Goal: Task Accomplishment & Management: Complete application form

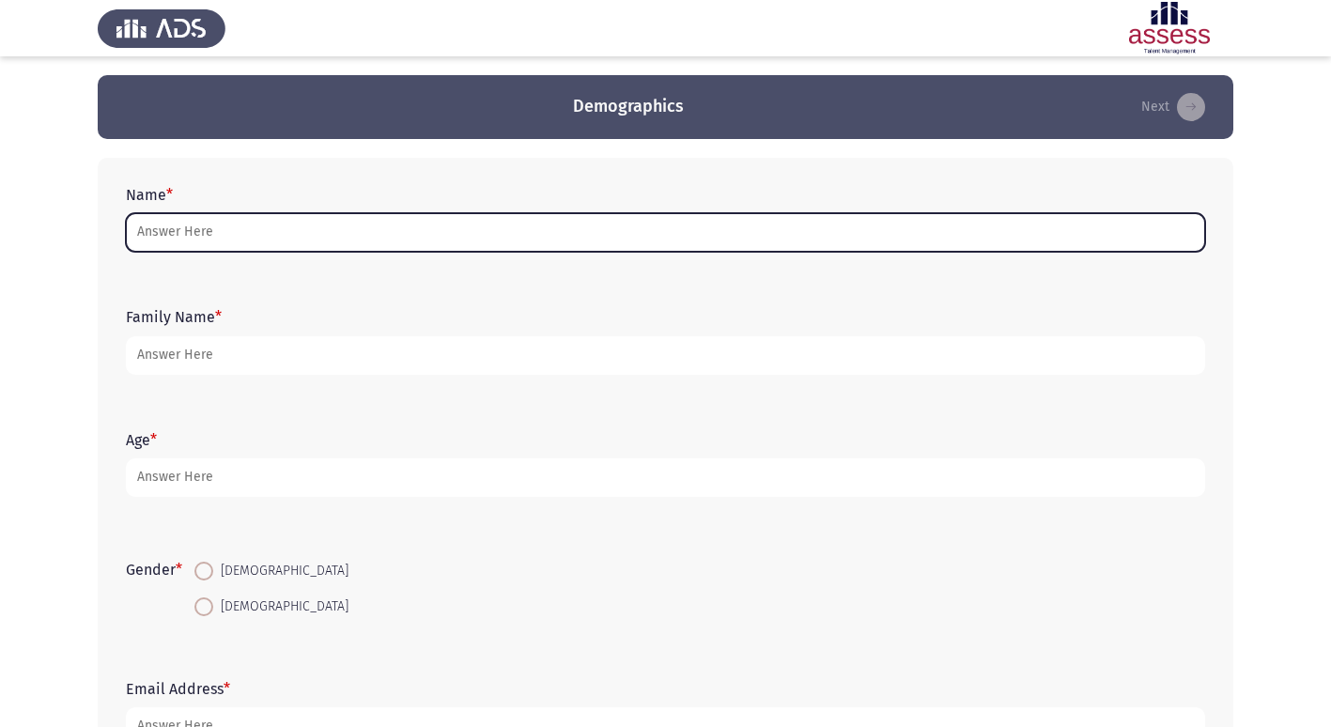
click at [240, 226] on input "Name *" at bounding box center [666, 232] width 1080 height 39
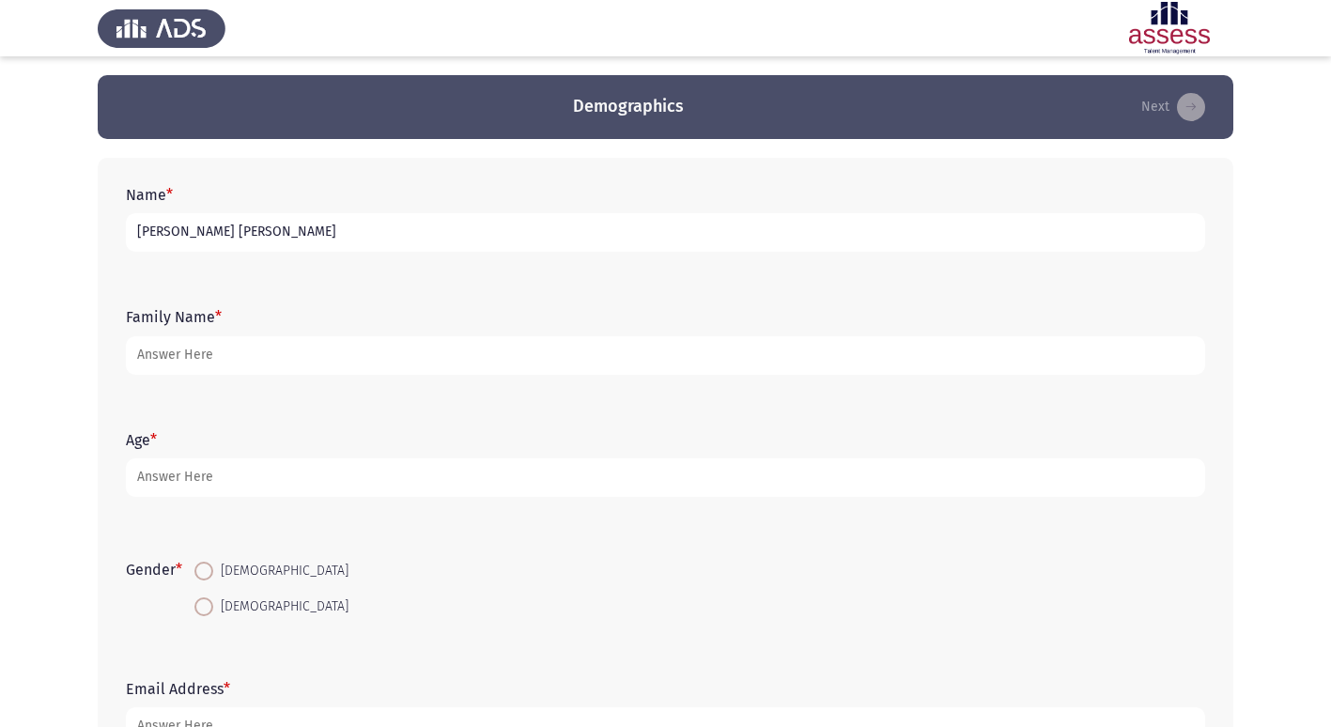
drag, startPoint x: 166, startPoint y: 235, endPoint x: 118, endPoint y: 264, distance: 56.1
click at [303, 233] on input "[PERSON_NAME] [PERSON_NAME]" at bounding box center [666, 232] width 1080 height 39
type input "[PERSON_NAME] [PERSON_NAME]"
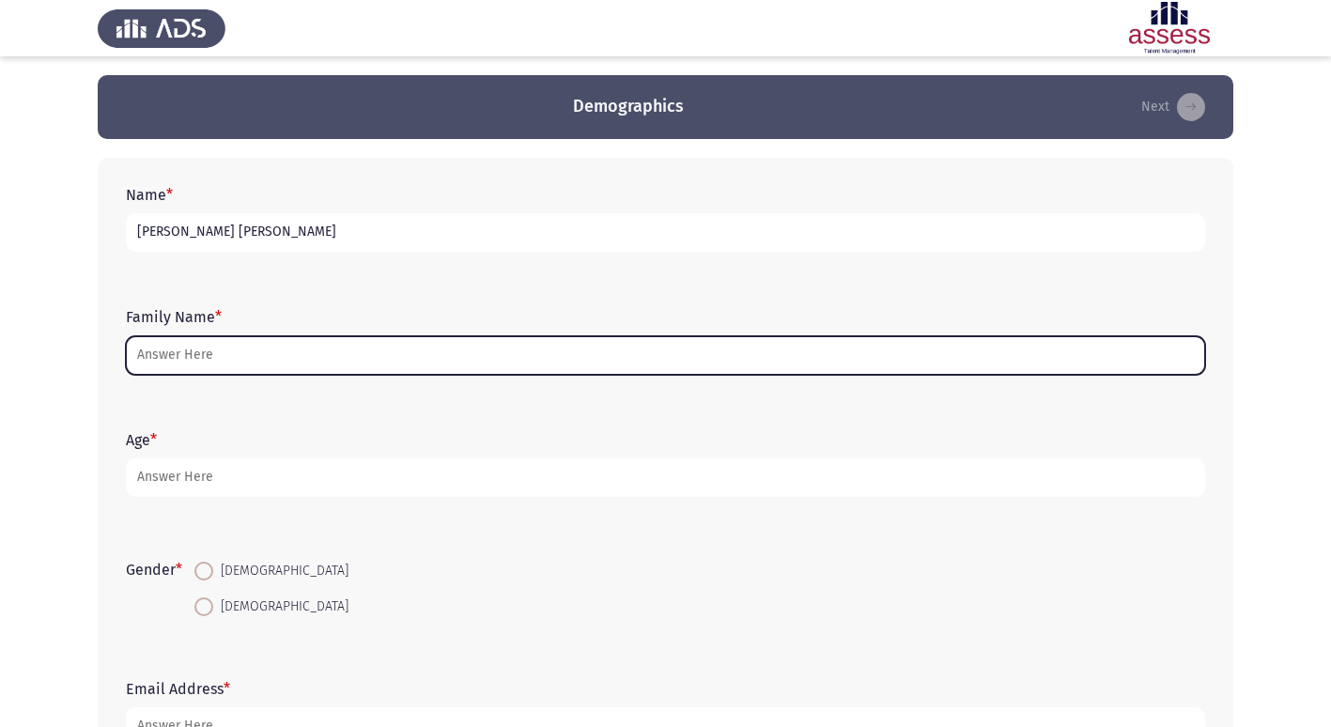
click at [216, 364] on input "Family Name *" at bounding box center [666, 355] width 1080 height 39
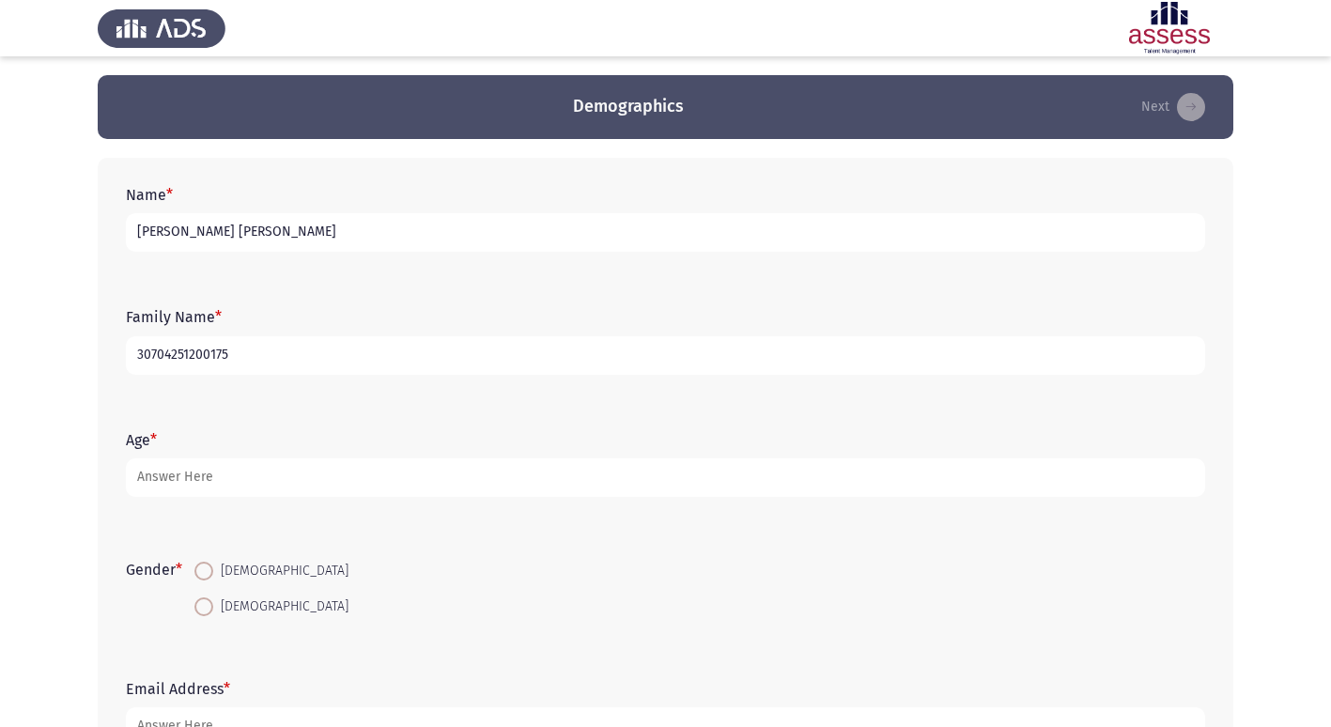
type input "30704251200175"
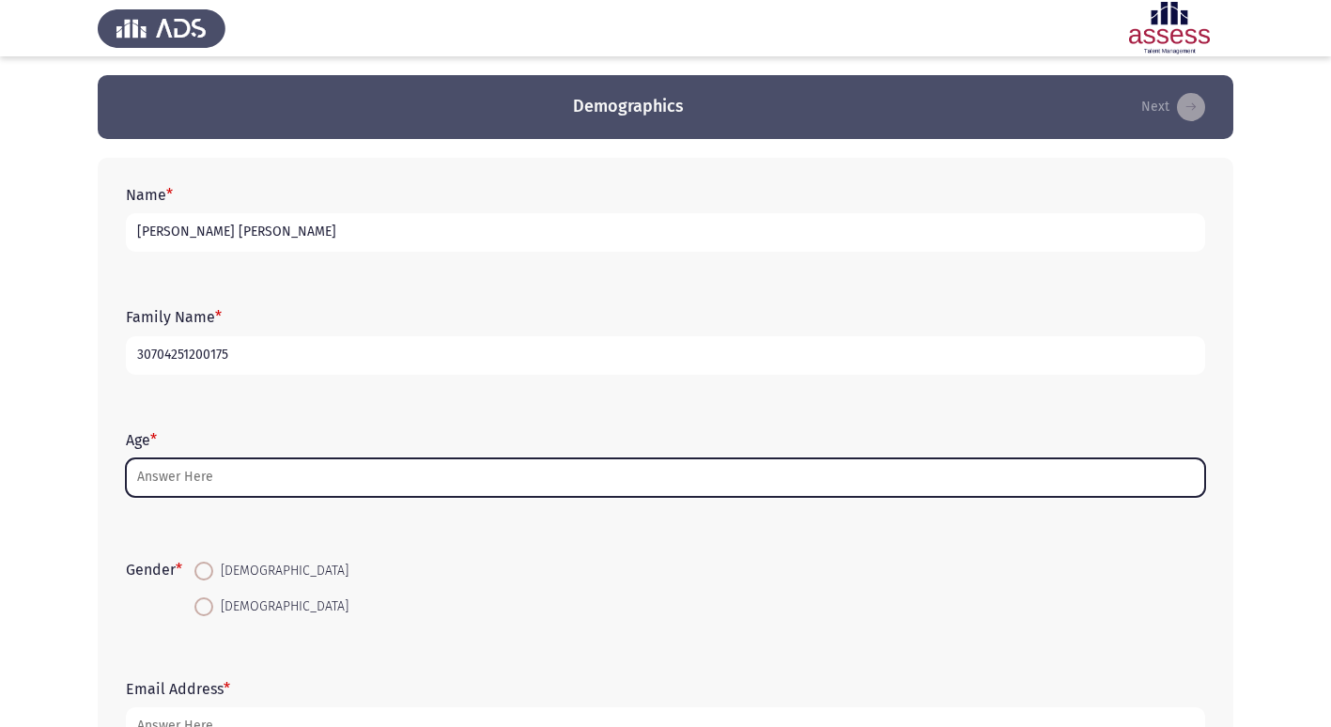
click at [287, 483] on input "Age *" at bounding box center [666, 478] width 1080 height 39
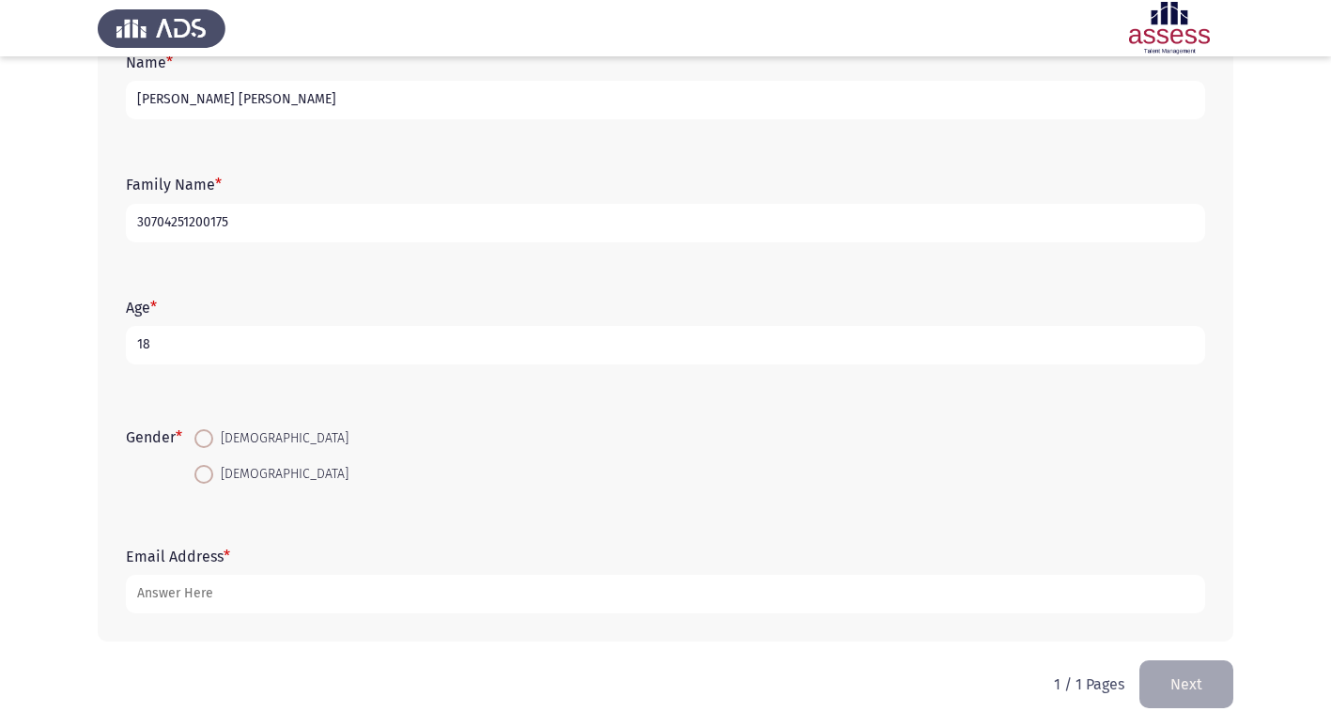
scroll to position [141, 0]
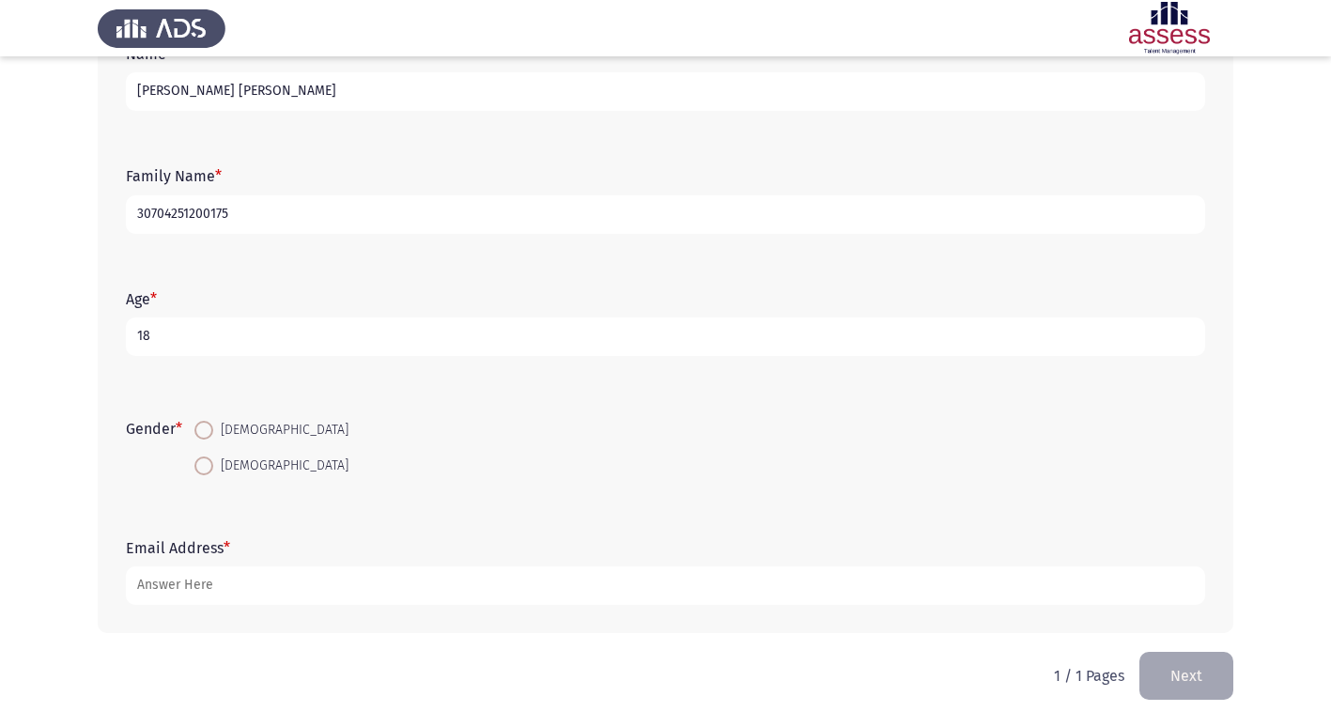
type input "18"
click at [205, 428] on span at bounding box center [203, 430] width 19 height 19
click at [205, 428] on input "[DEMOGRAPHIC_DATA]" at bounding box center [203, 430] width 19 height 19
radio input "true"
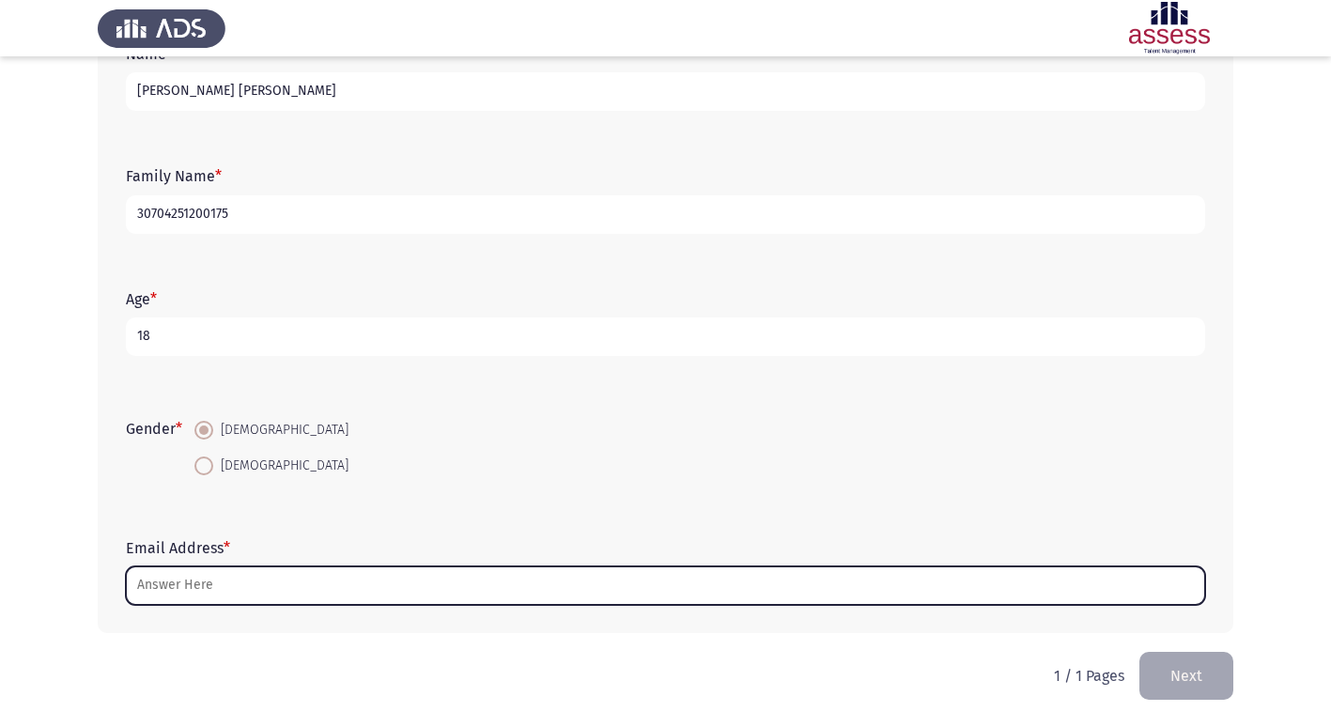
click at [199, 593] on input "Email Address *" at bounding box center [666, 586] width 1080 height 39
click at [171, 577] on input "Email Address *" at bounding box center [666, 586] width 1080 height 39
click at [172, 574] on input "Email Address *" at bounding box center [666, 586] width 1080 height 39
click at [272, 574] on input "Email Address *" at bounding box center [666, 586] width 1080 height 39
click at [330, 597] on input "Email Address *" at bounding box center [666, 586] width 1080 height 39
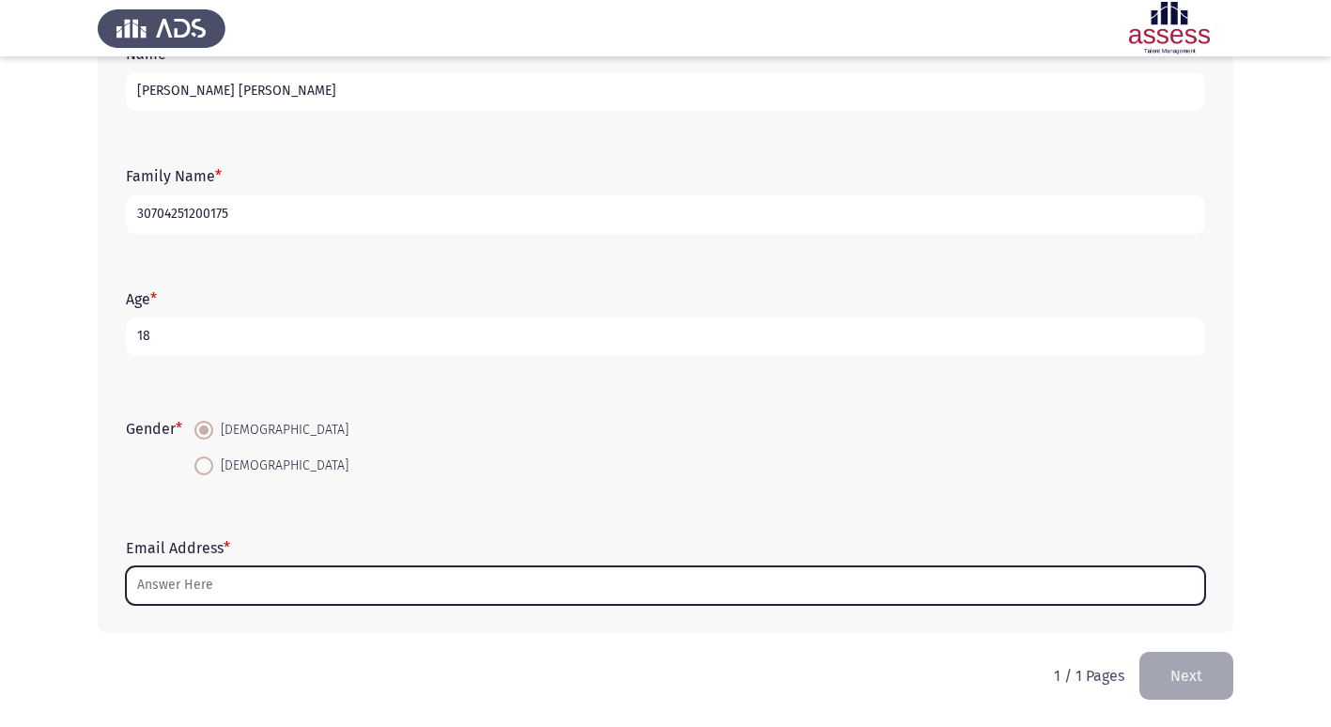
click at [174, 590] on input "Email Address *" at bounding box center [666, 586] width 1080 height 39
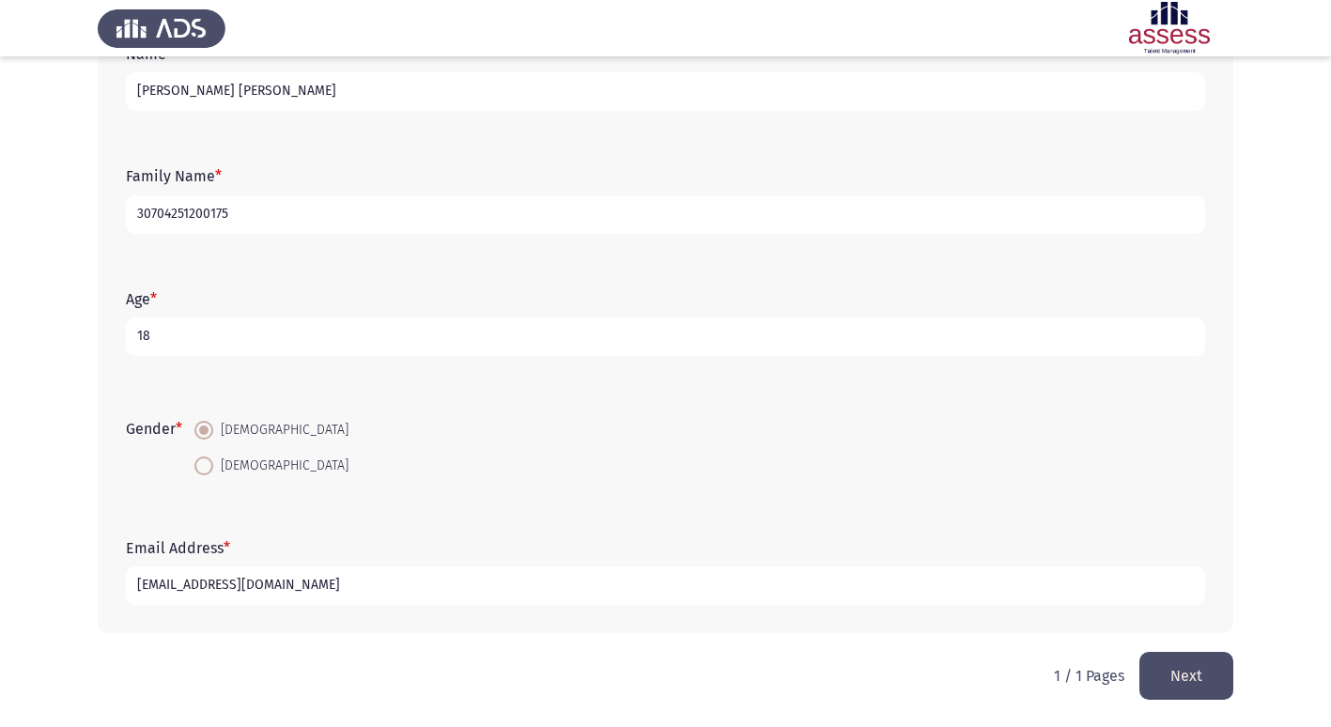
click at [220, 584] on input "[EMAIL_ADDRESS][DOMAIN_NAME]" at bounding box center [666, 586] width 1080 height 39
click at [358, 584] on input "[EMAIL_ADDRESS][DOMAIN_NAME]" at bounding box center [666, 586] width 1080 height 39
type input "[EMAIL_ADDRESS][DOMAIN_NAME]"
click at [1202, 669] on button "Next" at bounding box center [1187, 676] width 94 height 48
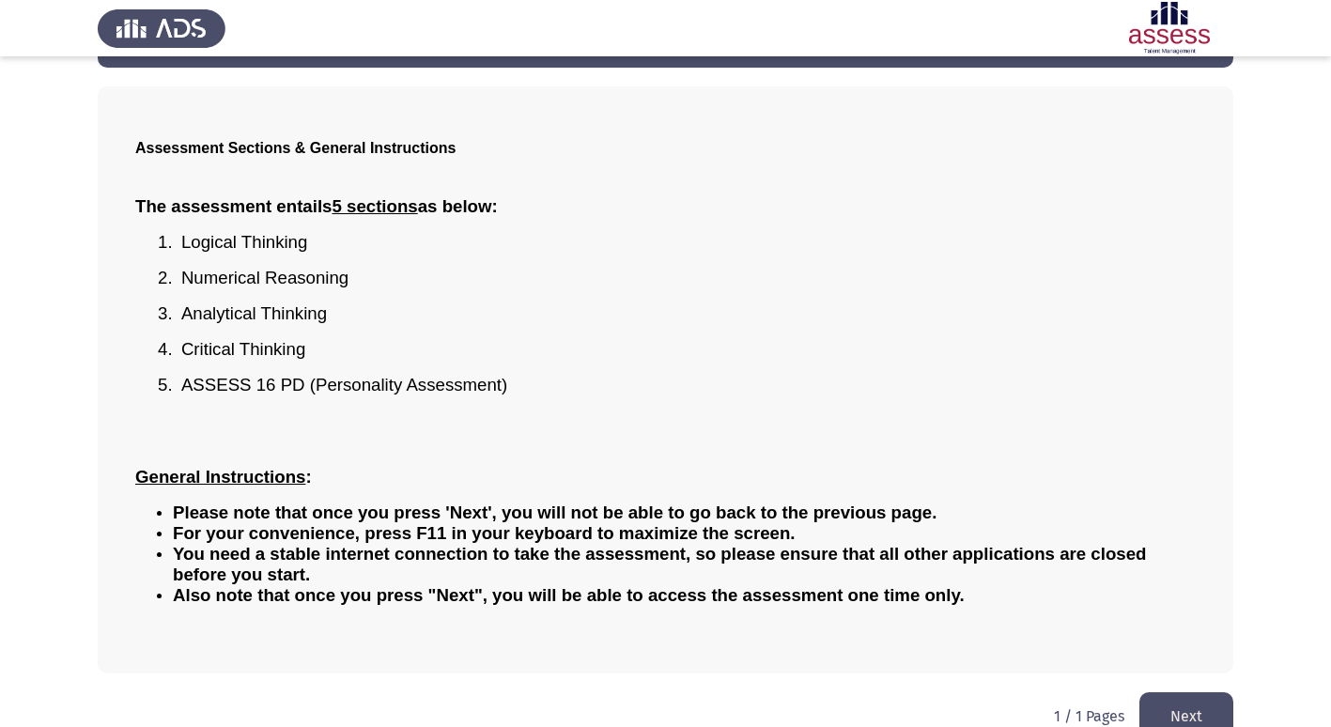
scroll to position [103, 0]
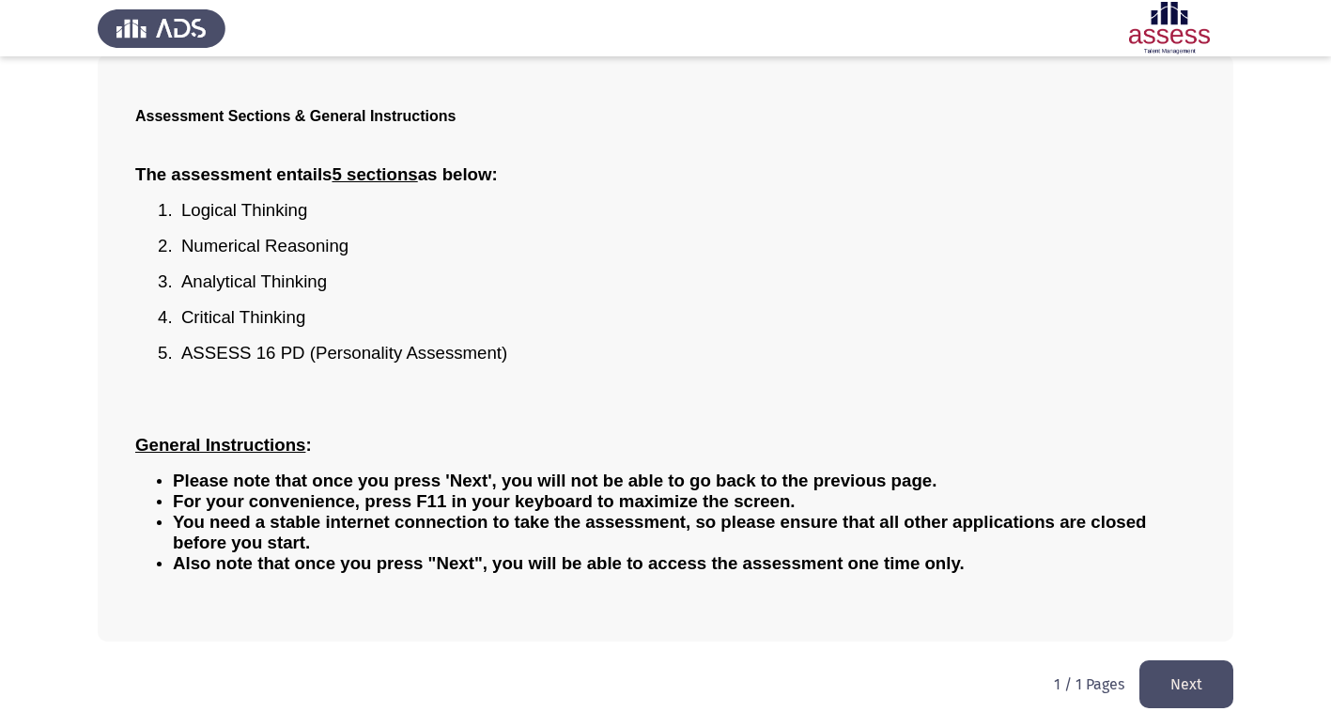
click at [1209, 679] on button "Next" at bounding box center [1187, 685] width 94 height 48
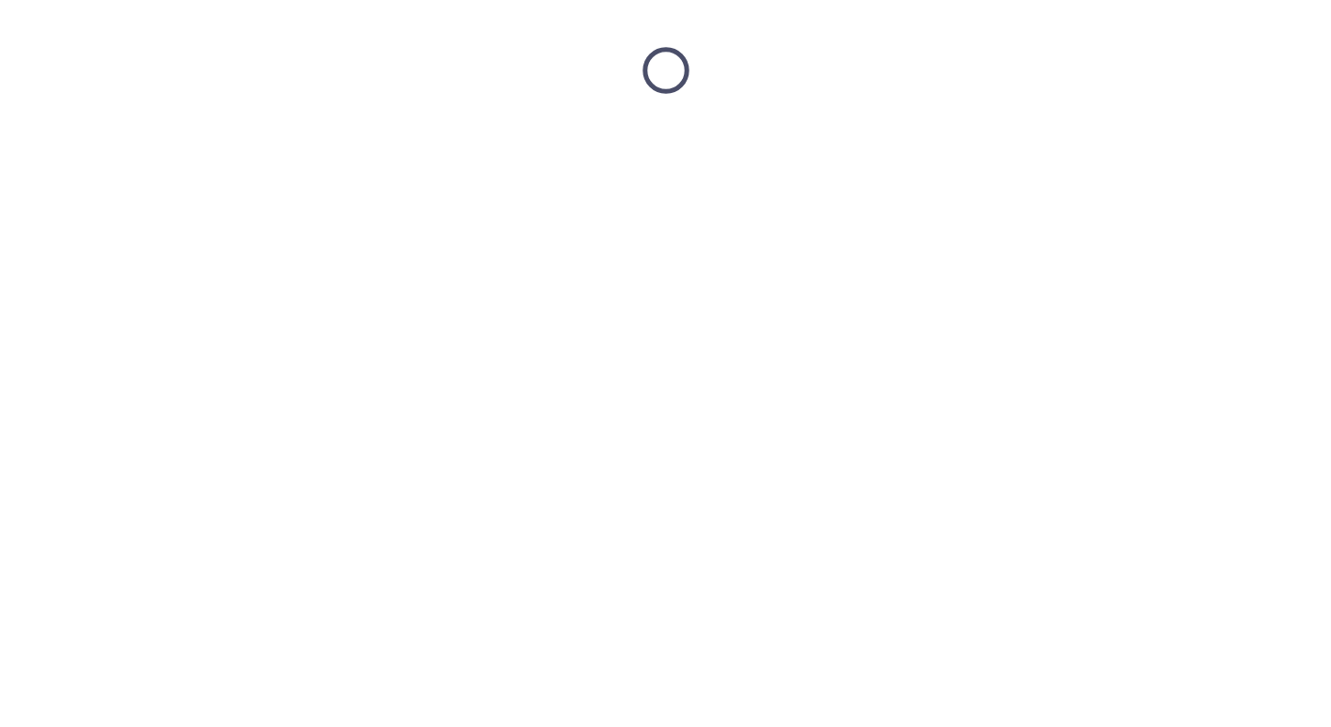
scroll to position [0, 0]
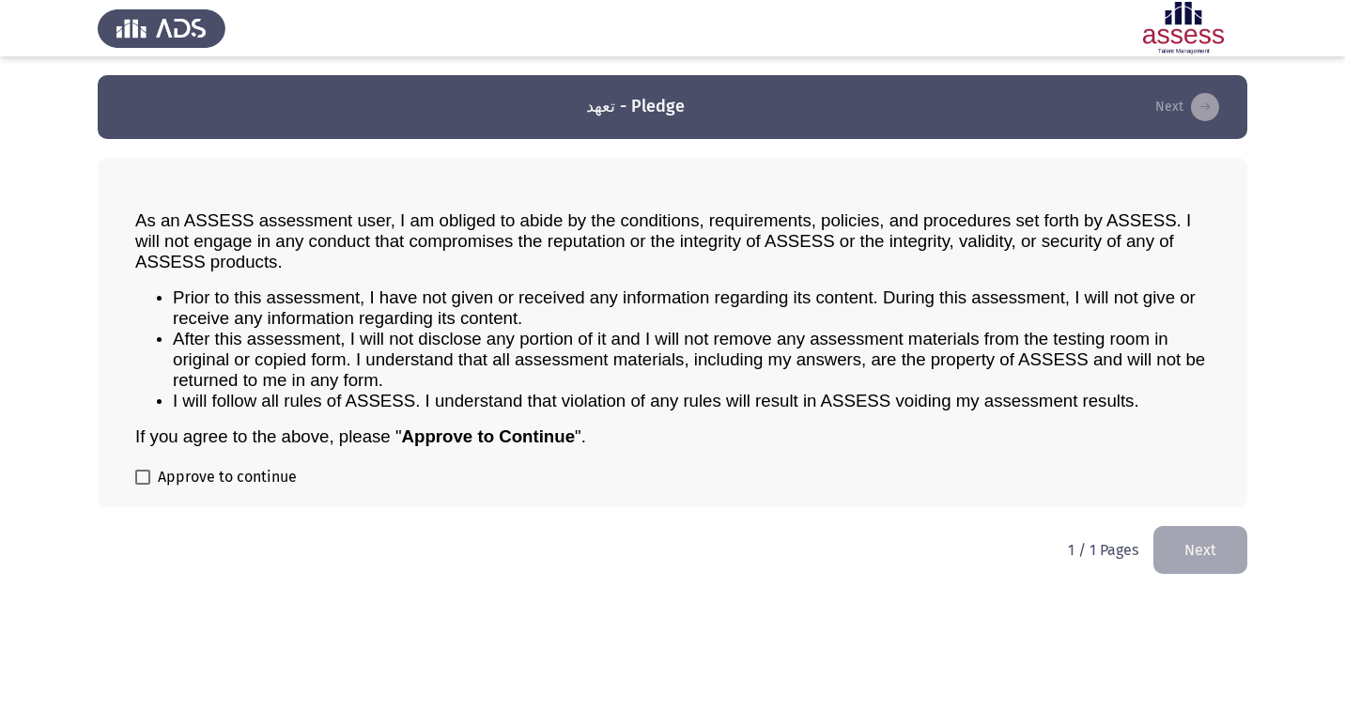
click at [252, 483] on span "Approve to continue" at bounding box center [227, 477] width 139 height 23
click at [143, 485] on input "Approve to continue" at bounding box center [142, 485] width 1 height 1
checkbox input "true"
click at [1232, 560] on button "Next" at bounding box center [1201, 550] width 94 height 48
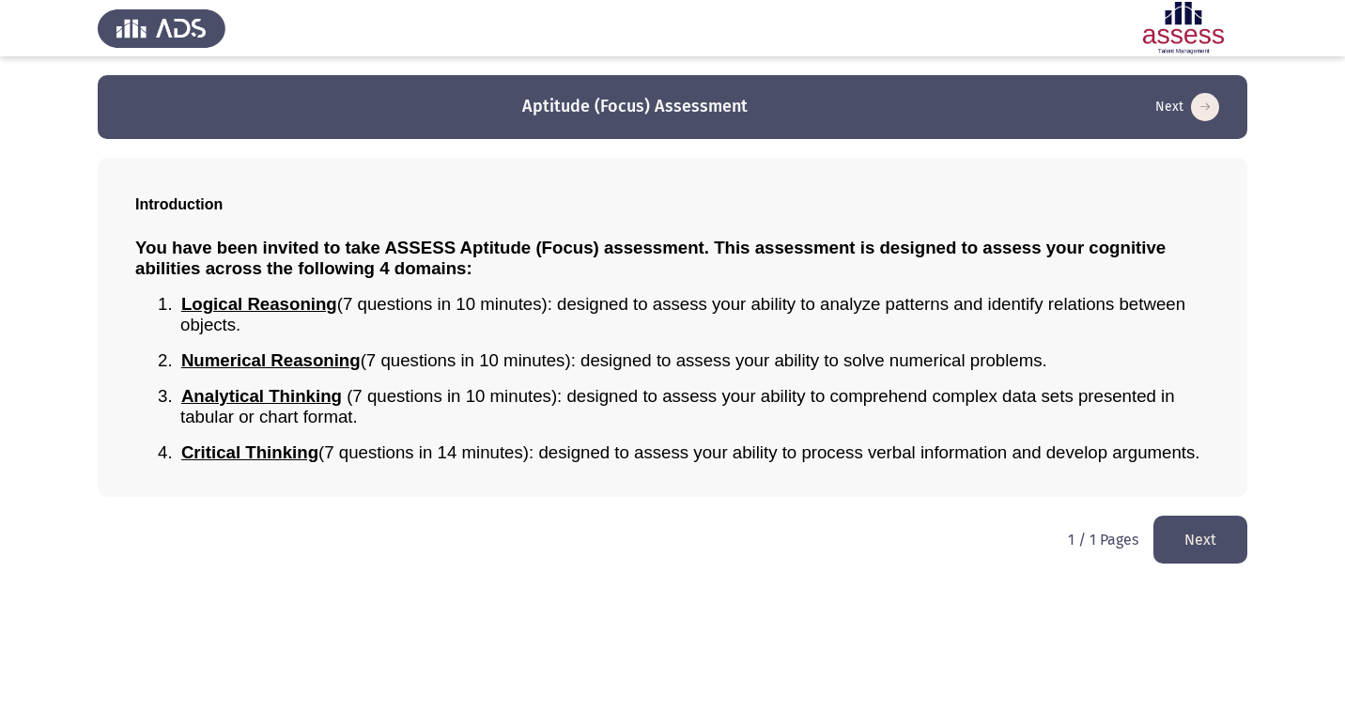
click at [1224, 551] on button "Next" at bounding box center [1201, 540] width 94 height 48
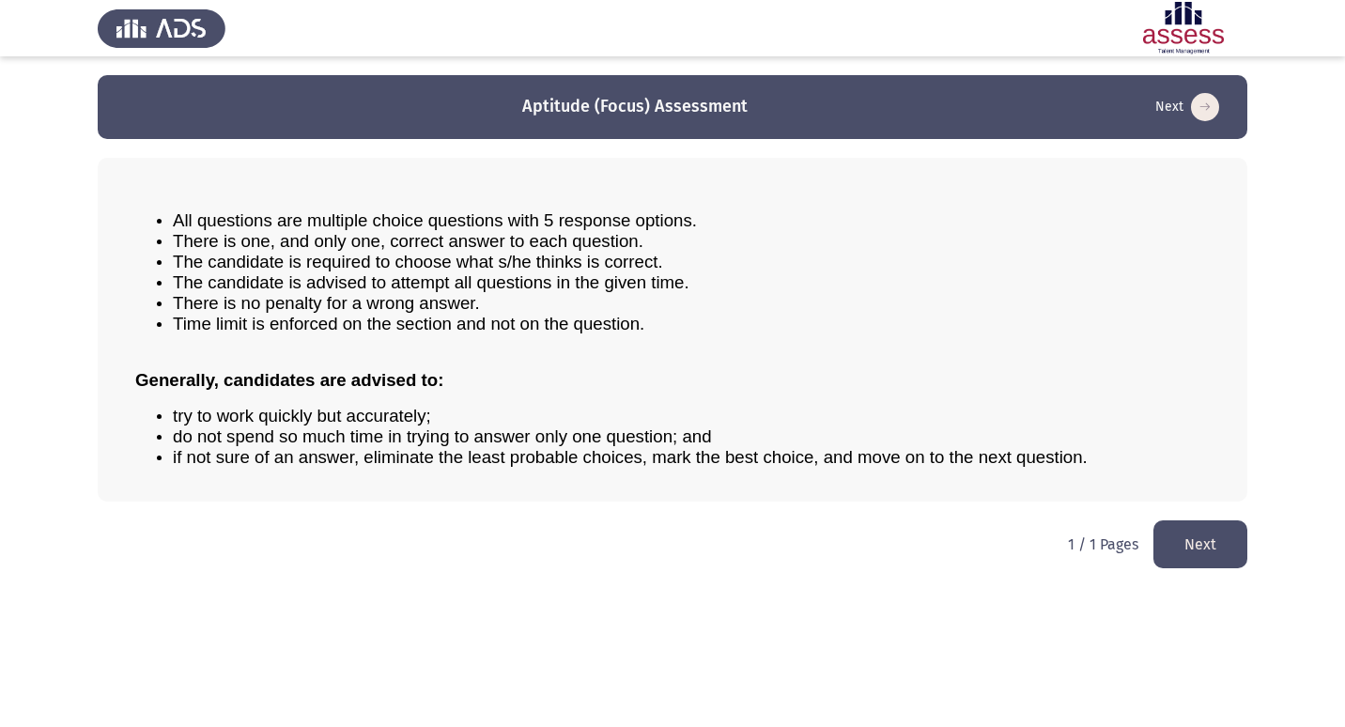
click at [1224, 551] on button "Next" at bounding box center [1201, 545] width 94 height 48
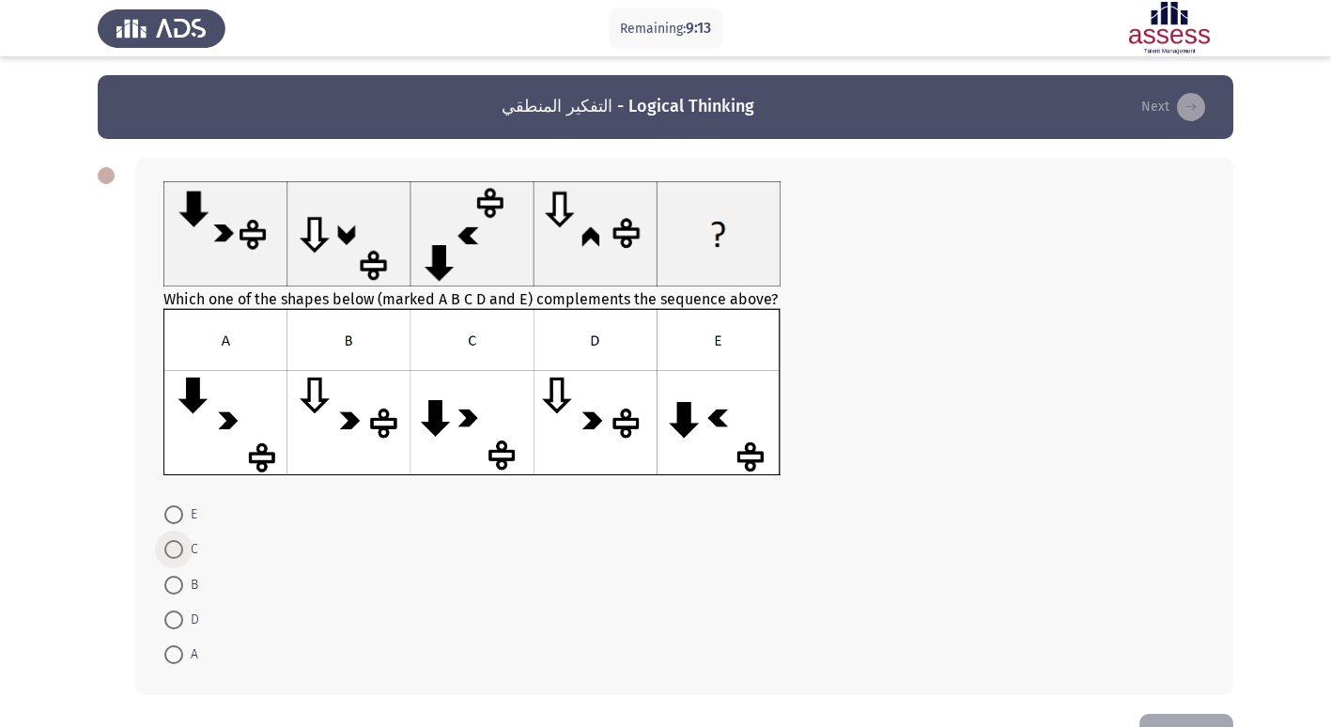
click at [165, 544] on span at bounding box center [173, 549] width 19 height 19
click at [165, 544] on input "C" at bounding box center [173, 549] width 19 height 19
radio input "true"
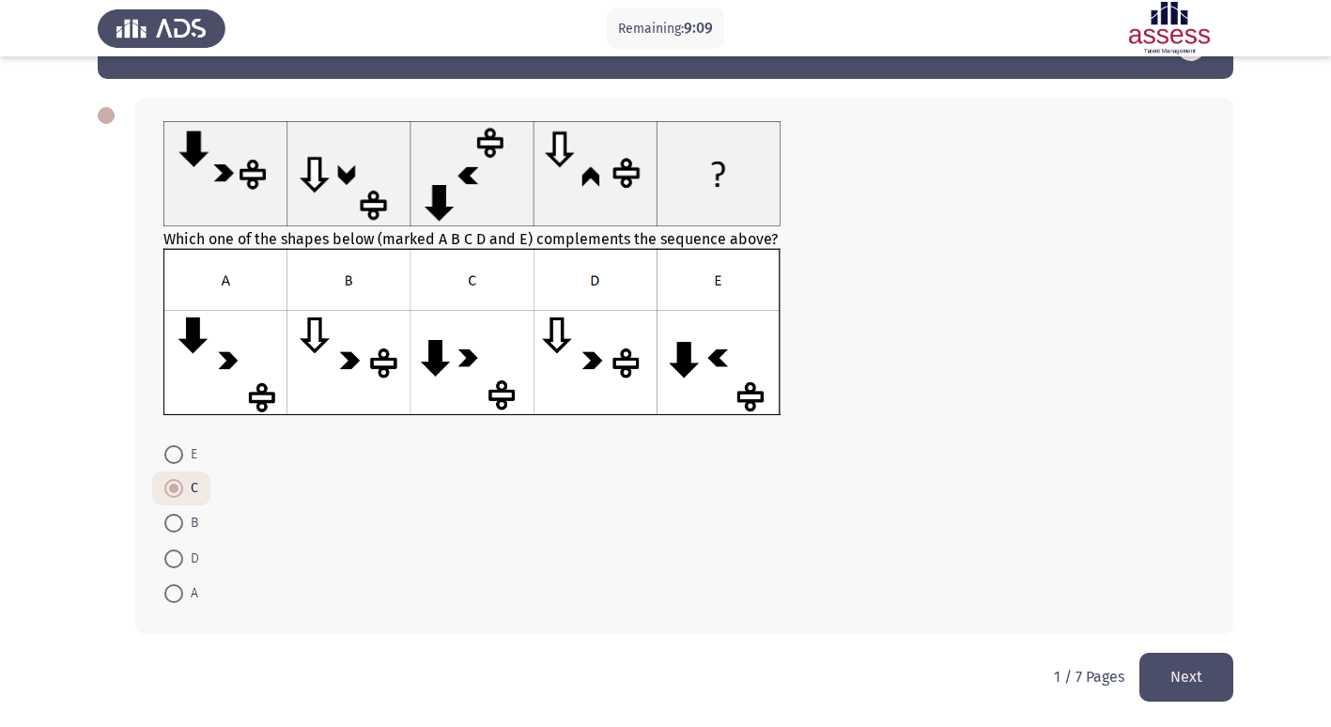
scroll to position [61, 0]
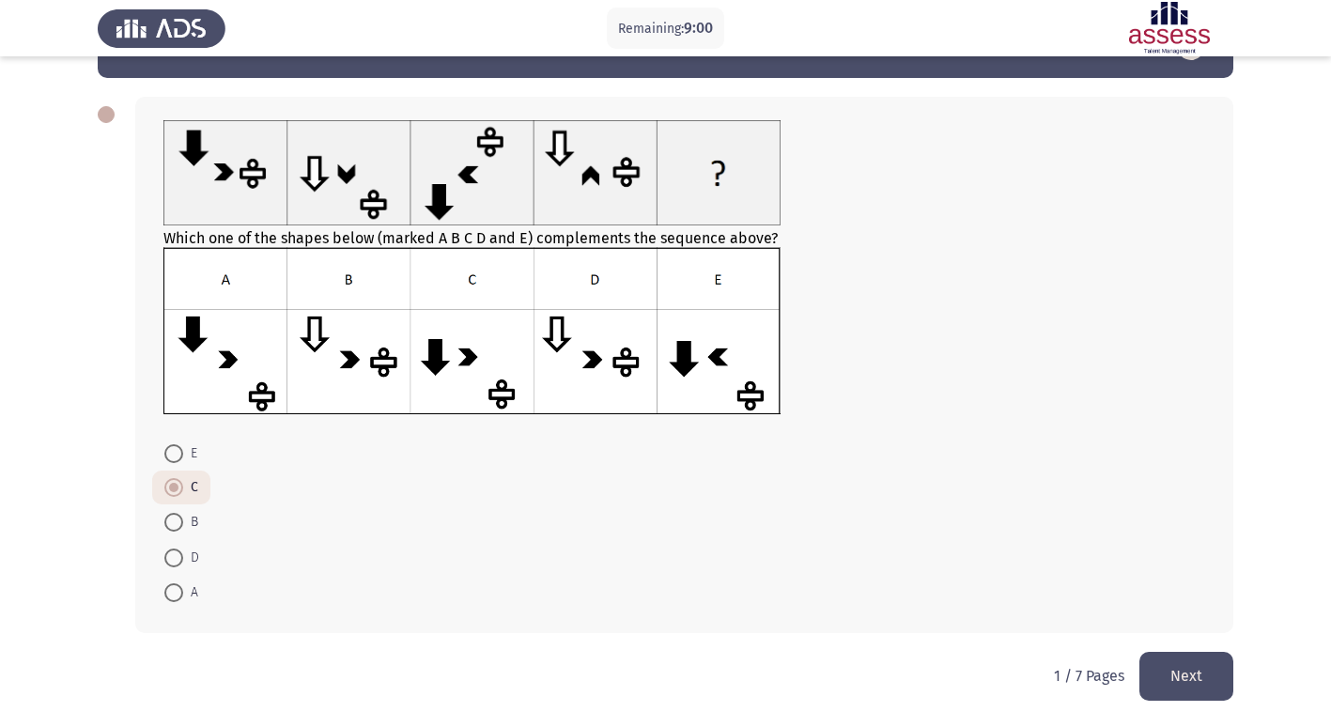
click at [1172, 677] on button "Next" at bounding box center [1187, 676] width 94 height 48
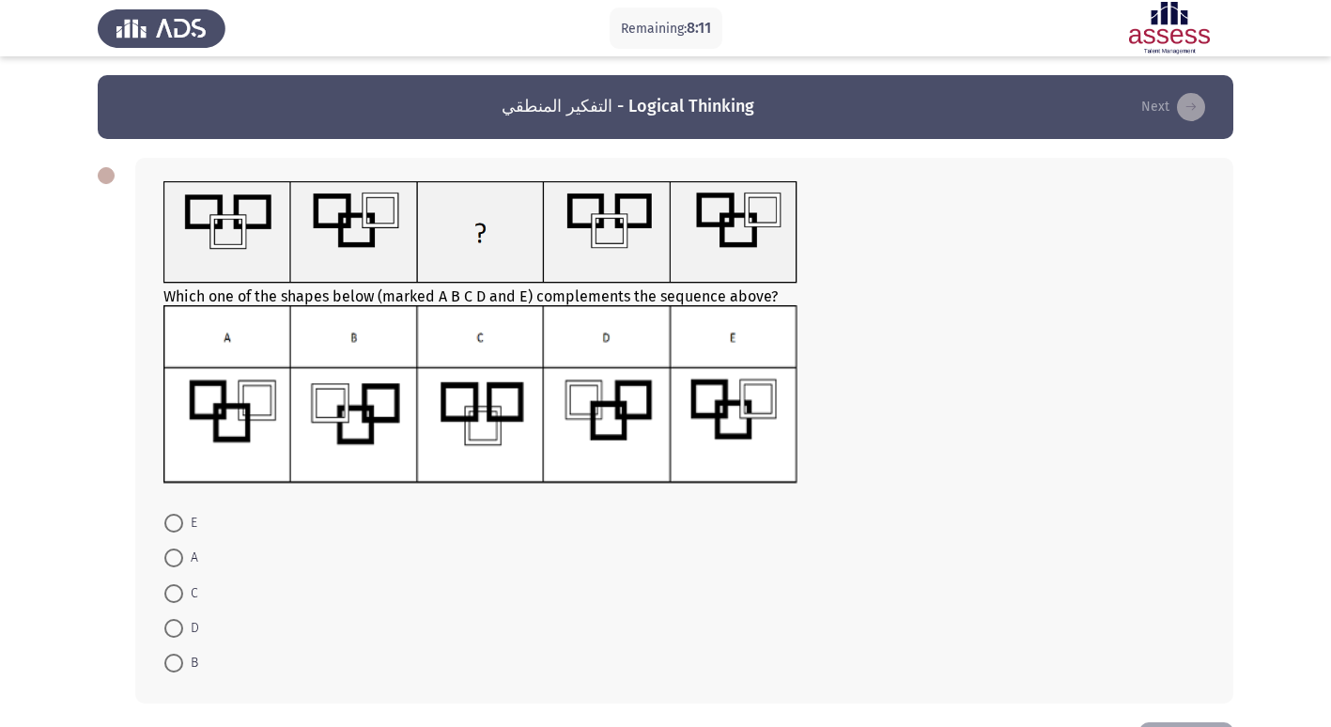
click at [176, 666] on span at bounding box center [173, 663] width 19 height 19
click at [176, 666] on input "B" at bounding box center [173, 663] width 19 height 19
radio input "true"
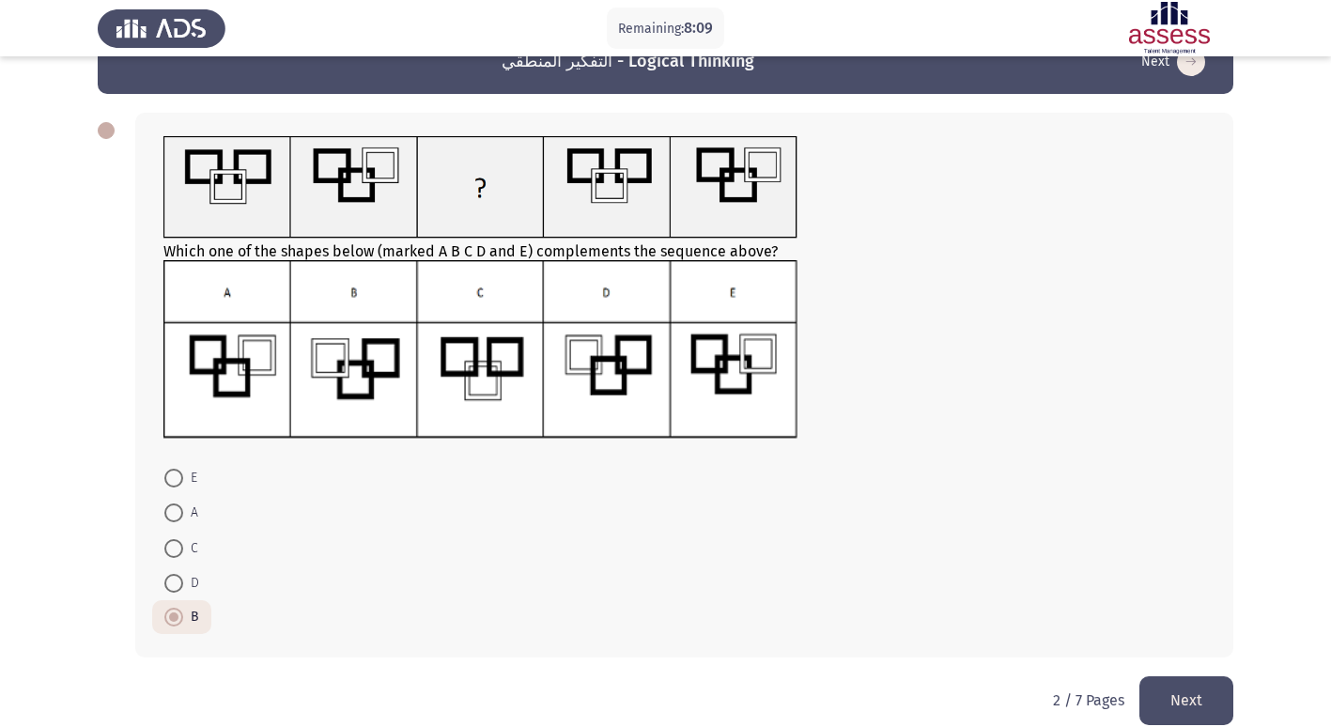
scroll to position [70, 0]
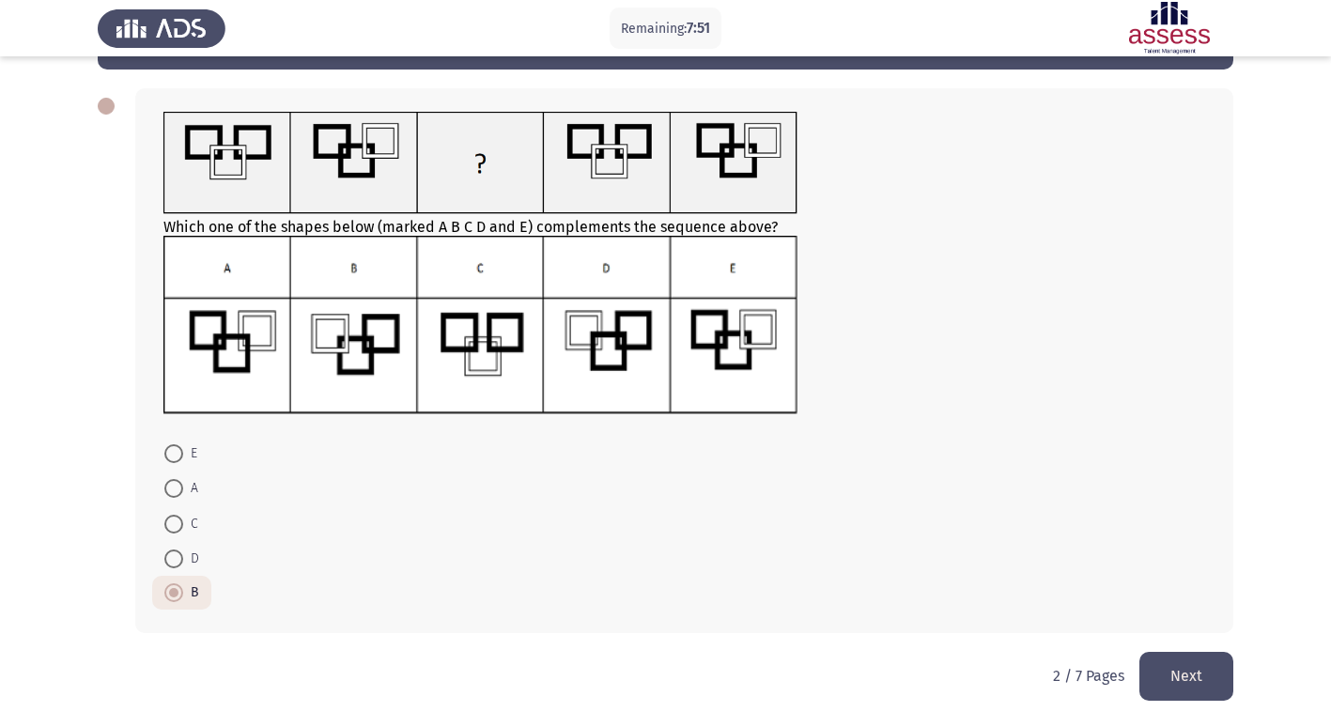
click at [1190, 673] on button "Next" at bounding box center [1187, 676] width 94 height 48
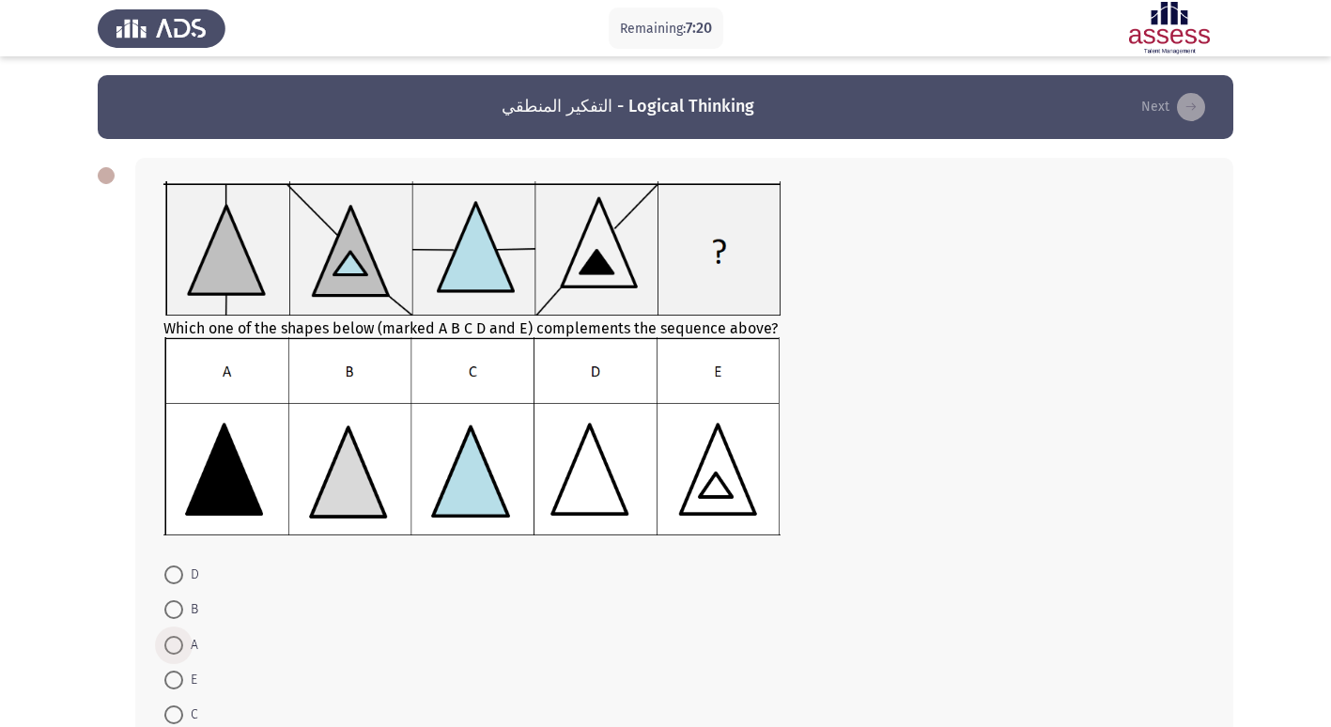
click at [185, 642] on span "A" at bounding box center [190, 645] width 15 height 23
click at [183, 642] on input "A" at bounding box center [173, 645] width 19 height 19
radio input "true"
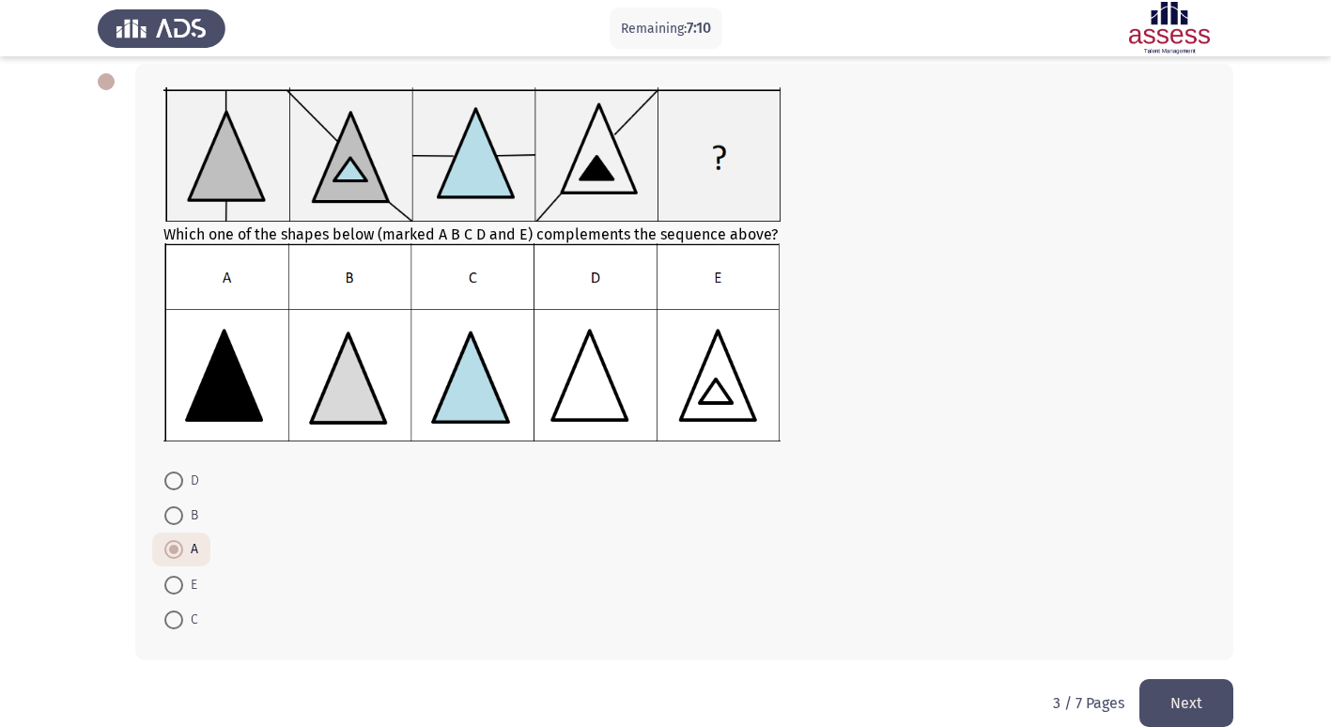
click at [1195, 693] on button "Next" at bounding box center [1187, 703] width 94 height 48
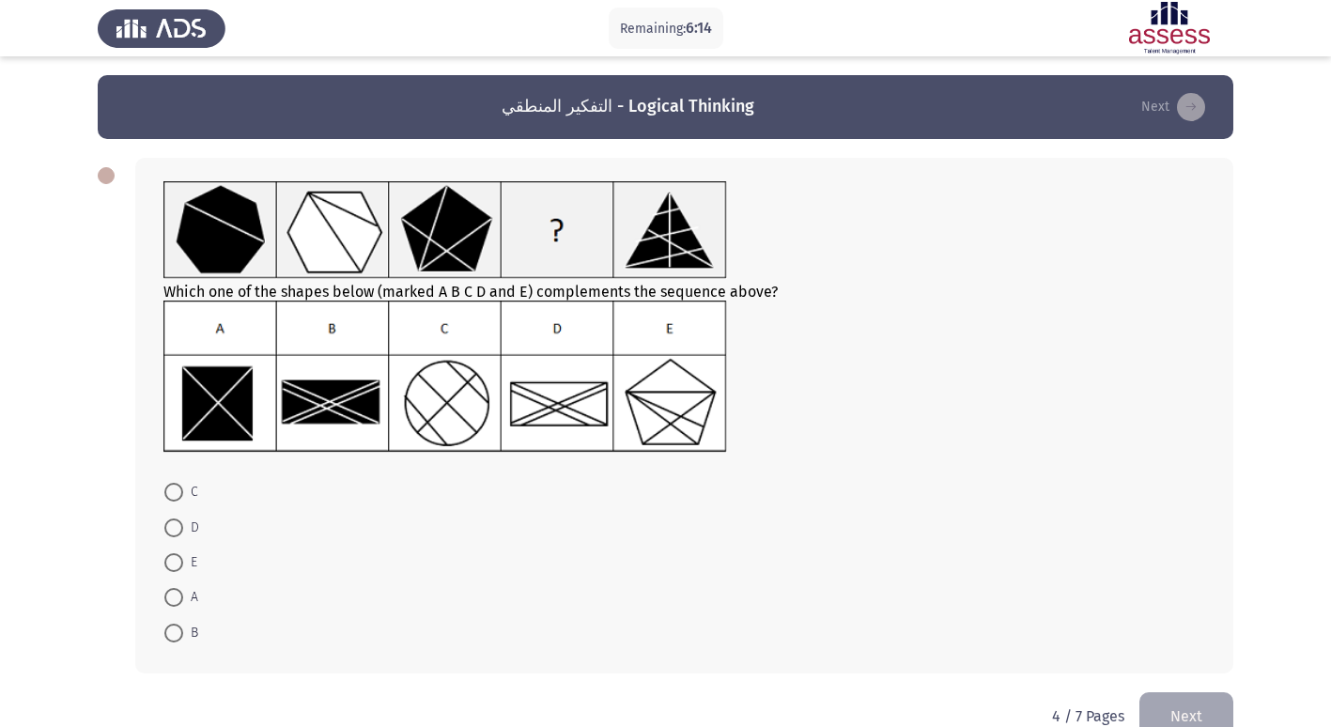
click at [176, 627] on span at bounding box center [173, 633] width 19 height 19
click at [176, 627] on input "B" at bounding box center [173, 633] width 19 height 19
radio input "true"
click at [176, 534] on span at bounding box center [173, 528] width 19 height 19
click at [176, 534] on input "D" at bounding box center [173, 528] width 19 height 19
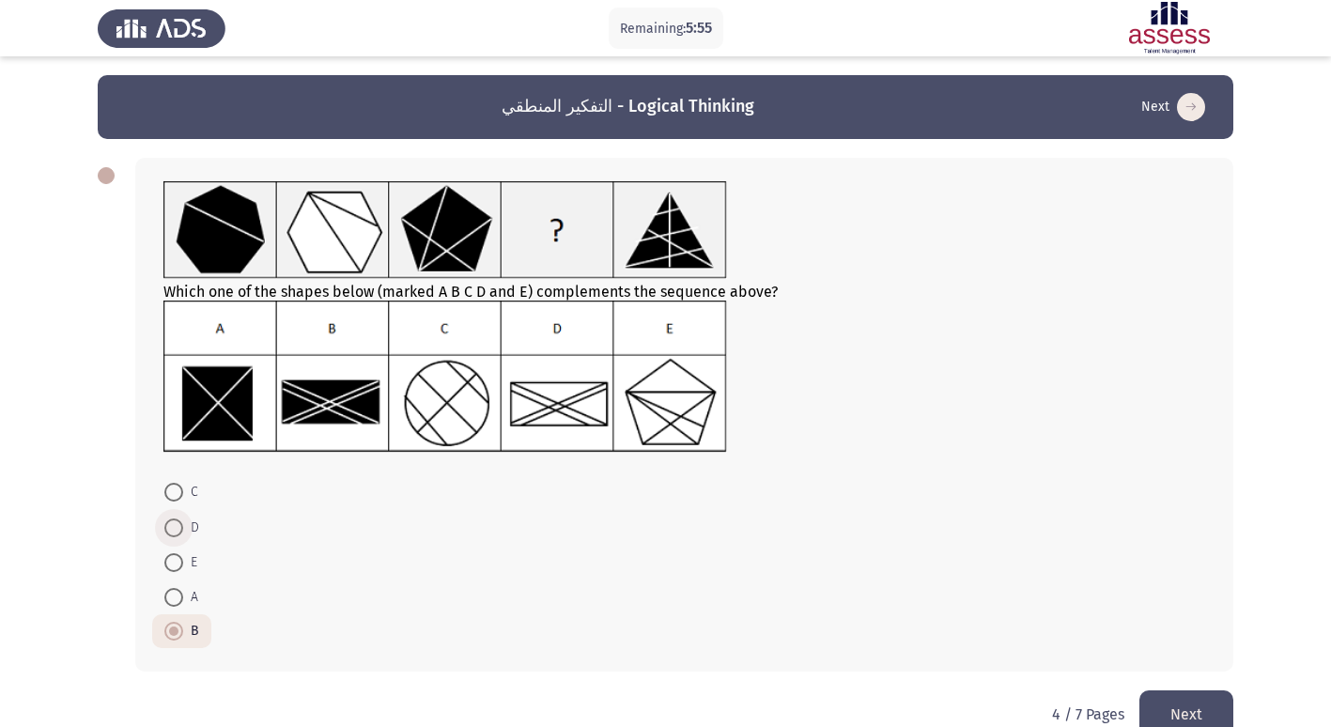
radio input "true"
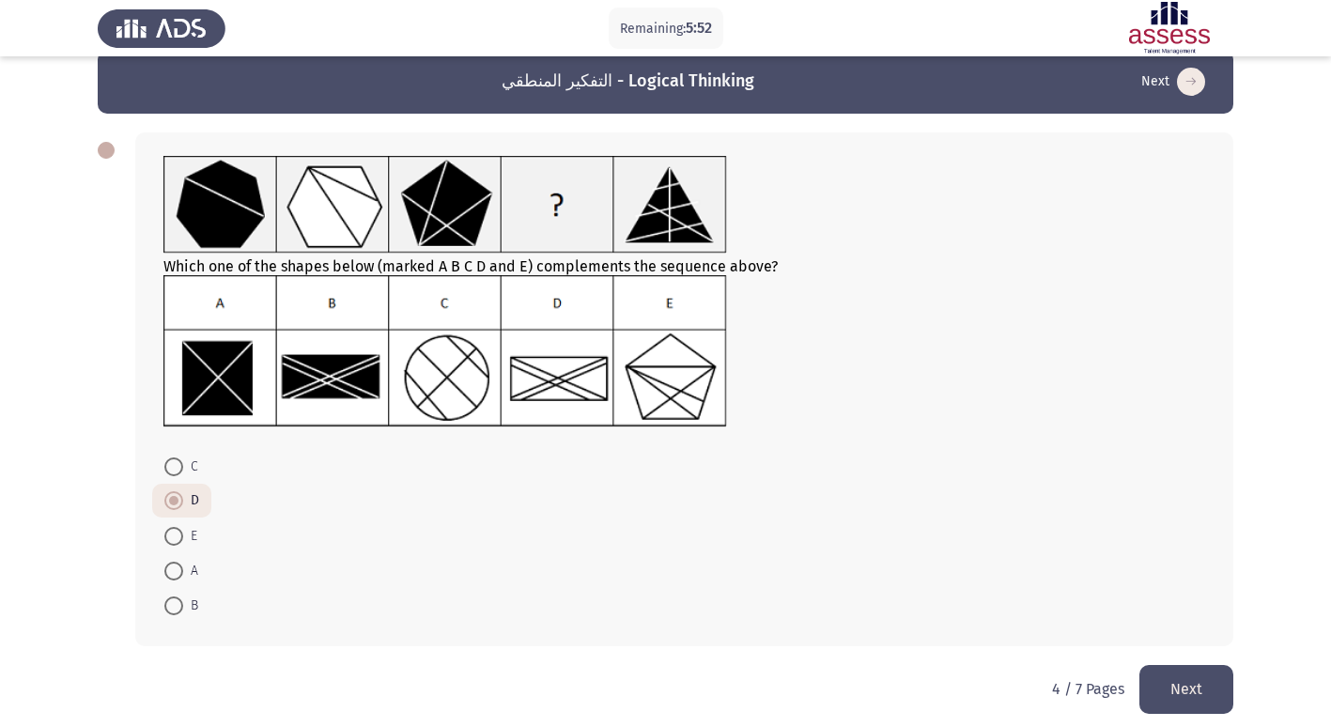
scroll to position [39, 0]
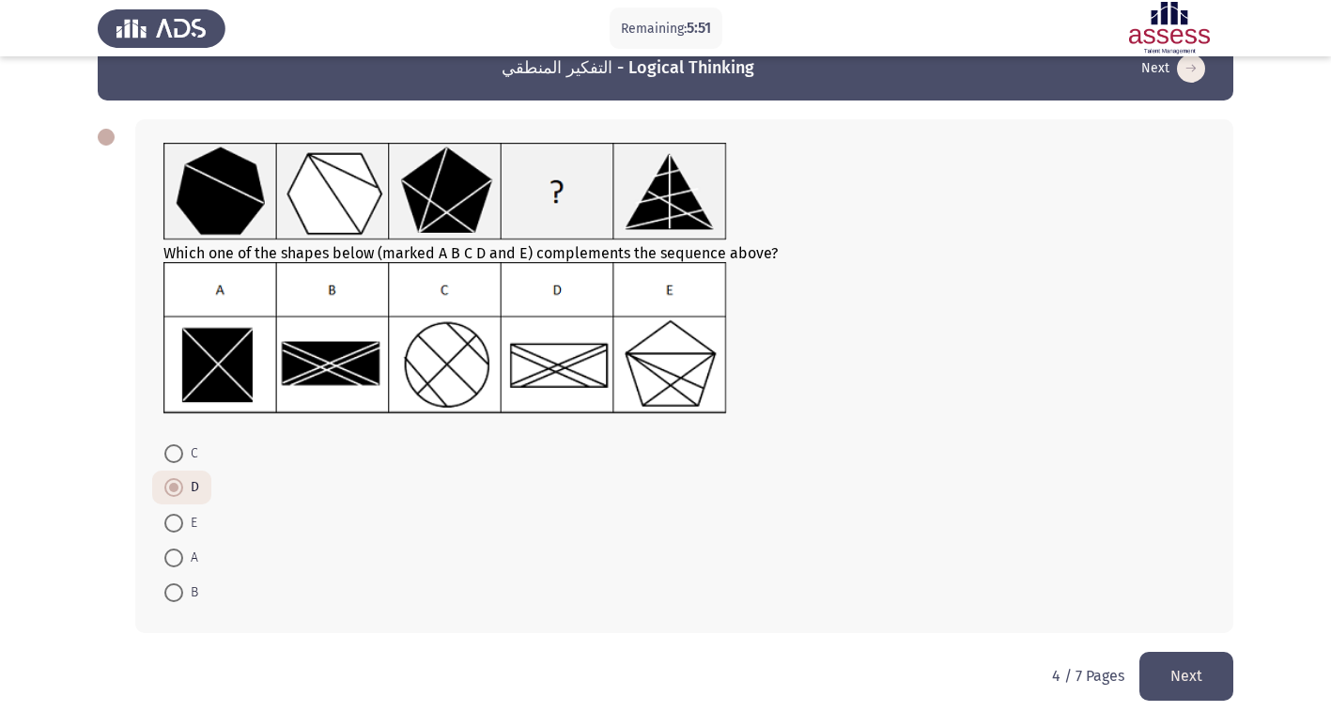
click at [1186, 671] on button "Next" at bounding box center [1187, 676] width 94 height 48
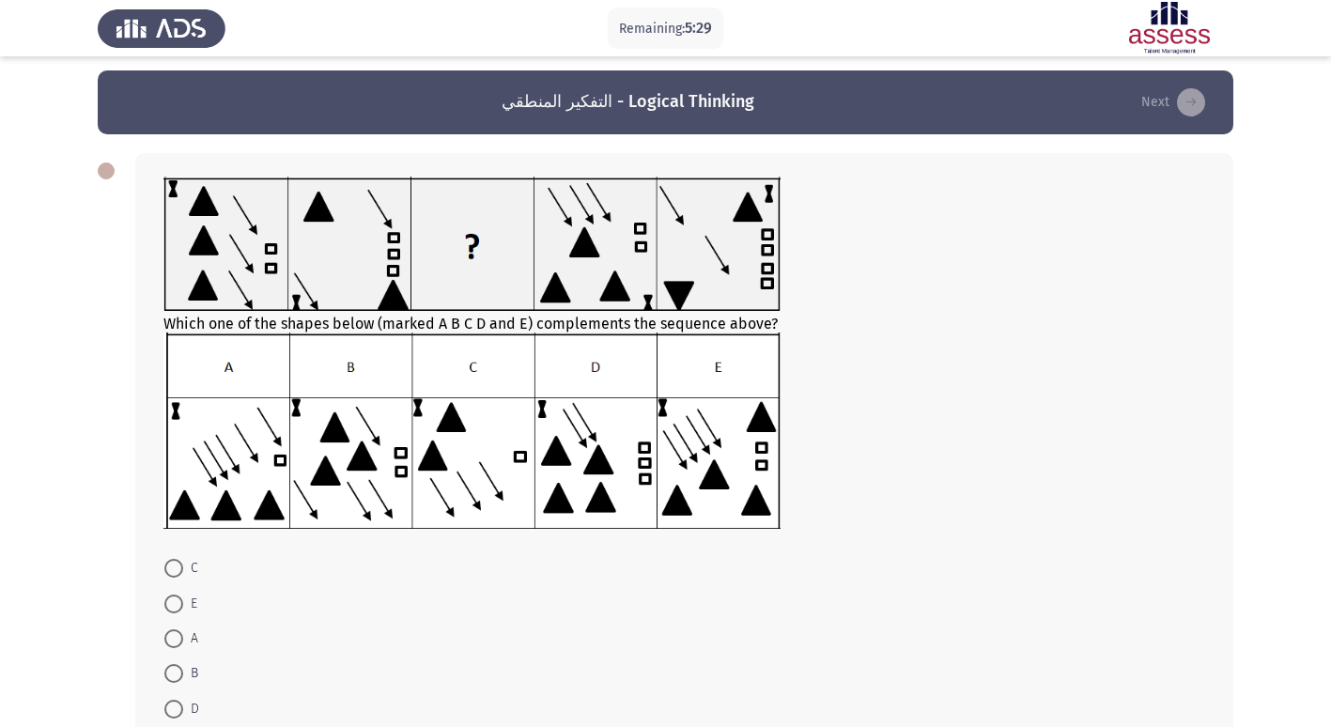
scroll to position [0, 0]
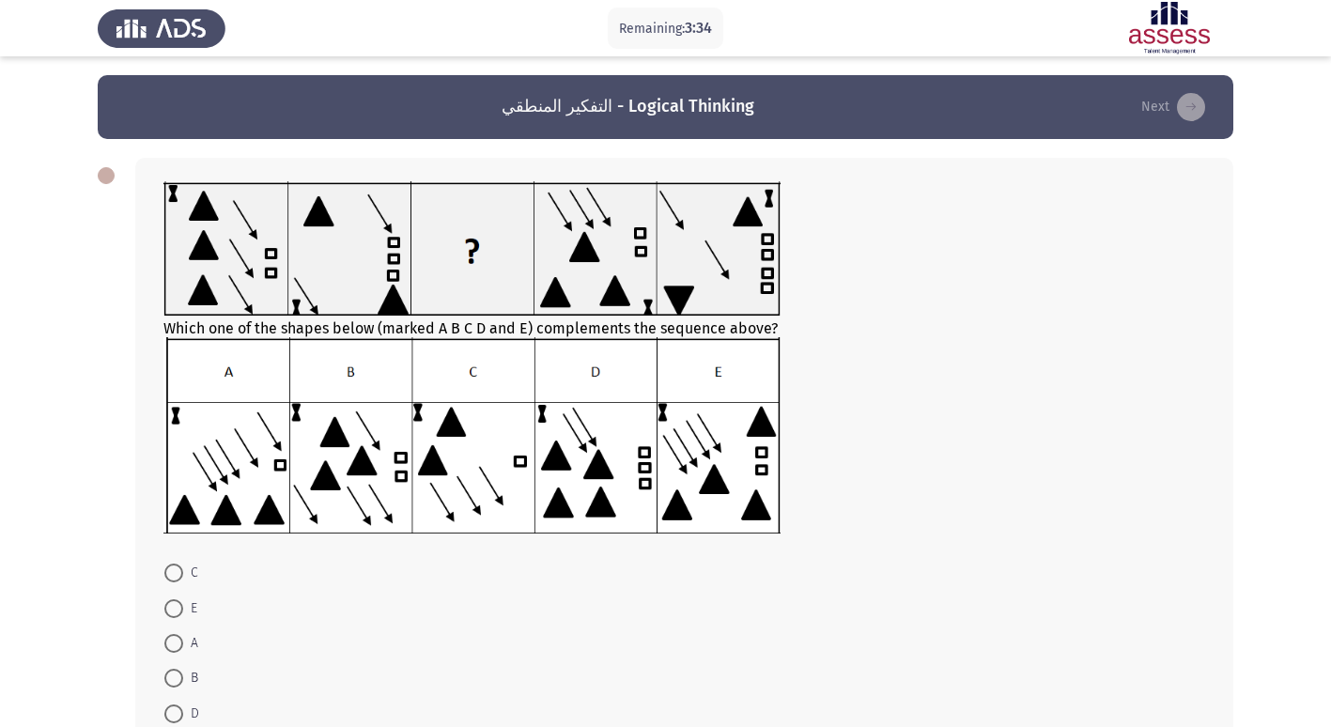
click at [169, 679] on span at bounding box center [173, 678] width 19 height 19
click at [169, 679] on input "B" at bounding box center [173, 678] width 19 height 19
radio input "true"
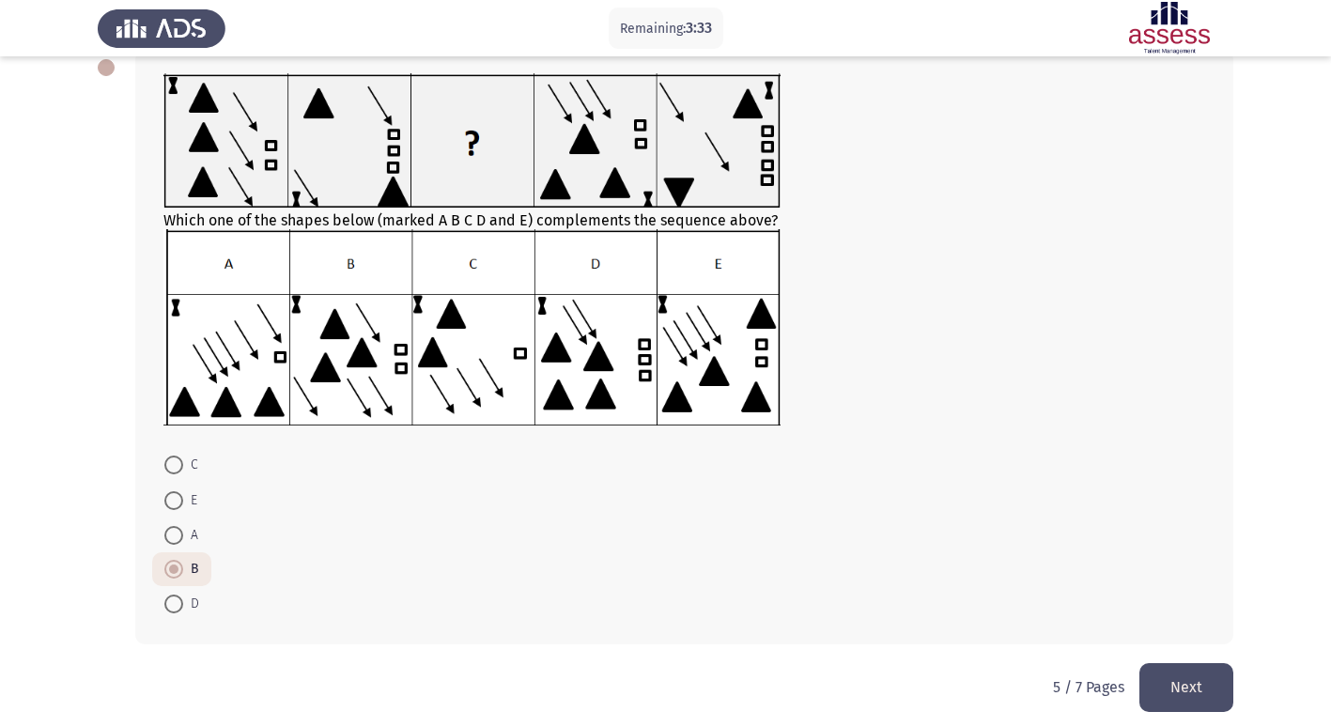
scroll to position [119, 0]
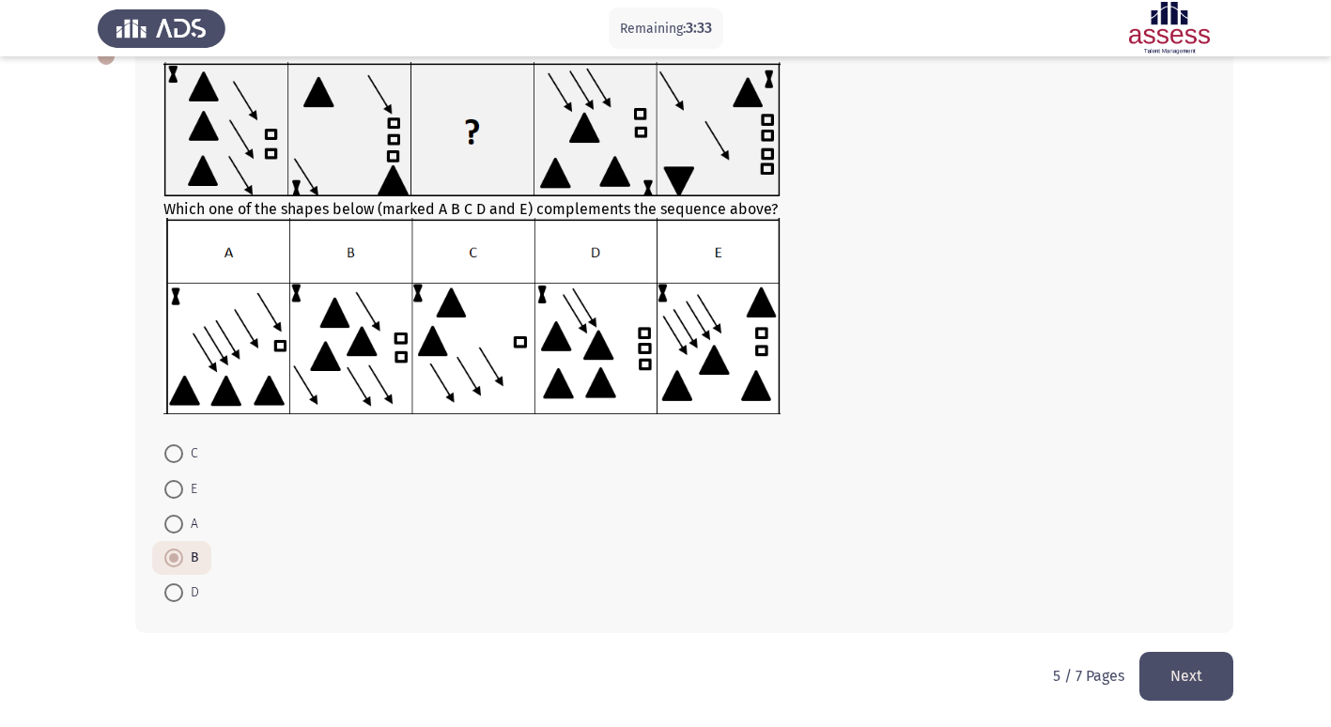
click at [1155, 677] on button "Next" at bounding box center [1187, 676] width 94 height 48
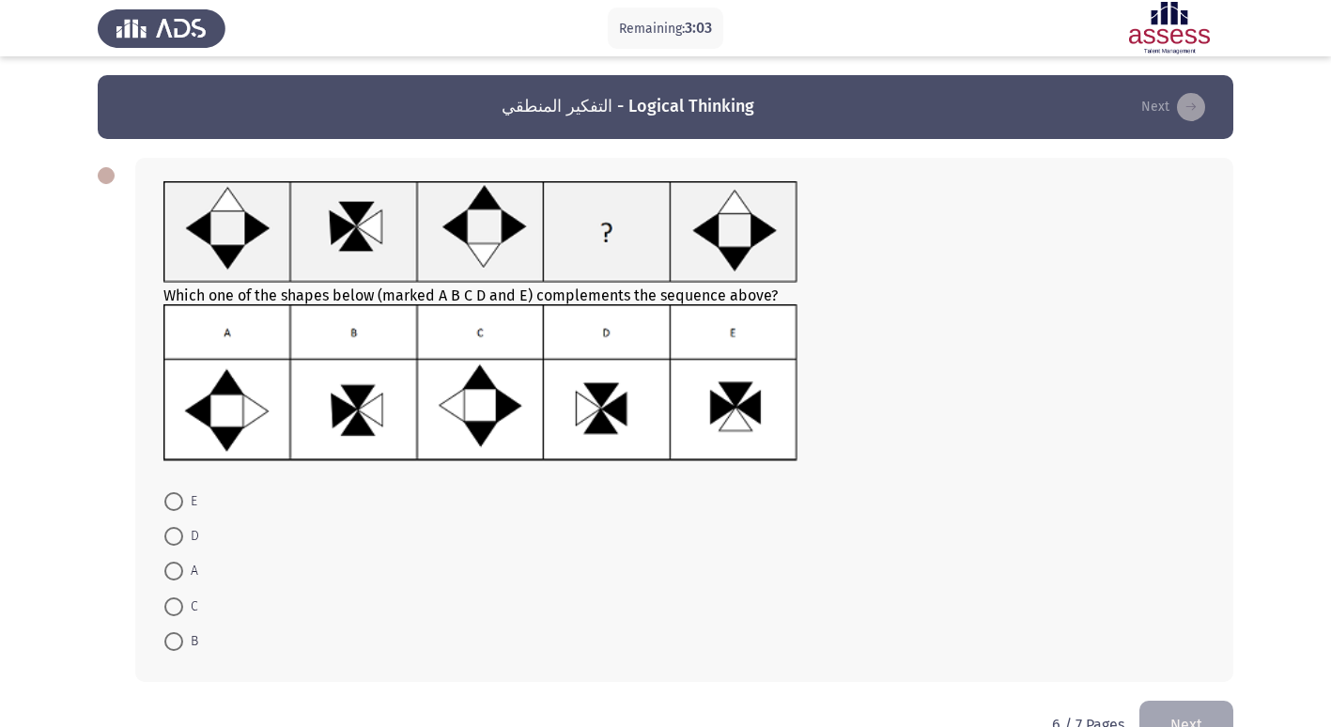
click at [175, 535] on span at bounding box center [173, 536] width 19 height 19
click at [175, 535] on input "D" at bounding box center [173, 536] width 19 height 19
radio input "true"
click at [170, 543] on span at bounding box center [173, 535] width 19 height 19
click at [170, 543] on input "D" at bounding box center [173, 535] width 19 height 19
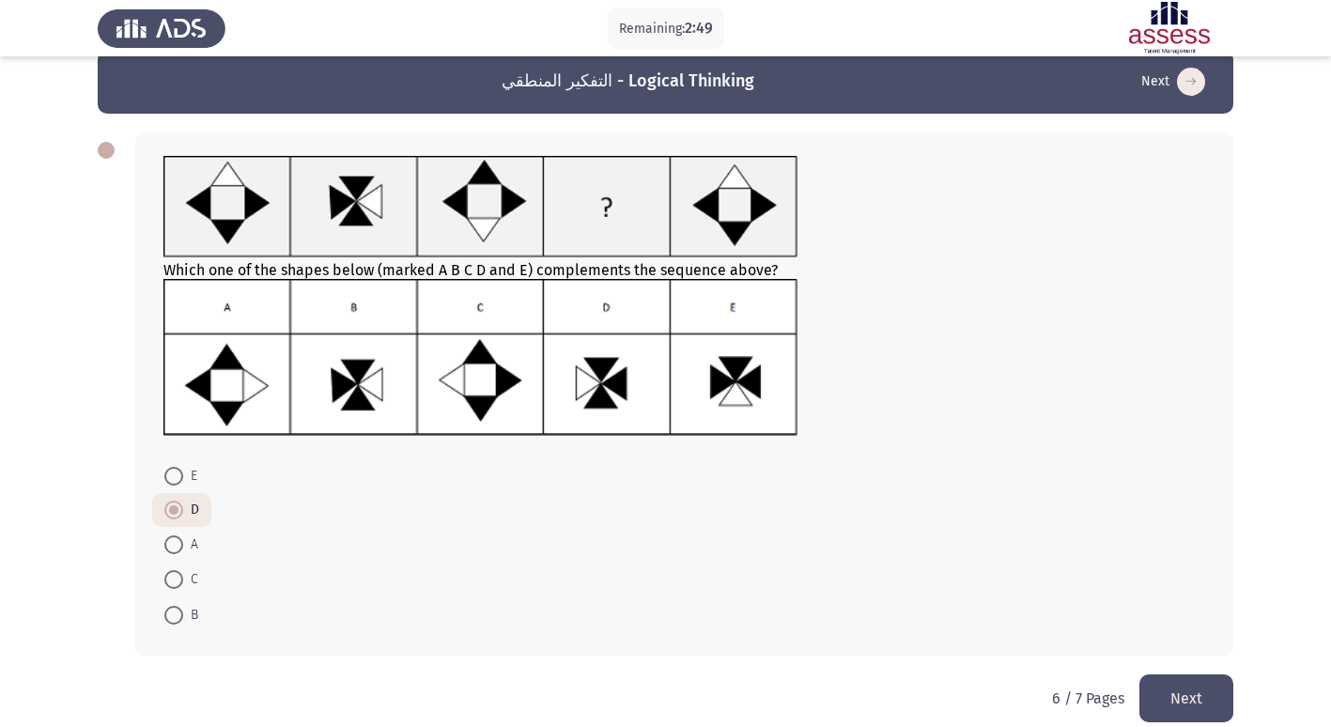
scroll to position [48, 0]
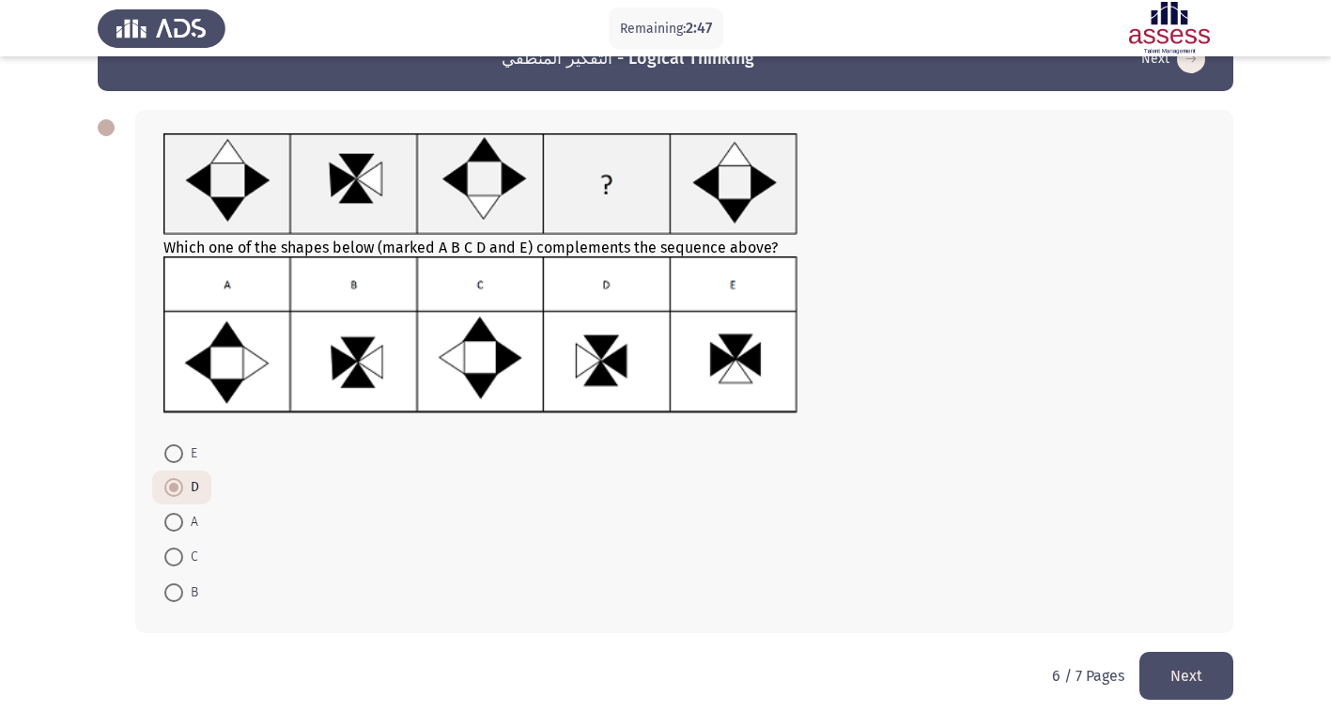
click at [1195, 673] on button "Next" at bounding box center [1187, 676] width 94 height 48
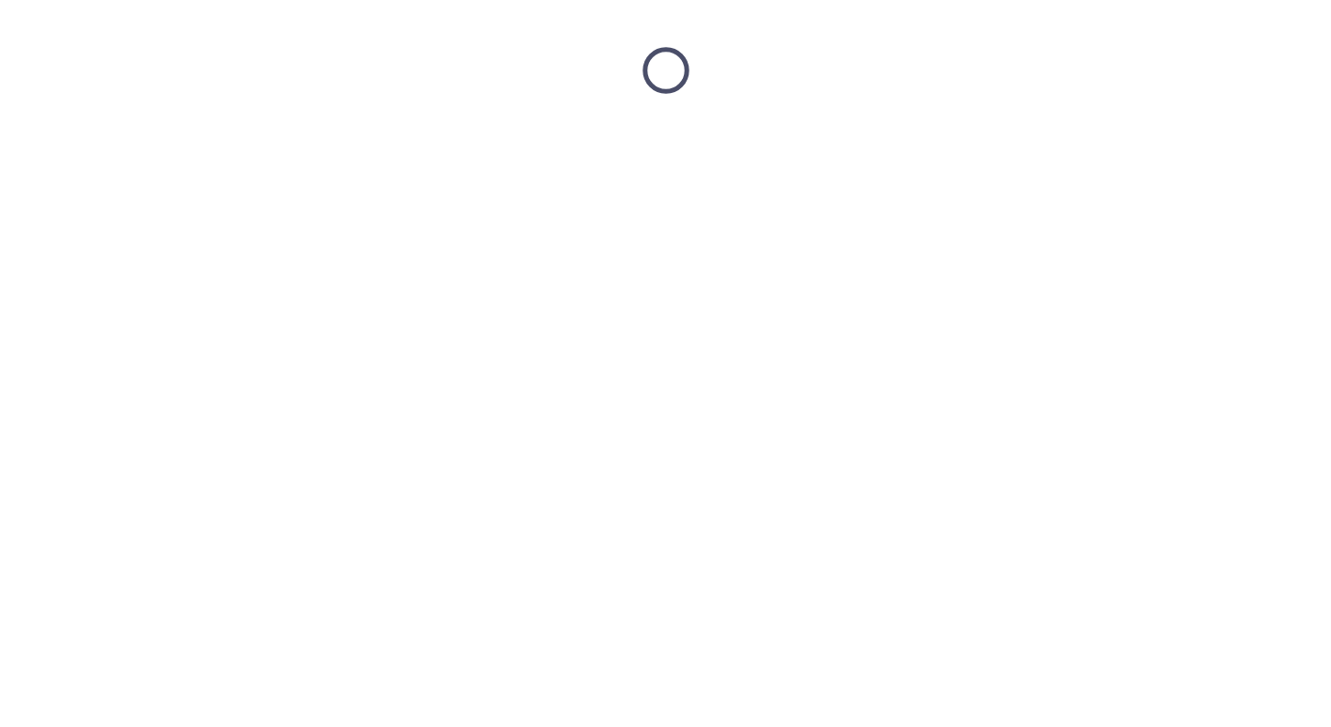
scroll to position [0, 0]
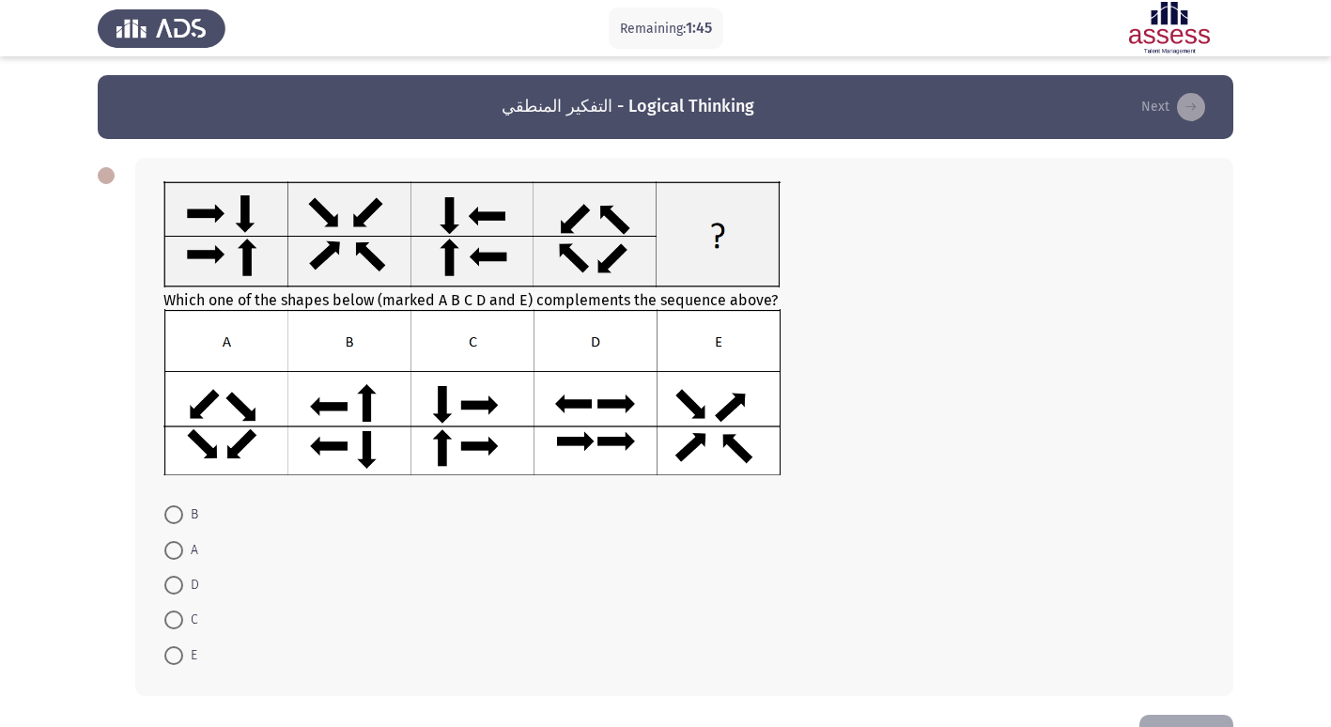
click at [179, 511] on span at bounding box center [173, 515] width 19 height 19
click at [179, 511] on input "B" at bounding box center [173, 515] width 19 height 19
radio input "true"
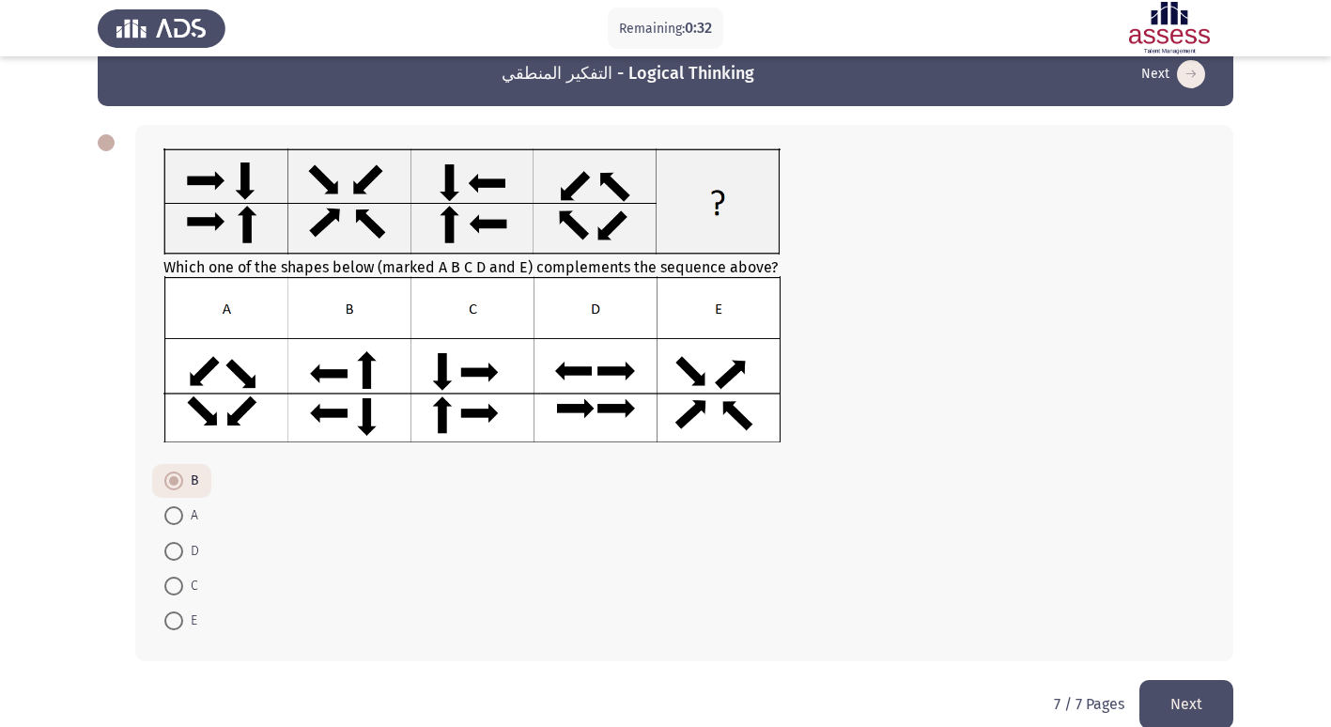
scroll to position [61, 0]
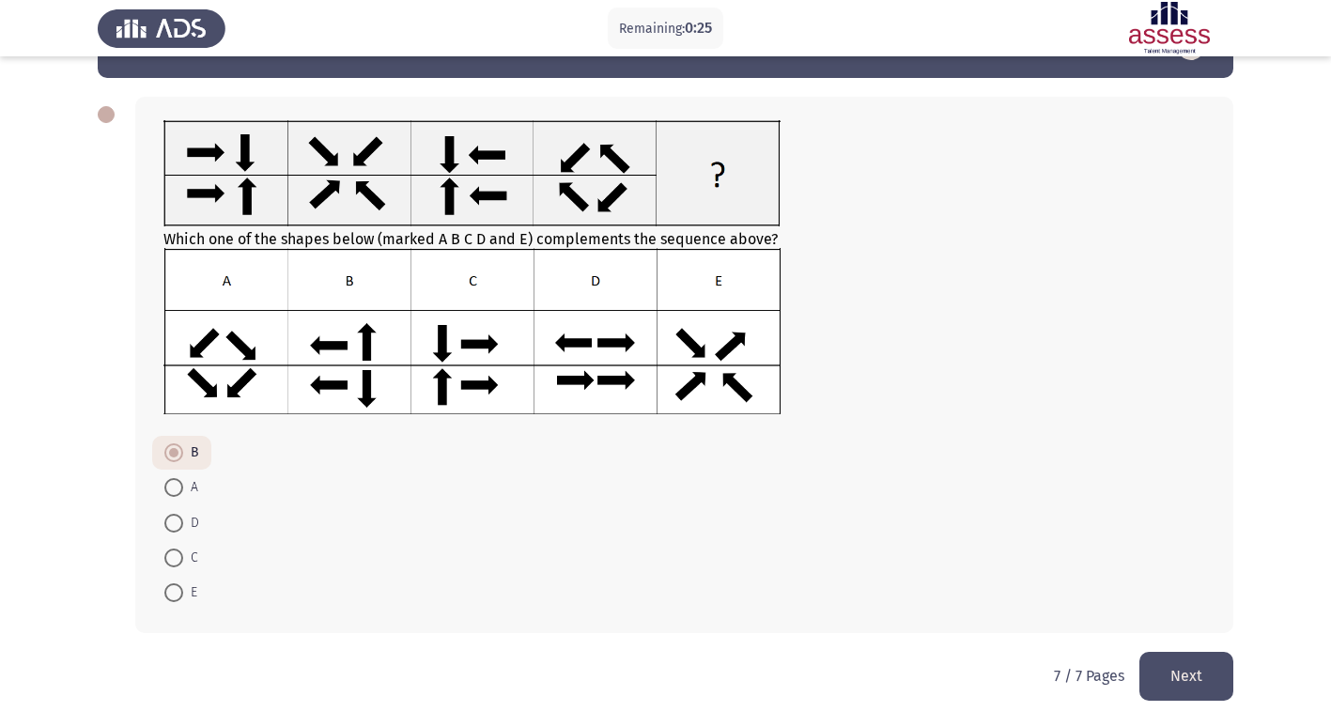
click at [1194, 671] on button "Next" at bounding box center [1187, 676] width 94 height 48
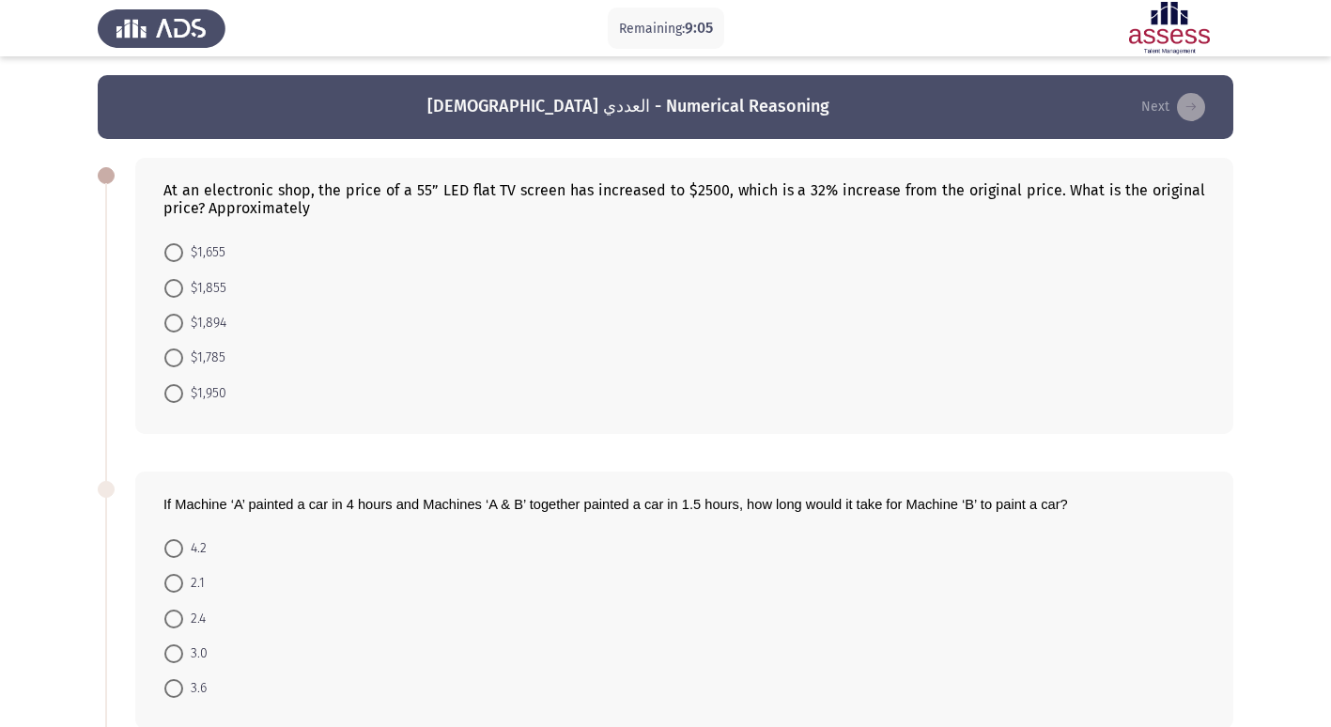
click at [175, 359] on span at bounding box center [173, 358] width 19 height 19
click at [175, 359] on input "$1,785" at bounding box center [173, 358] width 19 height 19
radio input "true"
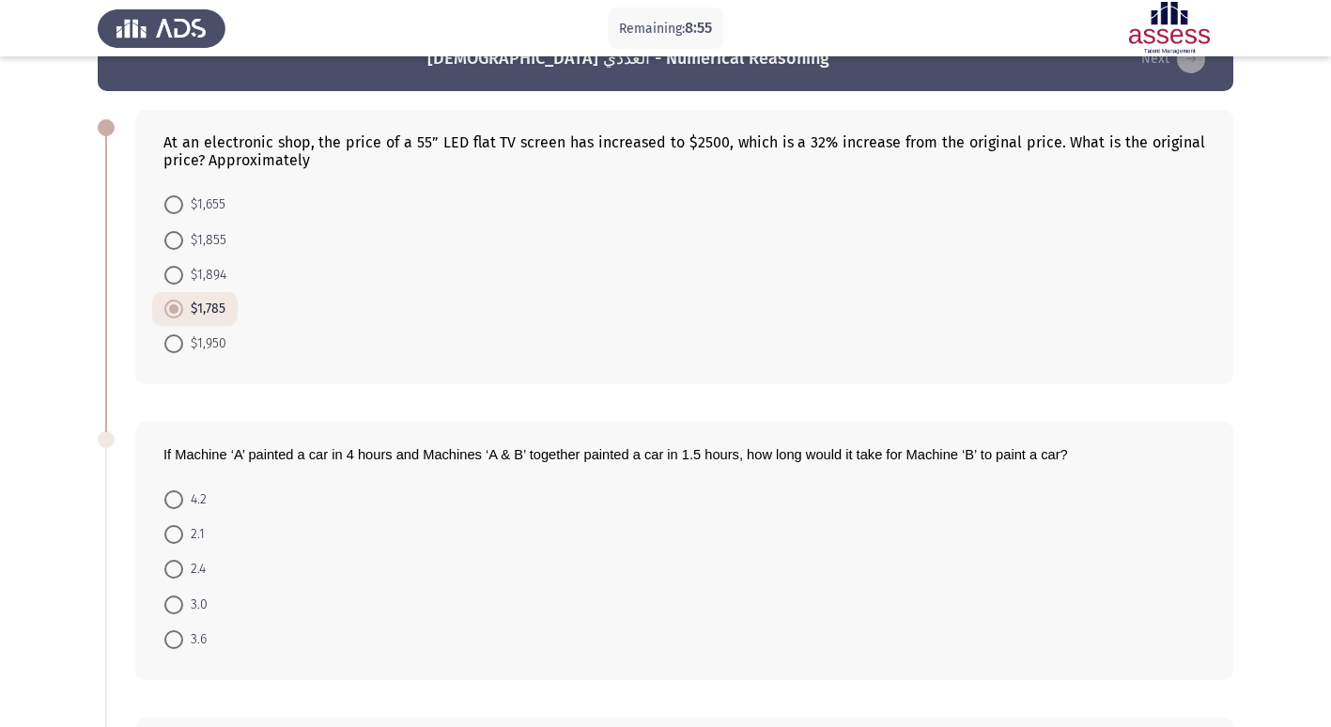
scroll to position [15, 0]
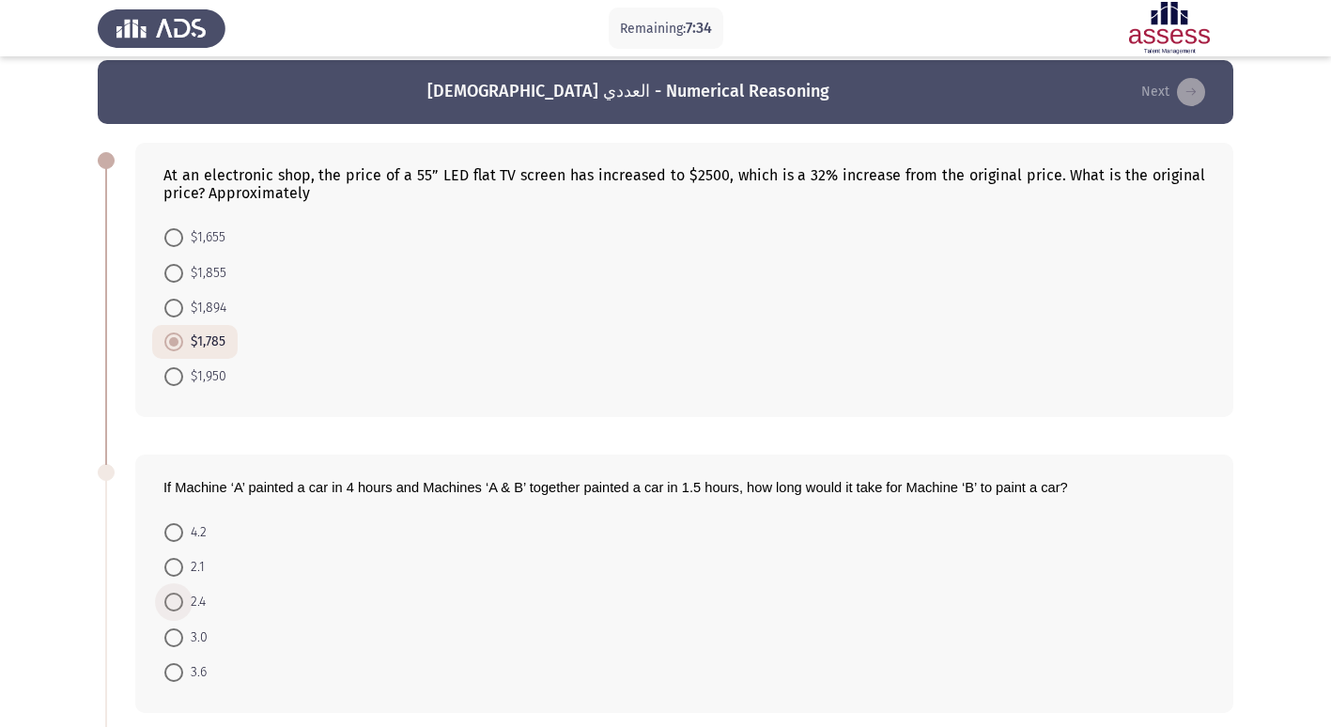
click at [172, 601] on span at bounding box center [173, 602] width 19 height 19
click at [172, 601] on input "2.4" at bounding box center [173, 602] width 19 height 19
radio input "true"
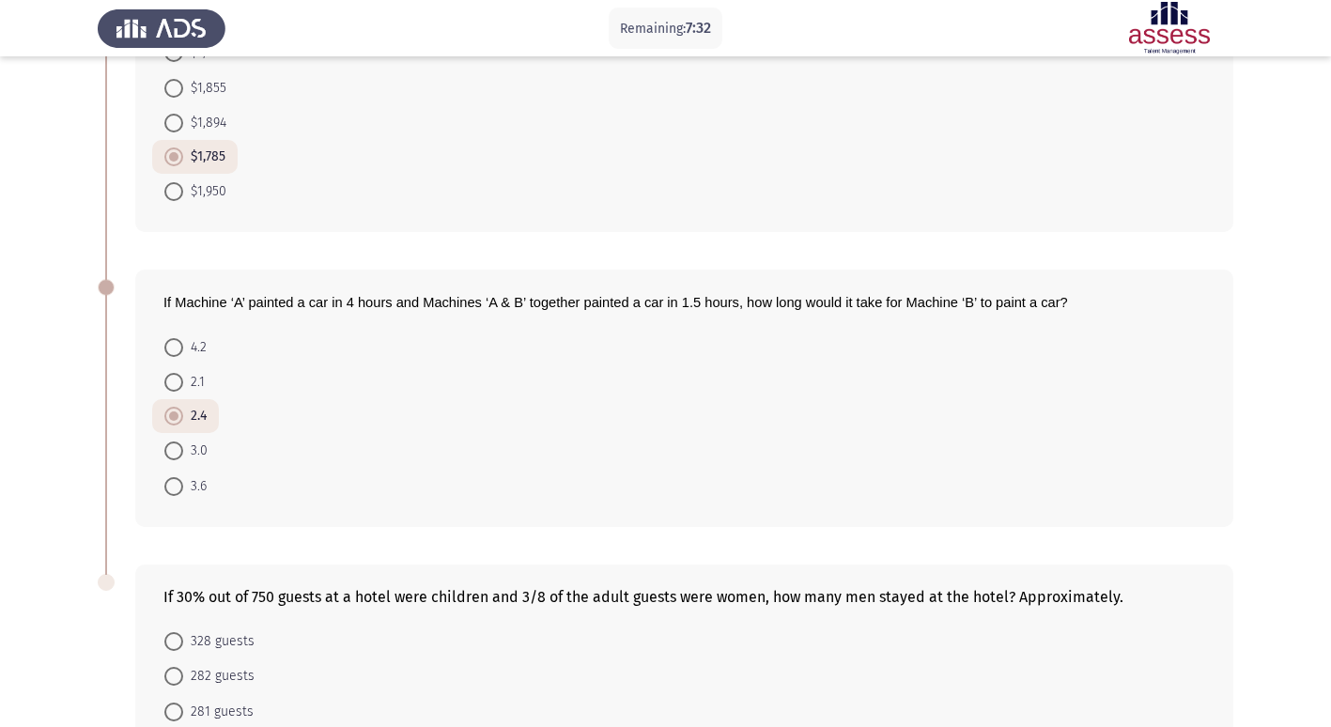
scroll to position [203, 0]
click at [184, 445] on span "3.0" at bounding box center [195, 448] width 24 height 23
click at [183, 445] on input "3.0" at bounding box center [173, 448] width 19 height 19
radio input "true"
click at [179, 415] on span at bounding box center [173, 414] width 19 height 19
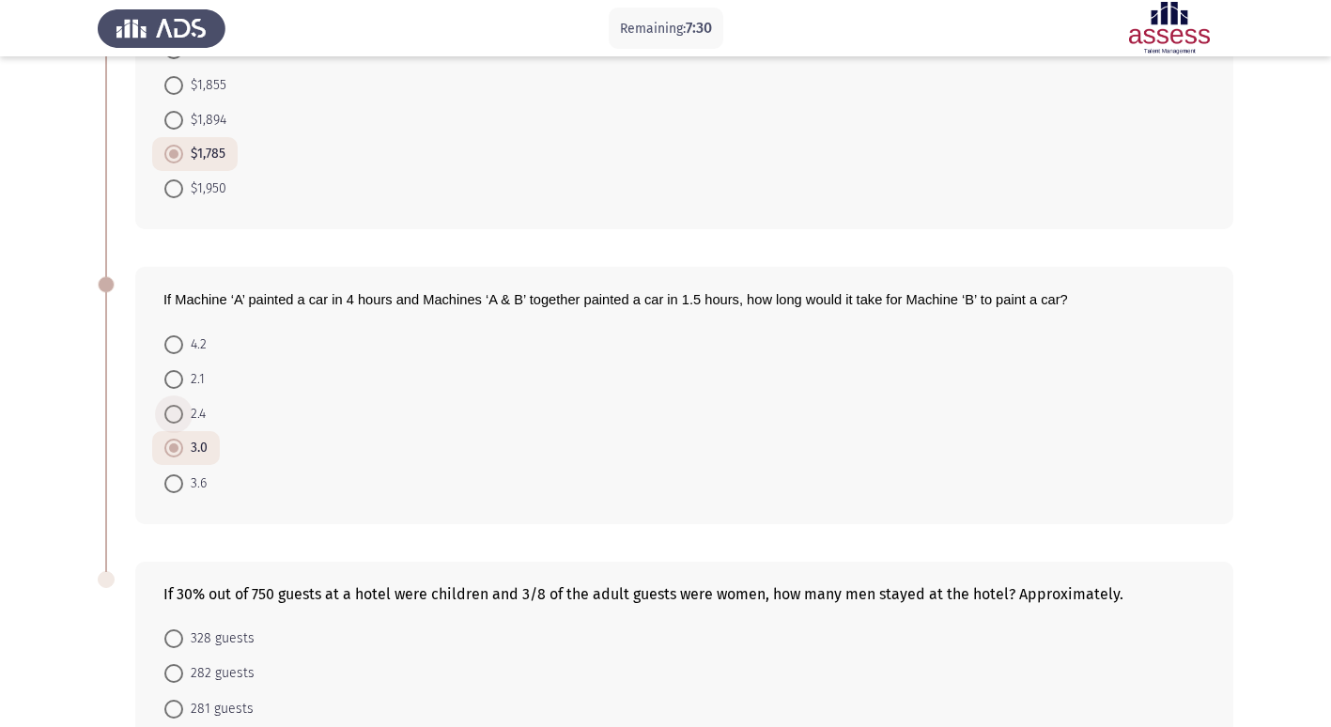
click at [179, 415] on input "2.4" at bounding box center [173, 414] width 19 height 19
radio input "true"
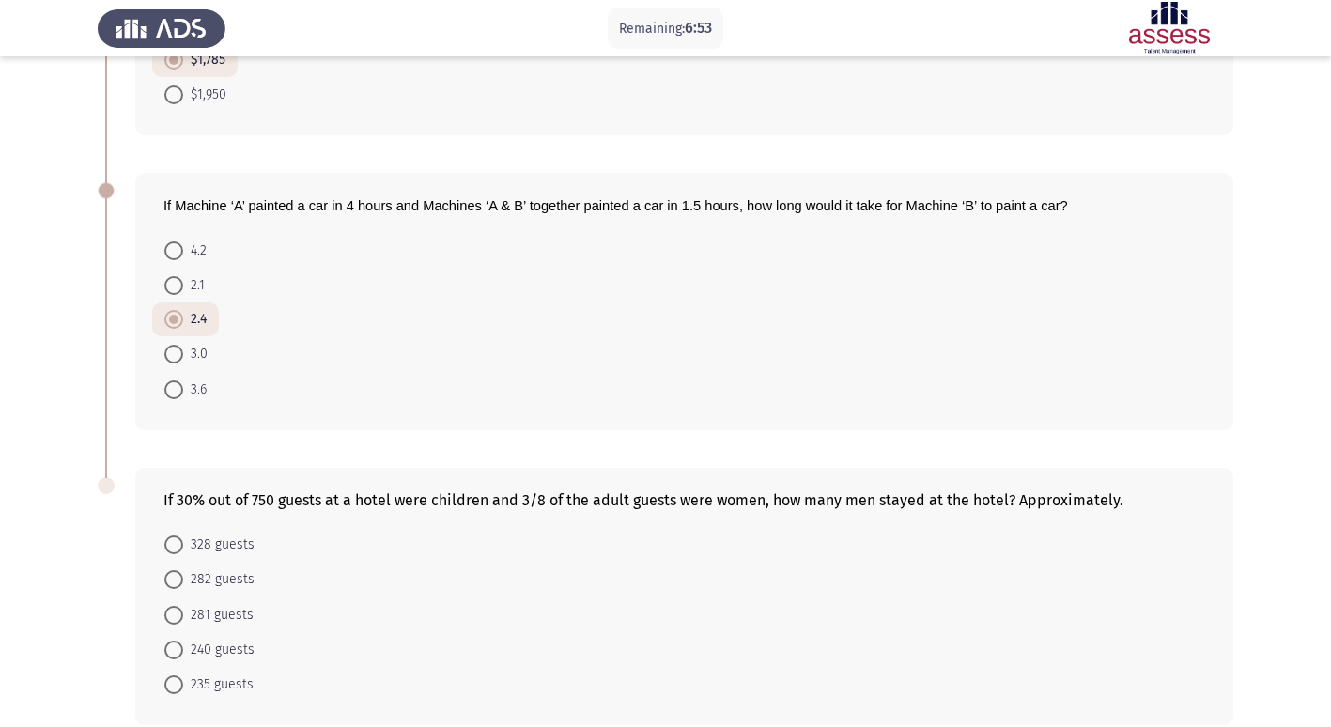
scroll to position [389, 0]
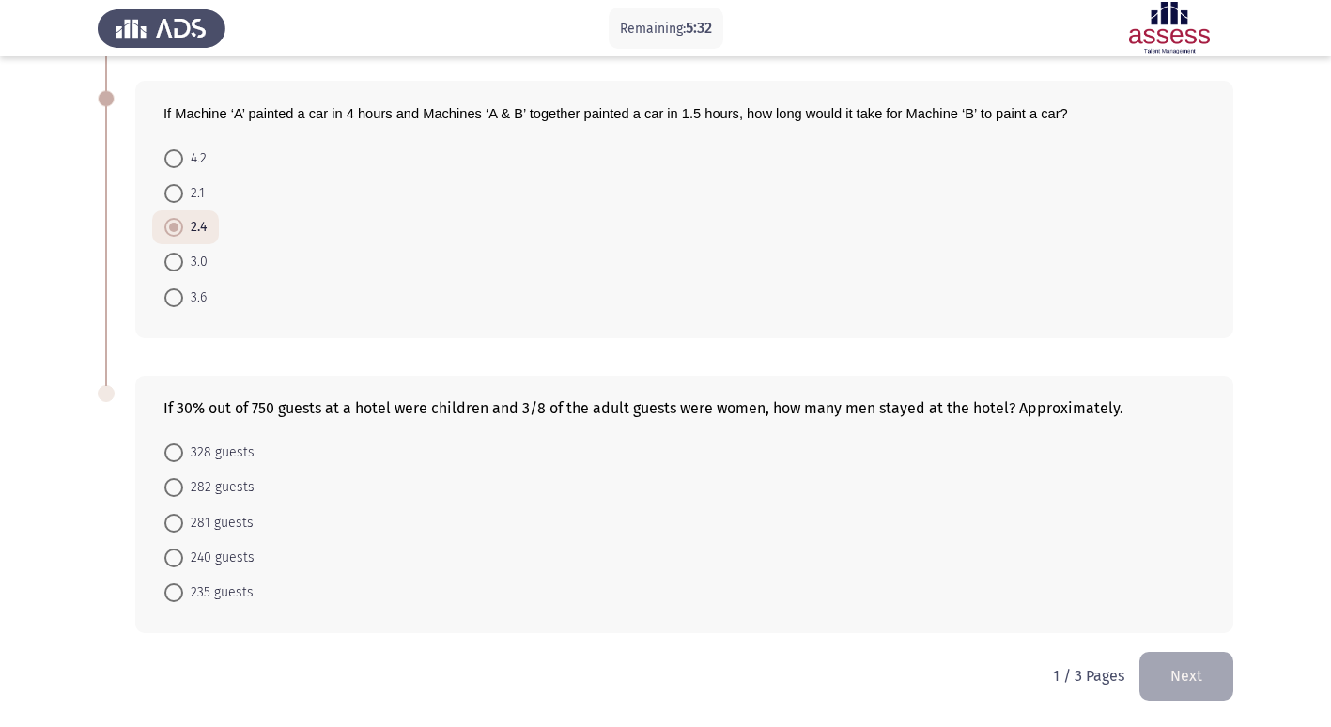
click at [170, 455] on span at bounding box center [173, 452] width 19 height 19
click at [170, 455] on input "328 guests" at bounding box center [173, 452] width 19 height 19
radio input "true"
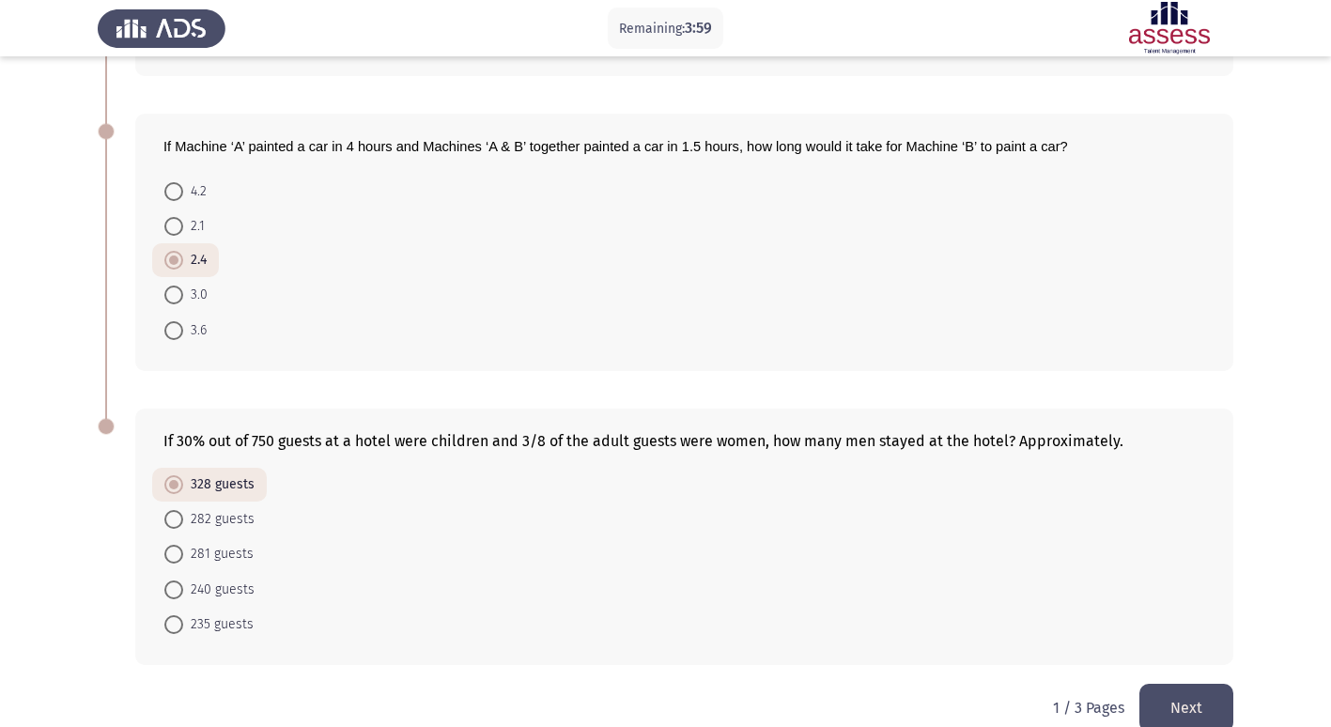
scroll to position [388, 0]
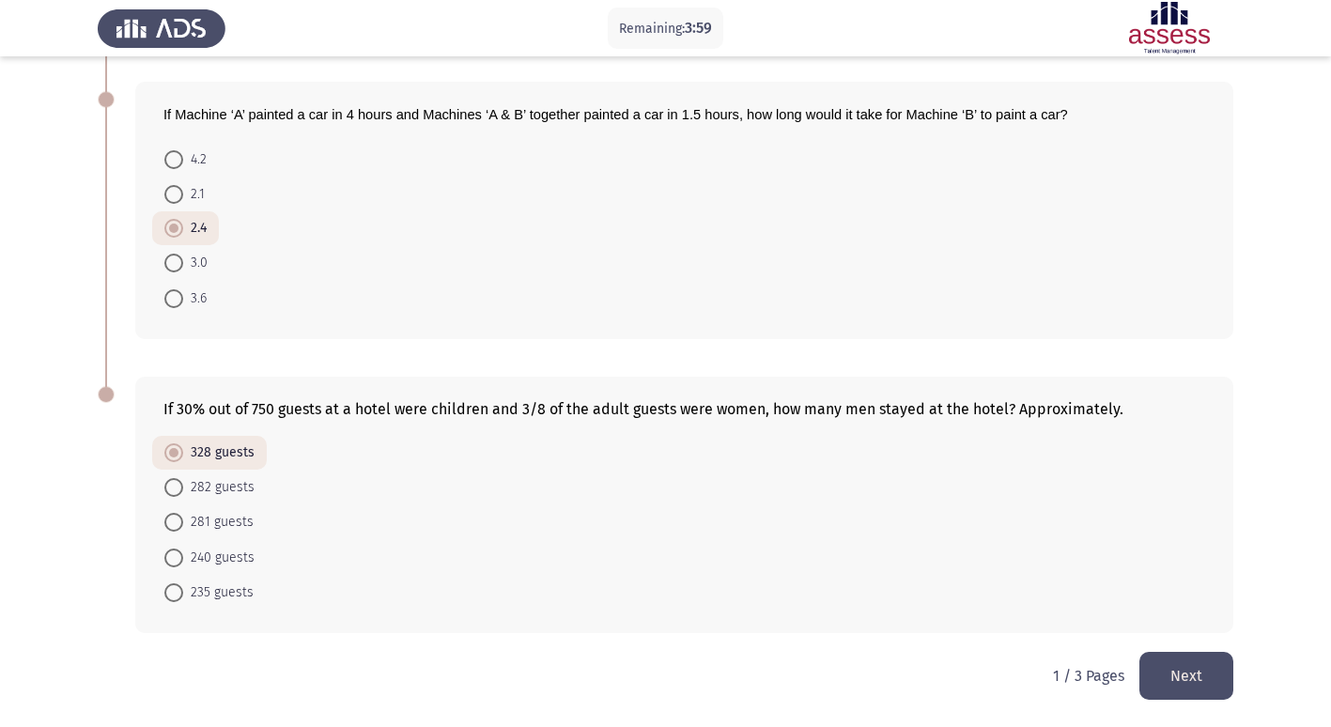
click at [1179, 669] on button "Next" at bounding box center [1187, 676] width 94 height 48
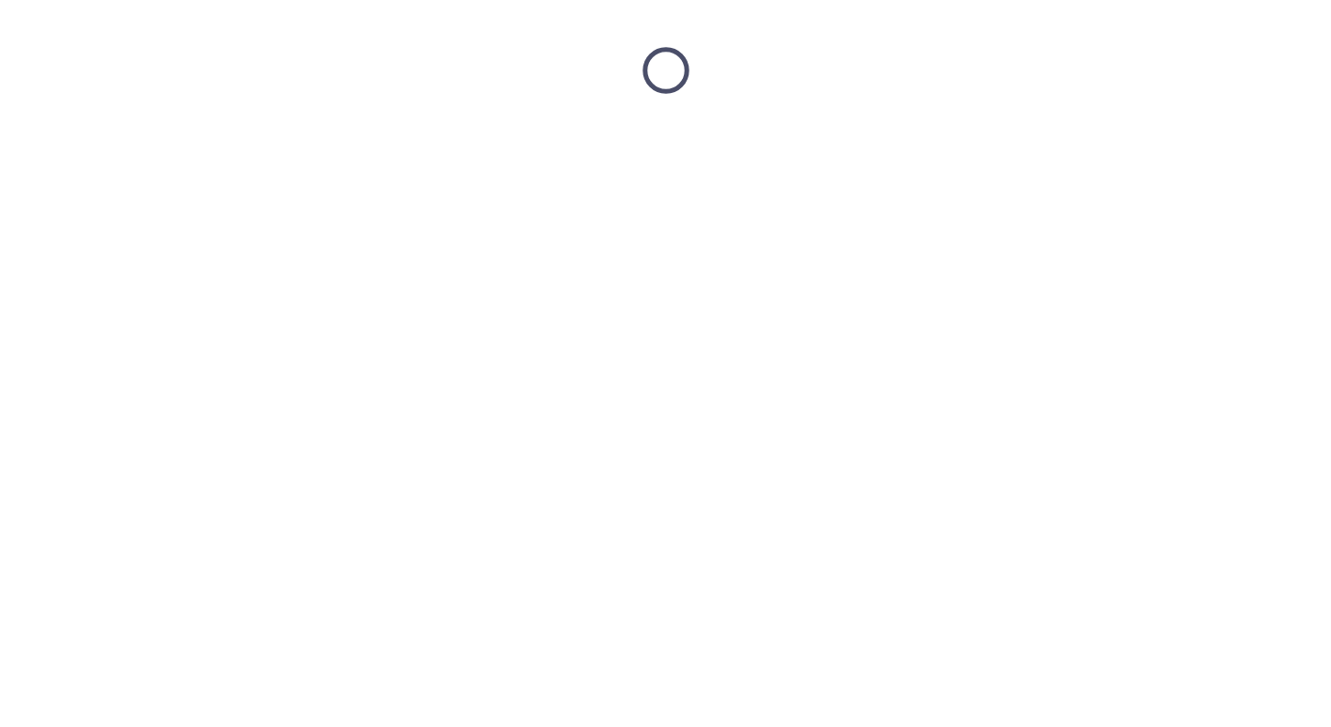
scroll to position [0, 0]
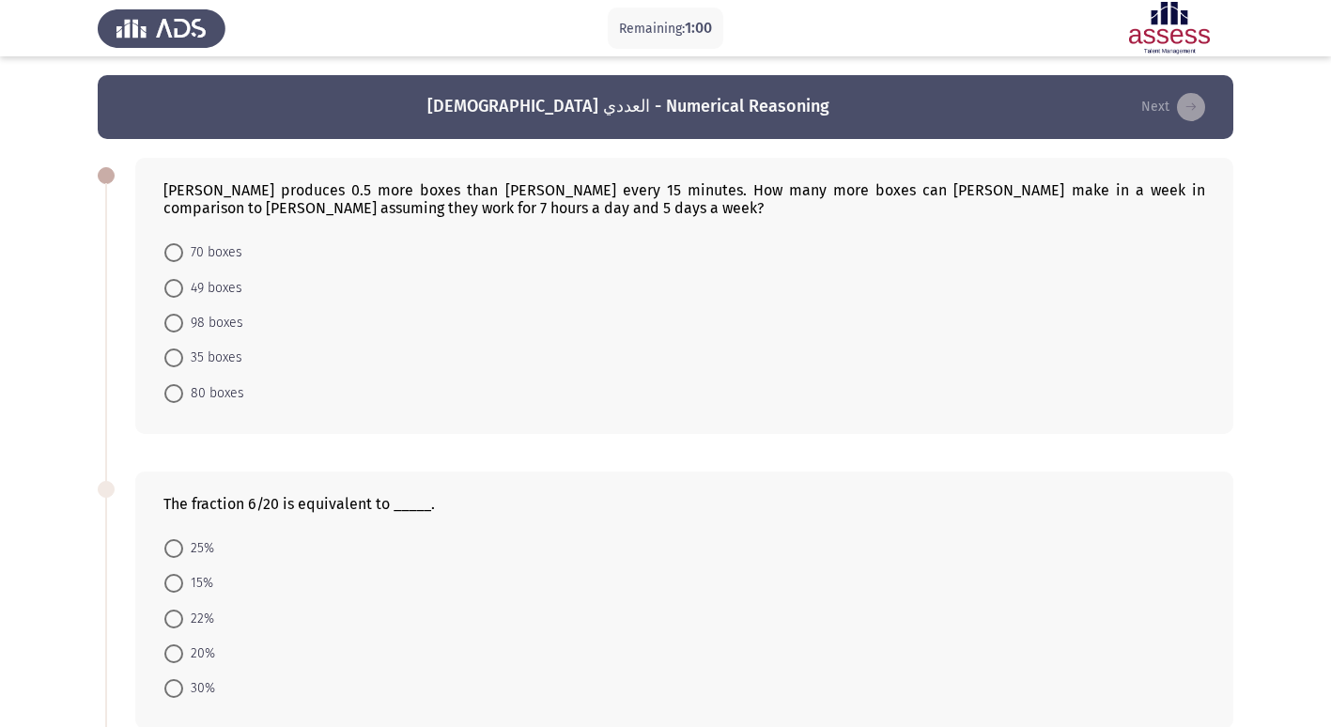
drag, startPoint x: 178, startPoint y: 357, endPoint x: 163, endPoint y: 365, distance: 16.0
click at [176, 357] on span at bounding box center [173, 358] width 19 height 19
click at [176, 357] on input "35 boxes" at bounding box center [173, 358] width 19 height 19
radio input "true"
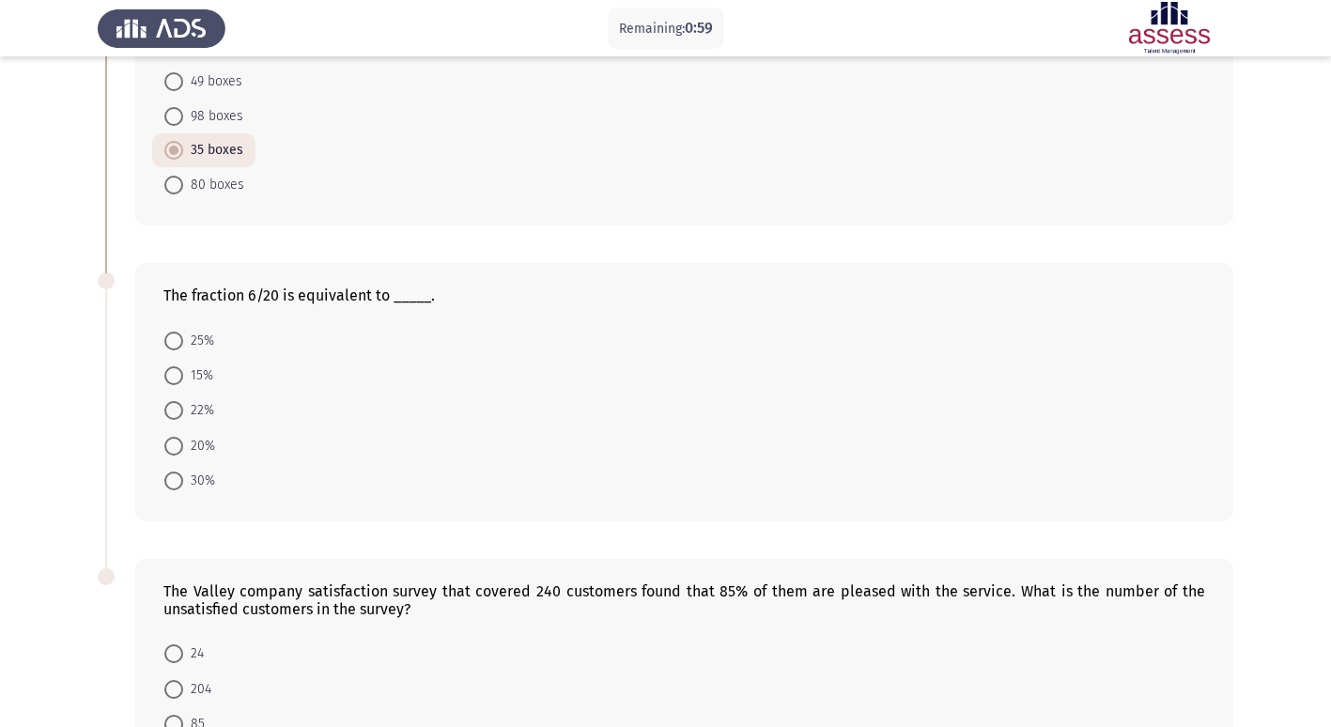
scroll to position [282, 0]
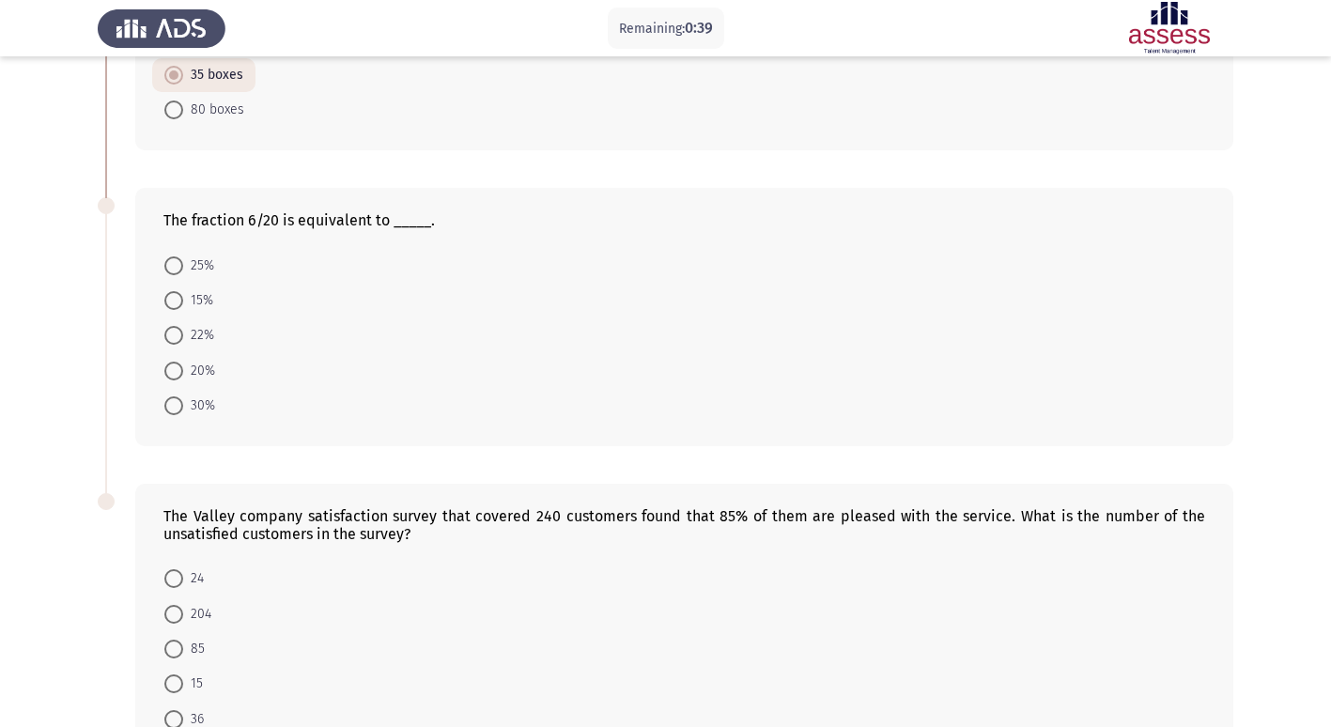
click at [188, 401] on span "30%" at bounding box center [199, 406] width 32 height 23
click at [183, 401] on input "30%" at bounding box center [173, 406] width 19 height 19
radio input "true"
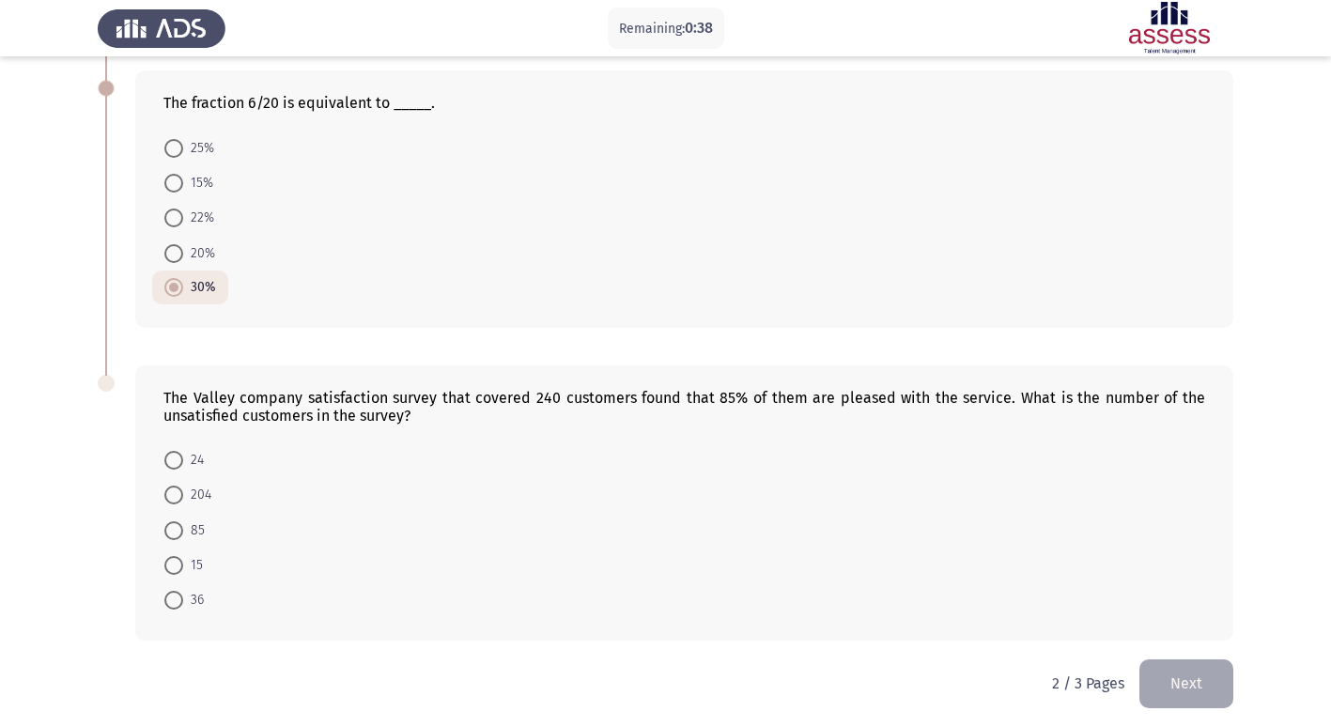
scroll to position [407, 0]
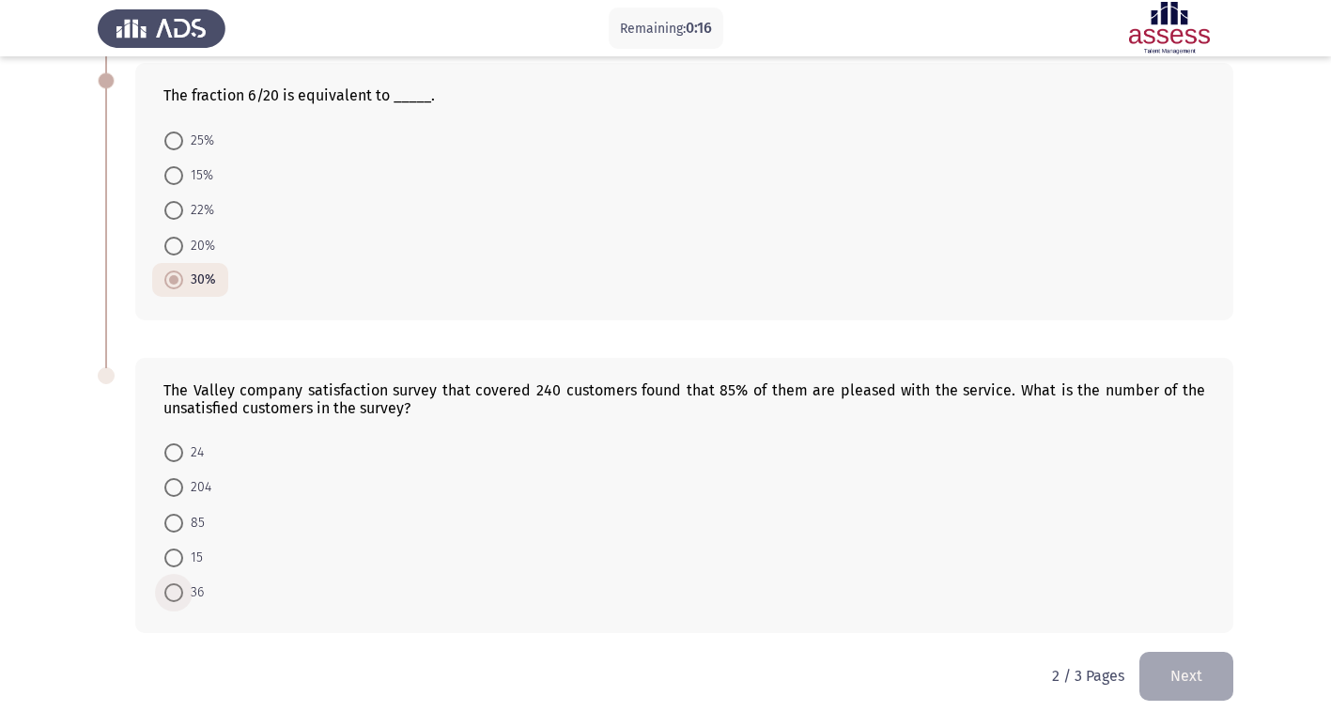
click at [182, 591] on span at bounding box center [173, 592] width 19 height 19
click at [182, 591] on input "36" at bounding box center [173, 592] width 19 height 19
radio input "true"
click at [1195, 680] on button "Next" at bounding box center [1187, 676] width 94 height 48
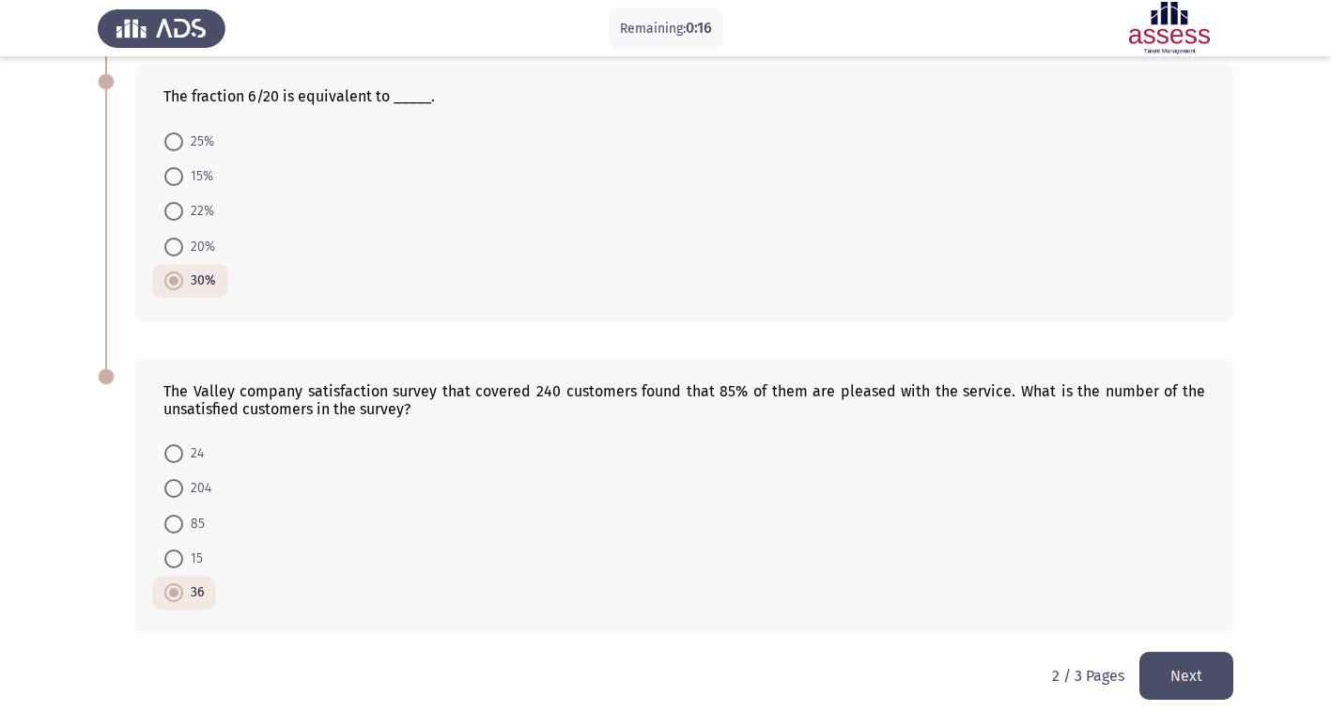
scroll to position [0, 0]
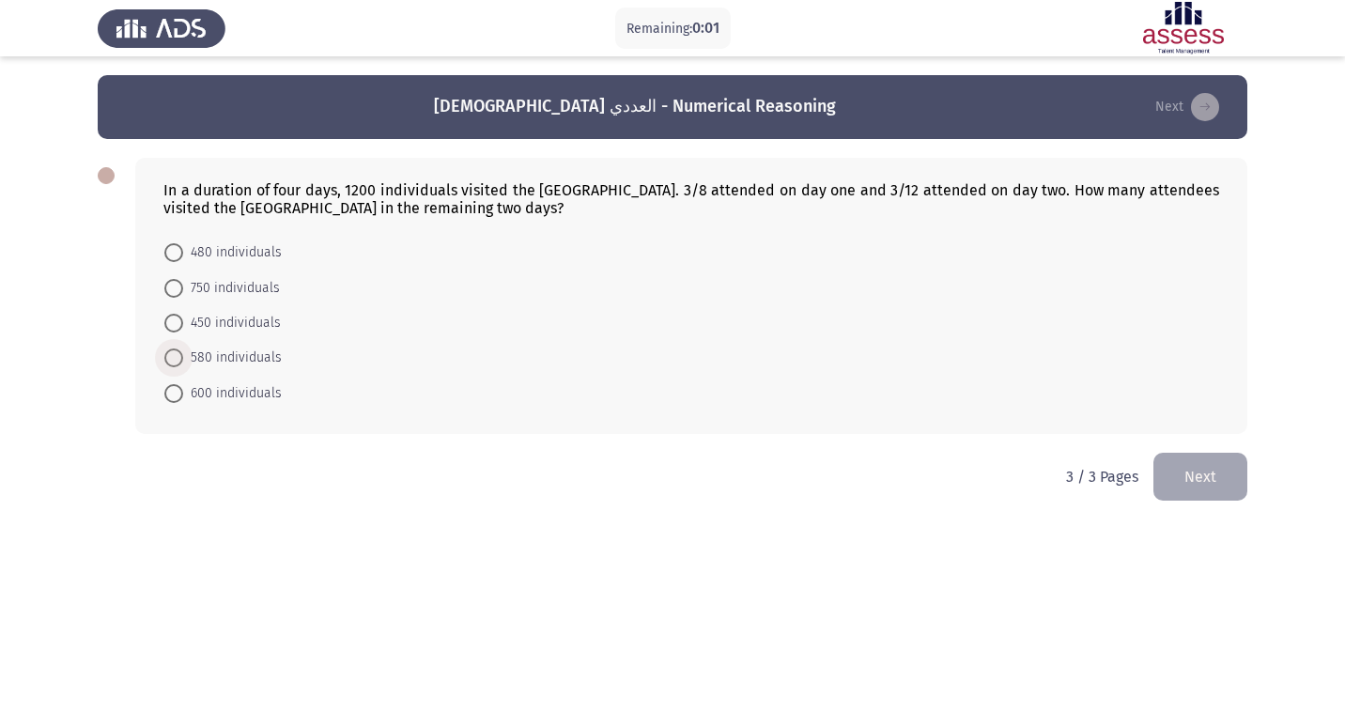
click at [232, 356] on span "580 individuals" at bounding box center [232, 358] width 99 height 23
click at [183, 356] on input "580 individuals" at bounding box center [173, 358] width 19 height 19
radio input "true"
click at [1197, 494] on button "Next" at bounding box center [1201, 475] width 94 height 48
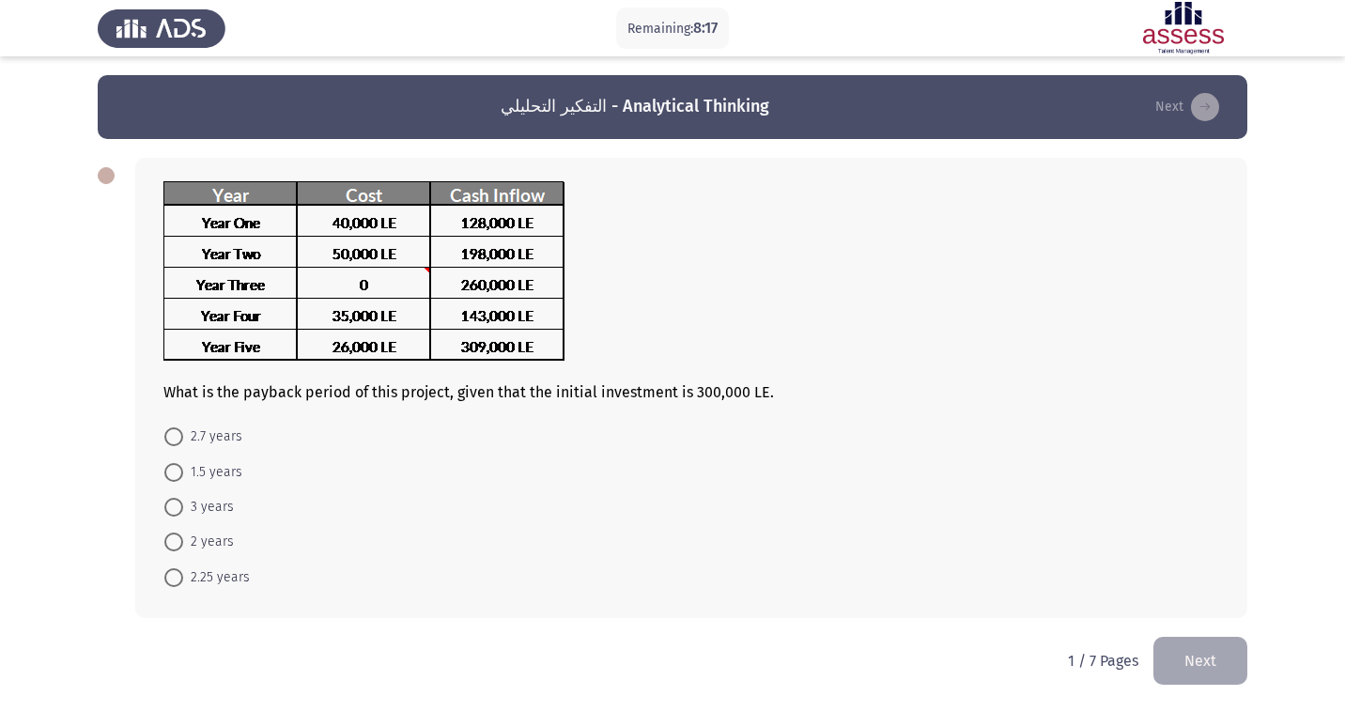
click at [177, 504] on span at bounding box center [173, 507] width 19 height 19
click at [177, 504] on input "3 years" at bounding box center [173, 507] width 19 height 19
radio input "true"
click at [1214, 662] on button "Next" at bounding box center [1201, 659] width 94 height 48
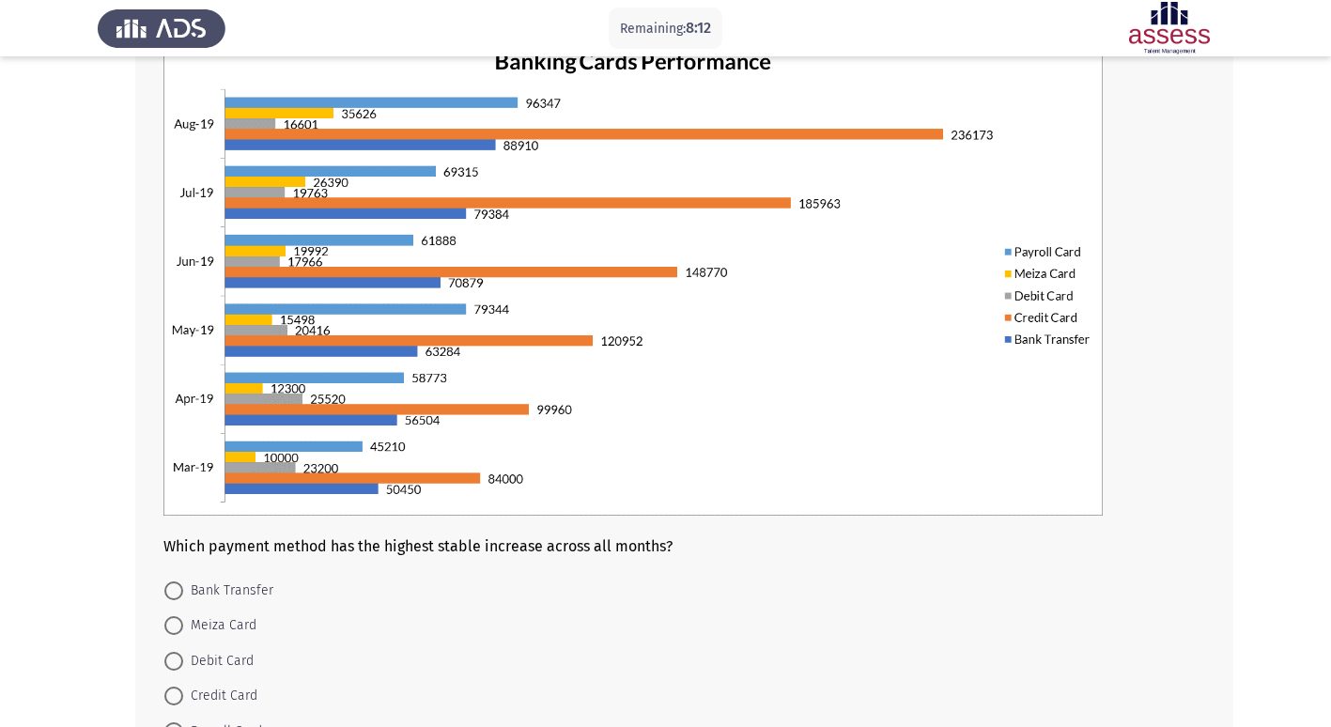
scroll to position [94, 0]
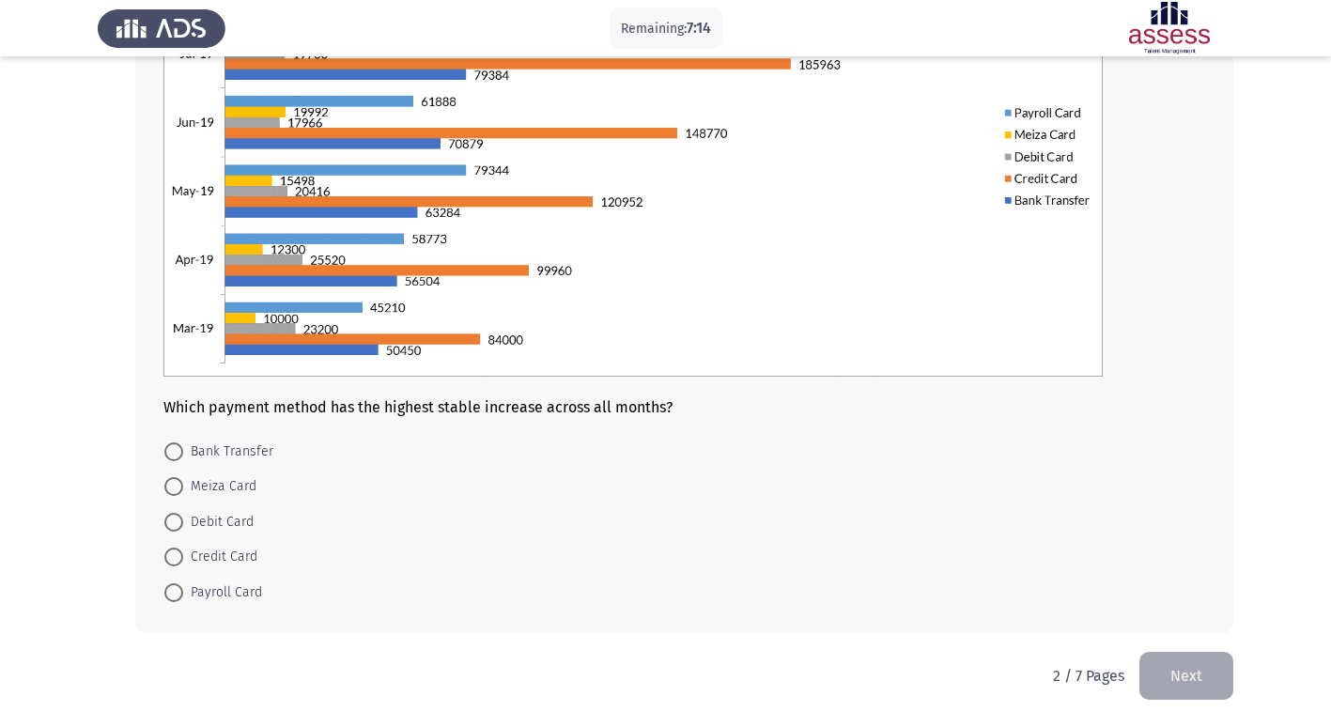
click at [178, 524] on span at bounding box center [173, 522] width 19 height 19
click at [178, 524] on input "Debit Card" at bounding box center [173, 522] width 19 height 19
radio input "true"
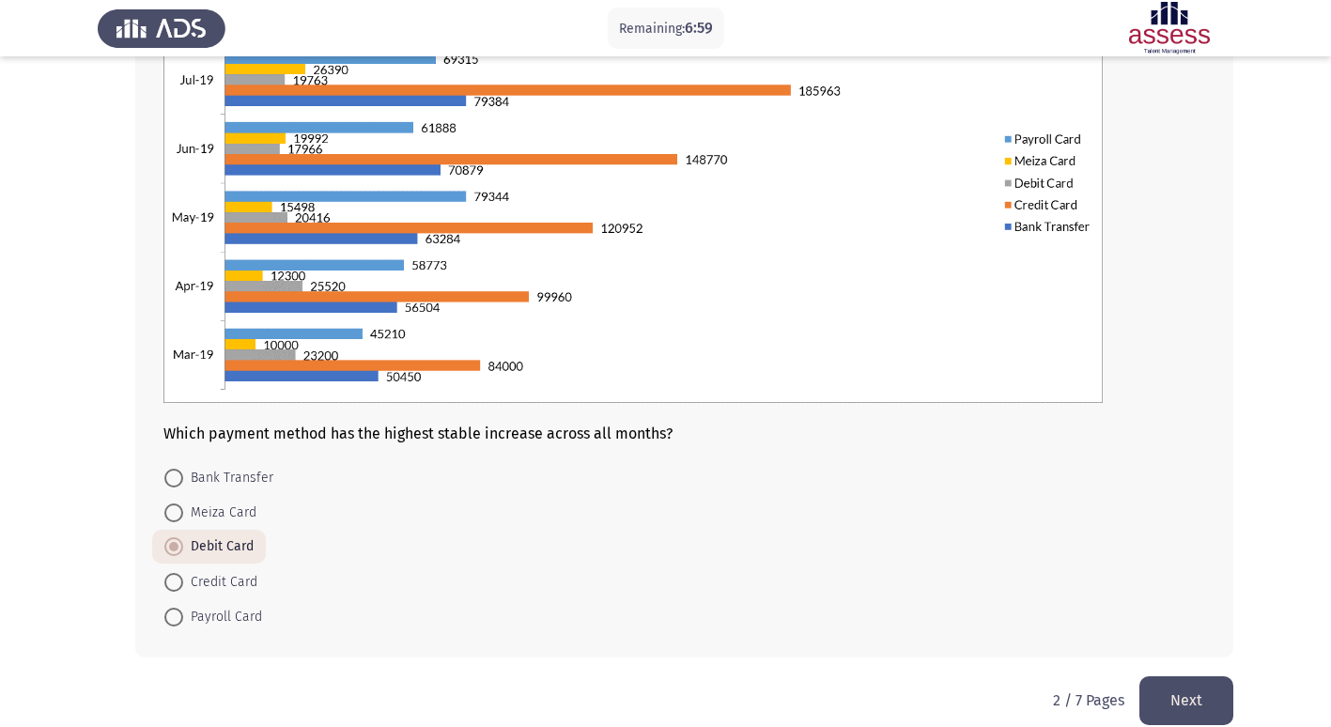
scroll to position [280, 0]
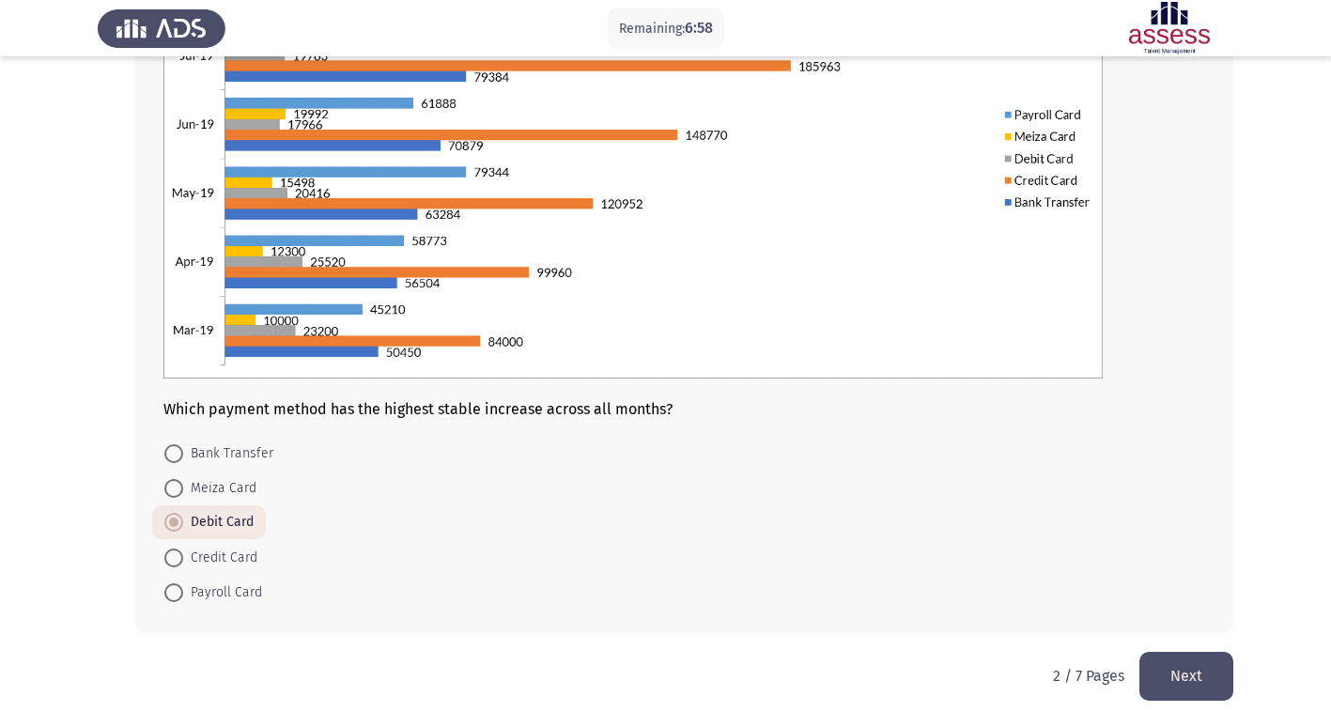
click at [1206, 671] on button "Next" at bounding box center [1187, 676] width 94 height 48
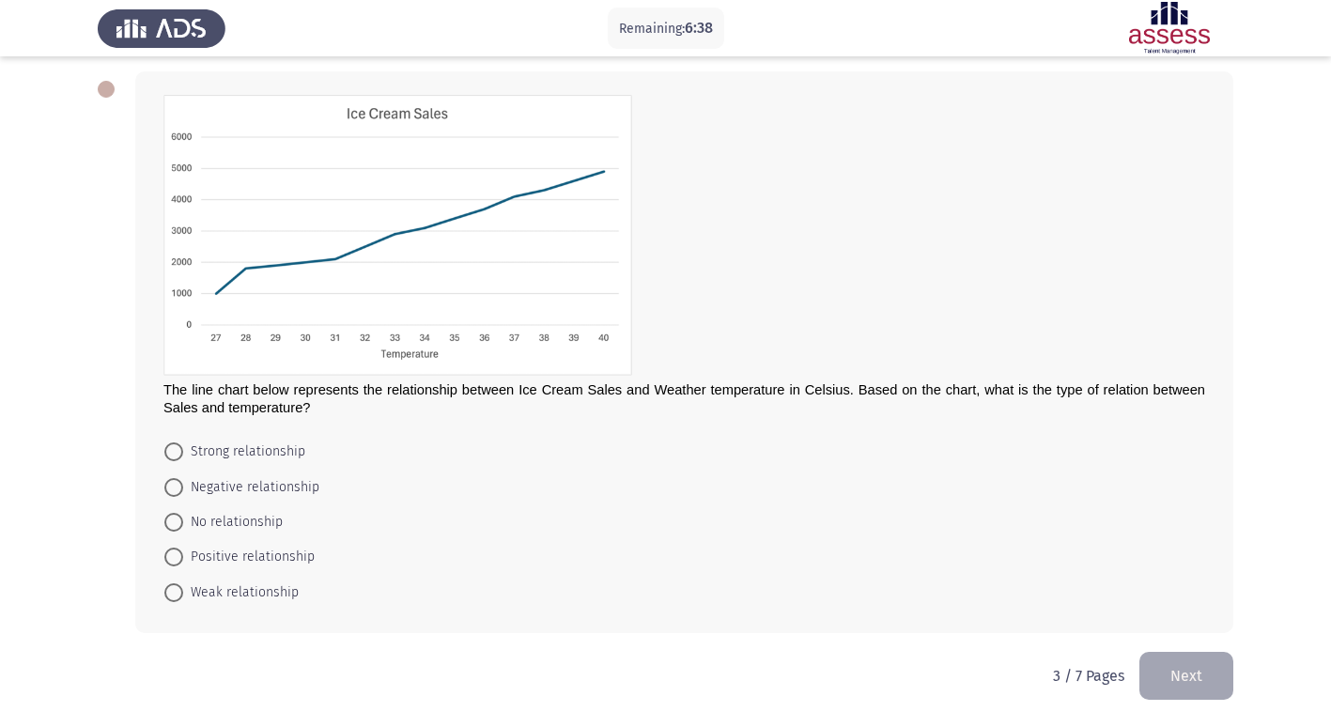
click at [216, 453] on span "Strong relationship" at bounding box center [244, 452] width 122 height 23
click at [183, 453] on input "Strong relationship" at bounding box center [173, 452] width 19 height 19
radio input "true"
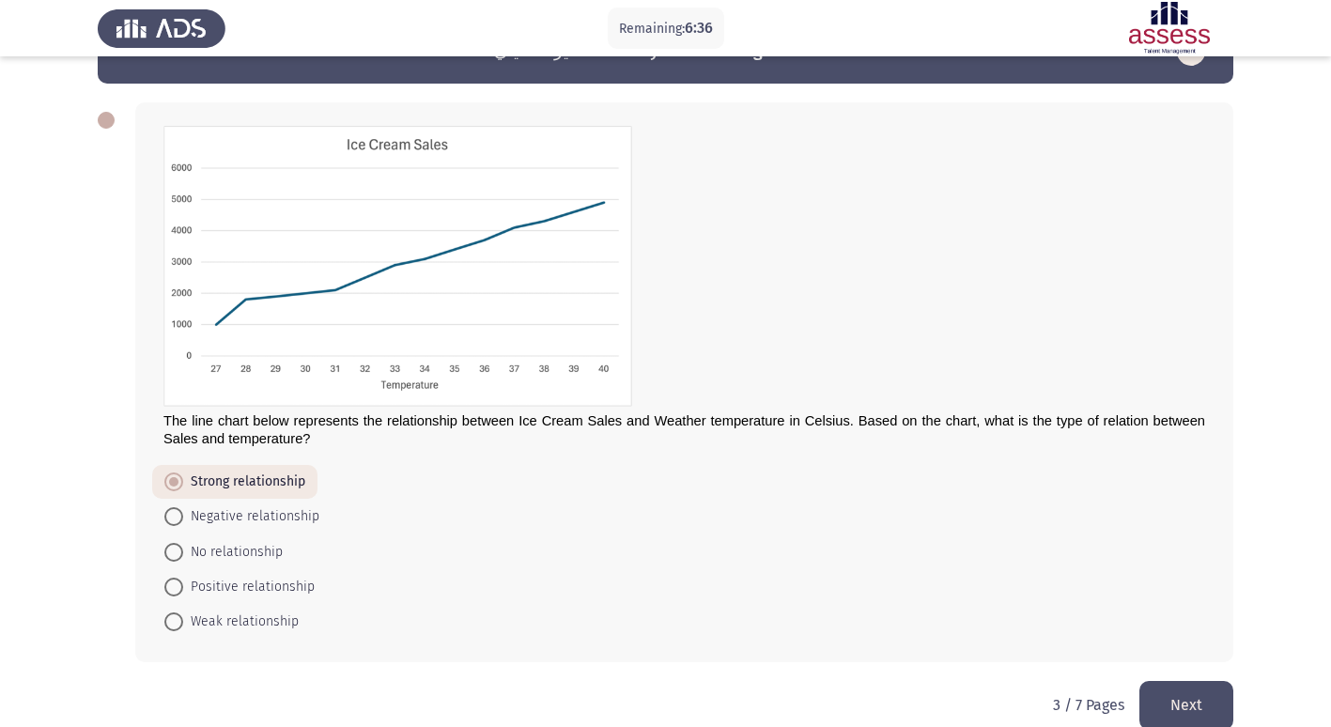
scroll to position [85, 0]
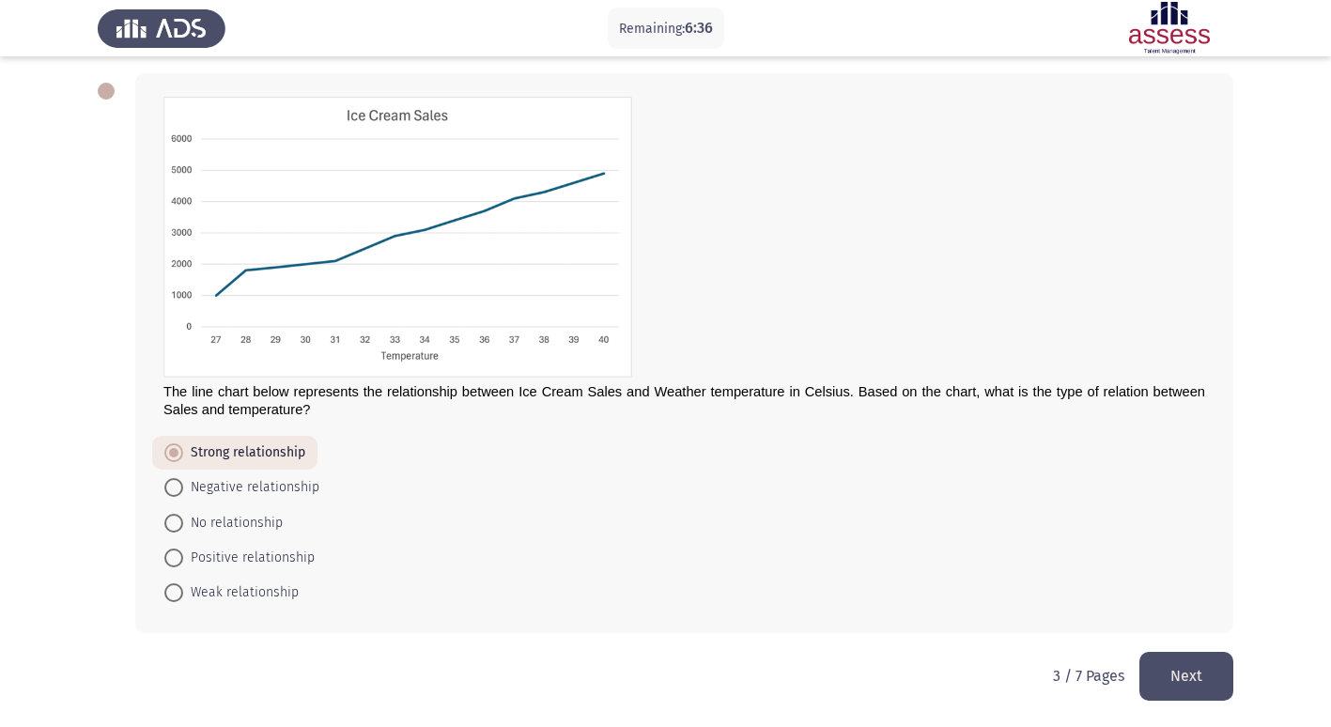
click at [1176, 671] on button "Next" at bounding box center [1187, 676] width 94 height 48
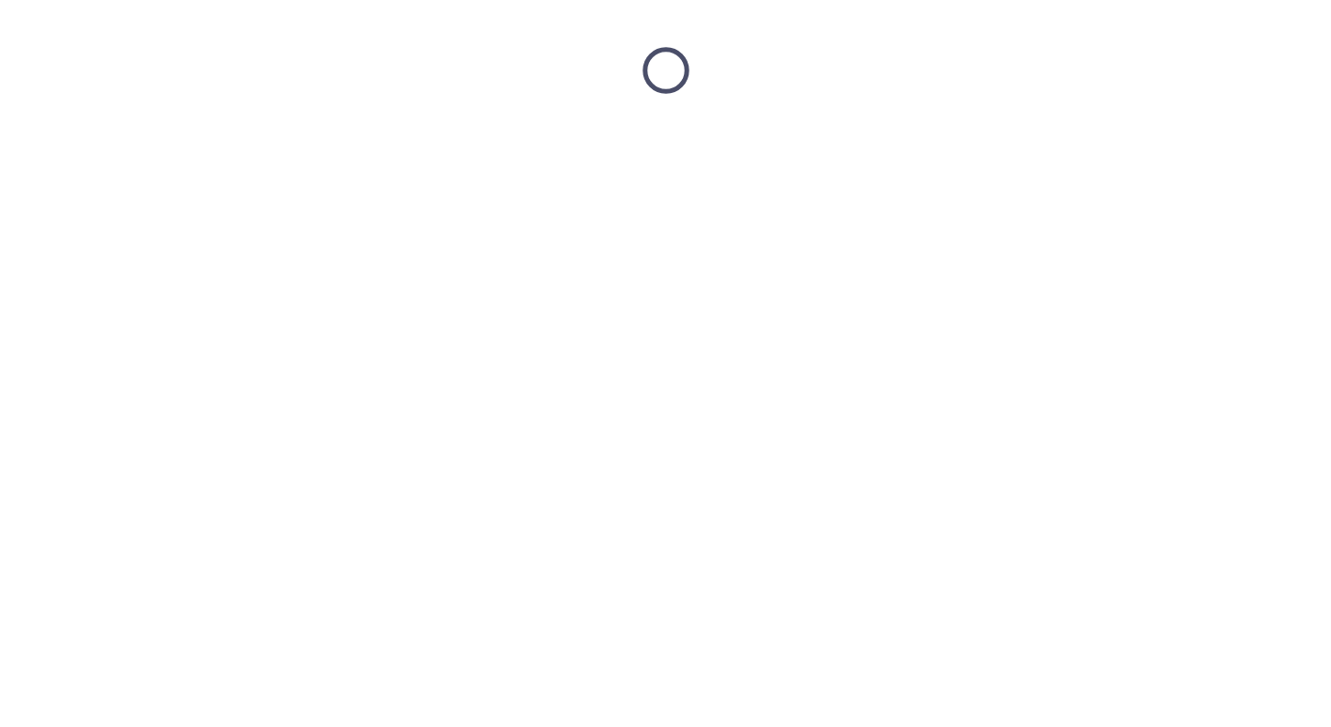
scroll to position [0, 0]
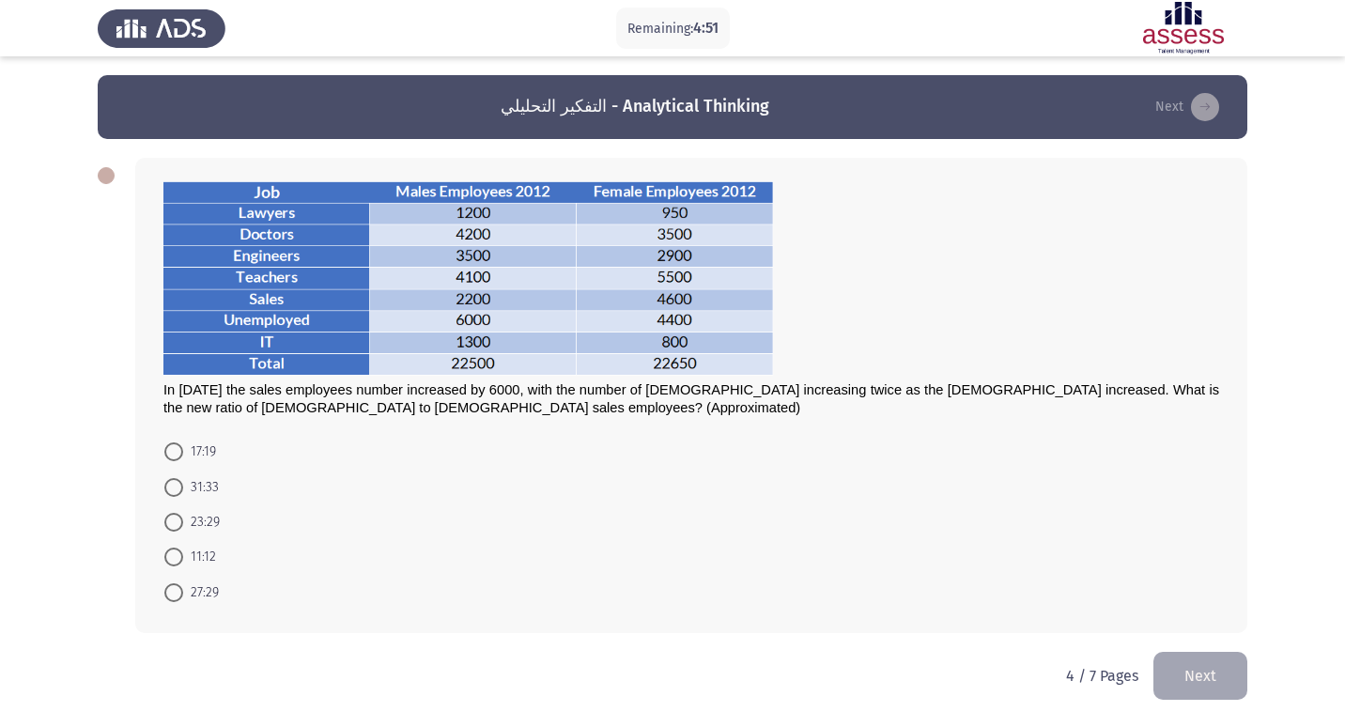
click at [167, 563] on span at bounding box center [173, 557] width 19 height 19
click at [167, 563] on input "11:12" at bounding box center [173, 557] width 19 height 19
radio input "true"
click at [173, 515] on span at bounding box center [173, 522] width 19 height 19
click at [173, 515] on input "23:29" at bounding box center [173, 522] width 19 height 19
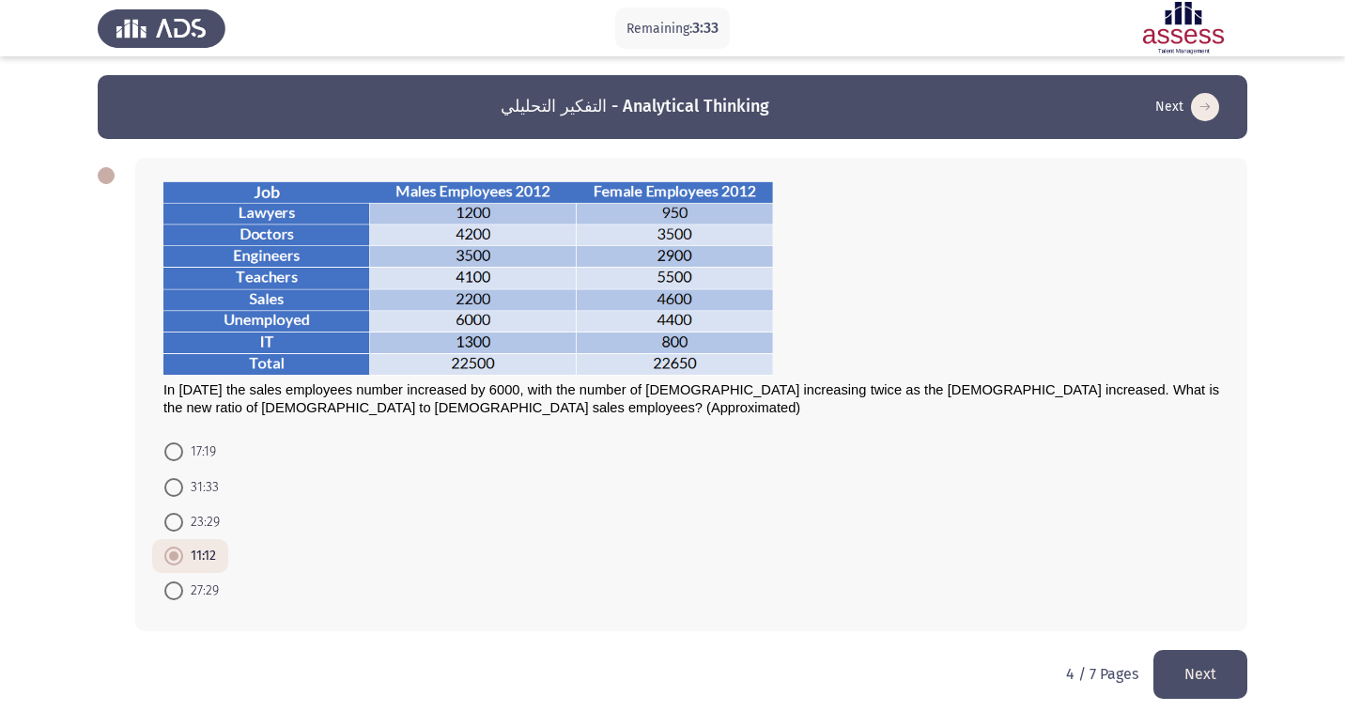
radio input "true"
click at [1191, 674] on button "Next" at bounding box center [1201, 674] width 94 height 48
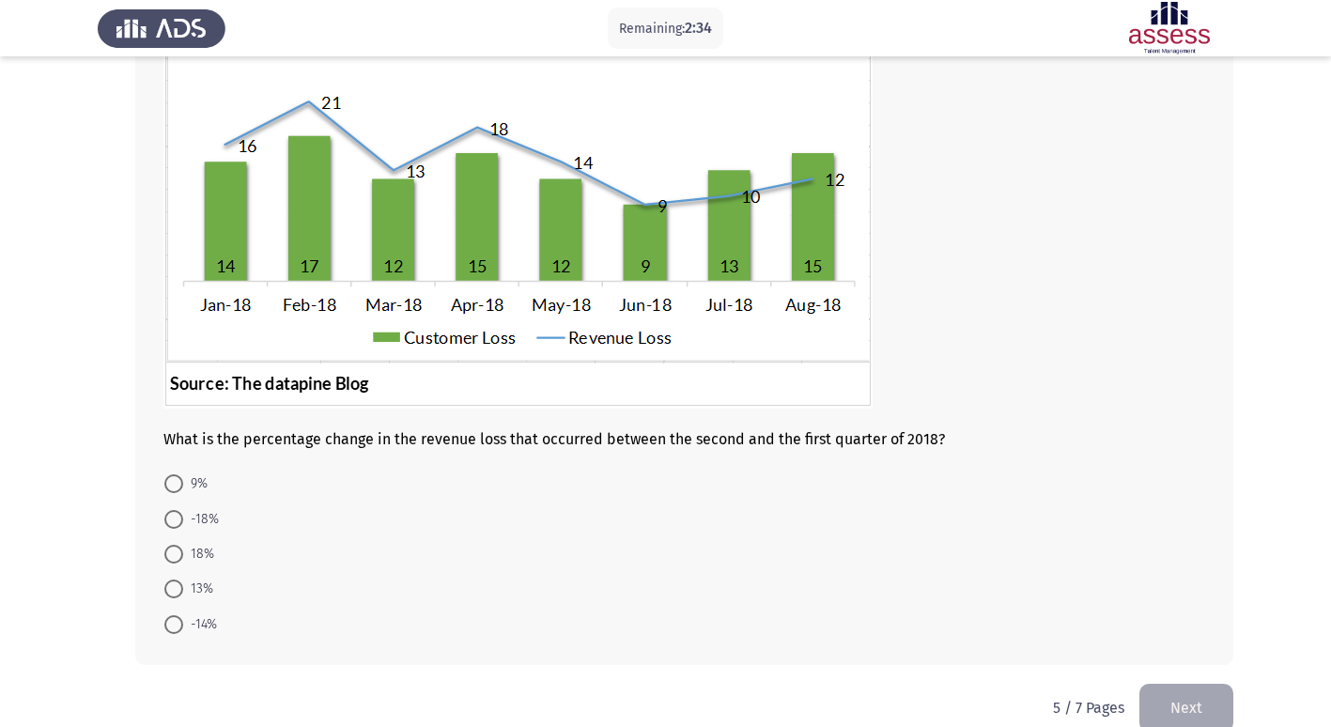
scroll to position [202, 0]
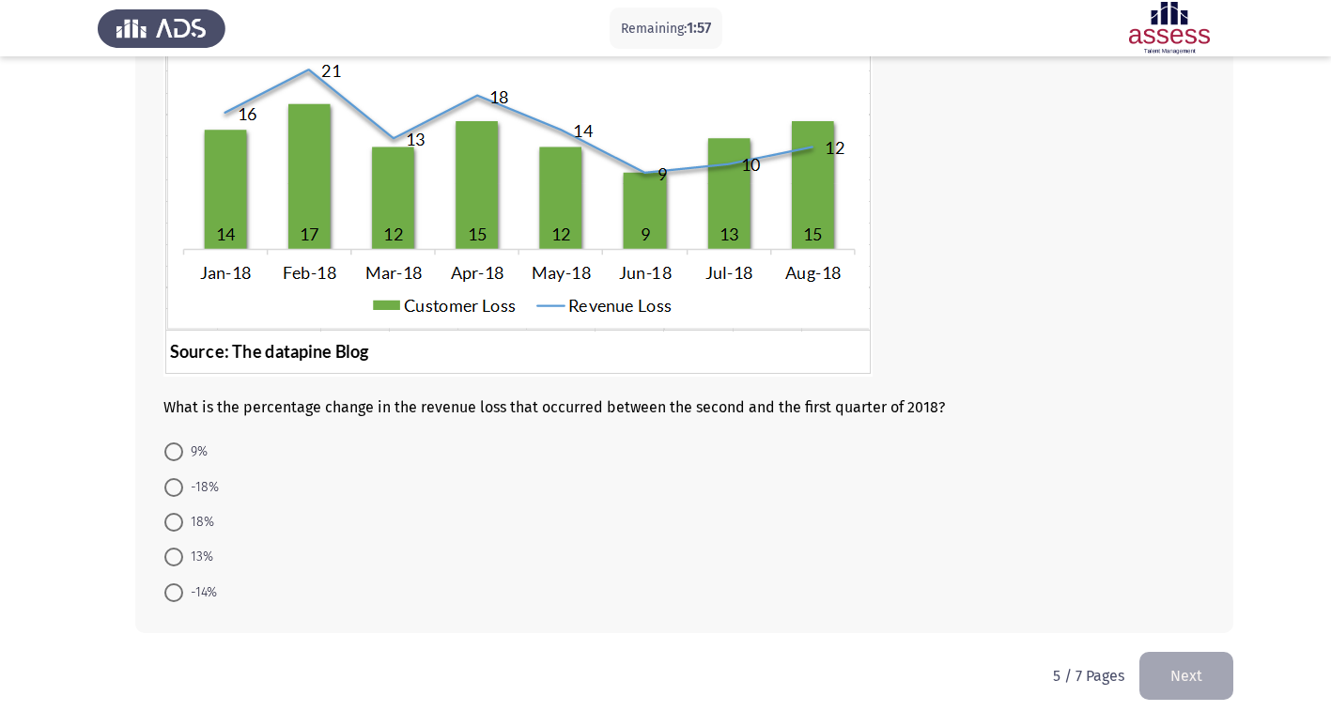
click at [196, 489] on span "-18%" at bounding box center [201, 487] width 36 height 23
click at [183, 489] on input "-18%" at bounding box center [173, 487] width 19 height 19
radio input "true"
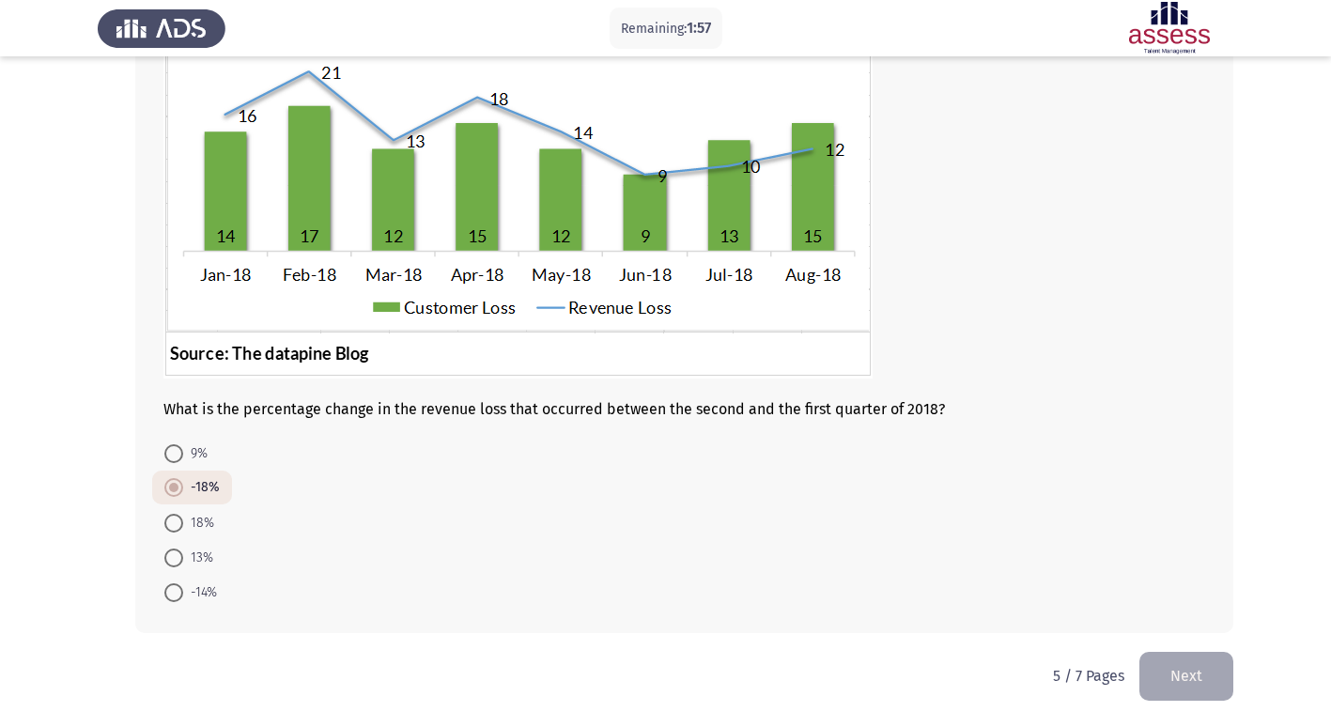
scroll to position [200, 0]
click at [181, 447] on span at bounding box center [173, 453] width 19 height 19
click at [181, 447] on input "9%" at bounding box center [173, 453] width 19 height 19
radio input "true"
click at [1179, 688] on button "Next" at bounding box center [1187, 676] width 94 height 48
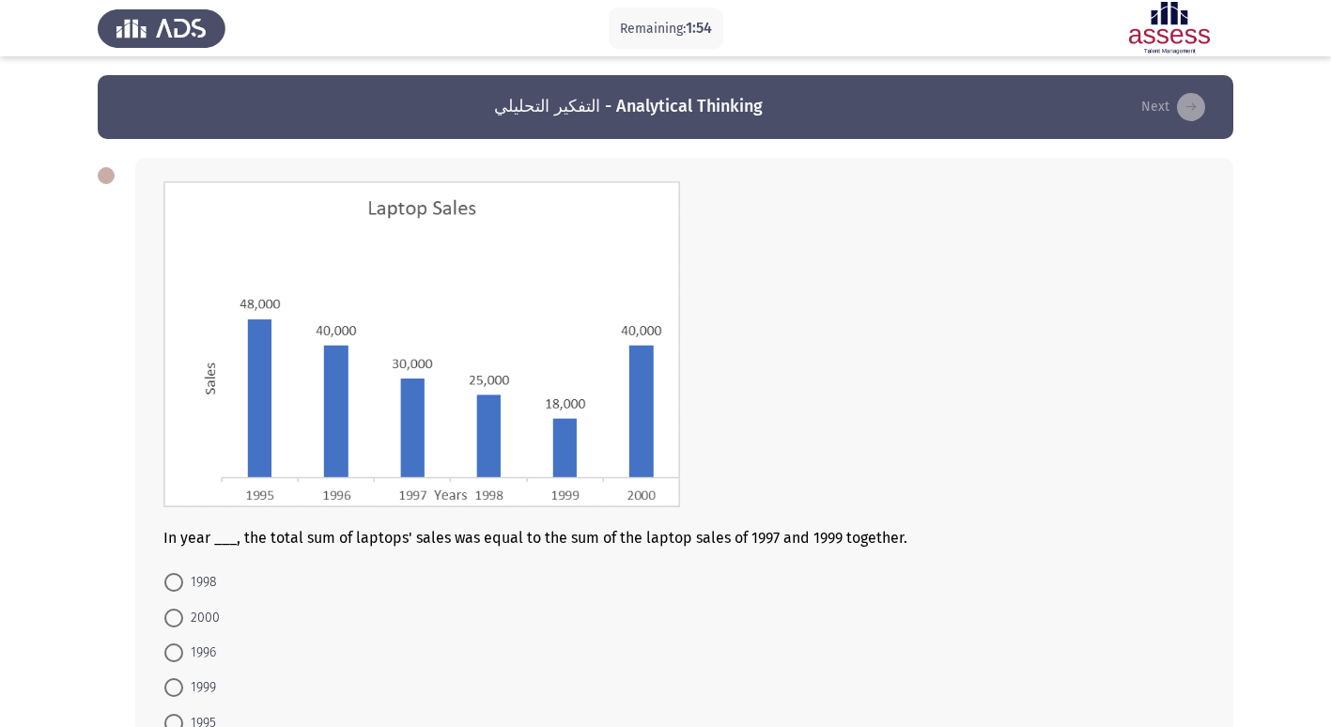
scroll to position [94, 0]
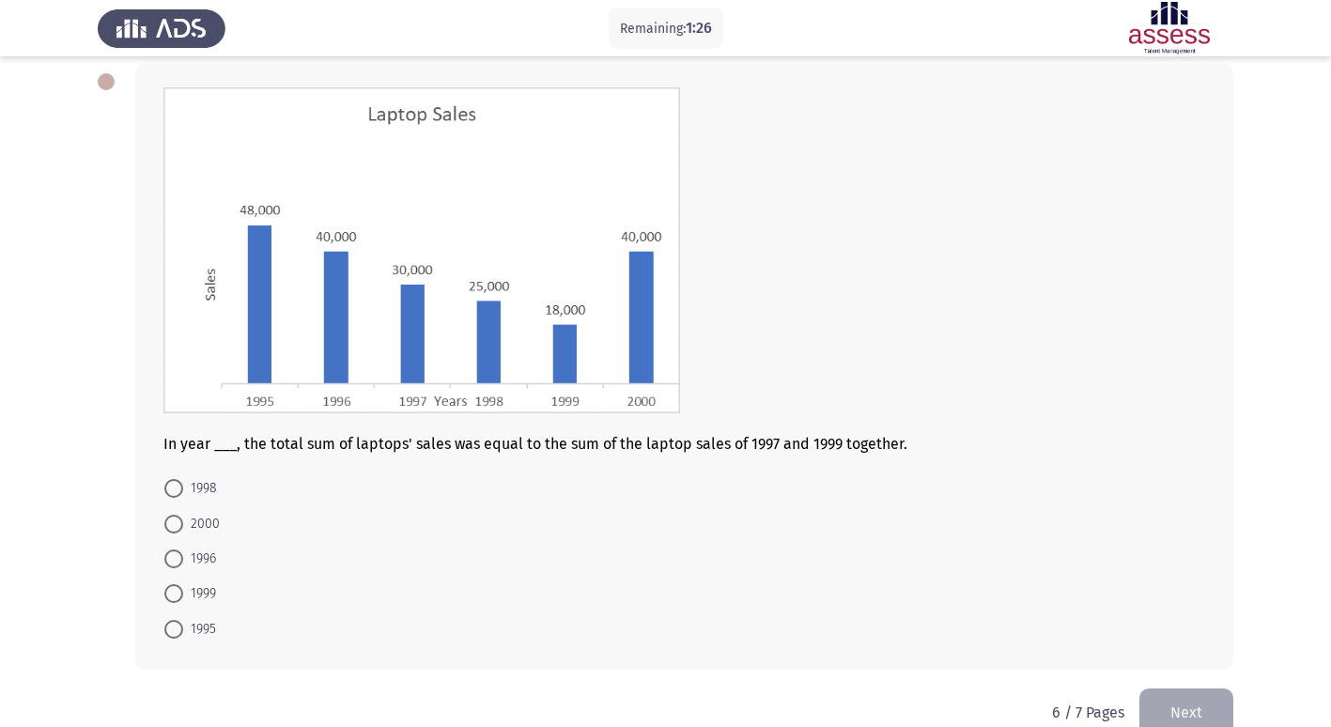
click at [198, 622] on span "1995" at bounding box center [199, 629] width 33 height 23
click at [183, 622] on input "1995" at bounding box center [173, 629] width 19 height 19
radio input "true"
click at [1188, 697] on button "Next" at bounding box center [1187, 711] width 94 height 48
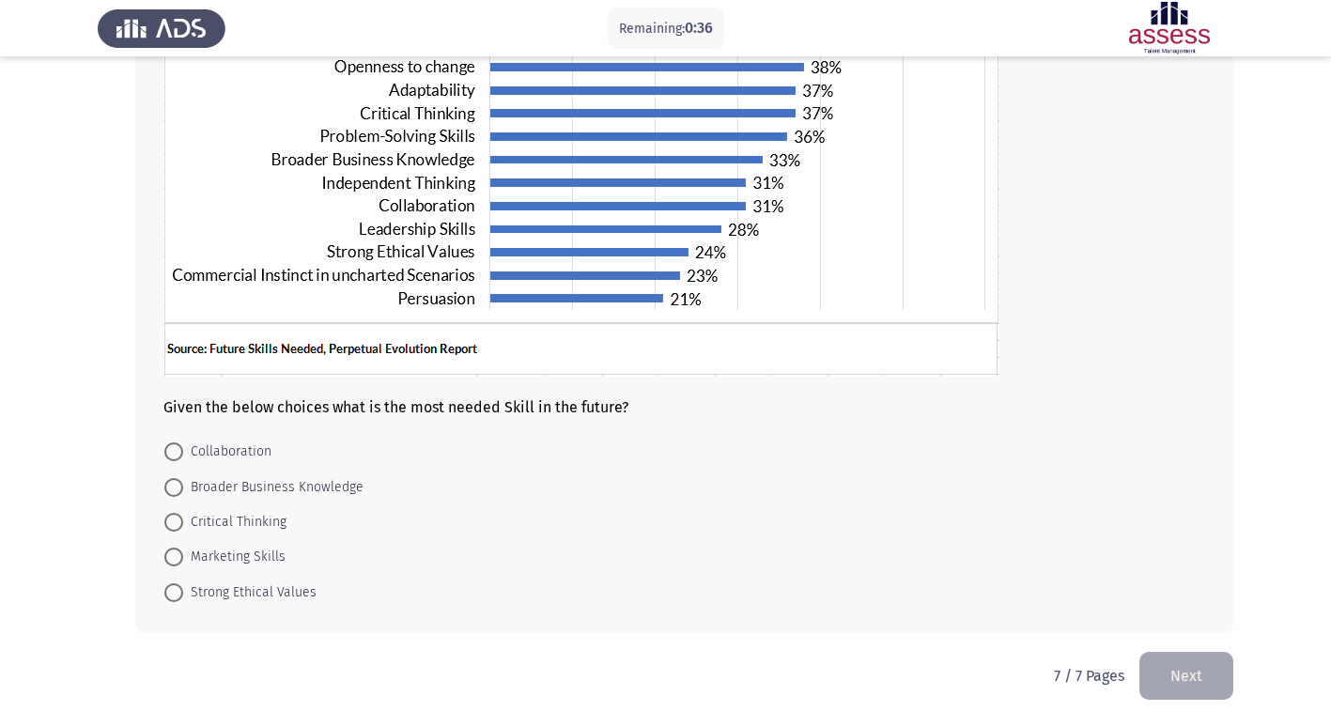
click at [186, 559] on span "Marketing Skills" at bounding box center [234, 557] width 102 height 23
click at [183, 559] on input "Marketing Skills" at bounding box center [173, 557] width 19 height 19
radio input "true"
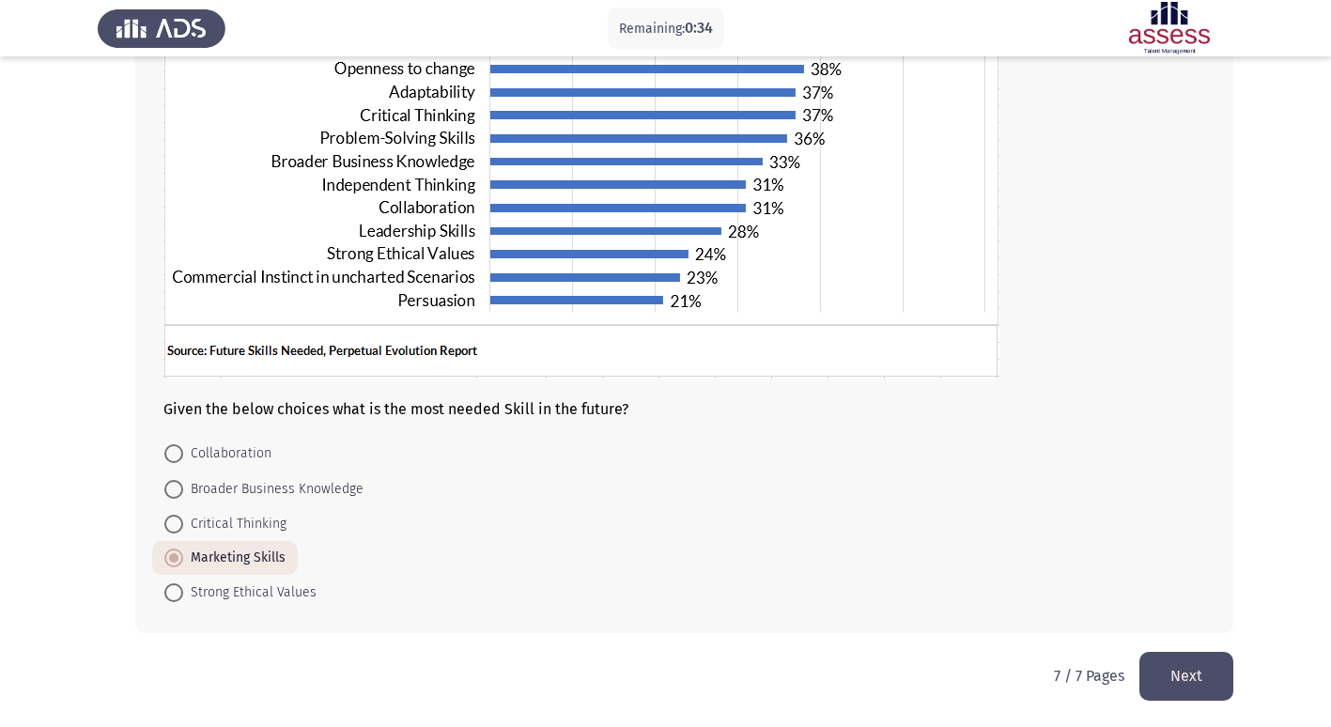
click at [1214, 673] on button "Next" at bounding box center [1187, 676] width 94 height 48
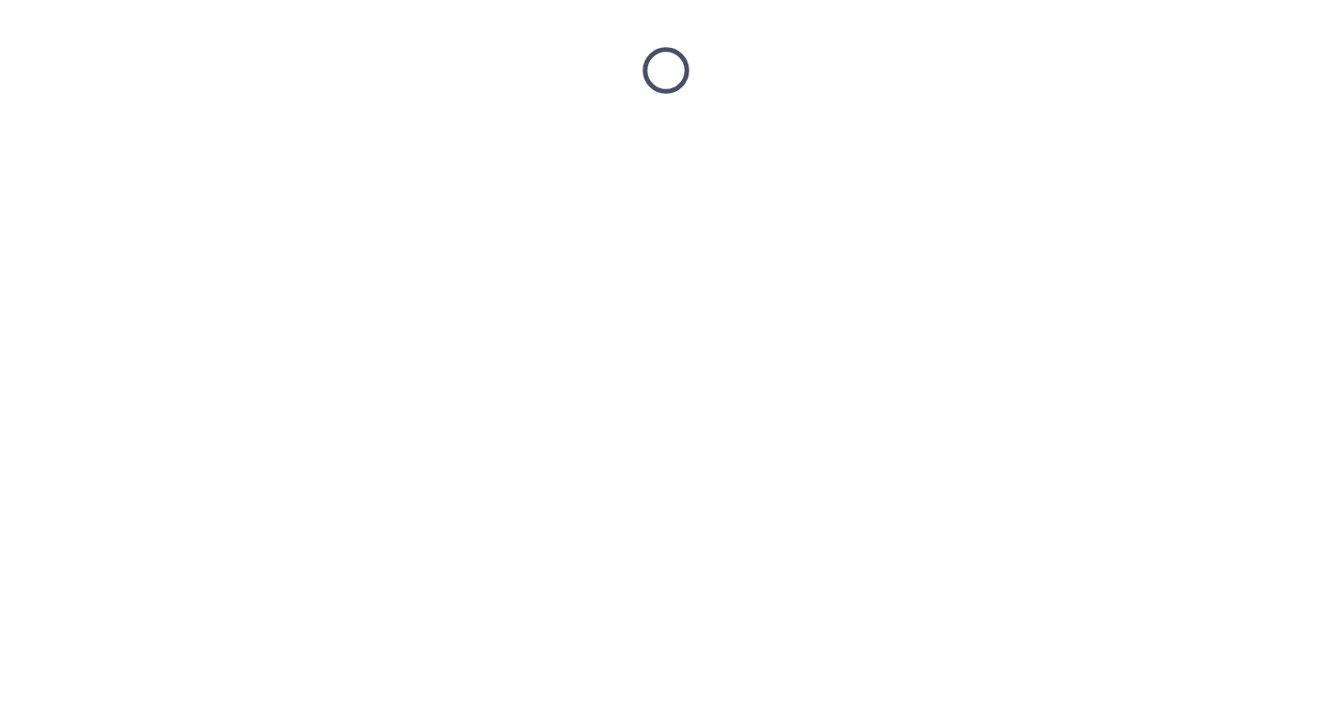
scroll to position [0, 0]
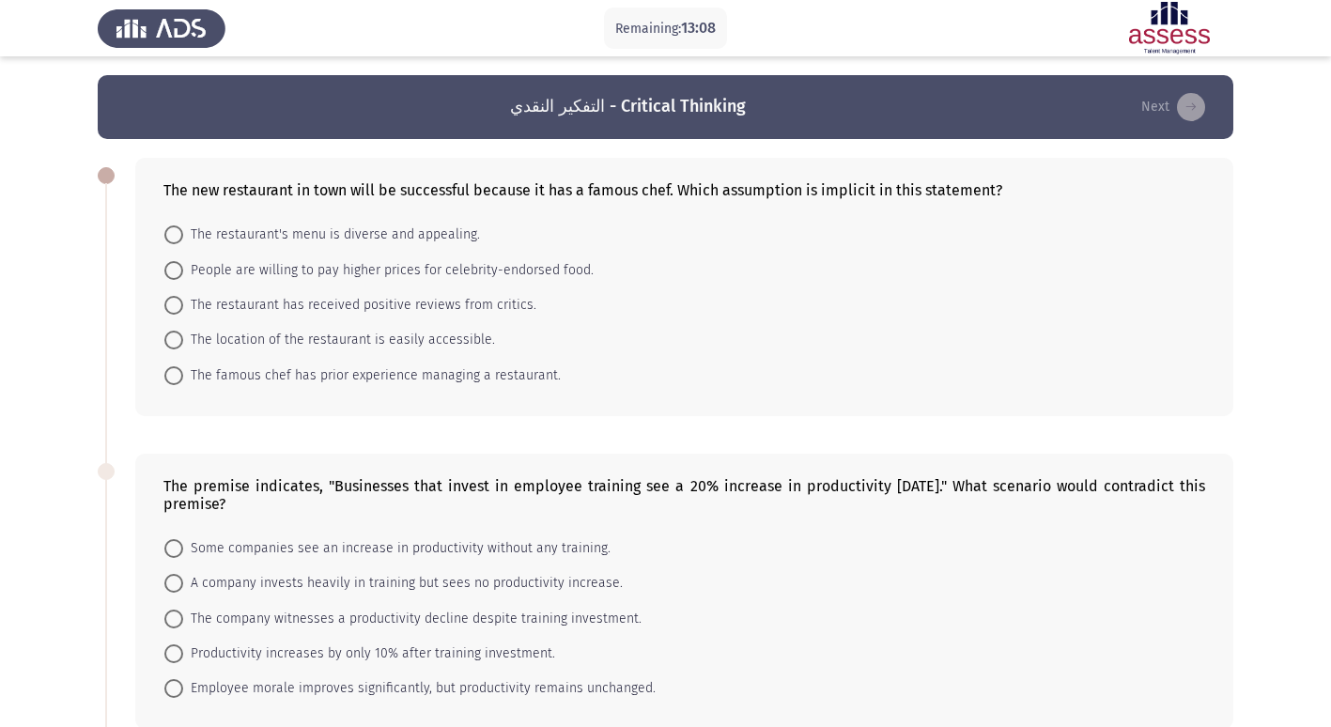
click at [310, 241] on span "The restaurant's menu is diverse and appealing." at bounding box center [331, 235] width 297 height 23
click at [183, 241] on input "The restaurant's menu is diverse and appealing." at bounding box center [173, 235] width 19 height 19
radio input "true"
click at [281, 232] on span "The restaurant's menu is diverse and appealing." at bounding box center [331, 234] width 297 height 23
click at [183, 232] on input "The restaurant's menu is diverse and appealing." at bounding box center [173, 234] width 19 height 19
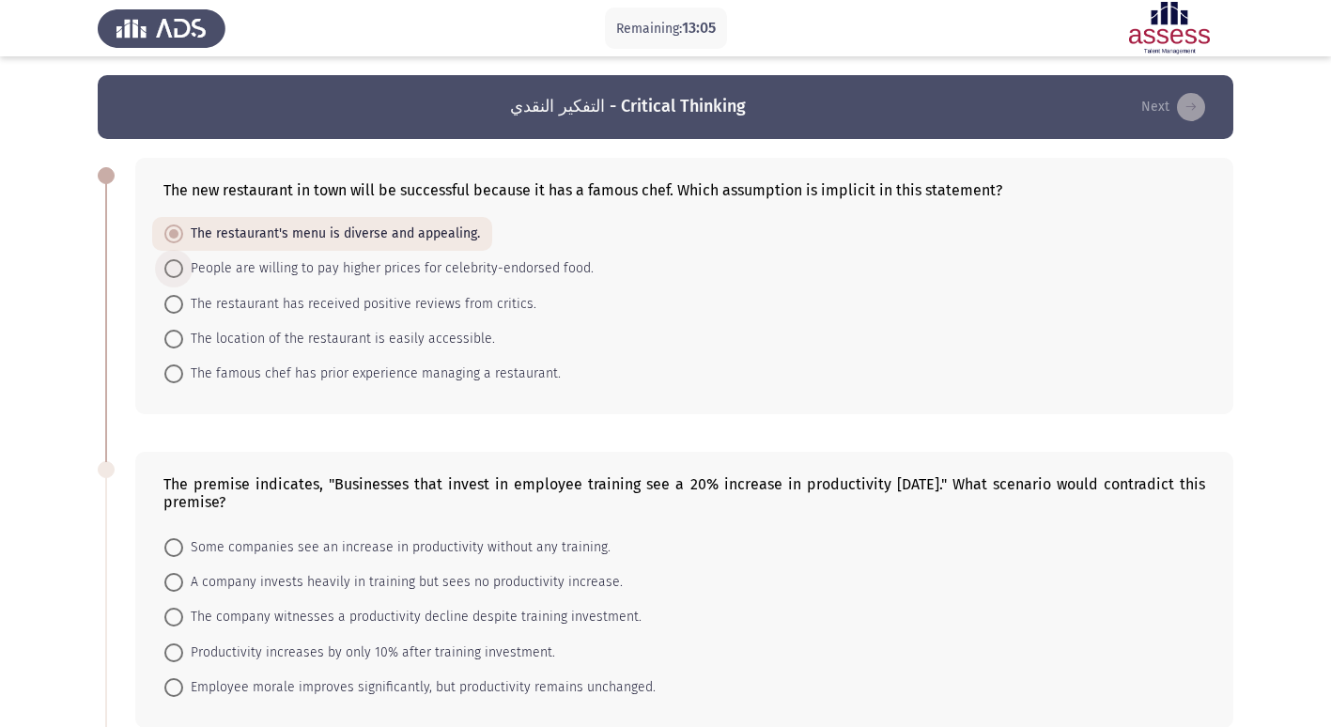
click at [273, 259] on span "People are willing to pay higher prices for celebrity-endorsed food." at bounding box center [388, 268] width 411 height 23
click at [183, 259] on input "People are willing to pay higher prices for celebrity-endorsed food." at bounding box center [173, 268] width 19 height 19
radio input "true"
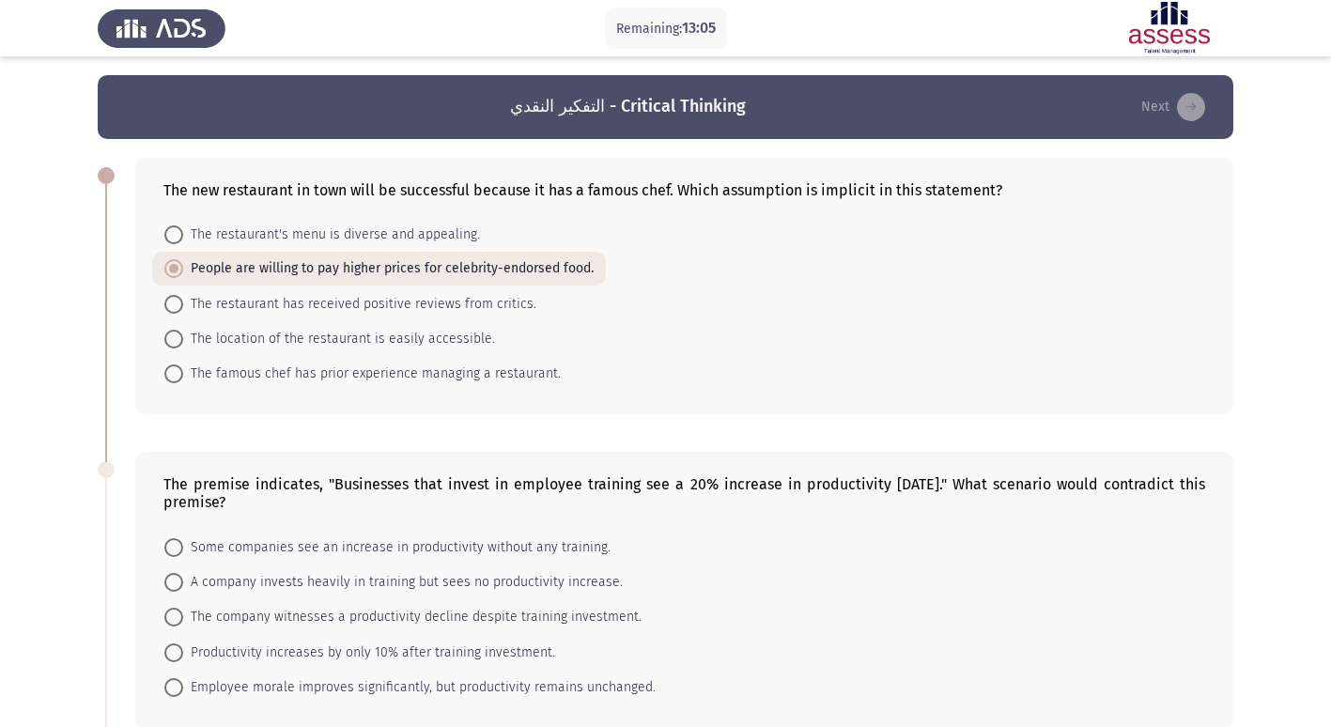
click at [273, 226] on span "The restaurant's menu is diverse and appealing." at bounding box center [331, 235] width 297 height 23
click at [183, 226] on input "The restaurant's menu is diverse and appealing." at bounding box center [173, 235] width 19 height 19
radio input "true"
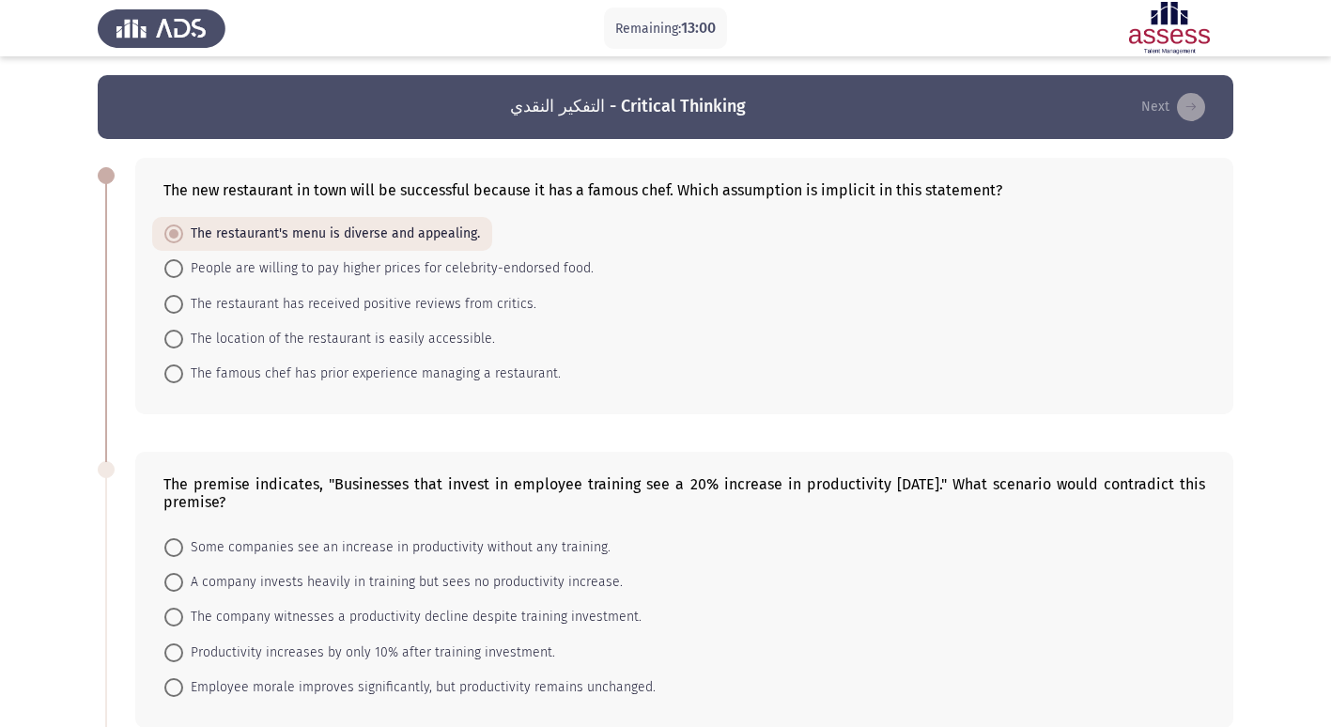
drag, startPoint x: 208, startPoint y: 188, endPoint x: 228, endPoint y: 198, distance: 23.1
click at [228, 198] on div "The new restaurant in town will be successful because it has a famous chef. Whi…" at bounding box center [684, 190] width 1042 height 18
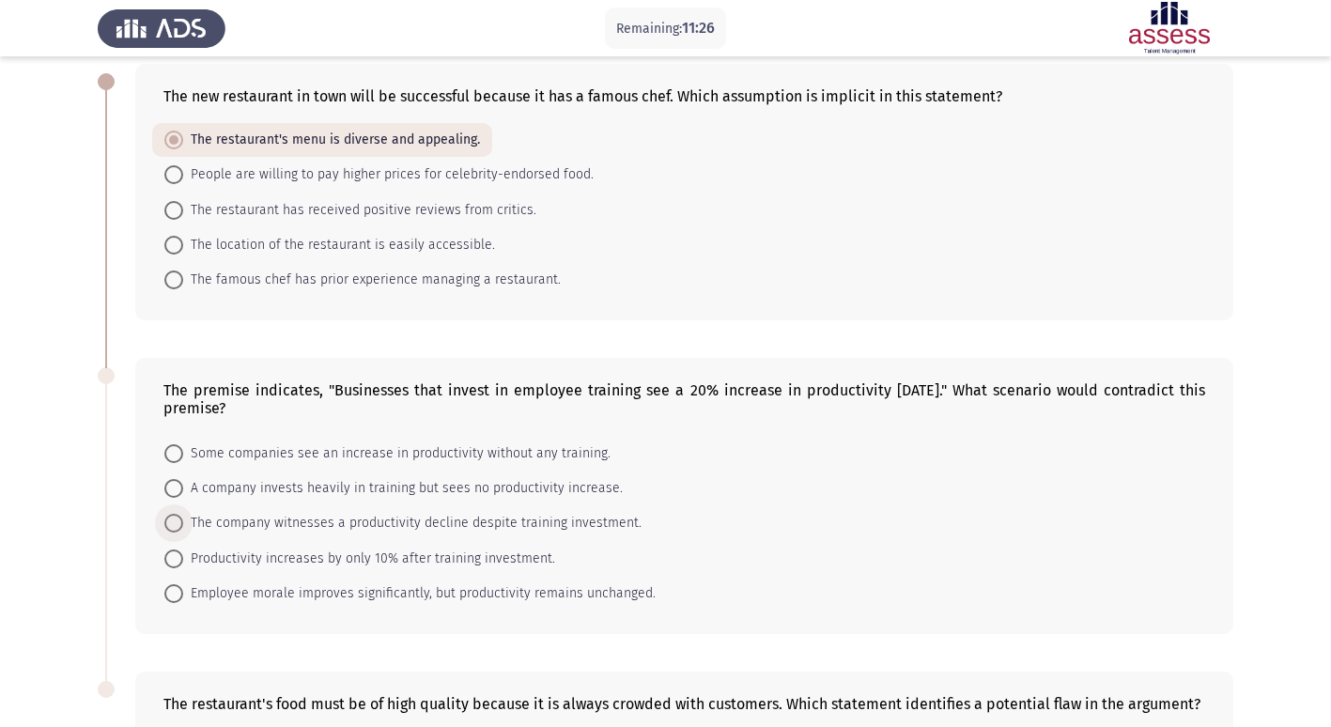
click at [174, 523] on span at bounding box center [174, 523] width 0 height 0
click at [173, 522] on input "The company witnesses a productivity decline despite training investment." at bounding box center [173, 523] width 19 height 19
radio input "true"
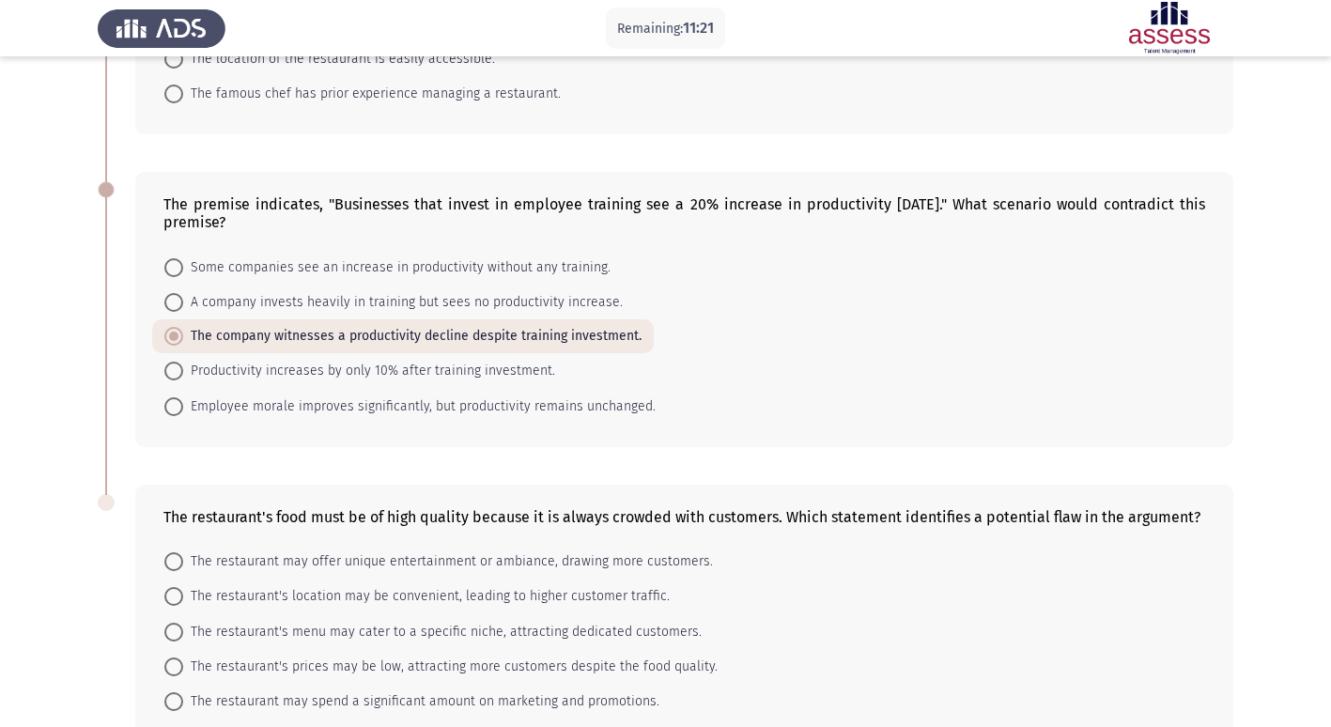
scroll to position [376, 0]
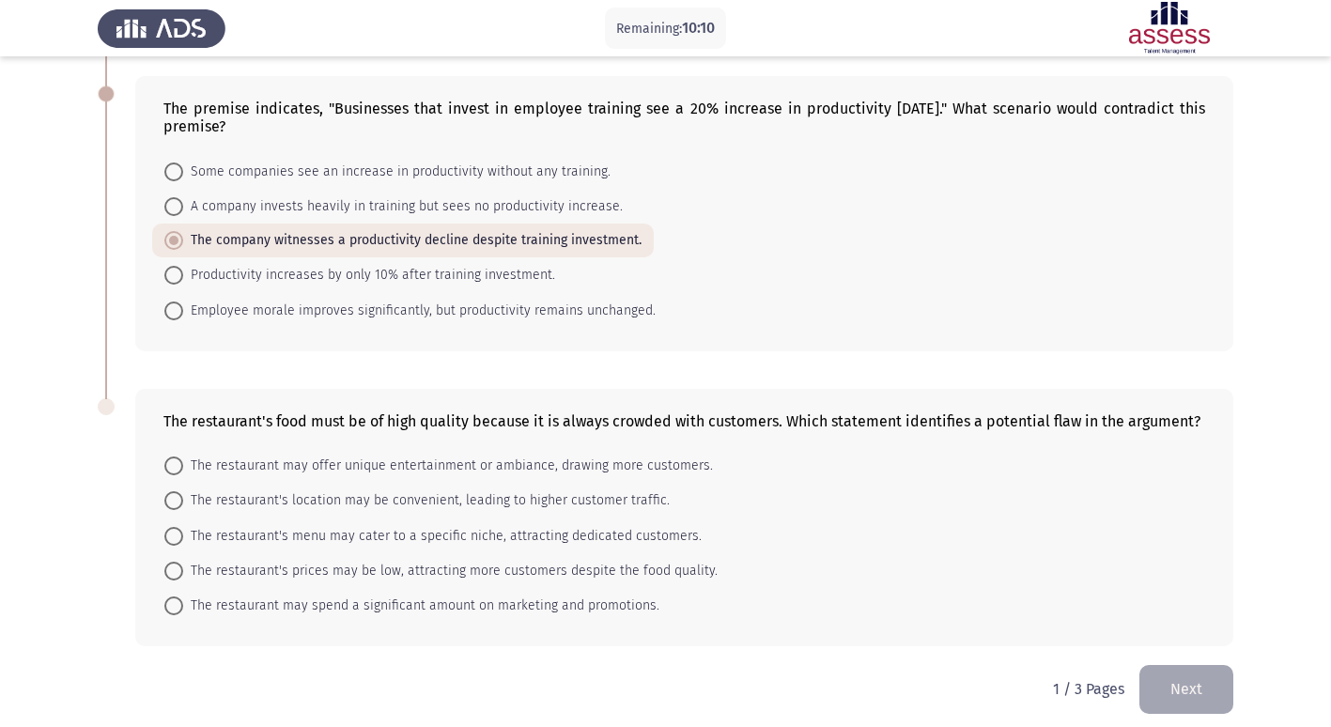
click at [384, 459] on span "The restaurant may offer unique entertainment or ambiance, drawing more custome…" at bounding box center [448, 466] width 530 height 23
click at [183, 459] on input "The restaurant may offer unique entertainment or ambiance, drawing more custome…" at bounding box center [173, 466] width 19 height 19
radio input "true"
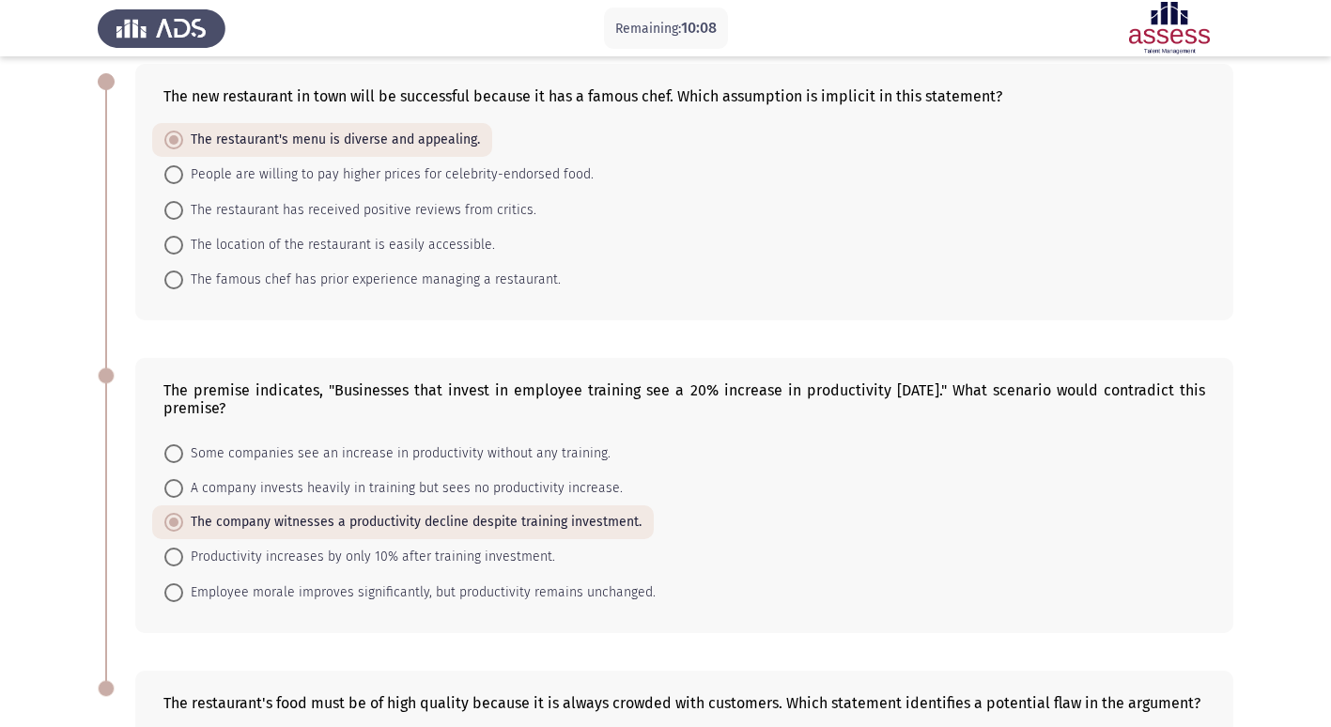
scroll to position [0, 0]
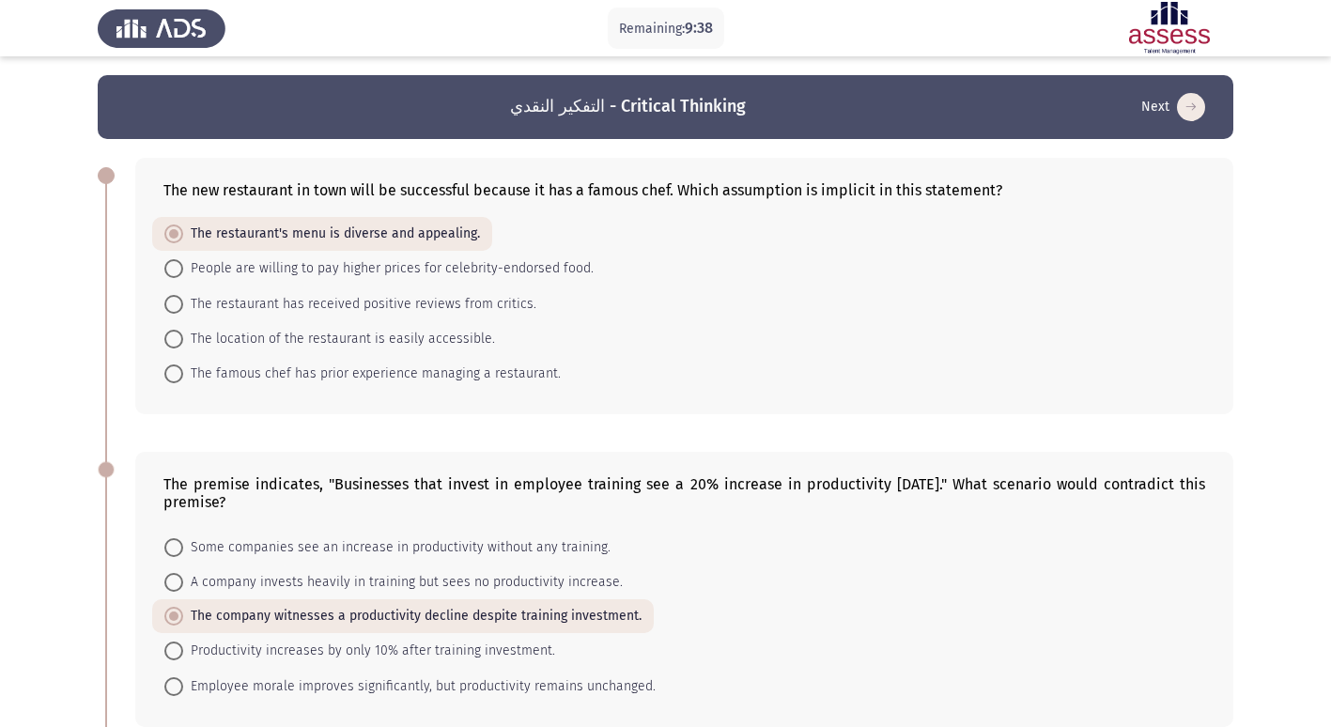
click at [426, 373] on span "The famous chef has prior experience managing a restaurant." at bounding box center [372, 374] width 378 height 23
click at [183, 373] on input "The famous chef has prior experience managing a restaurant." at bounding box center [173, 374] width 19 height 19
radio input "true"
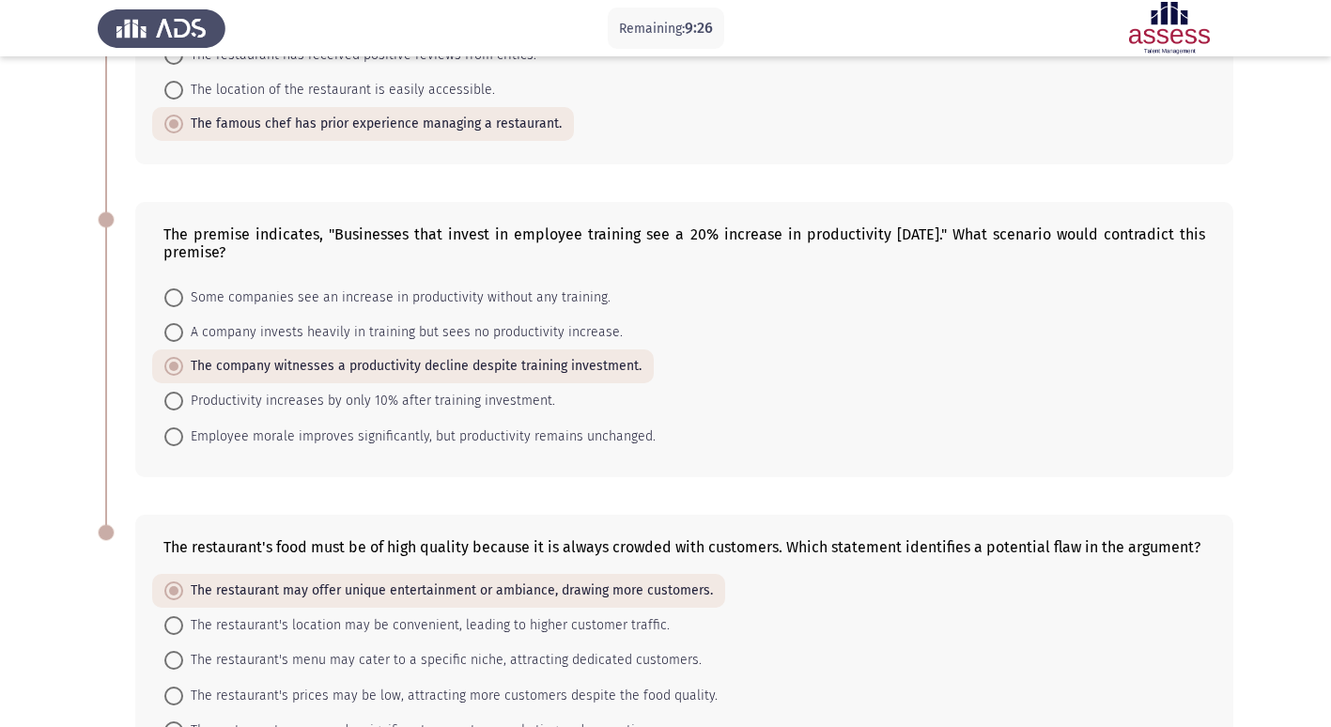
scroll to position [376, 0]
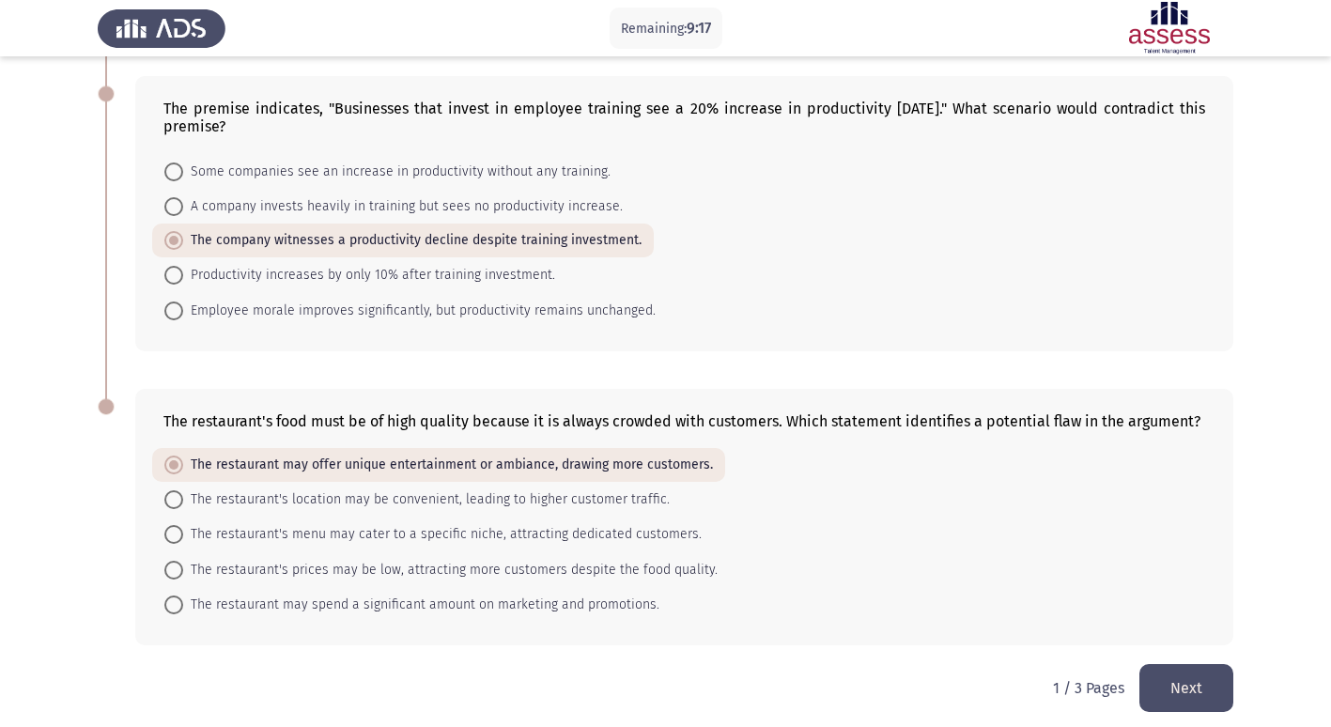
click at [1168, 692] on button "Next" at bounding box center [1187, 688] width 94 height 48
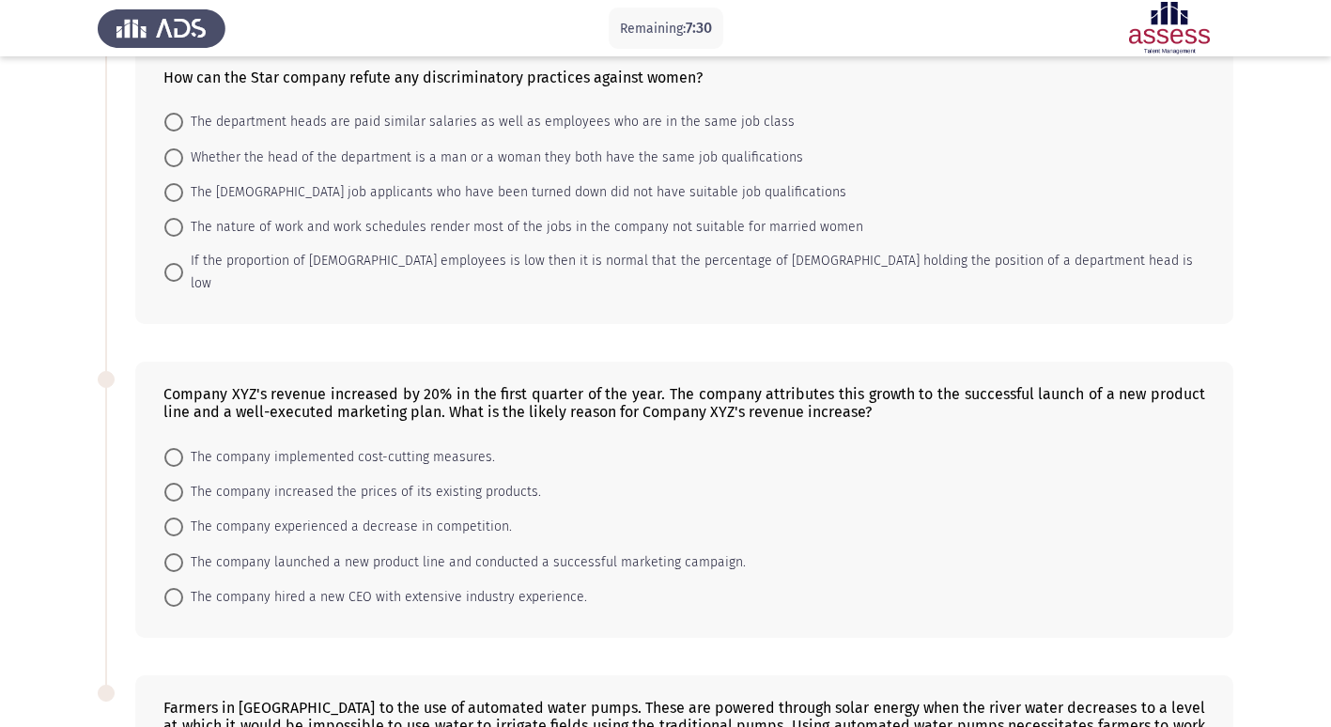
scroll to position [188, 0]
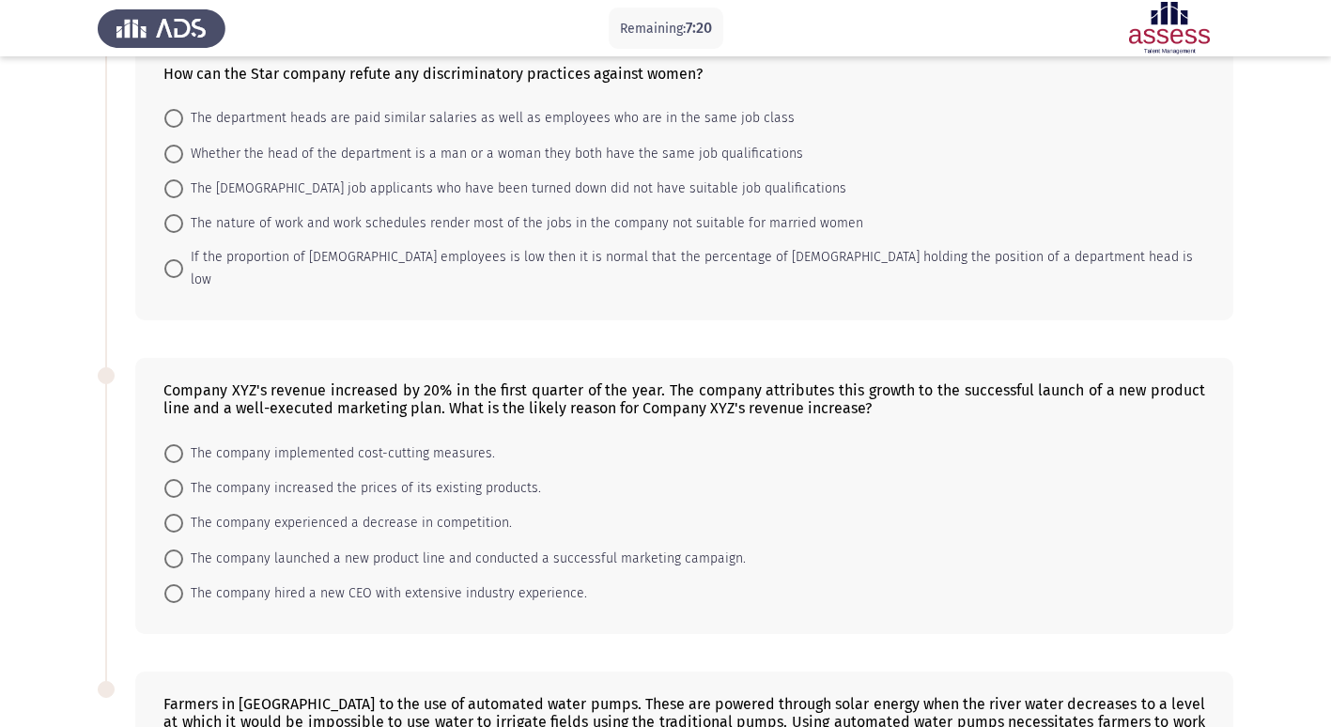
click at [545, 548] on span "The company launched a new product line and conducted a successful marketing ca…" at bounding box center [464, 559] width 563 height 23
click at [183, 550] on input "The company launched a new product line and conducted a successful marketing ca…" at bounding box center [173, 559] width 19 height 19
radio input "true"
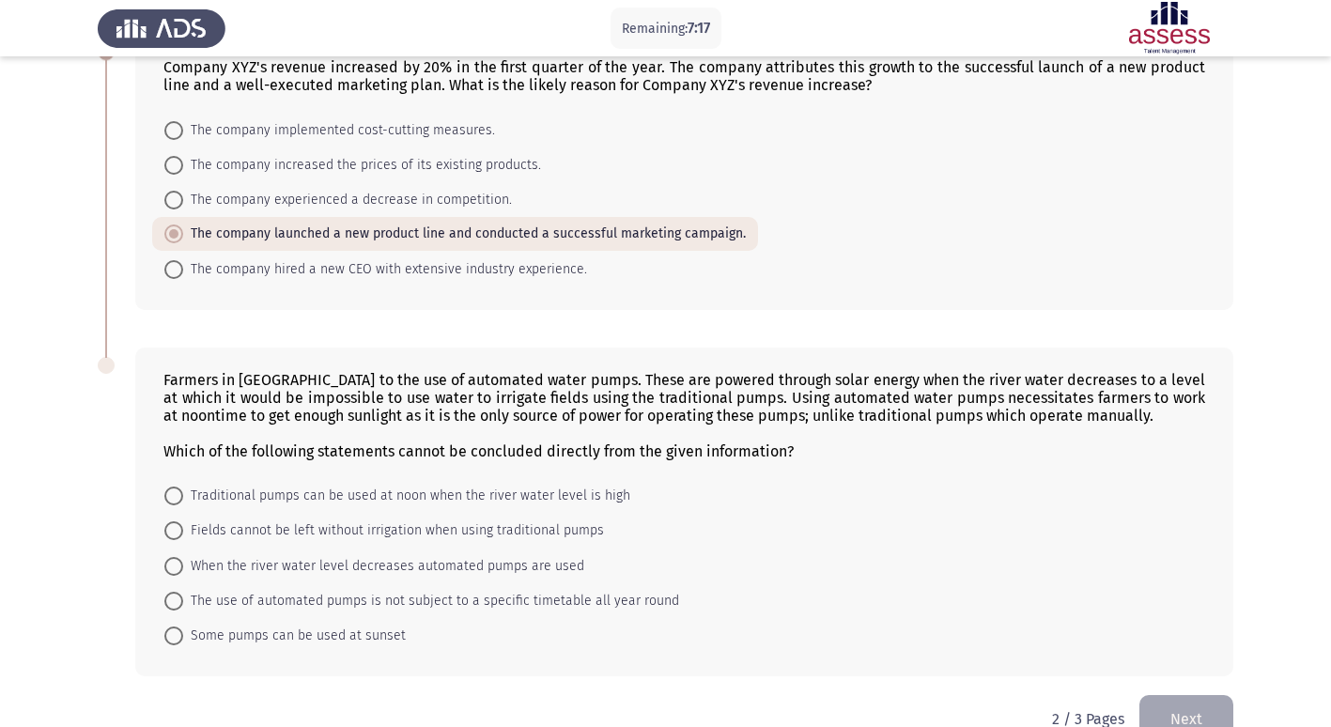
scroll to position [534, 0]
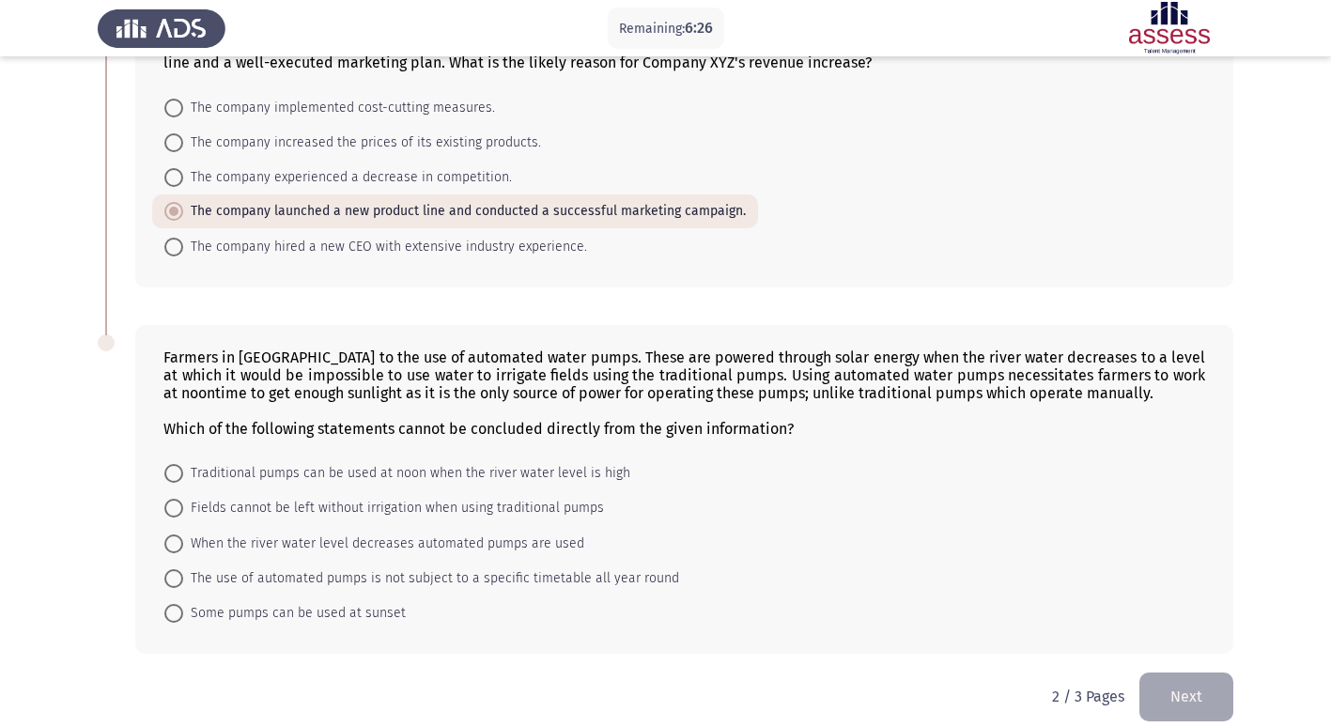
click at [467, 568] on span "The use of automated pumps is not subject to a specific timetable all year round" at bounding box center [431, 579] width 496 height 23
click at [183, 569] on input "The use of automated pumps is not subject to a specific timetable all year round" at bounding box center [173, 578] width 19 height 19
radio input "true"
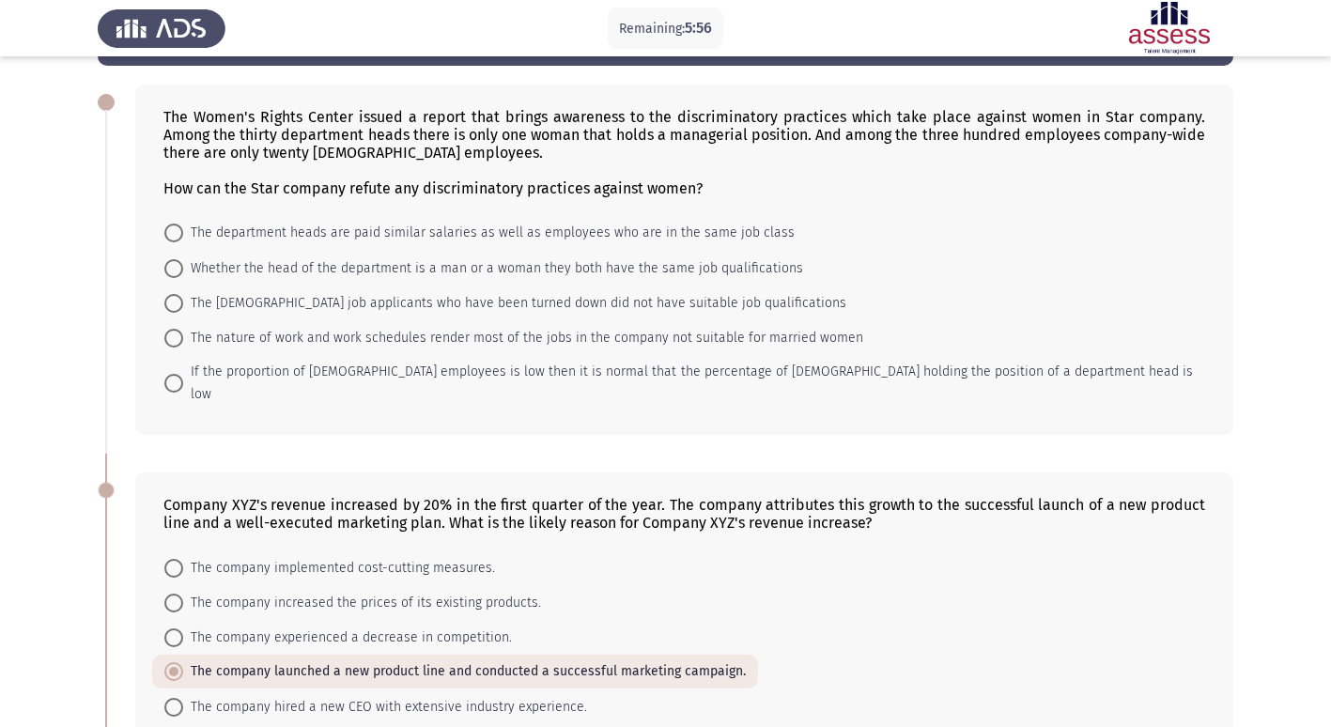
scroll to position [0, 0]
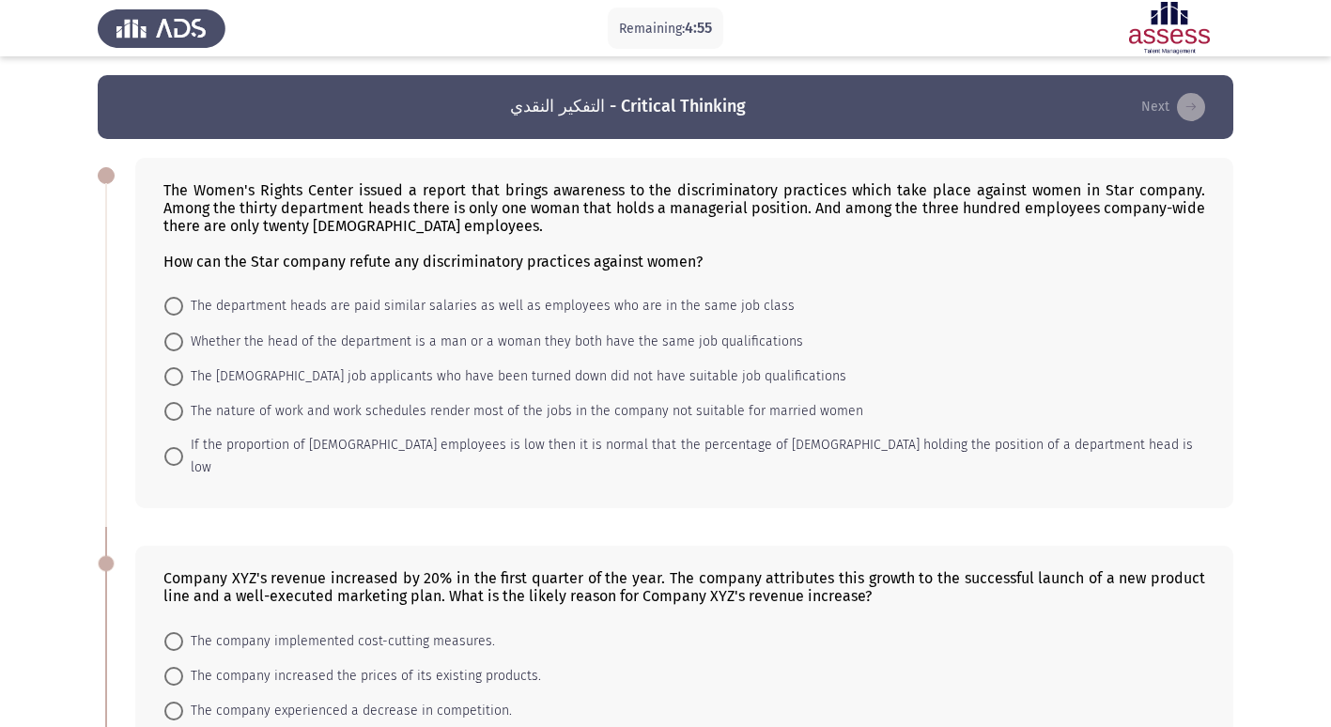
click at [487, 323] on mat-radio-button "Whether the head of the department is a man or a woman they both have the same …" at bounding box center [483, 340] width 663 height 35
click at [483, 346] on span "Whether the head of the department is a man or a woman they both have the same …" at bounding box center [493, 342] width 620 height 23
click at [183, 346] on input "Whether the head of the department is a man or a woman they both have the same …" at bounding box center [173, 342] width 19 height 19
radio input "true"
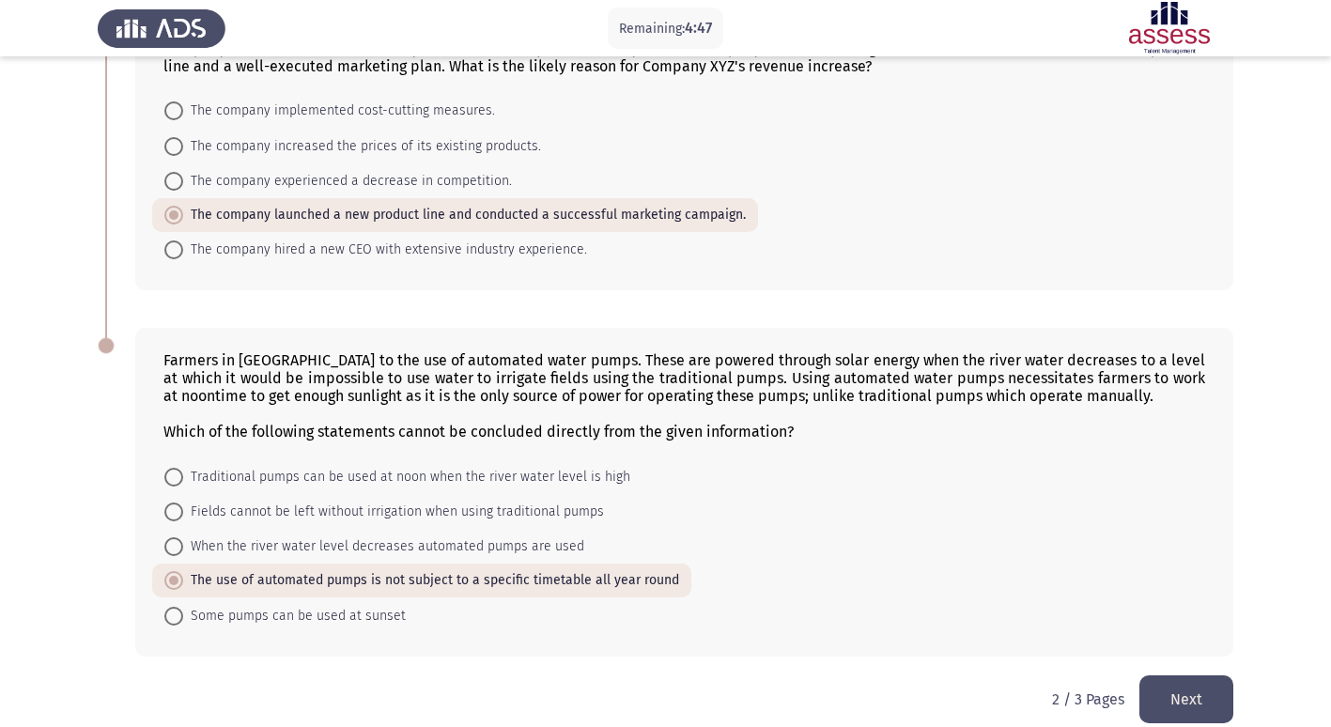
scroll to position [531, 0]
click at [1219, 679] on button "Next" at bounding box center [1187, 698] width 94 height 48
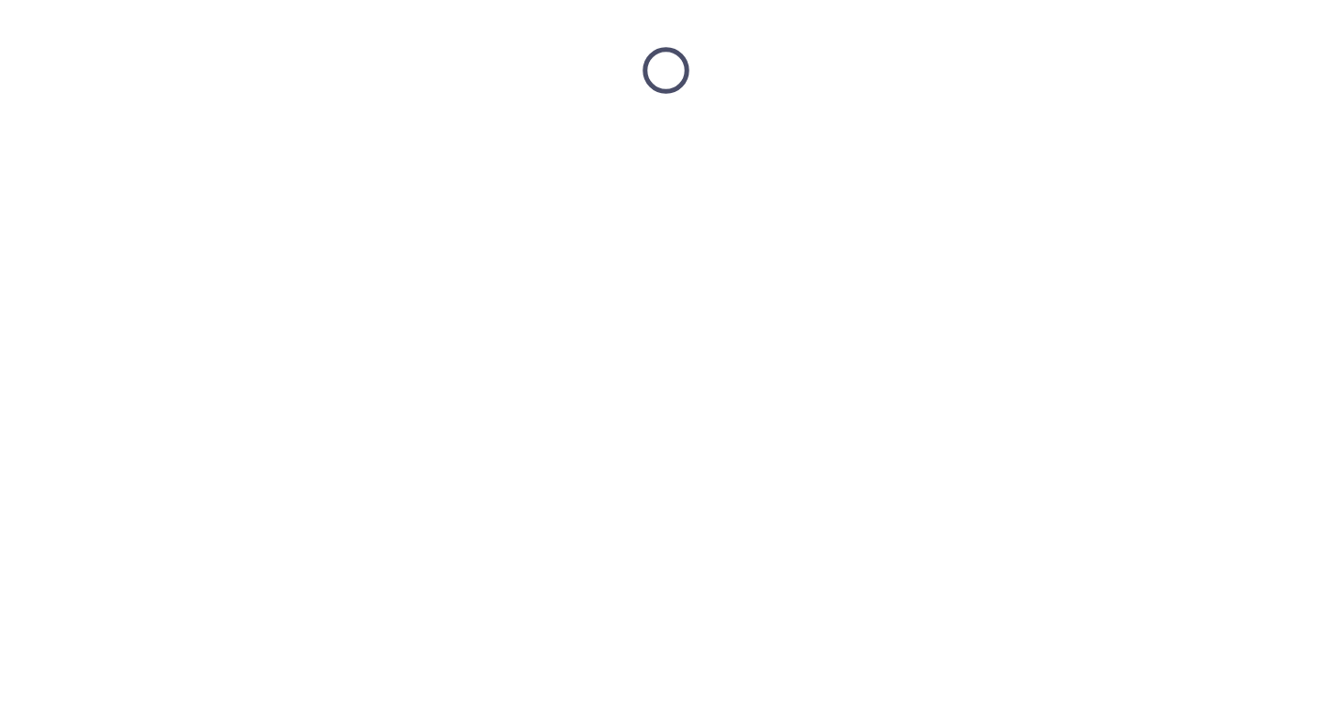
scroll to position [0, 0]
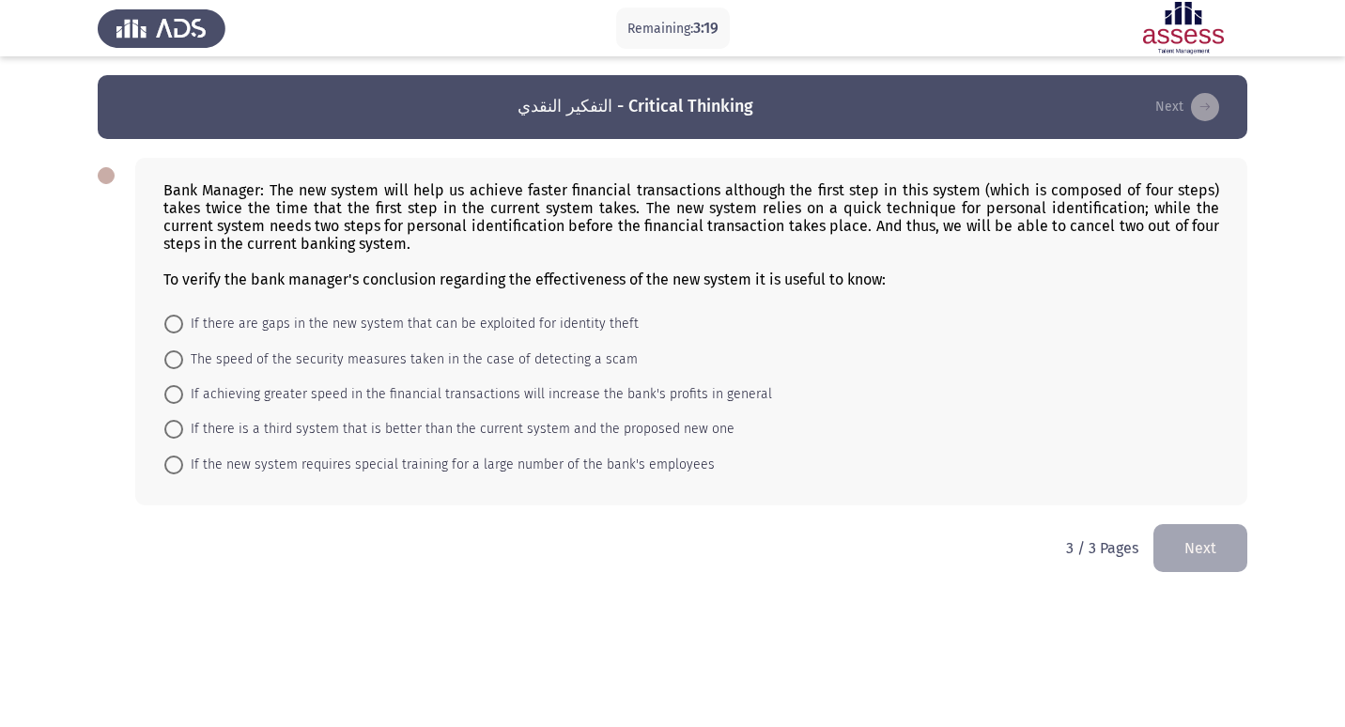
click at [187, 387] on span "If achieving greater speed in the financial transactions will increase the bank…" at bounding box center [477, 394] width 589 height 23
click at [183, 387] on input "If achieving greater speed in the financial transactions will increase the bank…" at bounding box center [173, 394] width 19 height 19
radio input "true"
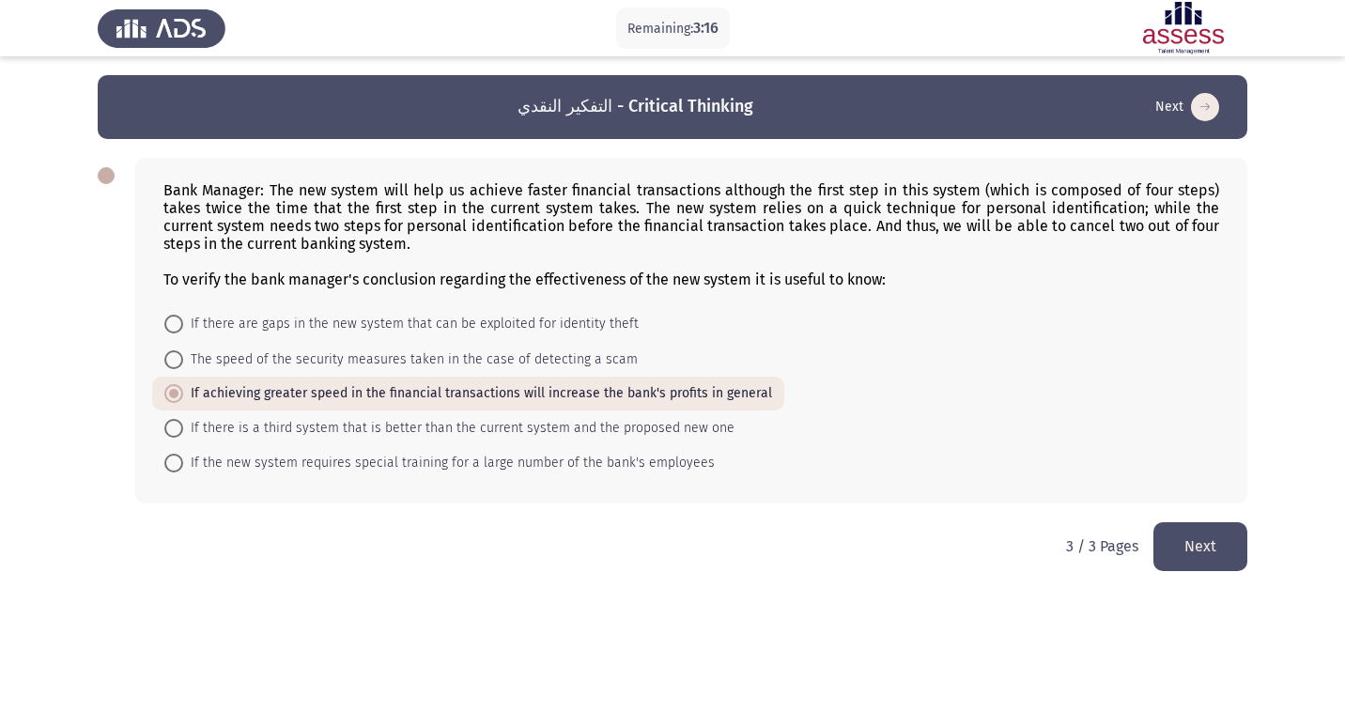
click at [1224, 563] on button "Next" at bounding box center [1201, 546] width 94 height 48
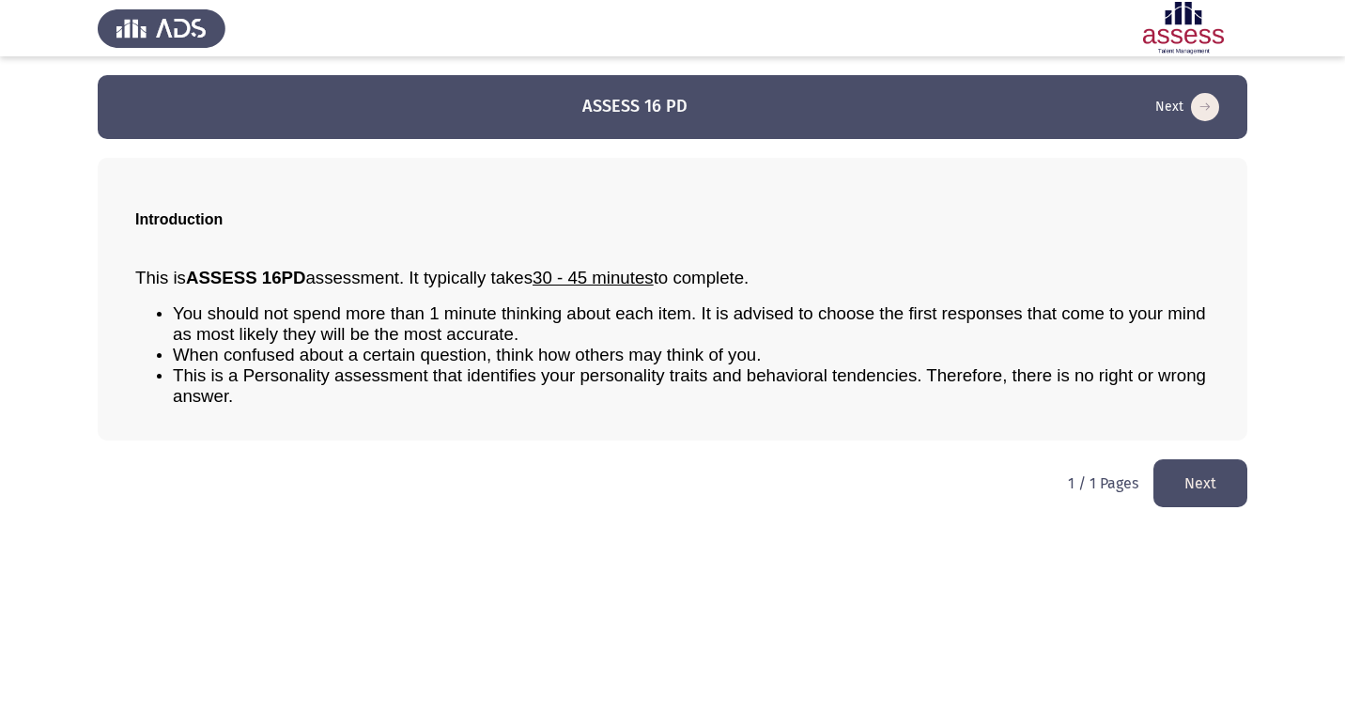
click at [1178, 475] on button "Next" at bounding box center [1201, 483] width 94 height 48
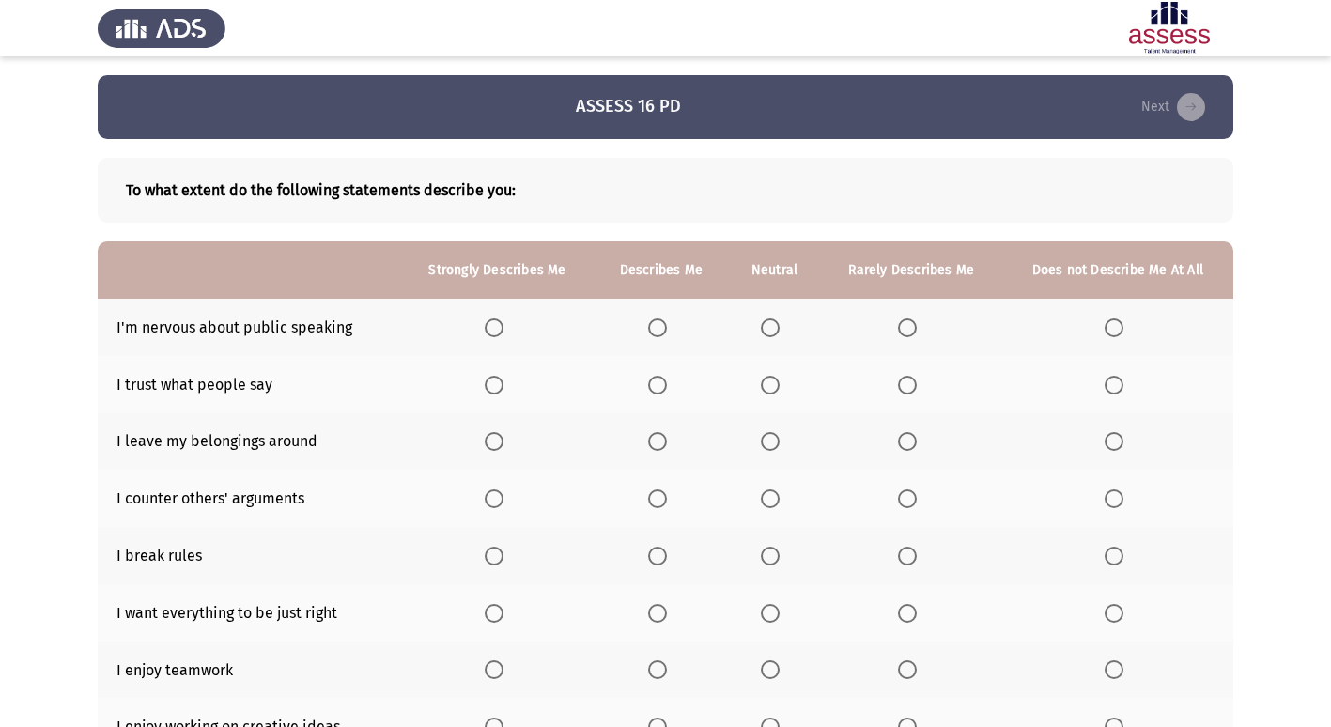
click at [1119, 329] on span "Select an option" at bounding box center [1114, 328] width 19 height 19
click at [1119, 329] on input "Select an option" at bounding box center [1114, 328] width 19 height 19
click at [780, 389] on span "Select an option" at bounding box center [770, 385] width 19 height 19
click at [780, 389] on input "Select an option" at bounding box center [770, 385] width 19 height 19
click at [1116, 498] on span "Select an option" at bounding box center [1114, 499] width 19 height 19
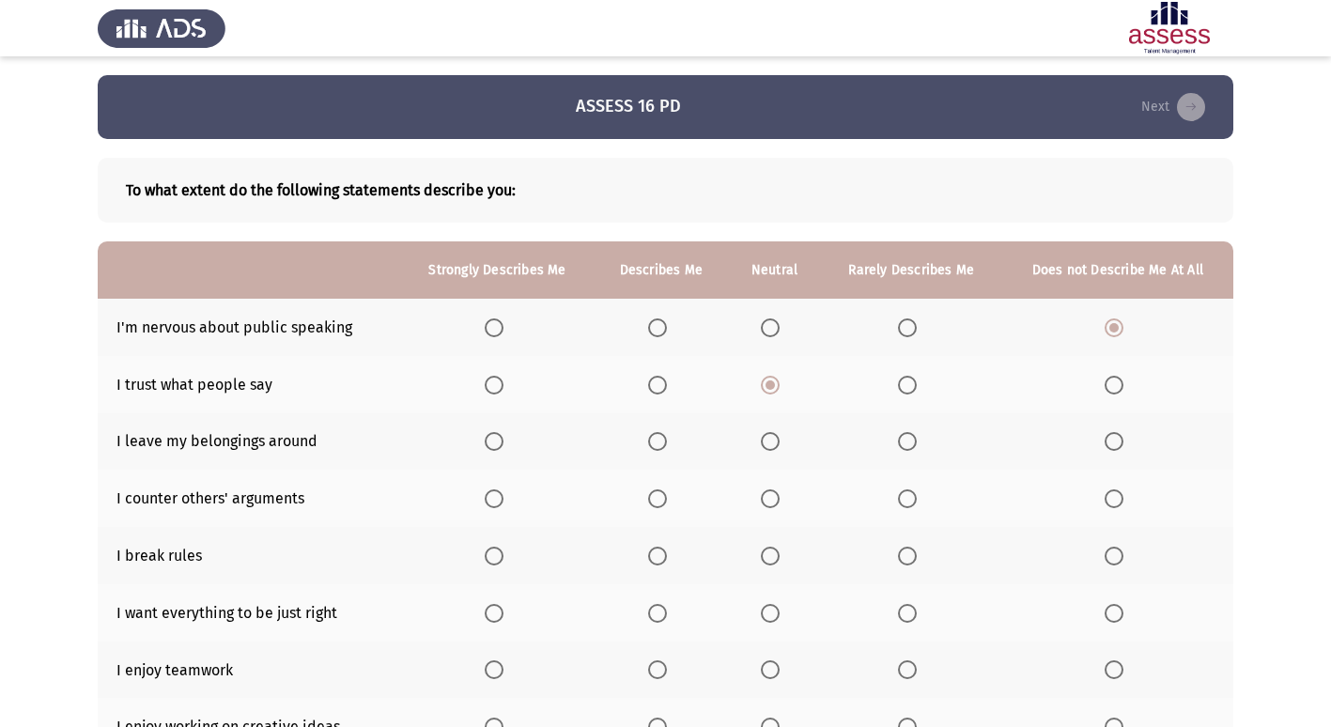
click at [1116, 498] on input "Select an option" at bounding box center [1114, 499] width 19 height 19
click at [780, 444] on span "Select an option" at bounding box center [770, 441] width 19 height 19
click at [780, 444] on input "Select an option" at bounding box center [770, 441] width 19 height 19
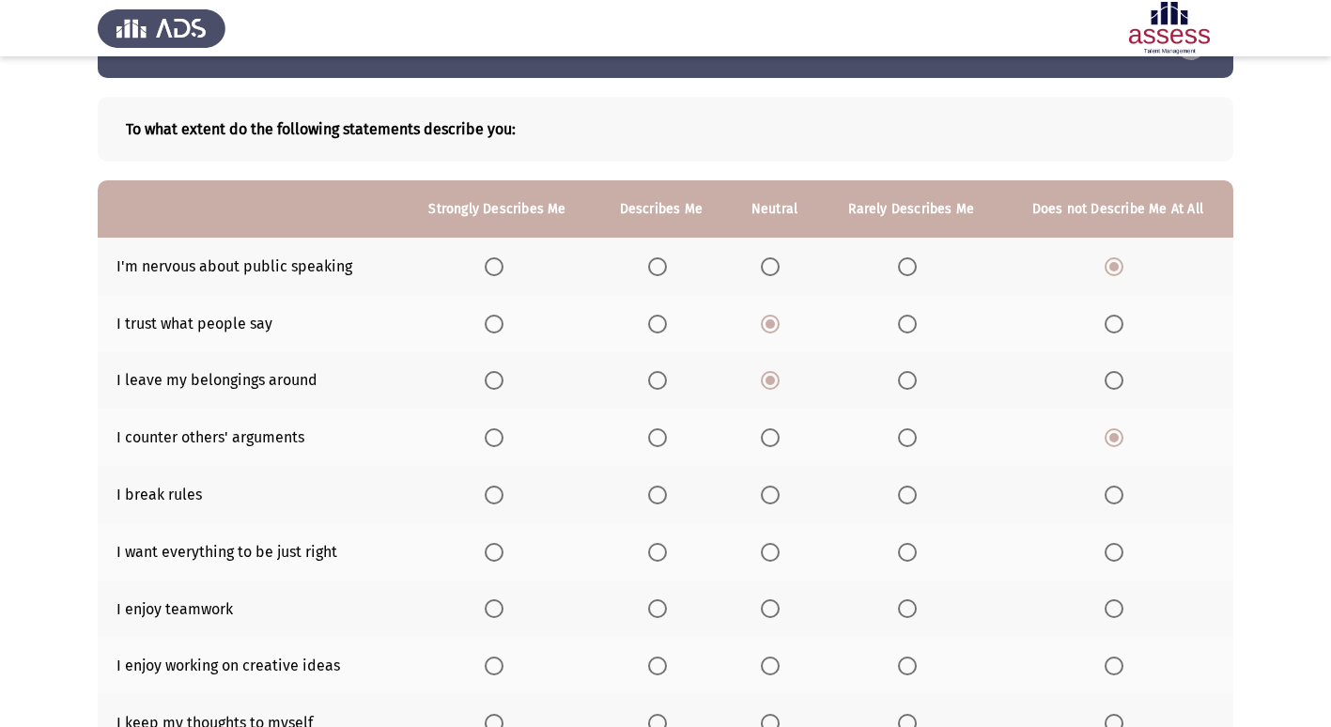
scroll to position [94, 0]
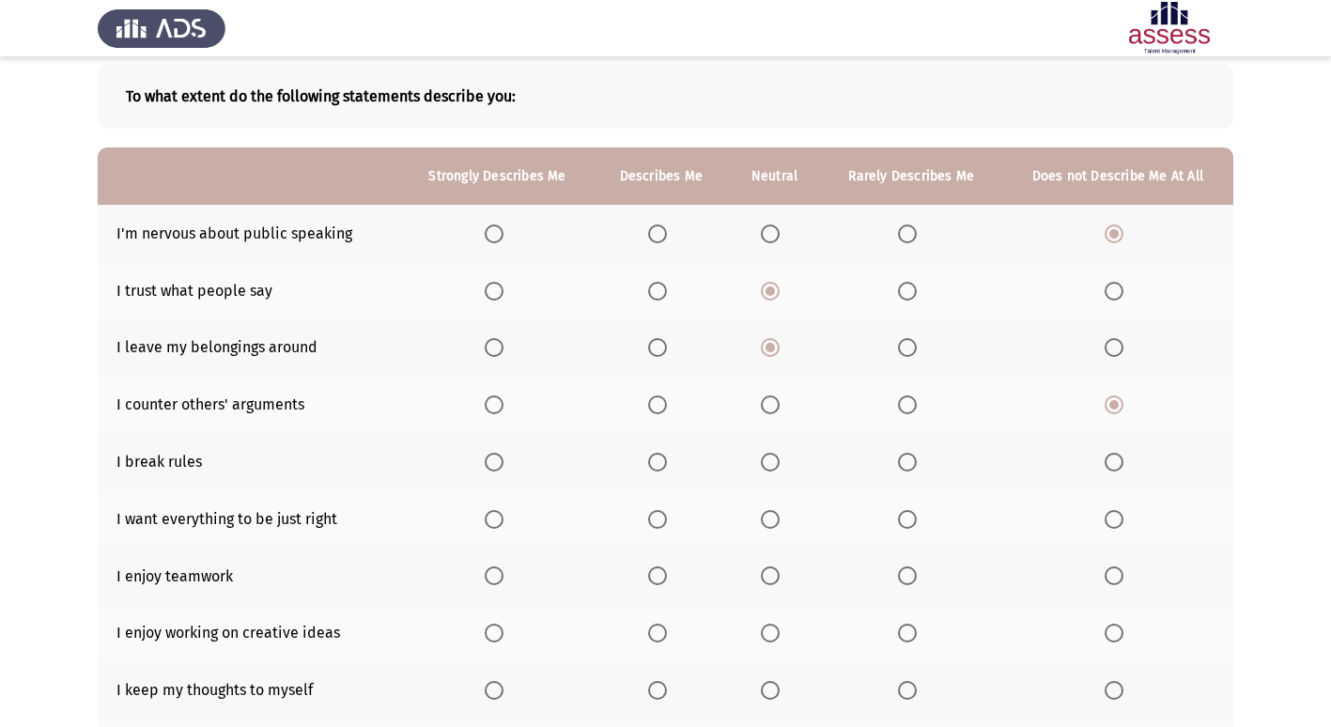
click at [904, 458] on span "Select an option" at bounding box center [907, 462] width 19 height 19
click at [904, 458] on input "Select an option" at bounding box center [907, 462] width 19 height 19
click at [1114, 529] on th at bounding box center [1118, 518] width 231 height 57
click at [496, 572] on span "Select an option" at bounding box center [494, 576] width 19 height 19
click at [496, 572] on input "Select an option" at bounding box center [494, 576] width 19 height 19
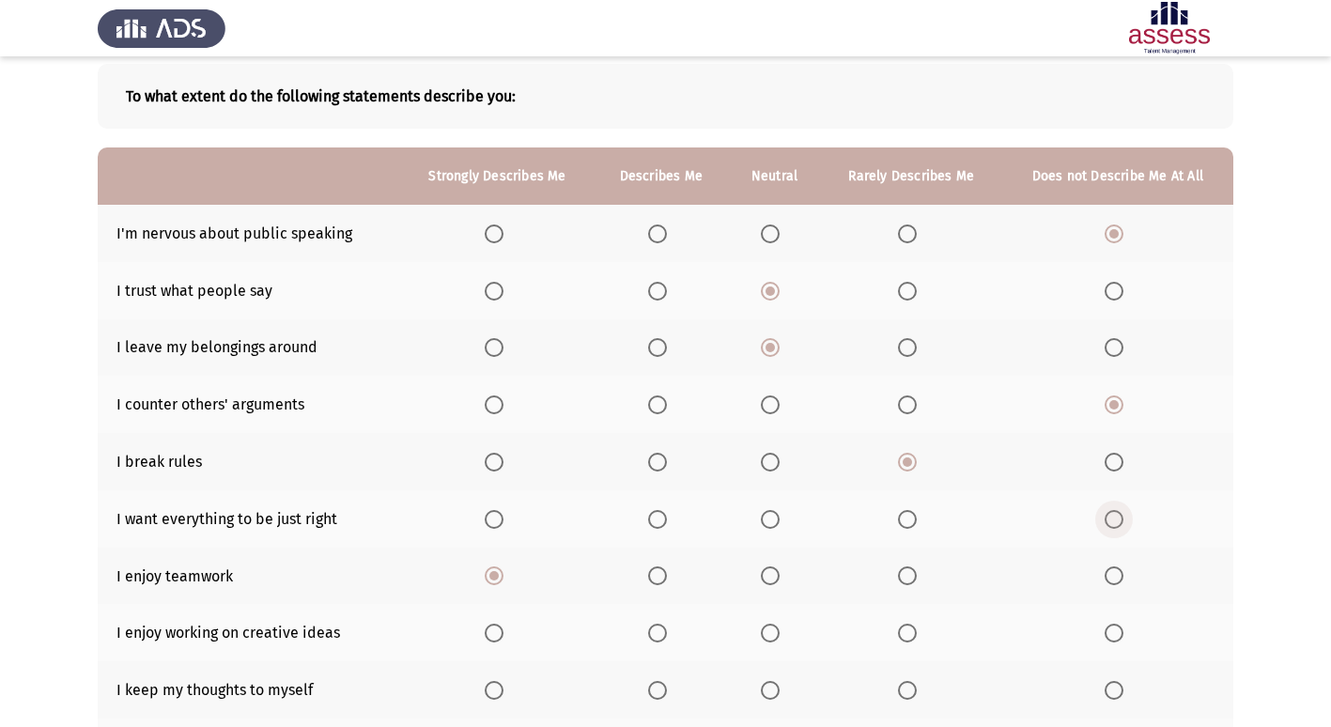
click at [1108, 523] on span "Select an option" at bounding box center [1114, 519] width 19 height 19
click at [1108, 523] on input "Select an option" at bounding box center [1114, 519] width 19 height 19
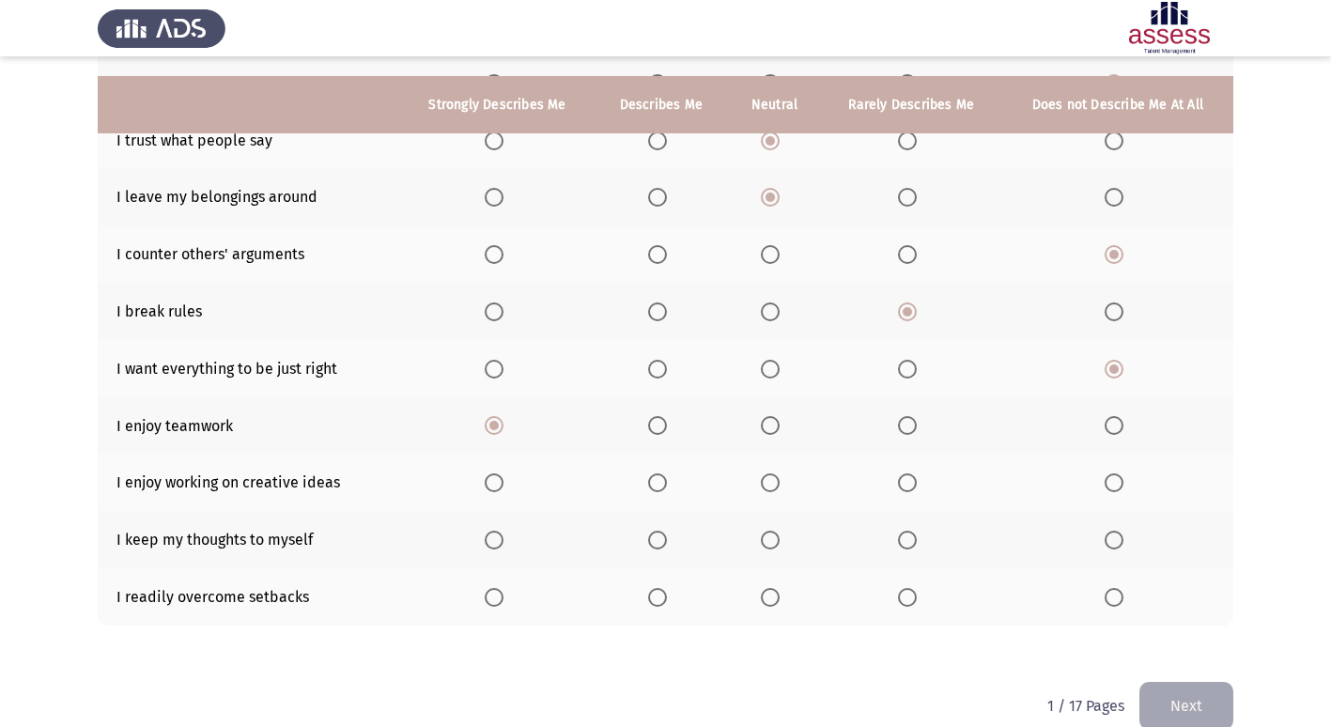
scroll to position [274, 0]
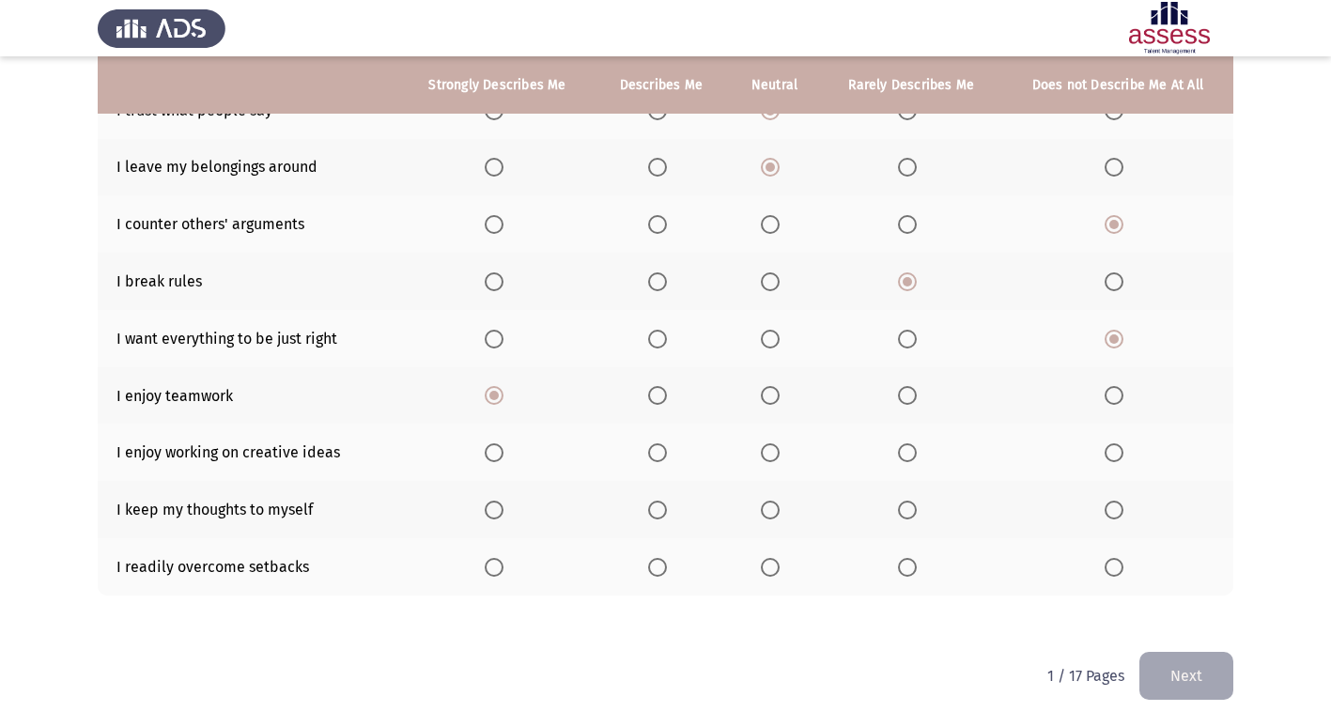
click at [500, 447] on span "Select an option" at bounding box center [494, 452] width 19 height 19
click at [500, 447] on input "Select an option" at bounding box center [494, 452] width 19 height 19
click at [1123, 518] on span "Select an option" at bounding box center [1114, 510] width 19 height 19
click at [1123, 518] on input "Select an option" at bounding box center [1114, 510] width 19 height 19
click at [904, 575] on span "Select an option" at bounding box center [907, 567] width 19 height 19
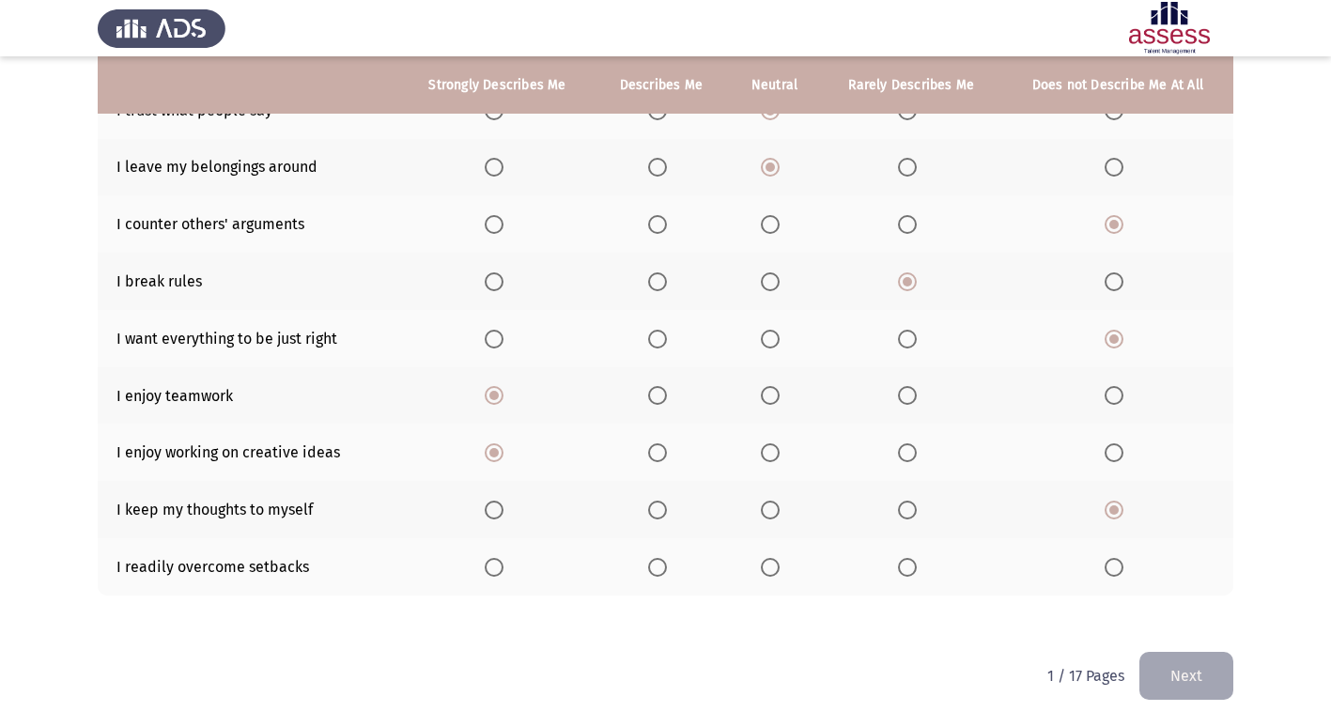
click at [904, 575] on input "Select an option" at bounding box center [907, 567] width 19 height 19
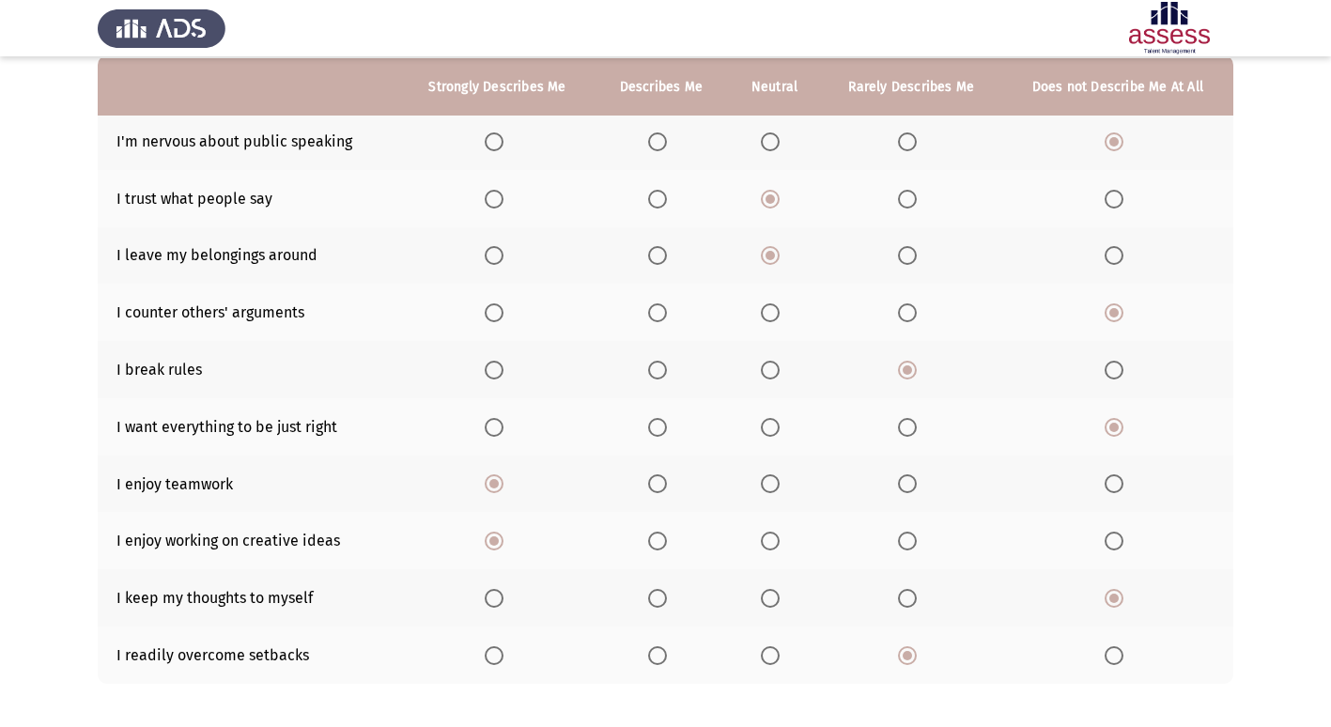
scroll to position [188, 0]
click at [780, 651] on span "Select an option" at bounding box center [770, 654] width 19 height 19
click at [780, 651] on input "Select an option" at bounding box center [770, 654] width 19 height 19
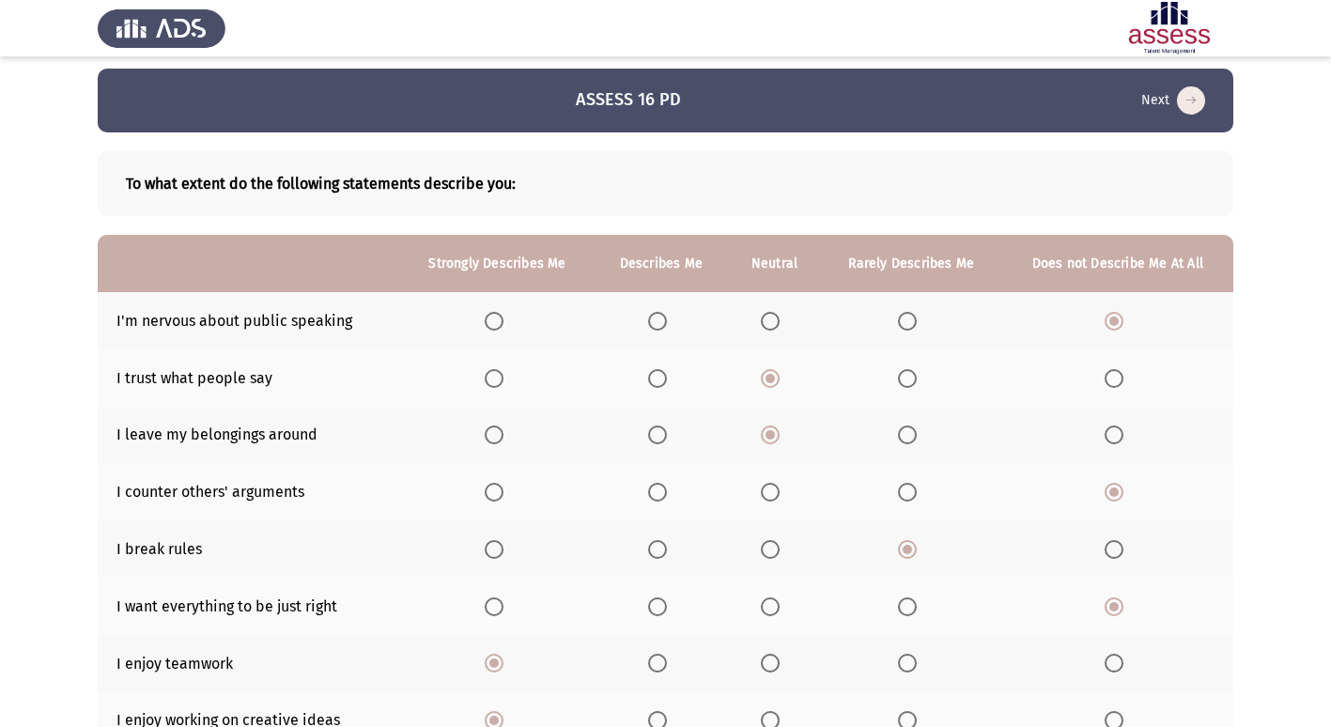
scroll to position [0, 0]
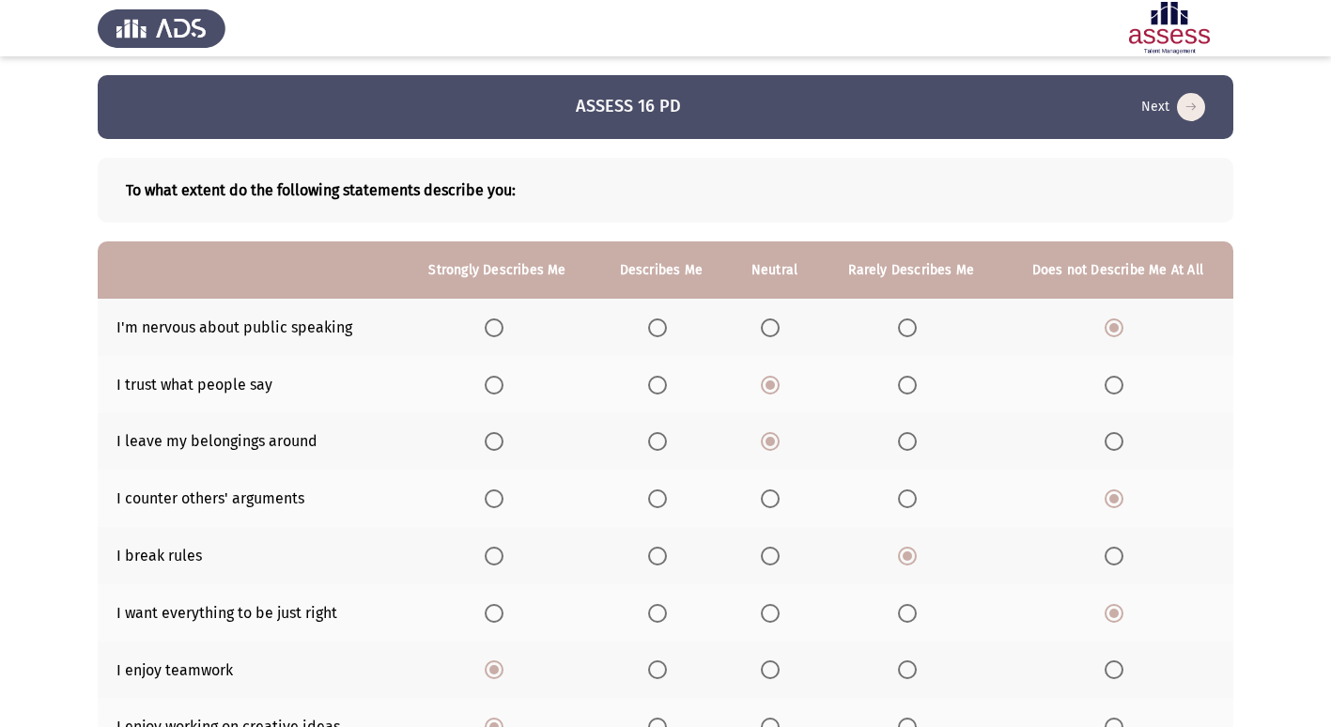
click at [906, 391] on span "Select an option" at bounding box center [907, 385] width 19 height 19
click at [906, 391] on input "Select an option" at bounding box center [907, 385] width 19 height 19
click at [773, 382] on span "Select an option" at bounding box center [770, 385] width 19 height 19
click at [773, 382] on input "Select an option" at bounding box center [770, 385] width 19 height 19
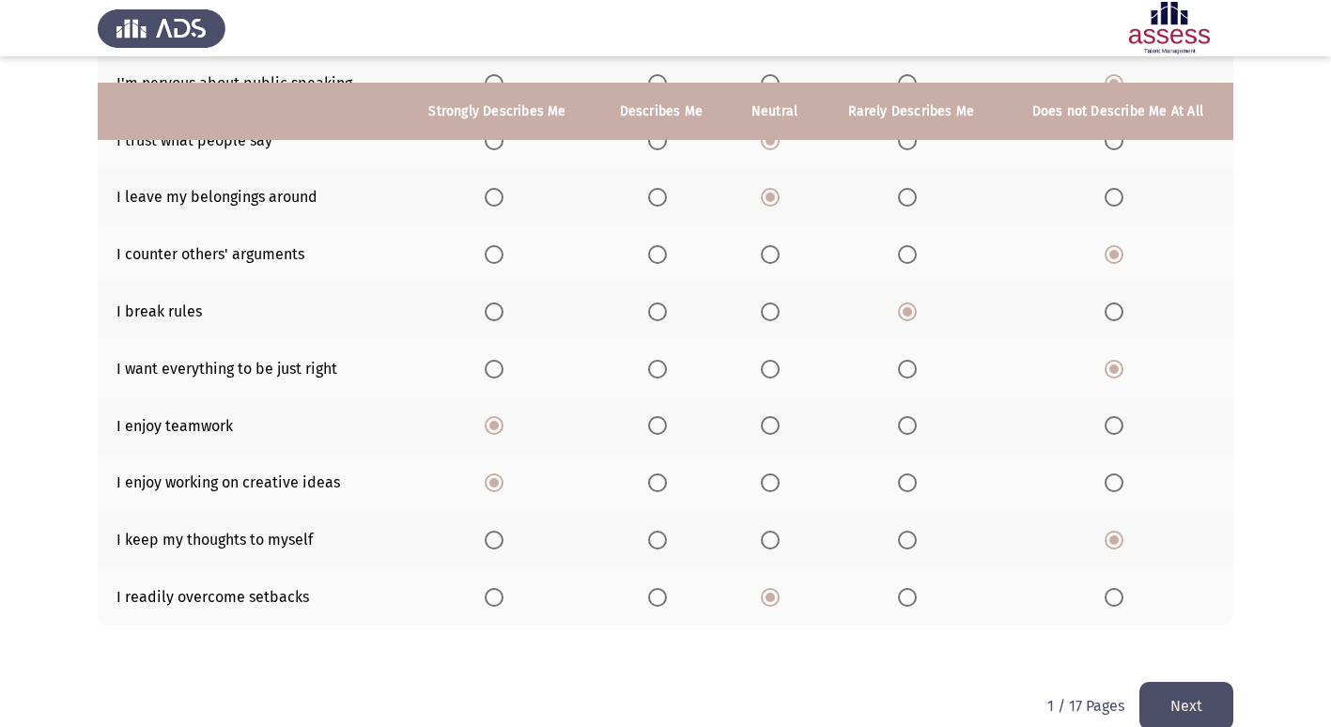
scroll to position [274, 0]
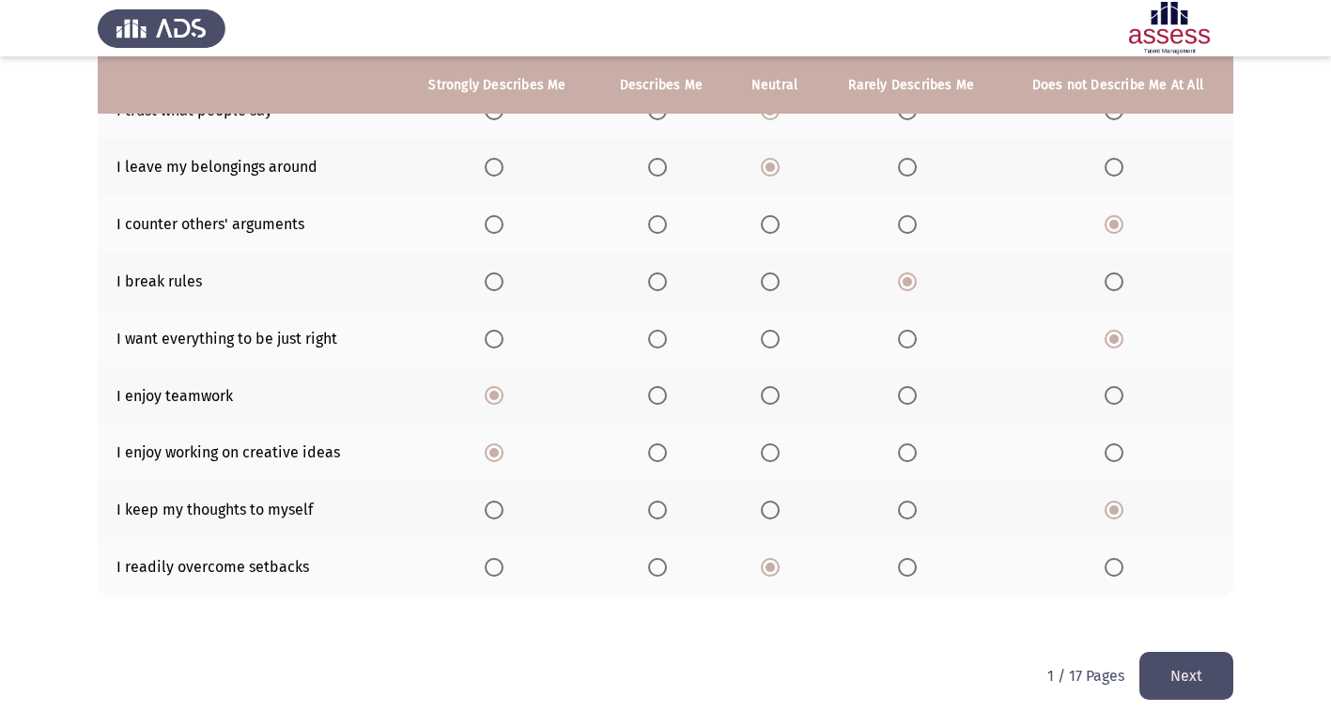
click at [1174, 672] on button "Next" at bounding box center [1187, 676] width 94 height 48
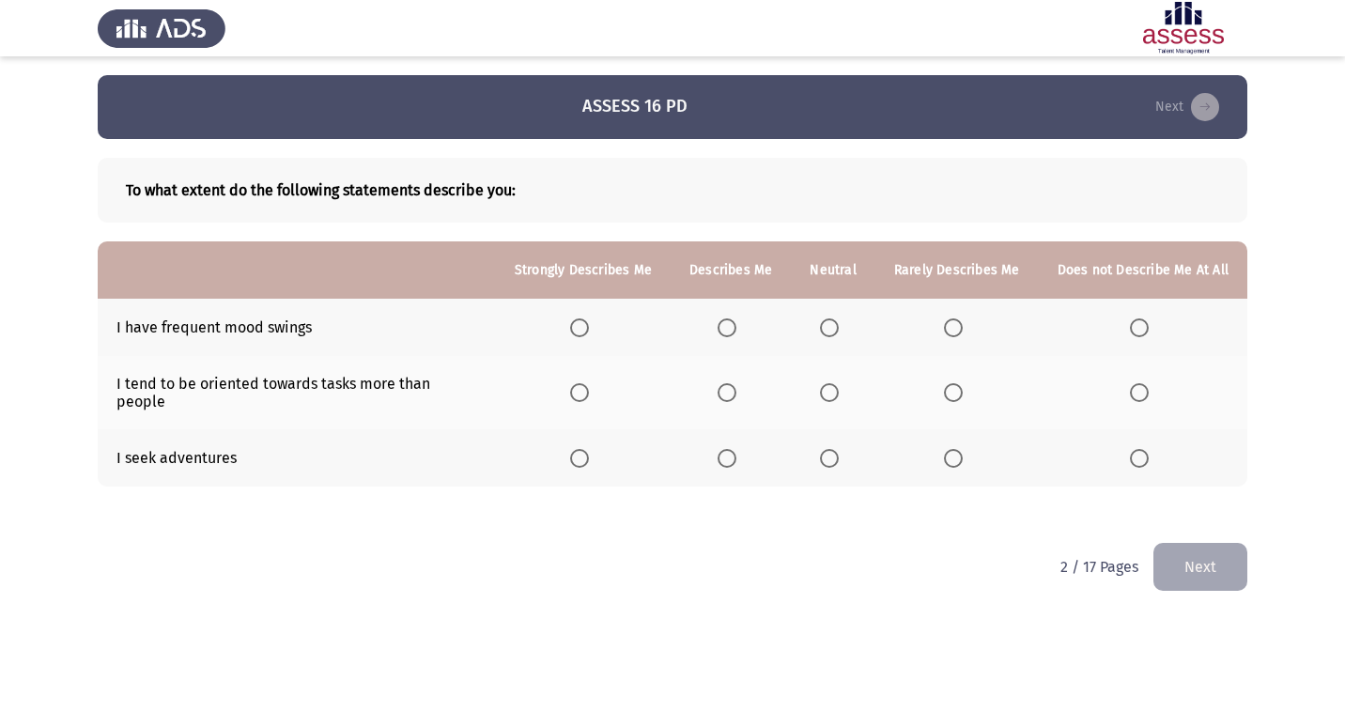
click at [949, 327] on span "Select an option" at bounding box center [953, 328] width 19 height 19
click at [949, 327] on input "Select an option" at bounding box center [953, 328] width 19 height 19
click at [834, 383] on span "Select an option" at bounding box center [829, 392] width 19 height 19
click at [834, 383] on input "Select an option" at bounding box center [829, 392] width 19 height 19
click at [847, 449] on label "Select an option" at bounding box center [833, 458] width 26 height 19
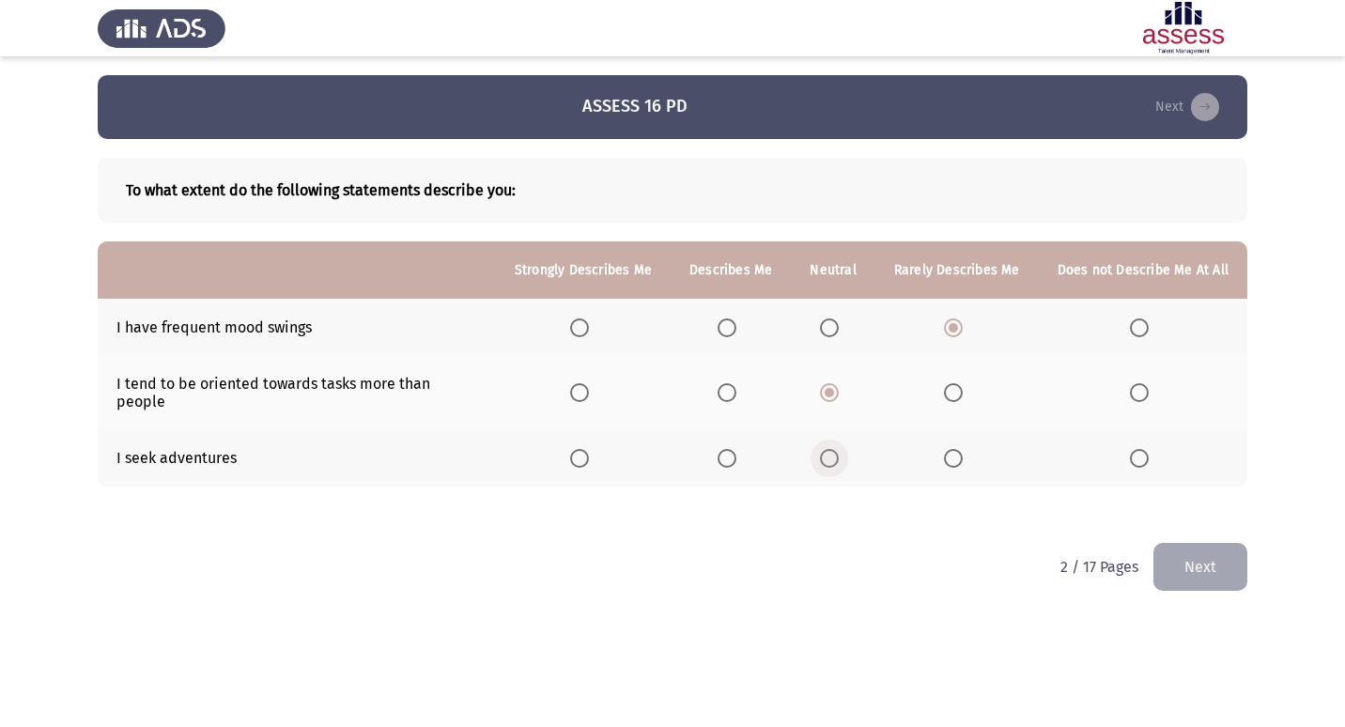
click at [839, 449] on input "Select an option" at bounding box center [829, 458] width 19 height 19
click at [945, 449] on span "Select an option" at bounding box center [953, 458] width 19 height 19
click at [945, 449] on input "Select an option" at bounding box center [953, 458] width 19 height 19
click at [839, 449] on span "Select an option" at bounding box center [829, 458] width 19 height 19
click at [839, 449] on input "Select an option" at bounding box center [829, 458] width 19 height 19
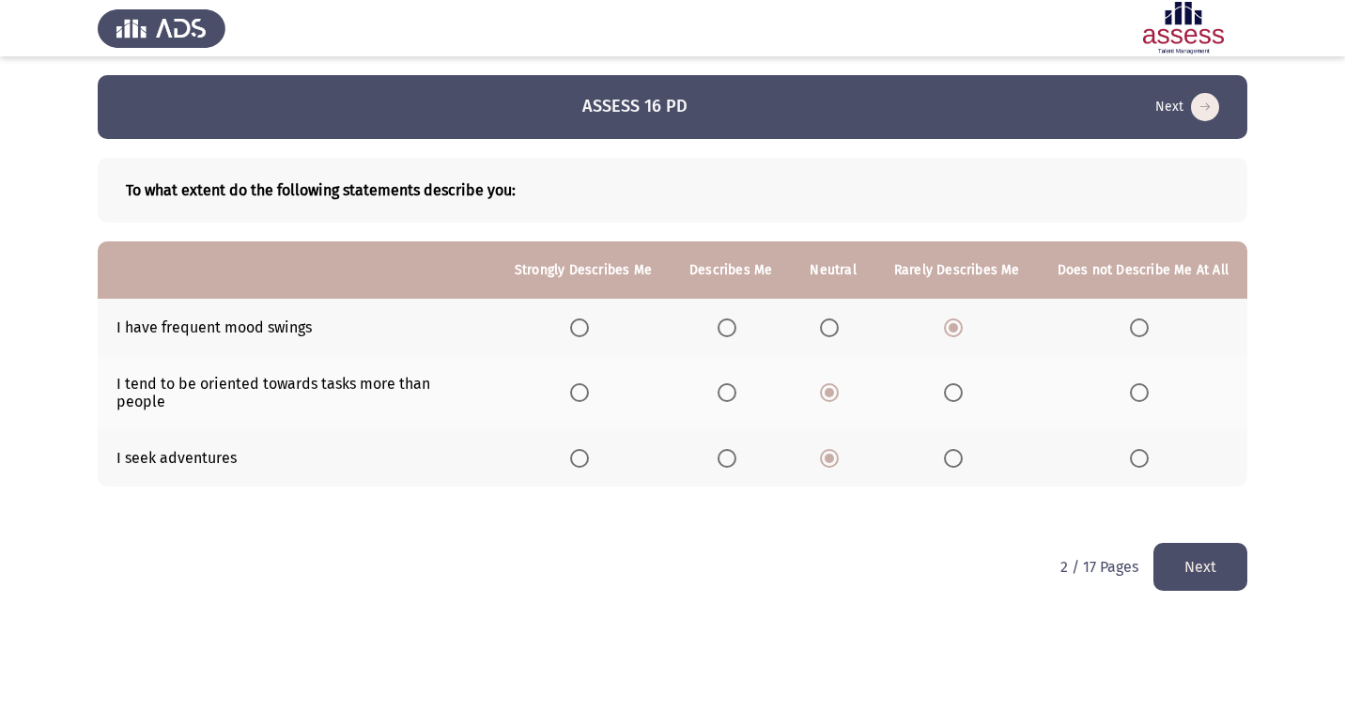
click at [944, 441] on th at bounding box center [957, 457] width 163 height 57
click at [960, 449] on span "Select an option" at bounding box center [953, 458] width 19 height 19
click at [960, 449] on input "Select an option" at bounding box center [953, 458] width 19 height 19
click at [957, 385] on span "Select an option" at bounding box center [953, 392] width 19 height 19
click at [957, 385] on input "Select an option" at bounding box center [953, 392] width 19 height 19
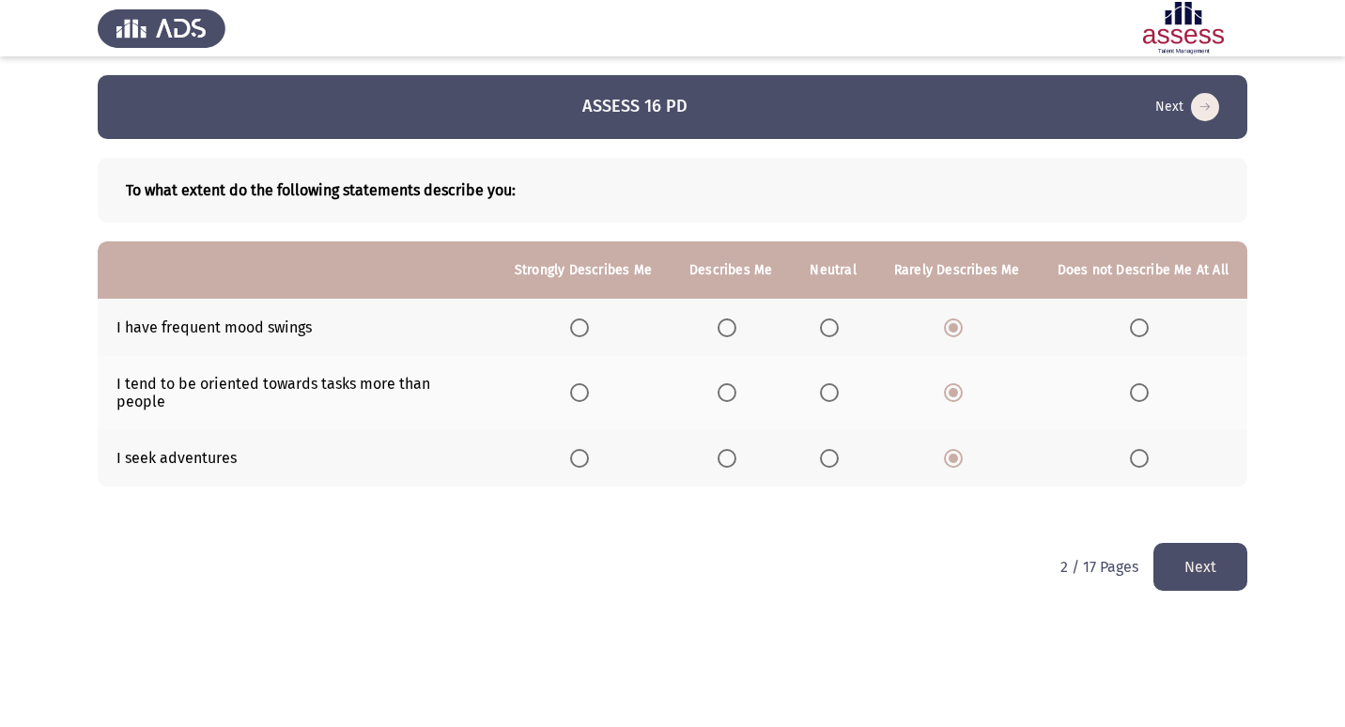
click at [1210, 556] on button "Next" at bounding box center [1201, 567] width 94 height 48
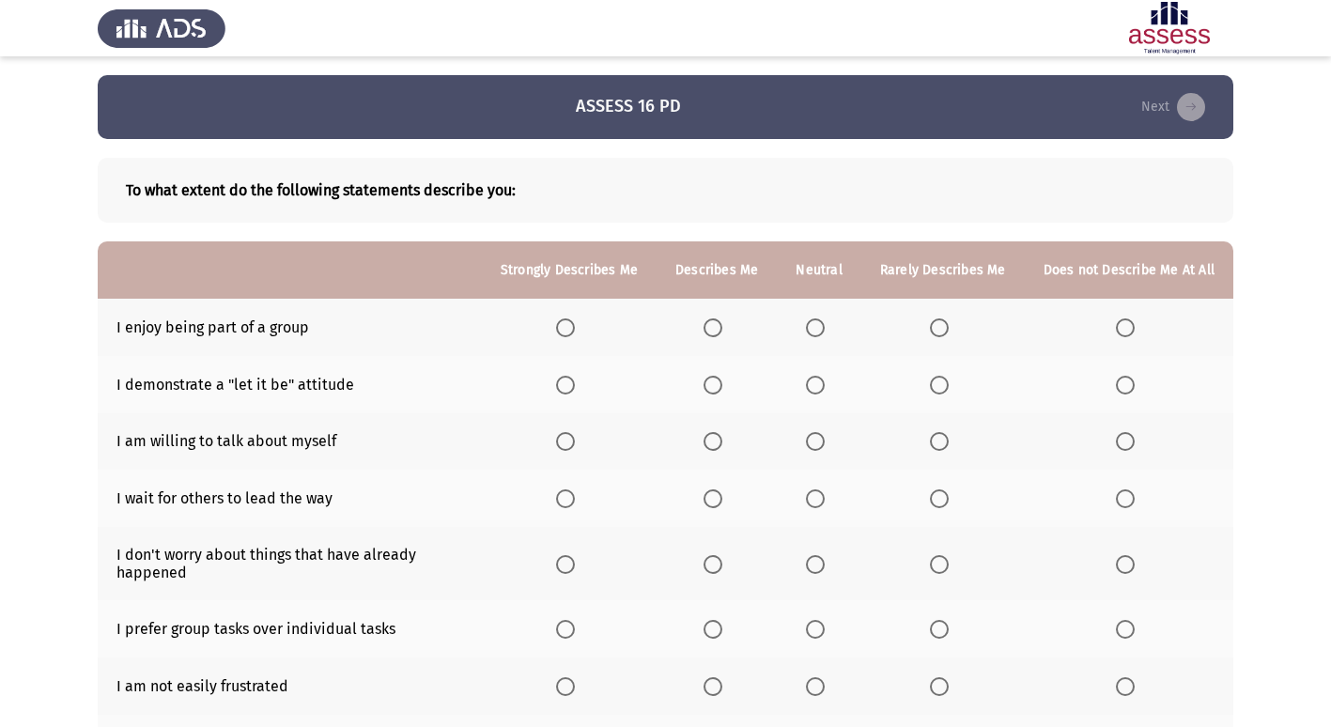
click at [575, 323] on span "Select an option" at bounding box center [565, 328] width 19 height 19
click at [575, 323] on input "Select an option" at bounding box center [565, 328] width 19 height 19
click at [1129, 391] on span "Select an option" at bounding box center [1125, 385] width 19 height 19
click at [1129, 391] on input "Select an option" at bounding box center [1125, 385] width 19 height 19
click at [1121, 453] on th at bounding box center [1129, 441] width 209 height 57
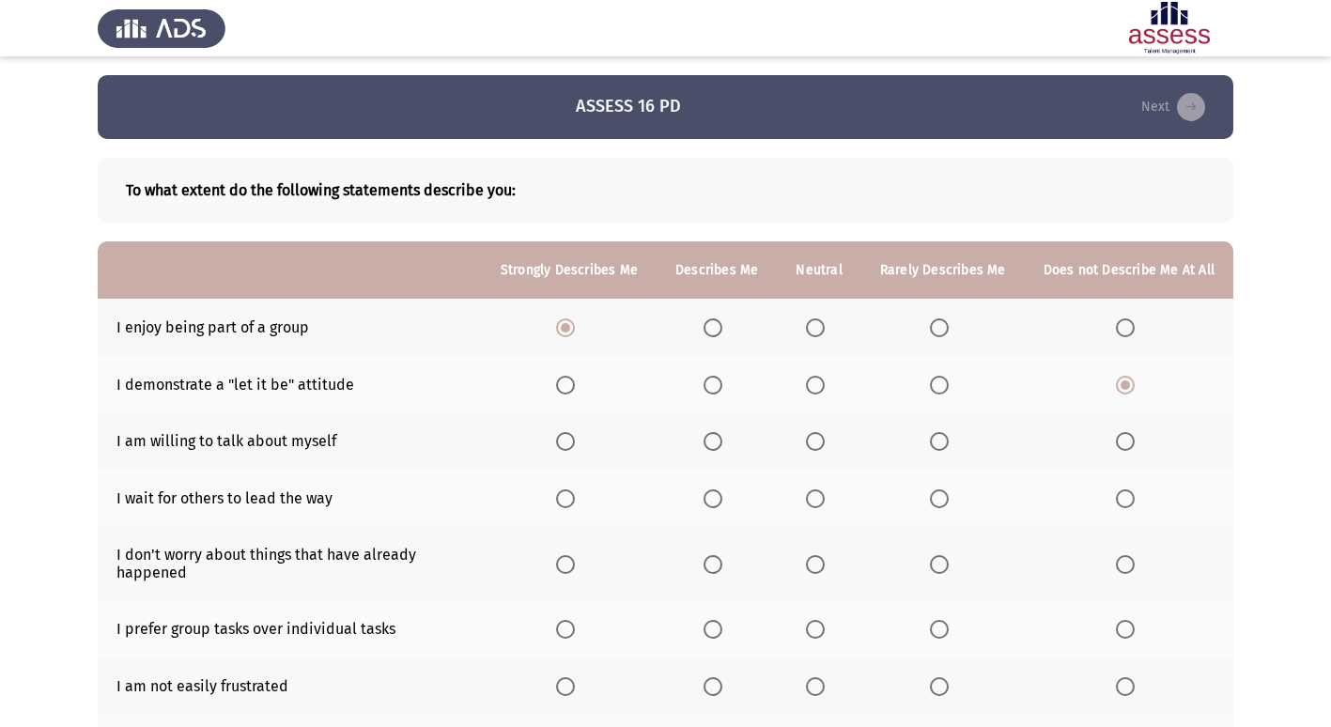
click at [1121, 453] on th at bounding box center [1129, 441] width 209 height 57
click at [1128, 432] on span "Select an option" at bounding box center [1125, 441] width 19 height 19
click at [1128, 432] on input "Select an option" at bounding box center [1125, 441] width 19 height 19
click at [953, 506] on label "Select an option" at bounding box center [943, 499] width 26 height 19
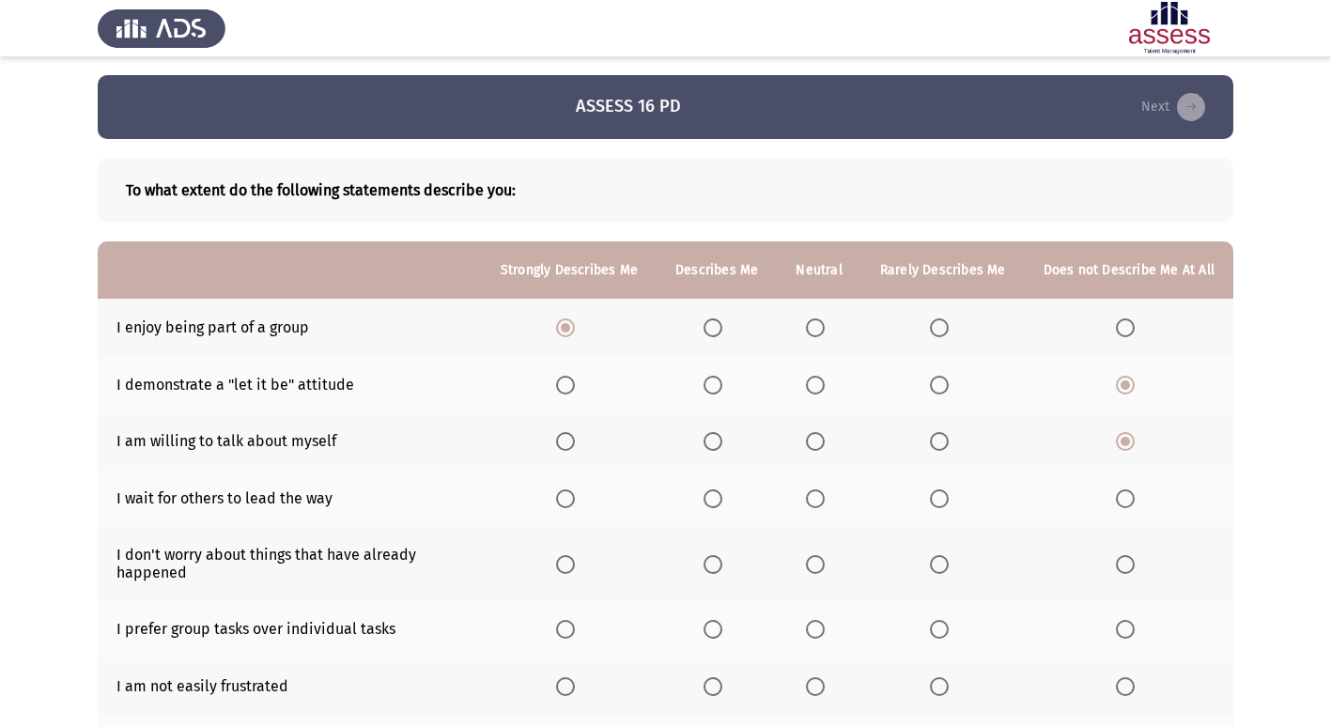
click at [949, 506] on input "Select an option" at bounding box center [939, 499] width 19 height 19
click at [813, 569] on span "Select an option" at bounding box center [815, 564] width 19 height 19
click at [813, 569] on input "Select an option" at bounding box center [815, 564] width 19 height 19
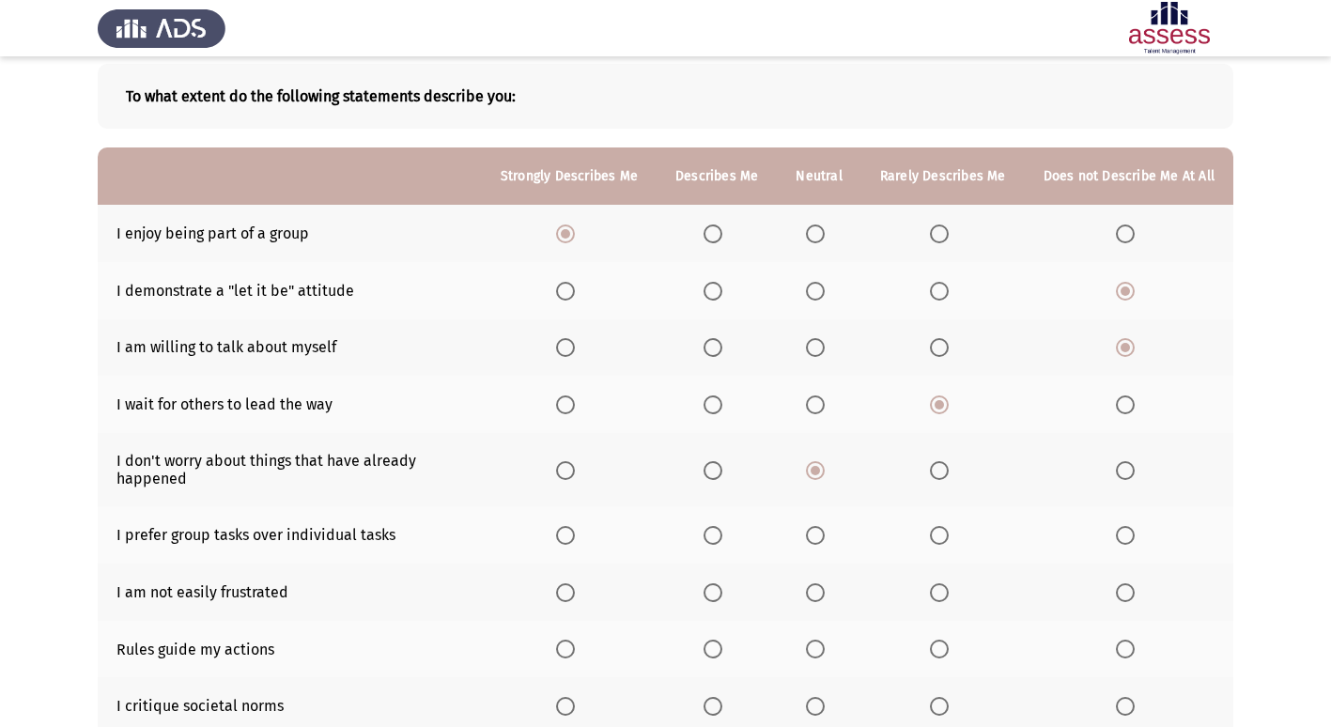
click at [820, 529] on span "Select an option" at bounding box center [815, 535] width 19 height 19
click at [820, 529] on input "Select an option" at bounding box center [815, 535] width 19 height 19
click at [937, 598] on span "Select an option" at bounding box center [939, 592] width 19 height 19
click at [937, 598] on input "Select an option" at bounding box center [939, 592] width 19 height 19
click at [730, 655] on label "Select an option" at bounding box center [717, 649] width 26 height 19
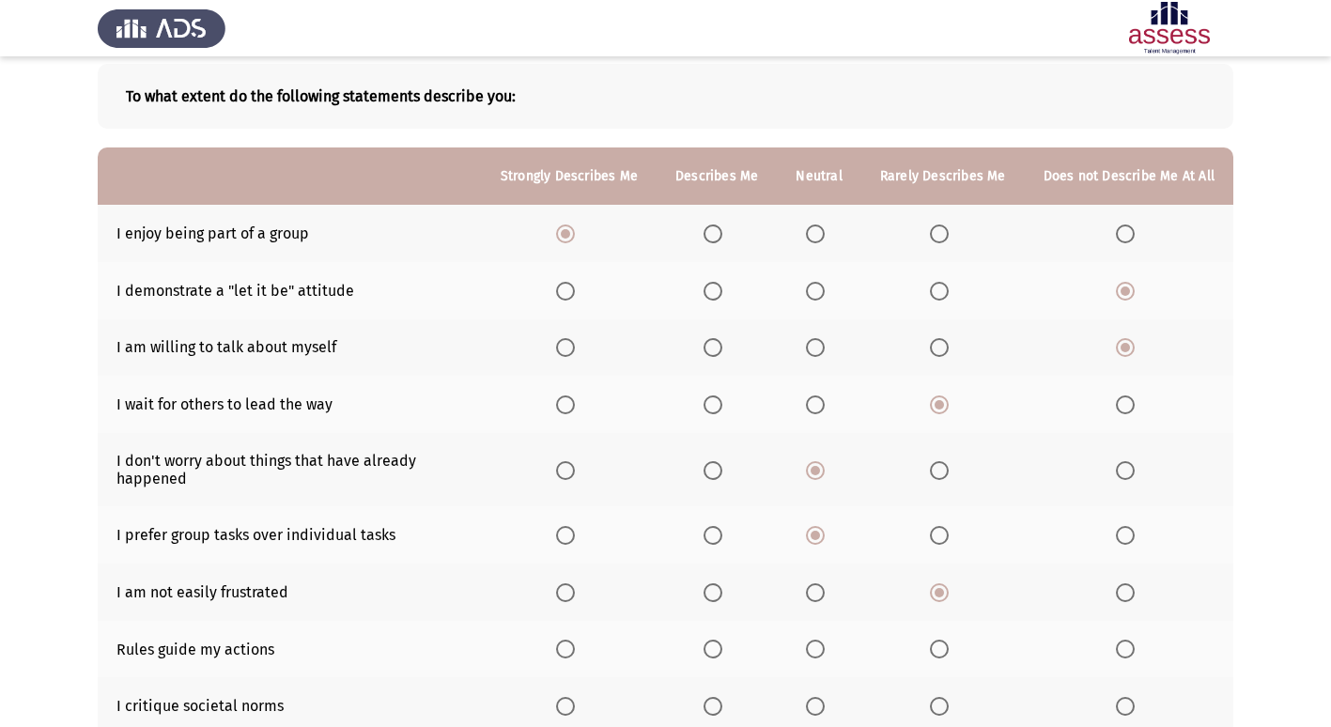
click at [723, 655] on input "Select an option" at bounding box center [713, 649] width 19 height 19
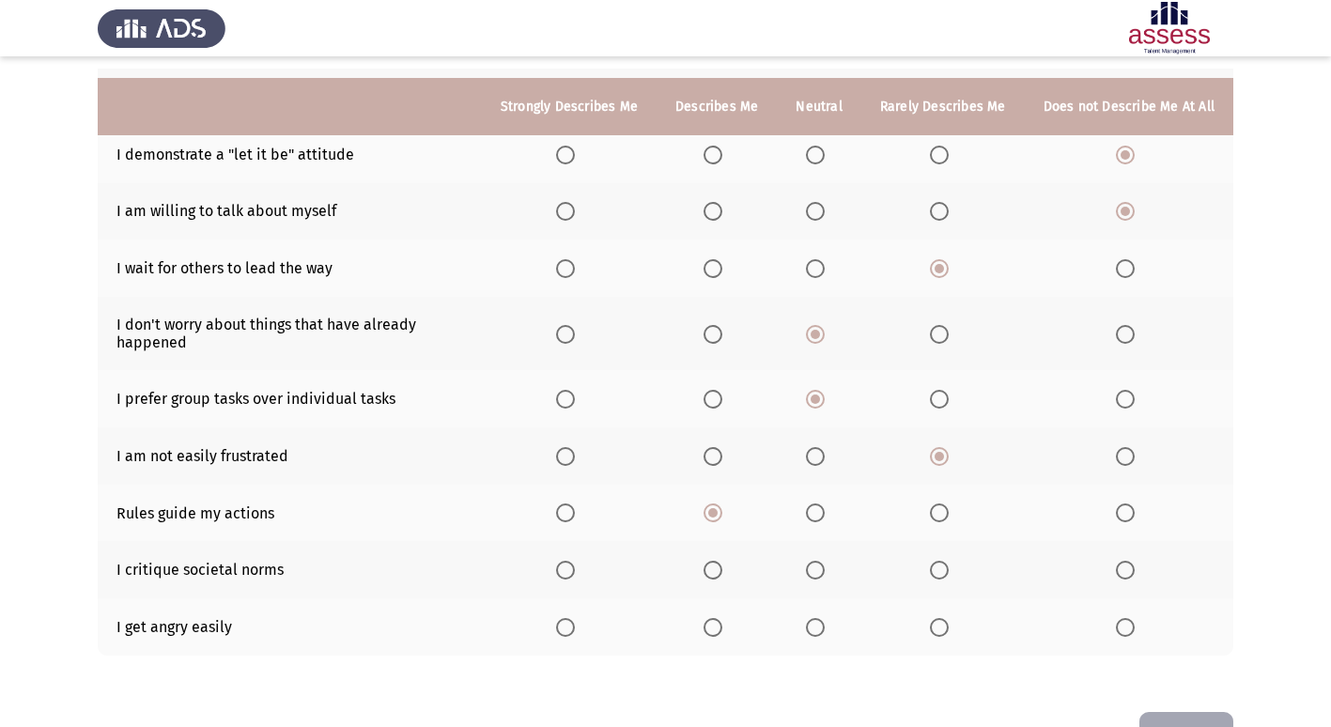
scroll to position [290, 0]
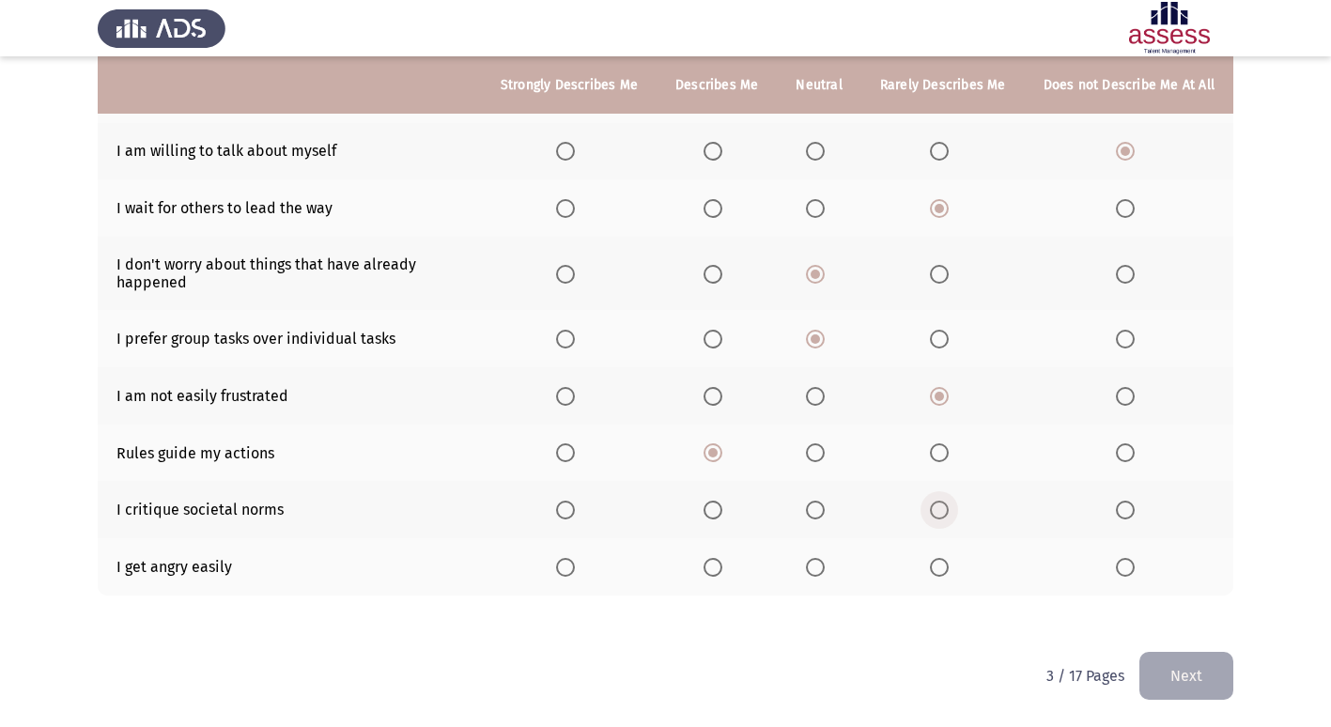
click at [948, 506] on span "Select an option" at bounding box center [939, 510] width 19 height 19
click at [948, 506] on input "Select an option" at bounding box center [939, 510] width 19 height 19
click at [1116, 571] on th at bounding box center [1129, 566] width 209 height 57
click at [1125, 562] on span "Select an option" at bounding box center [1125, 567] width 19 height 19
click at [1125, 562] on input "Select an option" at bounding box center [1125, 567] width 19 height 19
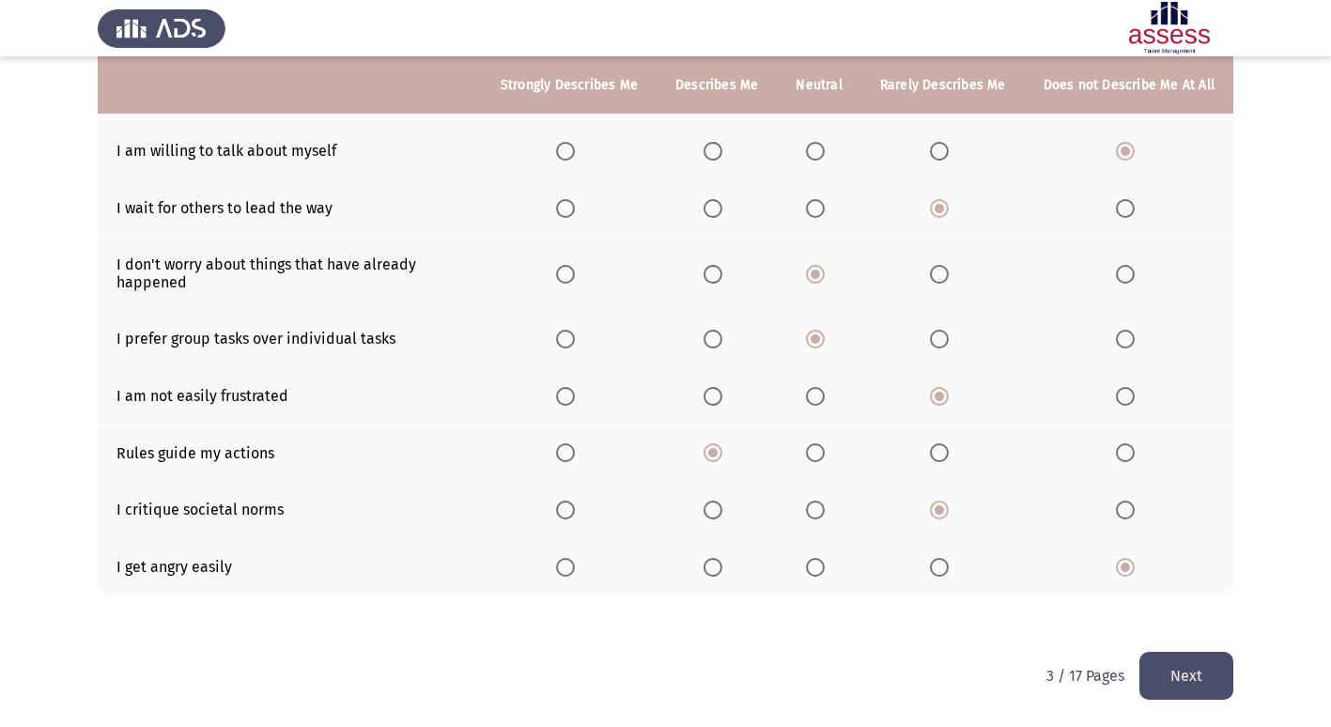
click at [1199, 681] on button "Next" at bounding box center [1187, 676] width 94 height 48
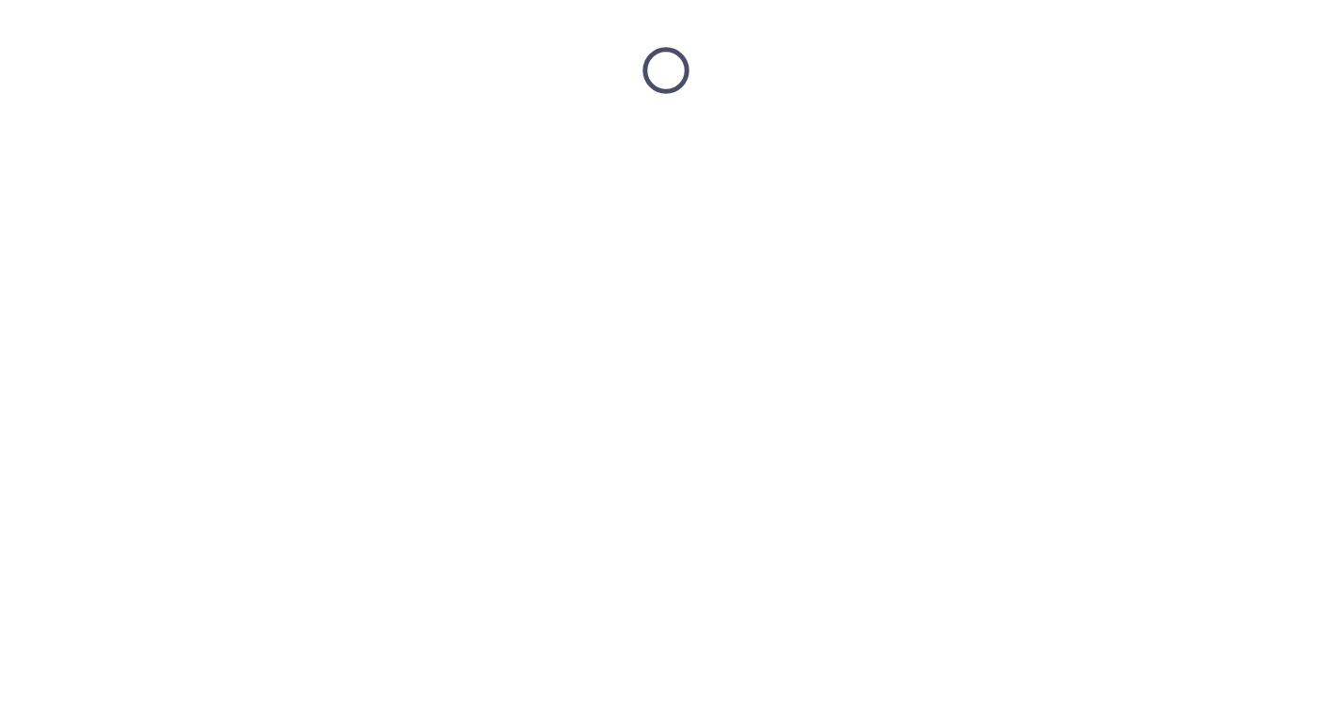
scroll to position [0, 0]
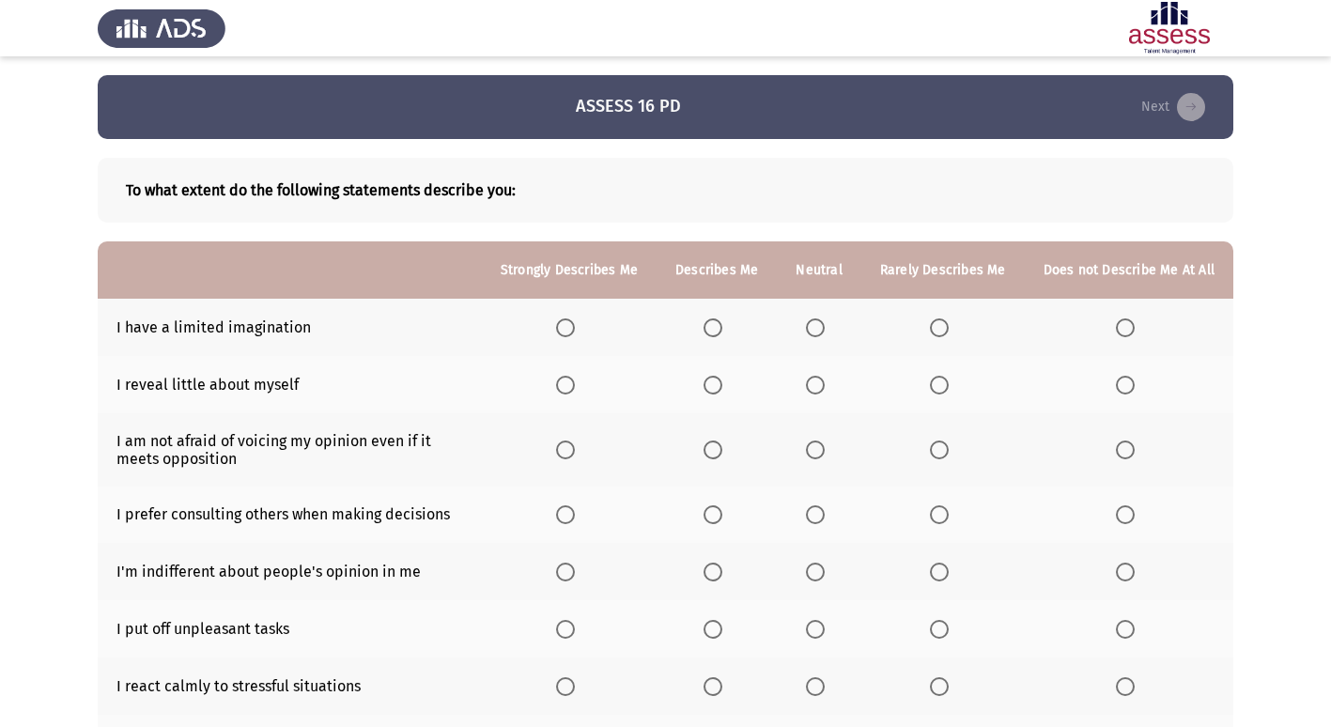
click at [1130, 333] on span "Select an option" at bounding box center [1125, 328] width 19 height 19
click at [1130, 333] on input "Select an option" at bounding box center [1125, 328] width 19 height 19
click at [815, 379] on span "Select an option" at bounding box center [815, 385] width 19 height 19
click at [815, 379] on input "Select an option" at bounding box center [815, 385] width 19 height 19
click at [572, 447] on span "Select an option" at bounding box center [565, 450] width 19 height 19
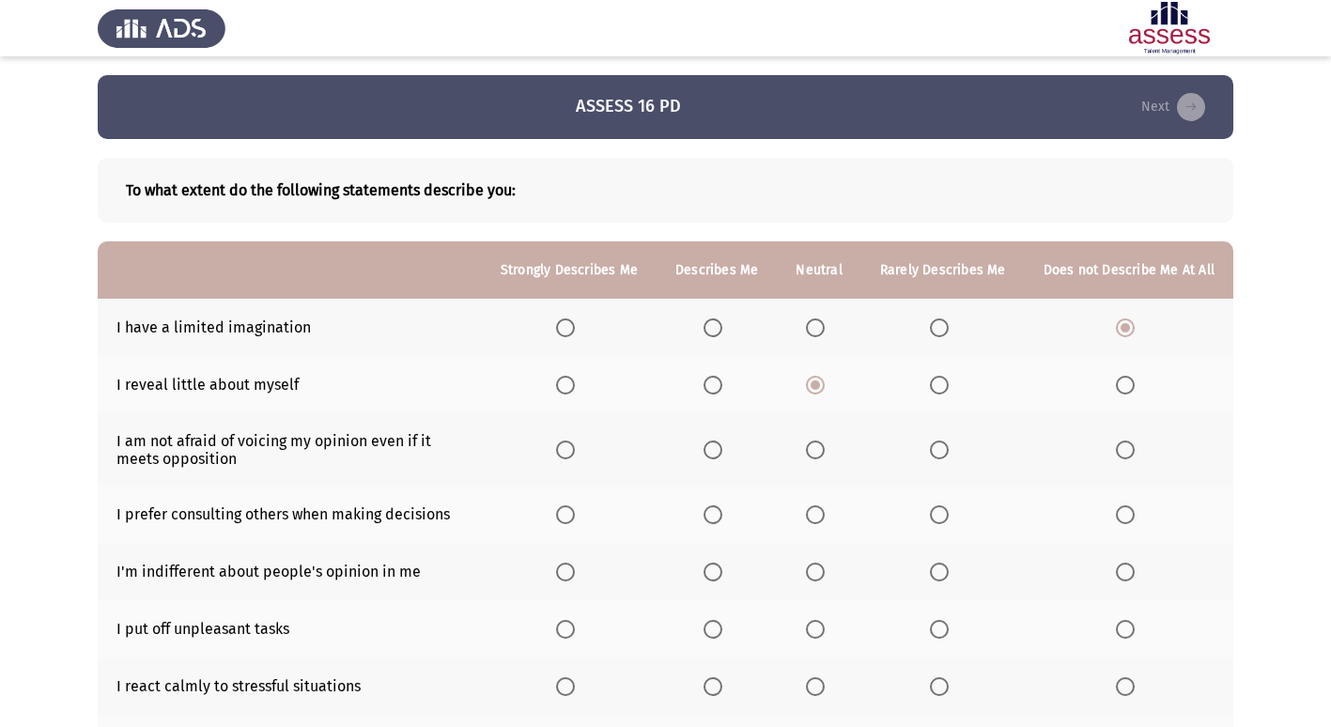
click at [572, 447] on input "Select an option" at bounding box center [565, 450] width 19 height 19
click at [722, 519] on span "Select an option" at bounding box center [713, 515] width 19 height 19
click at [722, 519] on input "Select an option" at bounding box center [713, 515] width 19 height 19
click at [947, 582] on span "Select an option" at bounding box center [939, 572] width 19 height 19
click at [947, 582] on input "Select an option" at bounding box center [939, 572] width 19 height 19
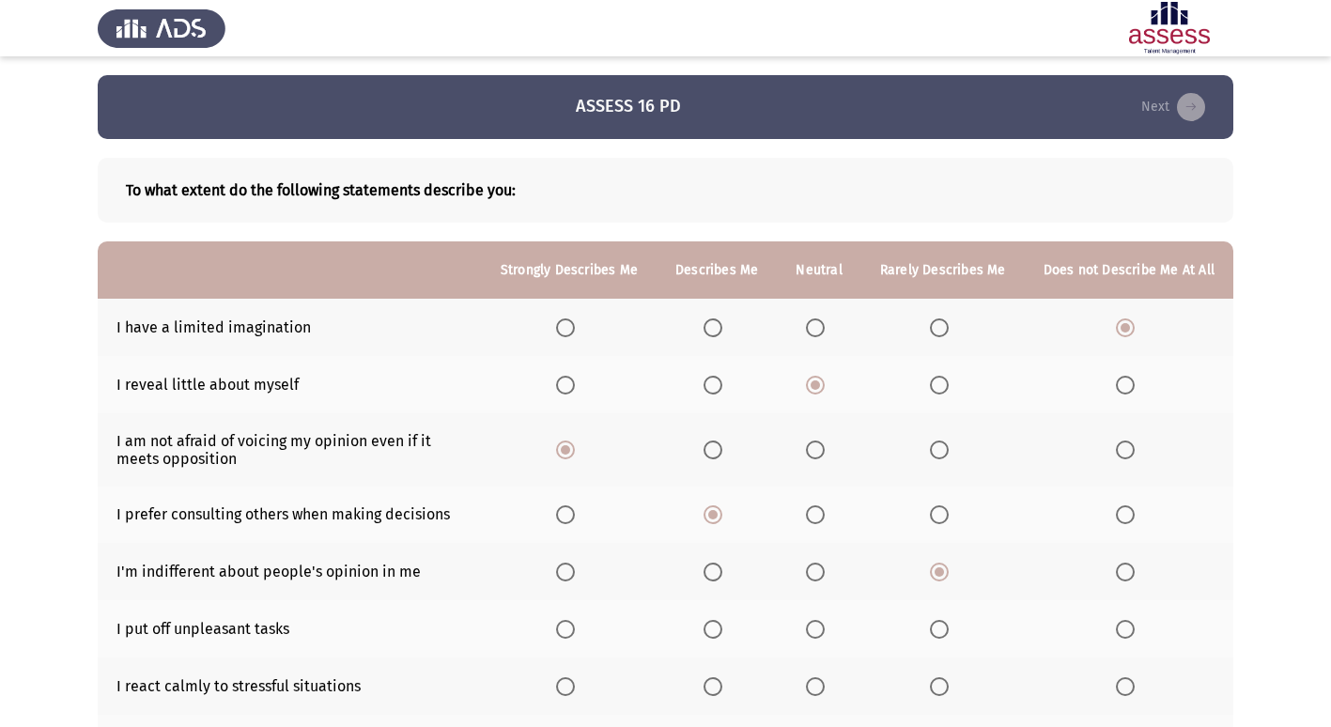
scroll to position [94, 0]
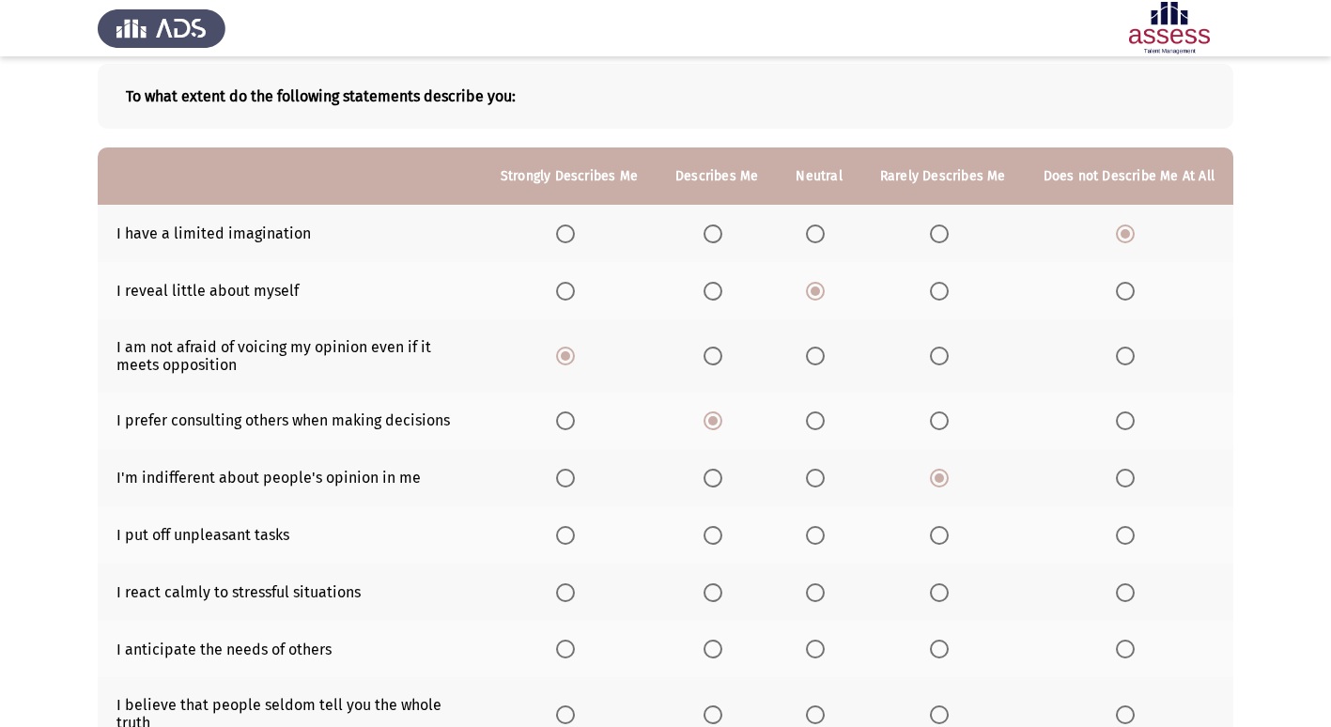
click at [948, 536] on span "Select an option" at bounding box center [939, 535] width 19 height 19
click at [948, 536] on input "Select an option" at bounding box center [939, 535] width 19 height 19
click at [583, 591] on label "Select an option" at bounding box center [569, 592] width 26 height 19
click at [575, 591] on input "Select an option" at bounding box center [565, 592] width 19 height 19
click at [730, 595] on label "Select an option" at bounding box center [717, 592] width 26 height 19
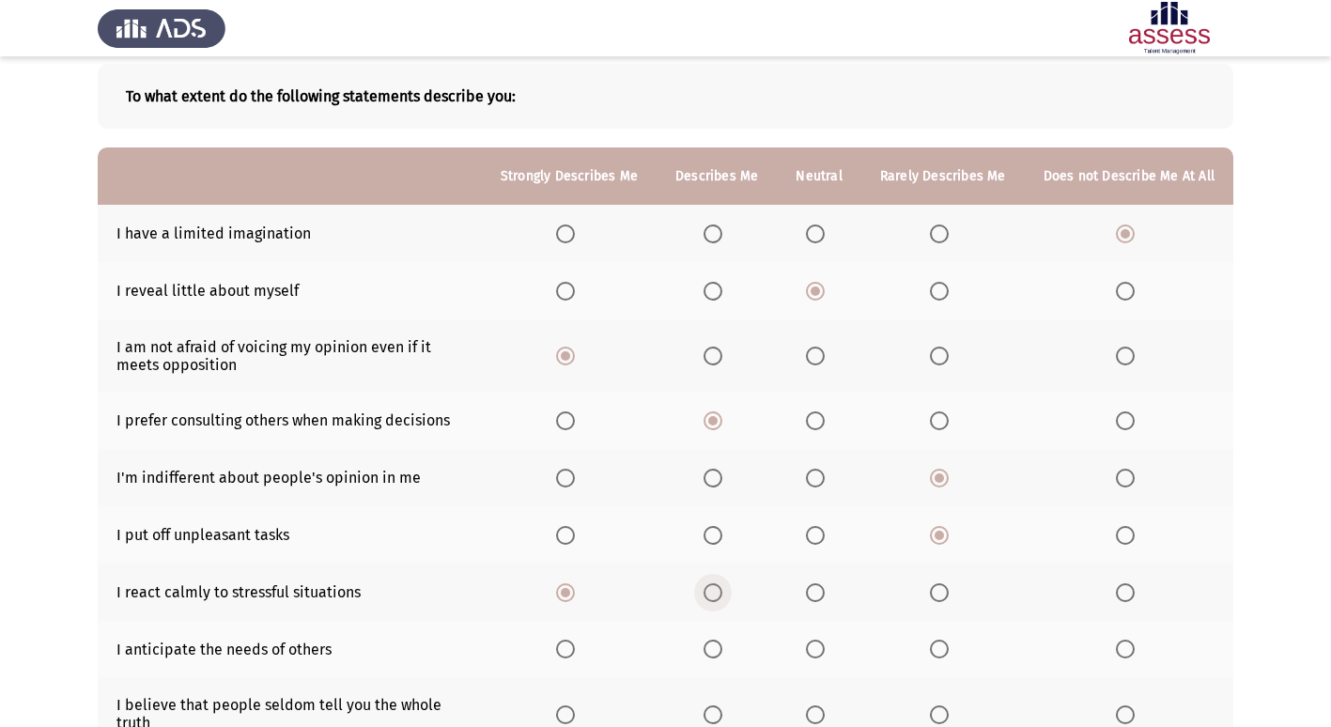
click at [723, 595] on input "Select an option" at bounding box center [713, 592] width 19 height 19
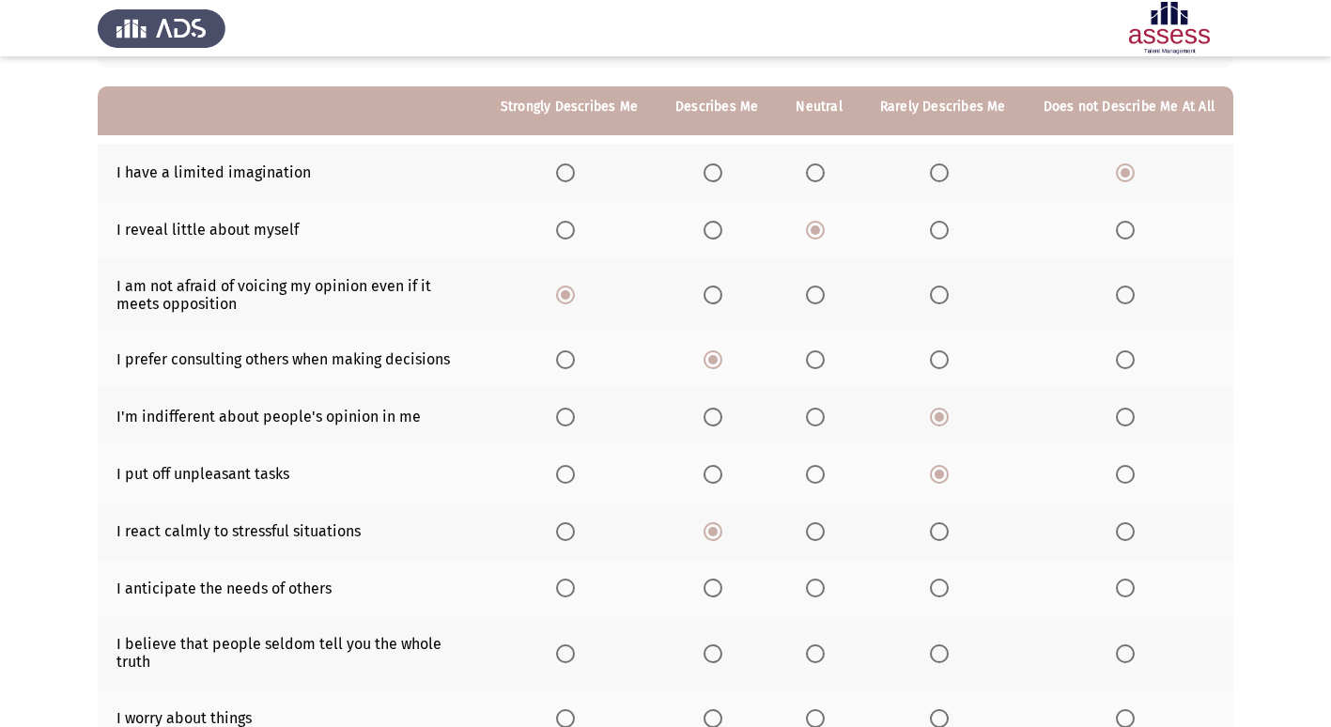
scroll to position [188, 0]
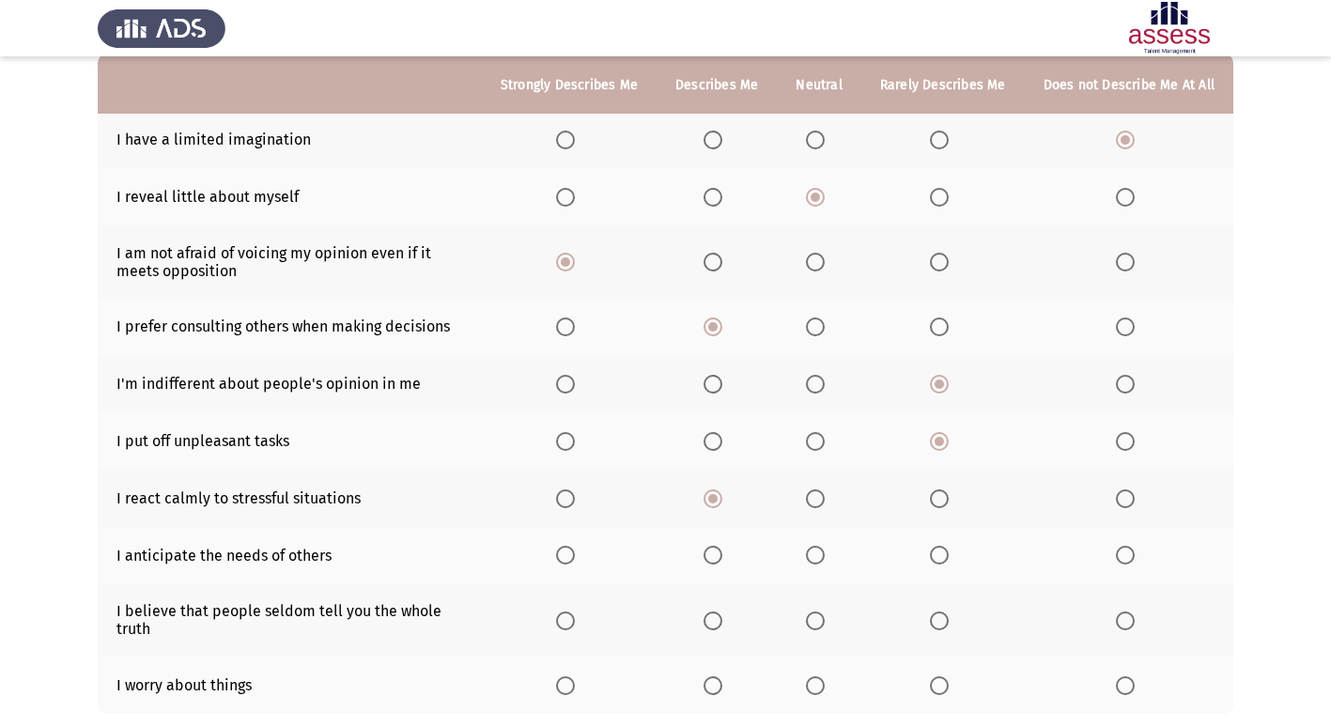
click at [810, 549] on th at bounding box center [819, 555] width 84 height 57
click at [820, 563] on span "Select an option" at bounding box center [815, 555] width 19 height 19
click at [820, 563] on input "Select an option" at bounding box center [815, 555] width 19 height 19
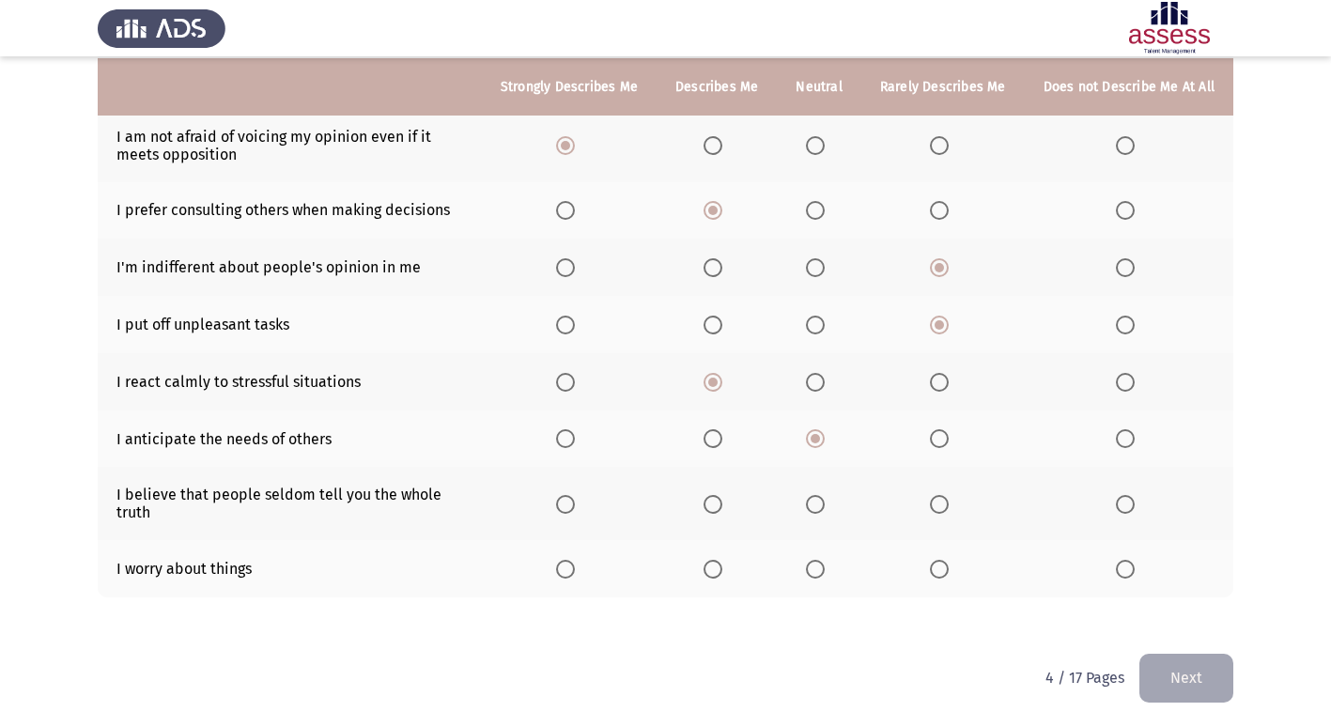
scroll to position [306, 0]
click at [823, 500] on span "Select an option" at bounding box center [815, 502] width 19 height 19
click at [823, 500] on input "Select an option" at bounding box center [815, 502] width 19 height 19
click at [1128, 572] on span "Select an option" at bounding box center [1125, 567] width 19 height 19
click at [1128, 572] on input "Select an option" at bounding box center [1125, 567] width 19 height 19
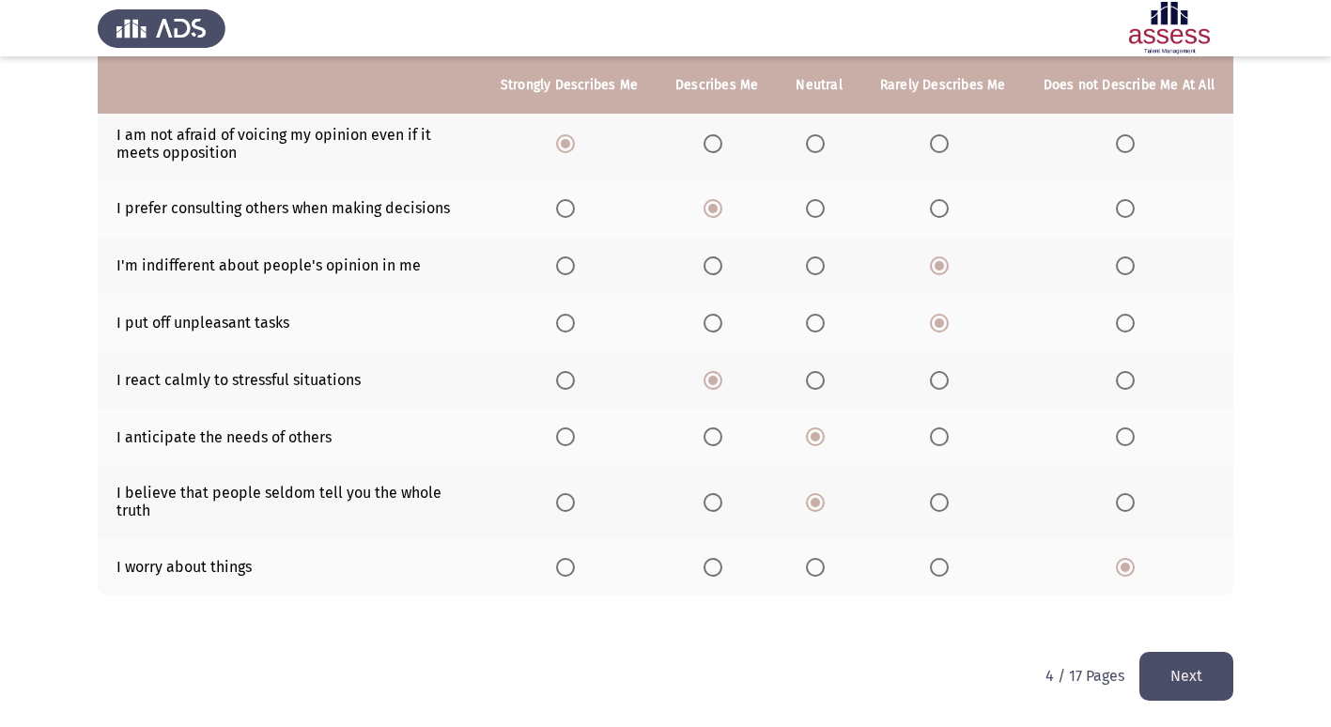
click at [1205, 683] on button "Next" at bounding box center [1187, 676] width 94 height 48
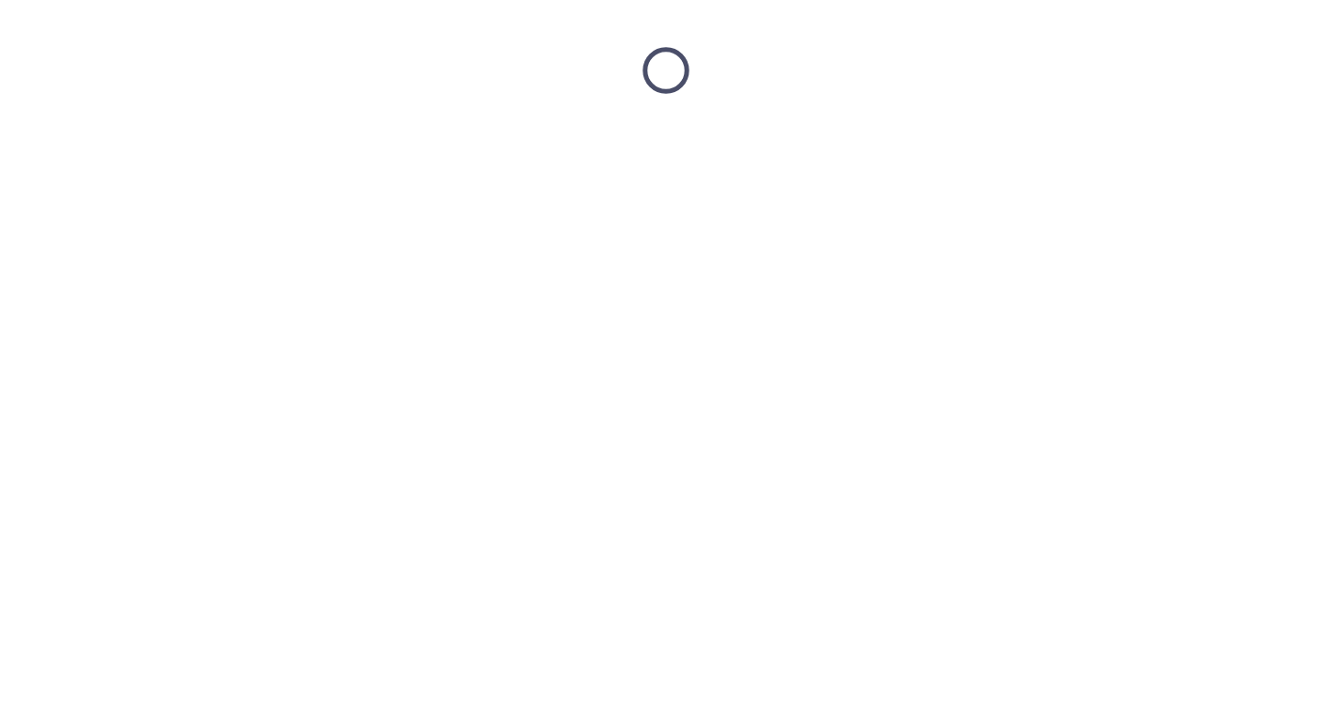
scroll to position [0, 0]
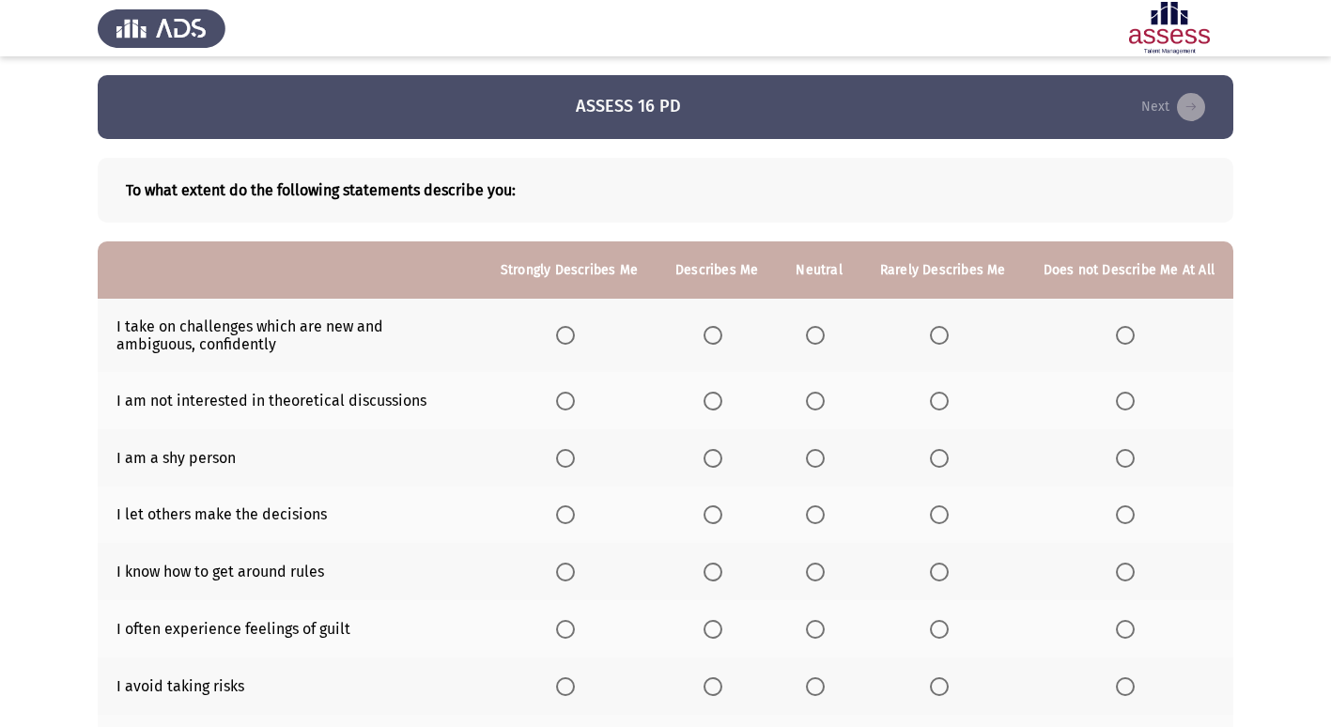
click at [575, 333] on span "Select an option" at bounding box center [565, 335] width 19 height 19
click at [575, 333] on input "Select an option" at bounding box center [565, 335] width 19 height 19
click at [1130, 397] on span "Select an option" at bounding box center [1125, 401] width 19 height 19
click at [1130, 397] on input "Select an option" at bounding box center [1125, 401] width 19 height 19
click at [825, 451] on span "Select an option" at bounding box center [815, 458] width 19 height 19
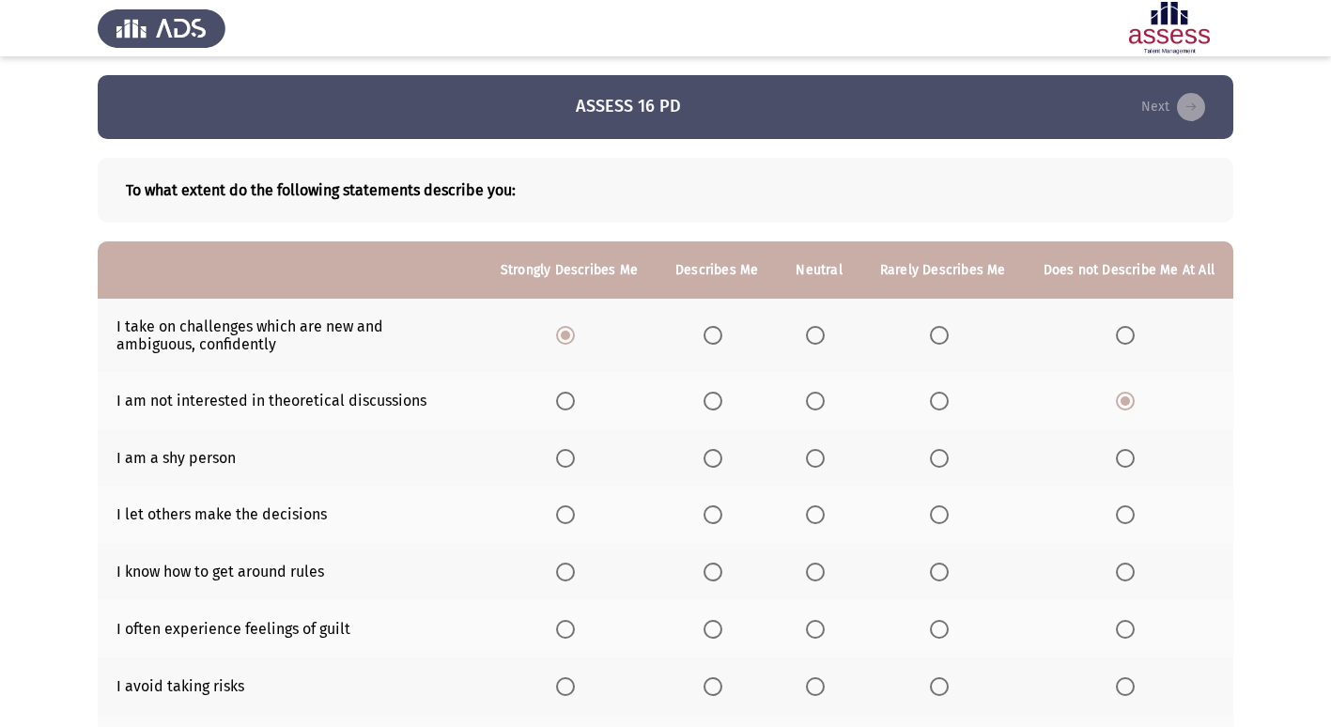
click at [825, 451] on input "Select an option" at bounding box center [815, 458] width 19 height 19
click at [949, 515] on span "Select an option" at bounding box center [939, 515] width 19 height 19
click at [949, 515] on input "Select an option" at bounding box center [939, 515] width 19 height 19
click at [942, 568] on span "Select an option" at bounding box center [939, 572] width 19 height 19
click at [942, 568] on input "Select an option" at bounding box center [939, 572] width 19 height 19
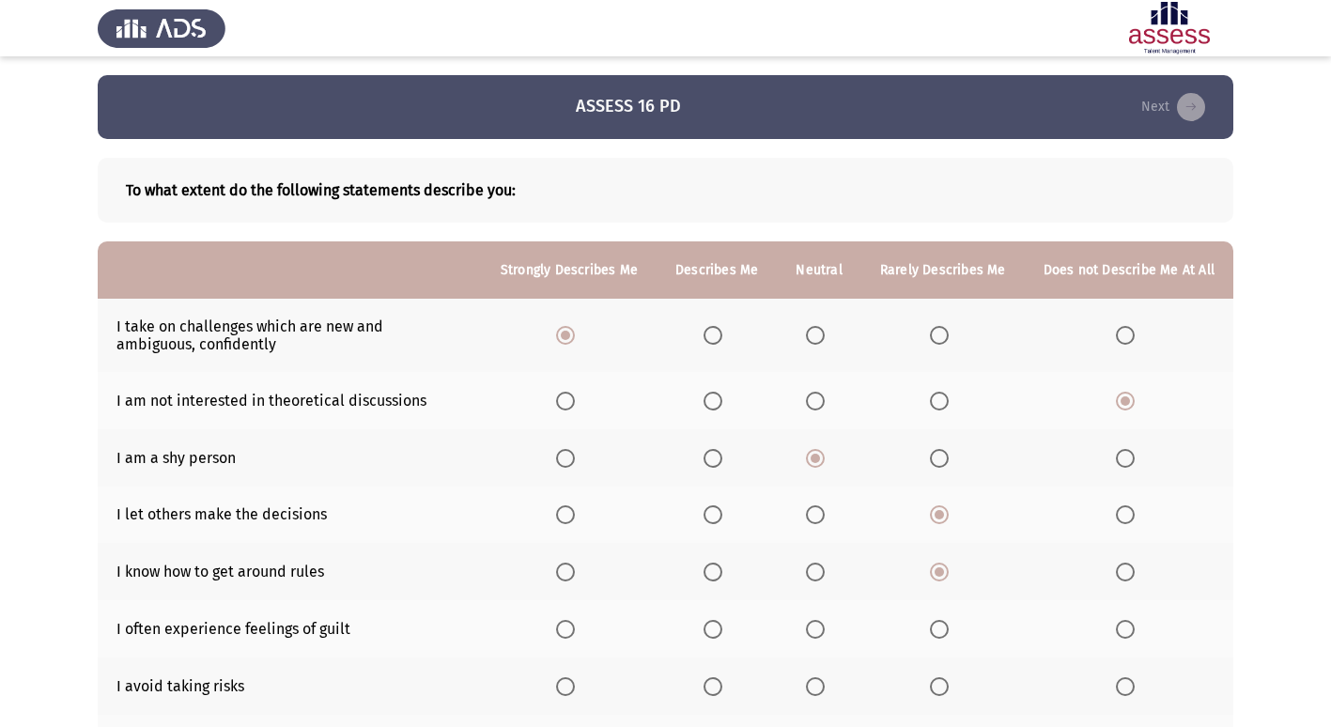
scroll to position [94, 0]
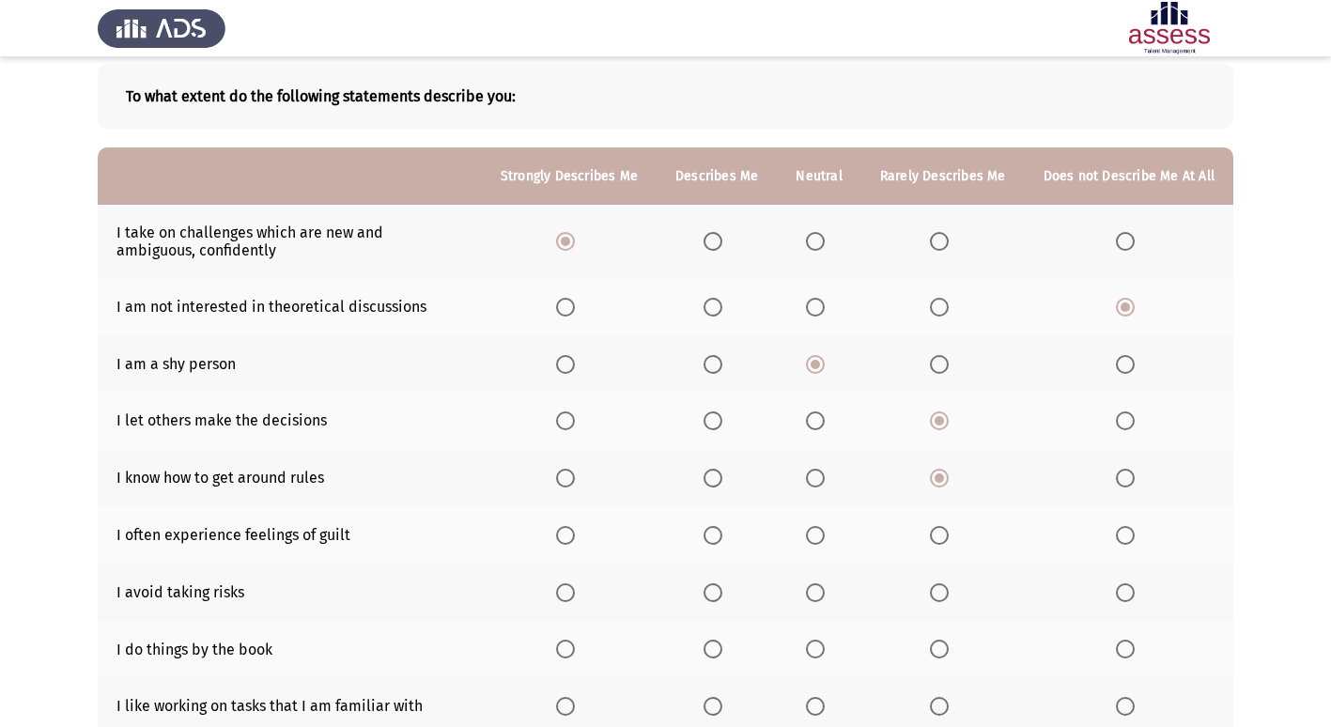
click at [819, 535] on span "Select an option" at bounding box center [815, 535] width 19 height 19
click at [819, 535] on input "Select an option" at bounding box center [815, 535] width 19 height 19
click at [949, 592] on span "Select an option" at bounding box center [939, 592] width 19 height 19
click at [949, 592] on input "Select an option" at bounding box center [939, 592] width 19 height 19
click at [817, 646] on span "Select an option" at bounding box center [815, 649] width 19 height 19
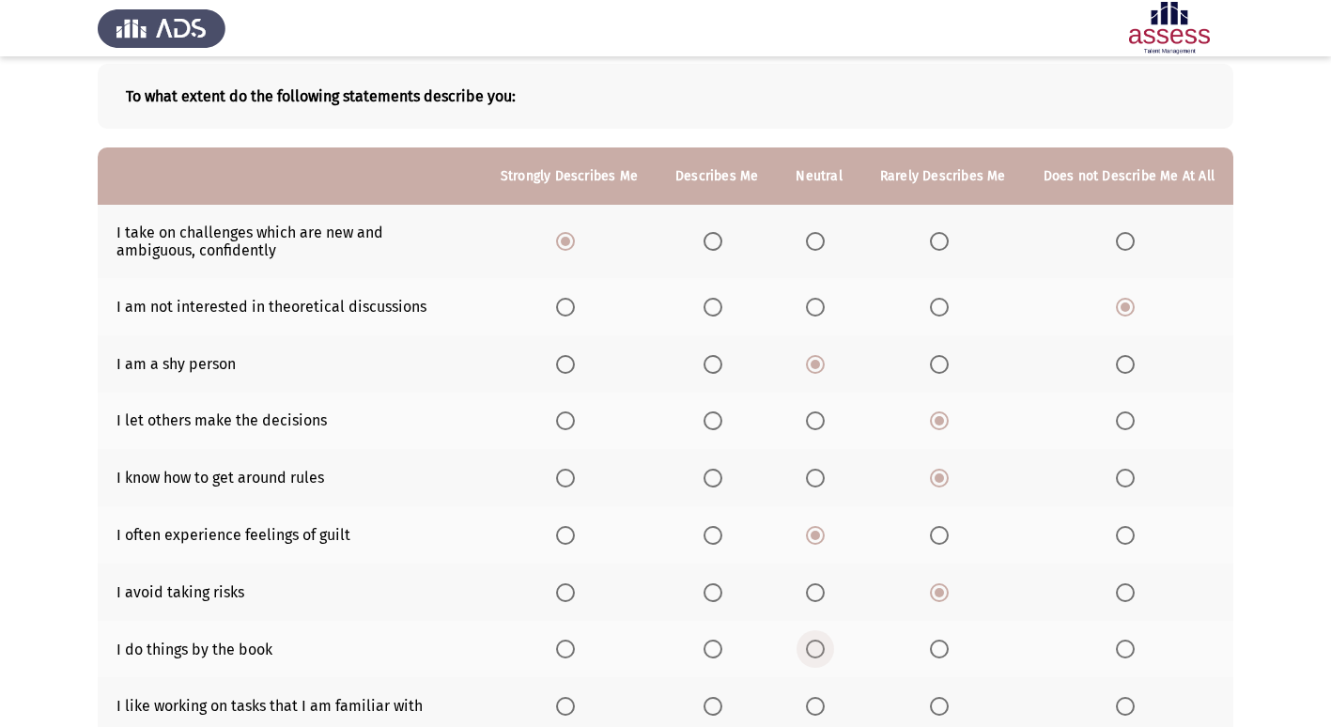
click at [817, 646] on input "Select an option" at bounding box center [815, 649] width 19 height 19
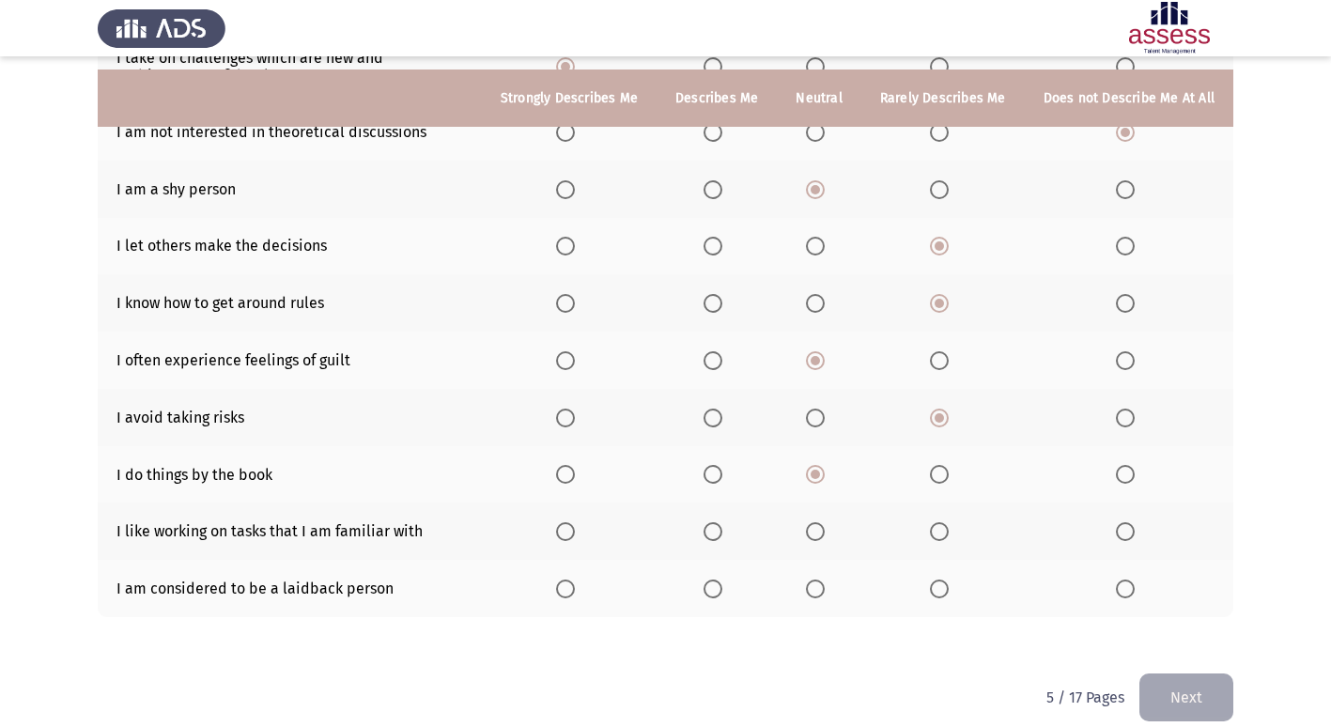
scroll to position [282, 0]
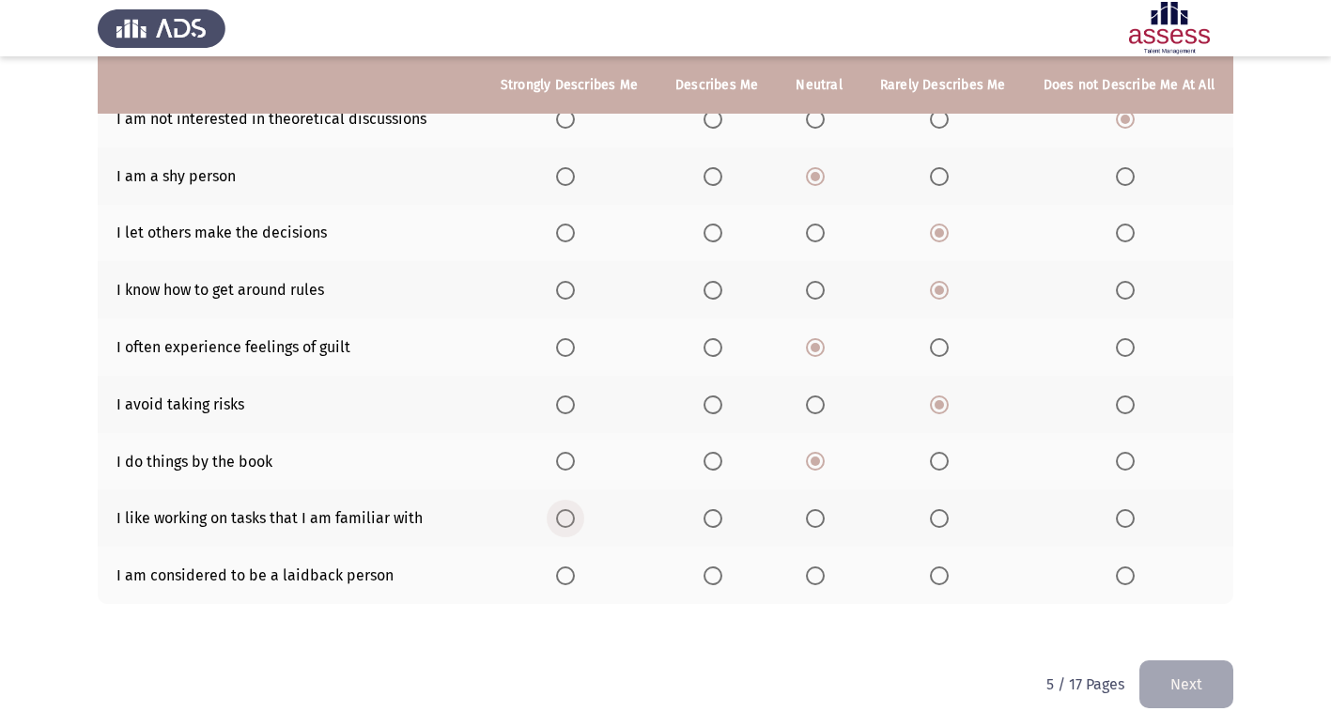
click at [575, 526] on span "Select an option" at bounding box center [565, 518] width 19 height 19
click at [575, 526] on input "Select an option" at bounding box center [565, 518] width 19 height 19
click at [832, 581] on label "Select an option" at bounding box center [819, 576] width 26 height 19
click at [825, 581] on input "Select an option" at bounding box center [815, 576] width 19 height 19
click at [1227, 676] on button "Next" at bounding box center [1187, 685] width 94 height 48
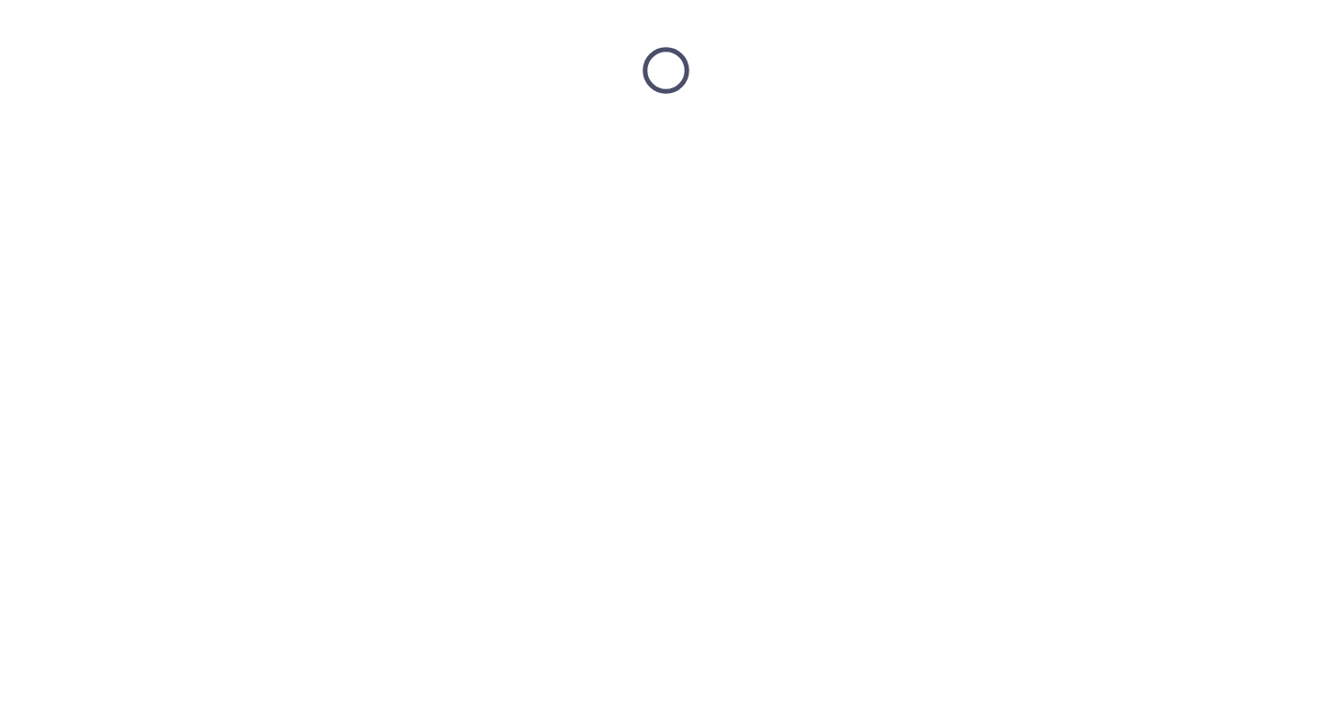
scroll to position [0, 0]
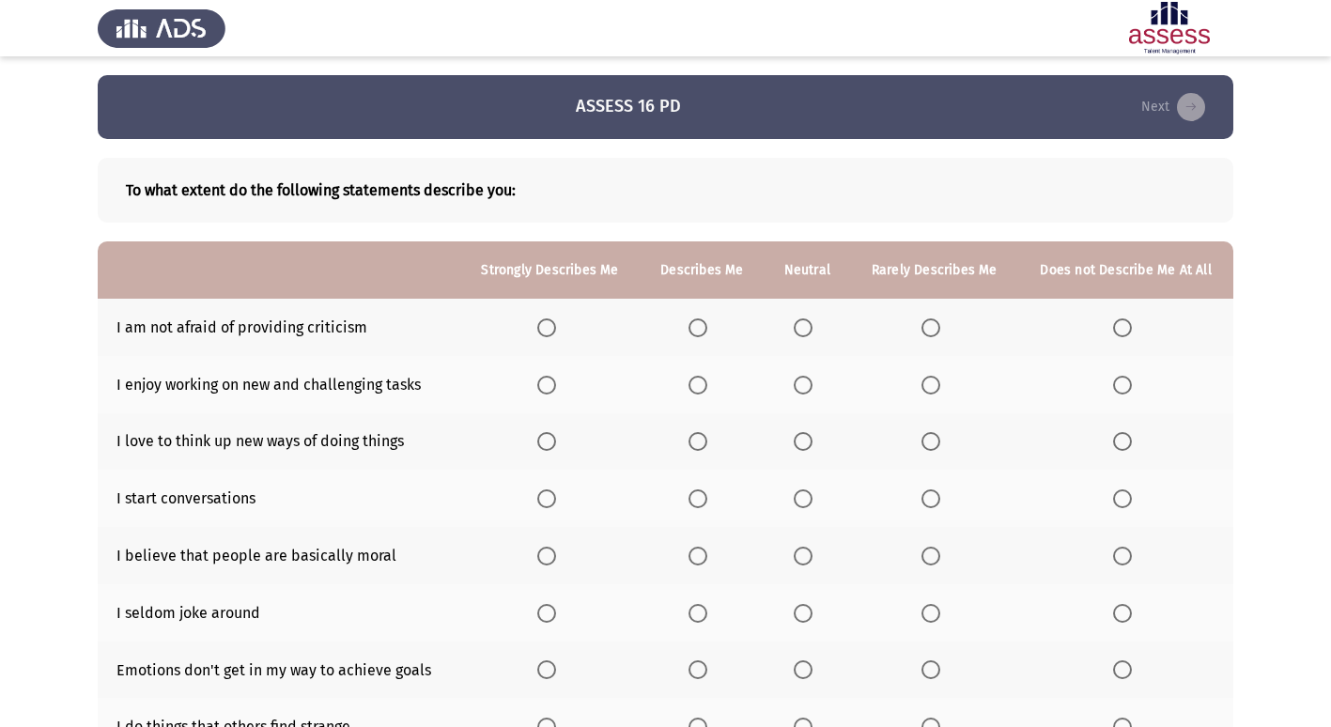
click at [1123, 336] on span "Select an option" at bounding box center [1122, 328] width 19 height 19
click at [1123, 336] on input "Select an option" at bounding box center [1122, 328] width 19 height 19
click at [540, 380] on span "Select an option" at bounding box center [546, 385] width 19 height 19
click at [540, 380] on input "Select an option" at bounding box center [546, 385] width 19 height 19
click at [544, 443] on span "Select an option" at bounding box center [546, 441] width 19 height 19
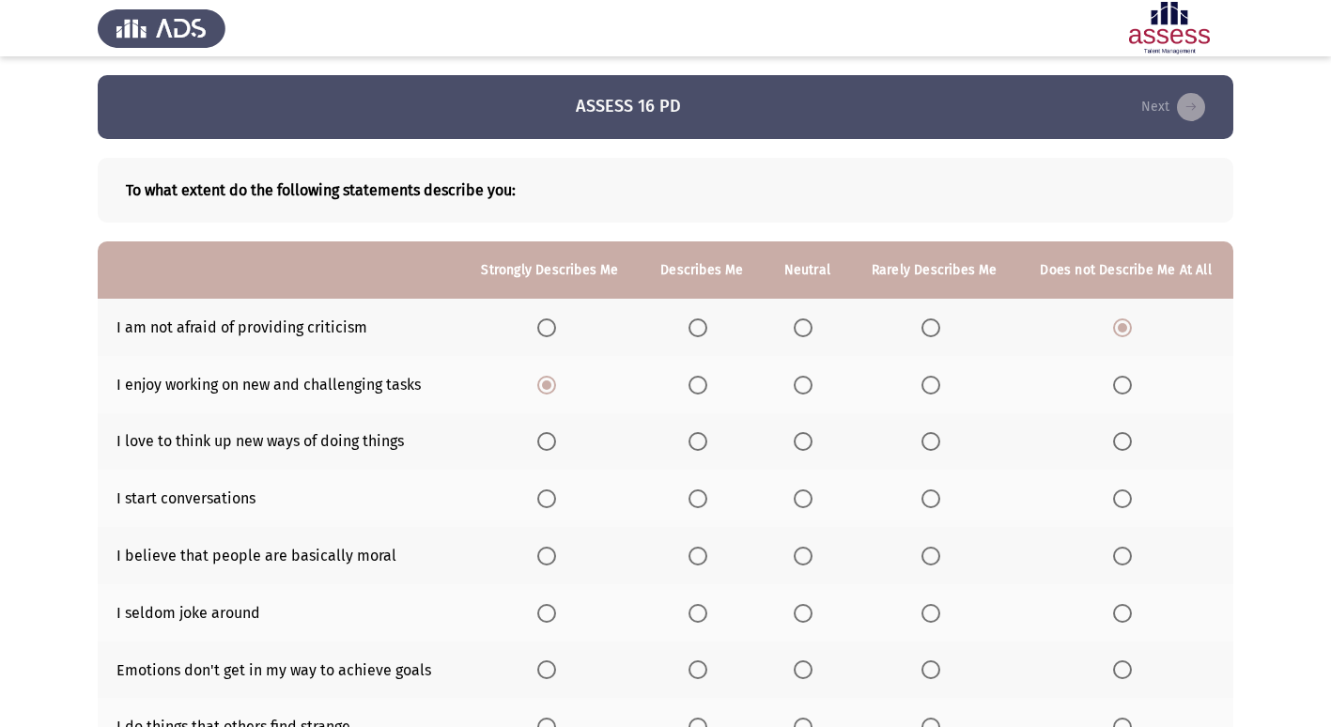
click at [544, 443] on input "Select an option" at bounding box center [546, 441] width 19 height 19
click at [699, 496] on span "Select an option" at bounding box center [698, 499] width 19 height 19
click at [699, 496] on input "Select an option" at bounding box center [698, 499] width 19 height 19
click at [801, 555] on span "Select an option" at bounding box center [803, 556] width 19 height 19
click at [801, 555] on input "Select an option" at bounding box center [803, 556] width 19 height 19
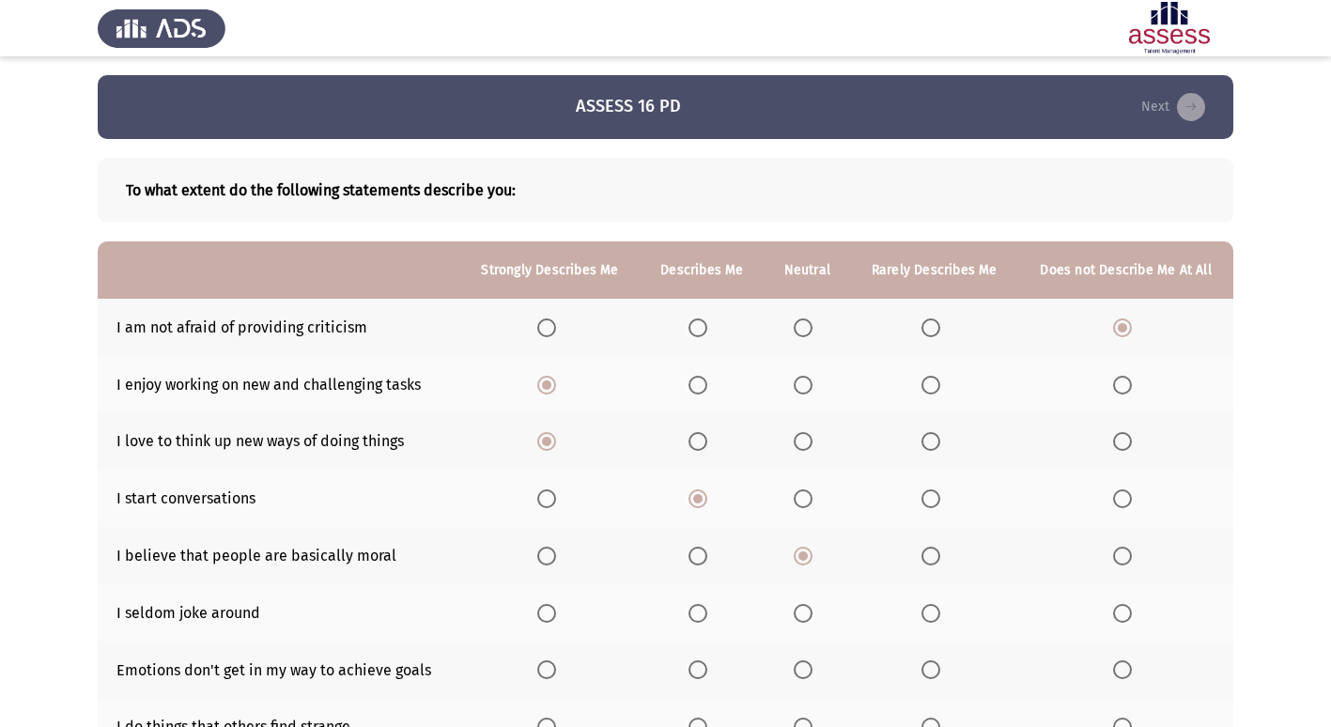
click at [812, 615] on span "Select an option" at bounding box center [803, 613] width 19 height 19
click at [812, 615] on input "Select an option" at bounding box center [803, 613] width 19 height 19
click at [549, 671] on span "Select an option" at bounding box center [546, 670] width 19 height 19
click at [549, 671] on input "Select an option" at bounding box center [546, 670] width 19 height 19
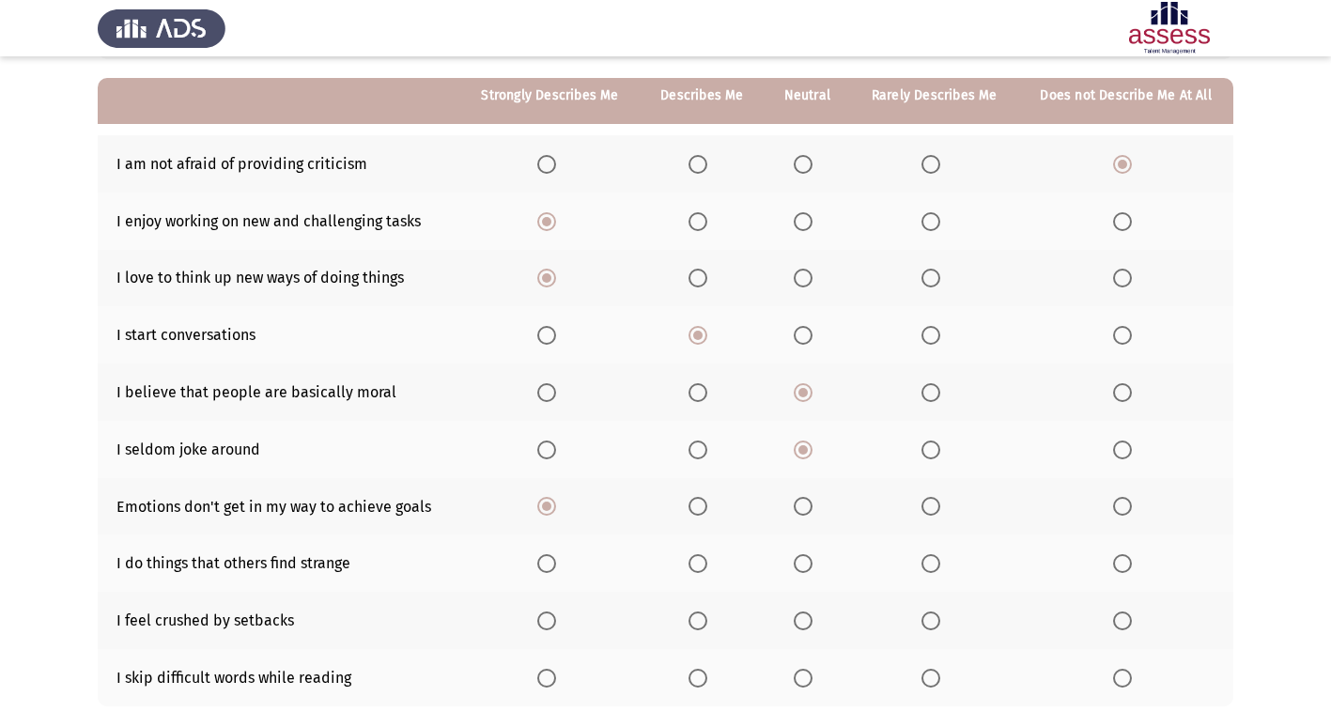
scroll to position [188, 0]
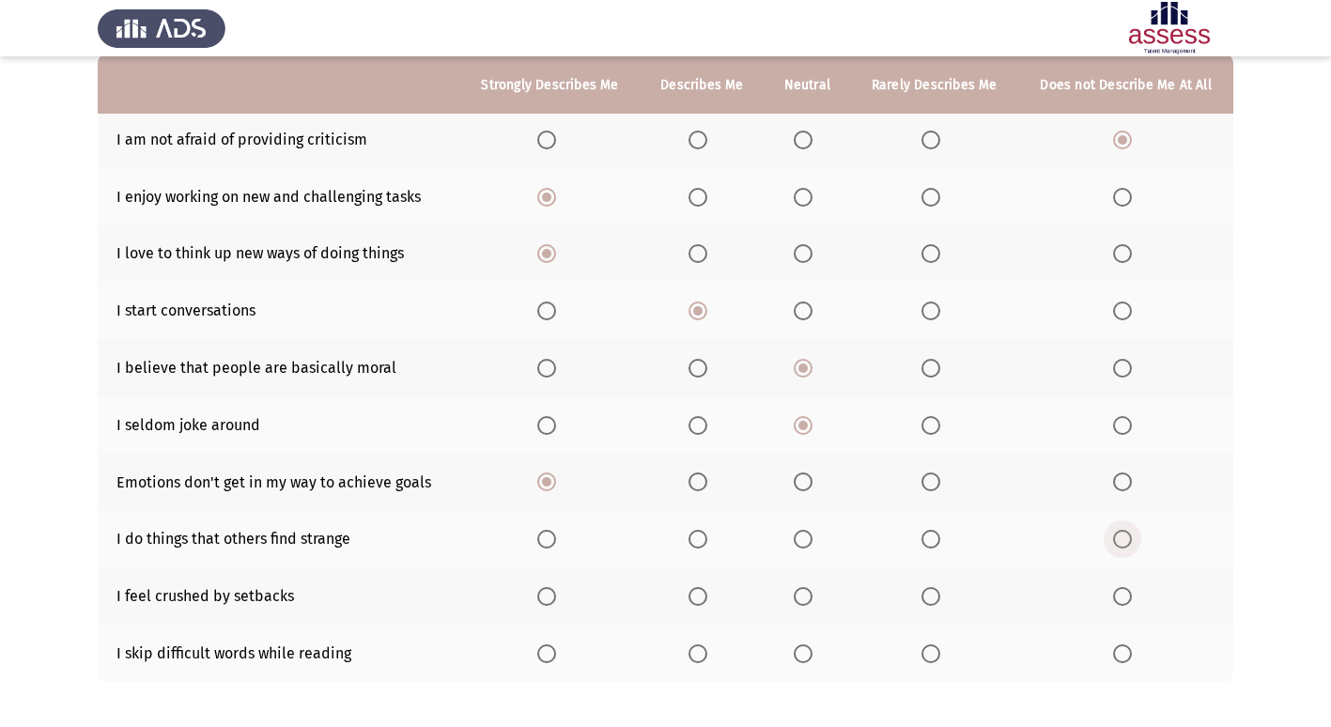
click at [1127, 537] on span "Select an option" at bounding box center [1122, 539] width 19 height 19
click at [1127, 537] on input "Select an option" at bounding box center [1122, 539] width 19 height 19
click at [927, 597] on span "Select an option" at bounding box center [931, 596] width 19 height 19
click at [927, 597] on input "Select an option" at bounding box center [931, 596] width 19 height 19
click at [1118, 652] on span "Select an option" at bounding box center [1122, 654] width 19 height 19
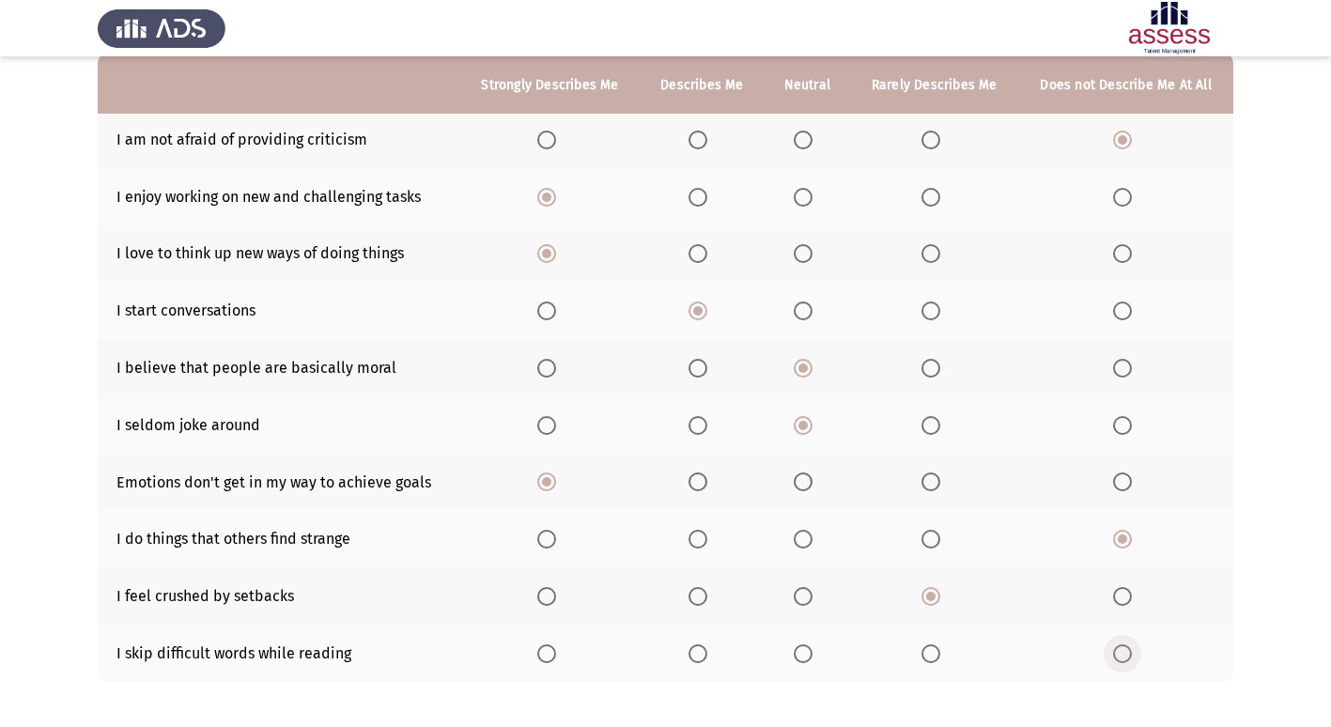
click at [1118, 652] on input "Select an option" at bounding box center [1122, 654] width 19 height 19
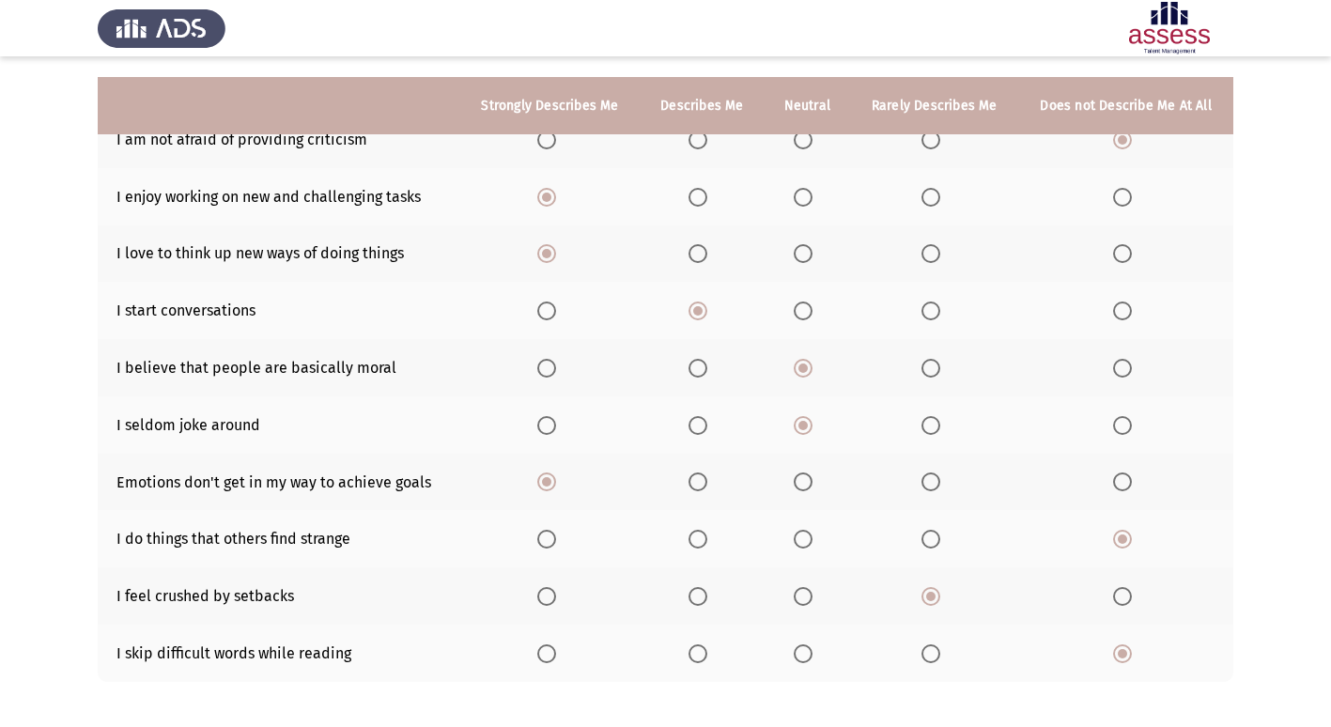
scroll to position [274, 0]
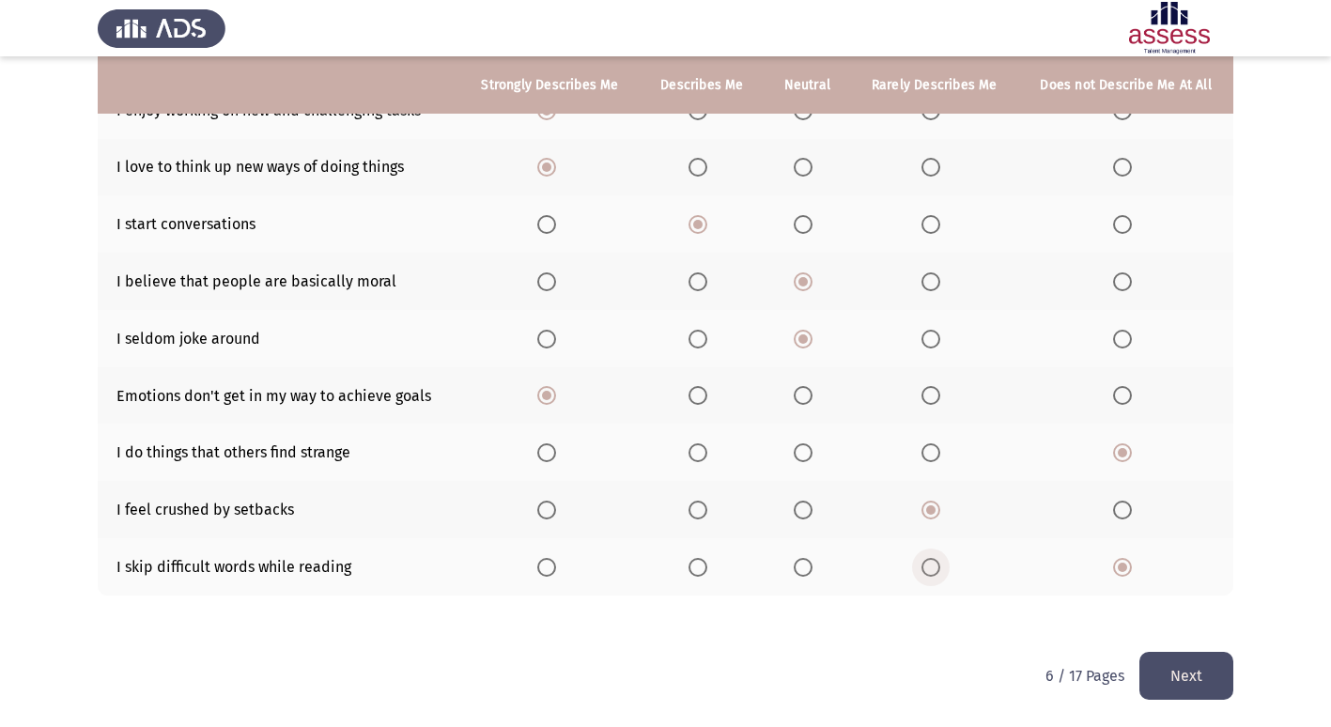
click at [938, 562] on span "Select an option" at bounding box center [931, 567] width 19 height 19
click at [938, 562] on input "Select an option" at bounding box center [931, 567] width 19 height 19
click at [1190, 661] on button "Next" at bounding box center [1187, 676] width 94 height 48
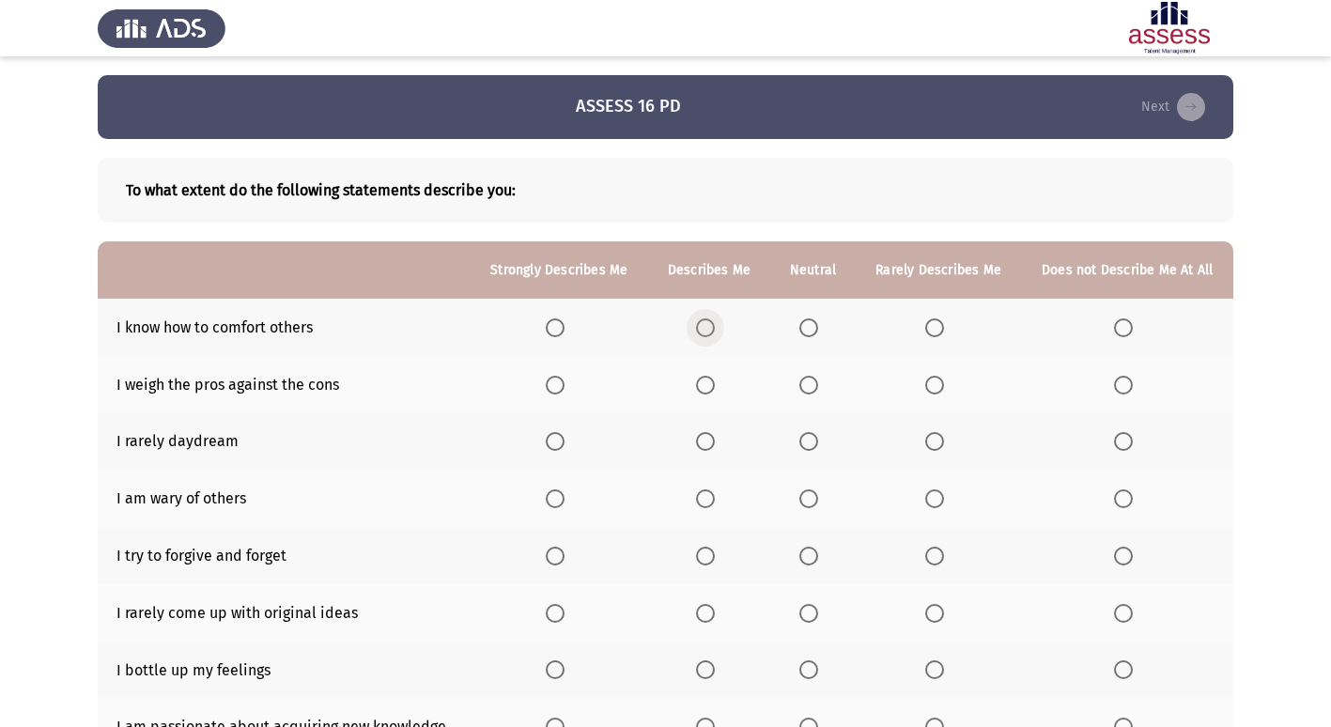
click at [705, 324] on span "Select an option" at bounding box center [705, 328] width 19 height 19
click at [705, 324] on input "Select an option" at bounding box center [705, 328] width 19 height 19
click at [803, 387] on span "Select an option" at bounding box center [809, 385] width 19 height 19
click at [803, 387] on input "Select an option" at bounding box center [809, 385] width 19 height 19
click at [807, 435] on span "Select an option" at bounding box center [809, 441] width 19 height 19
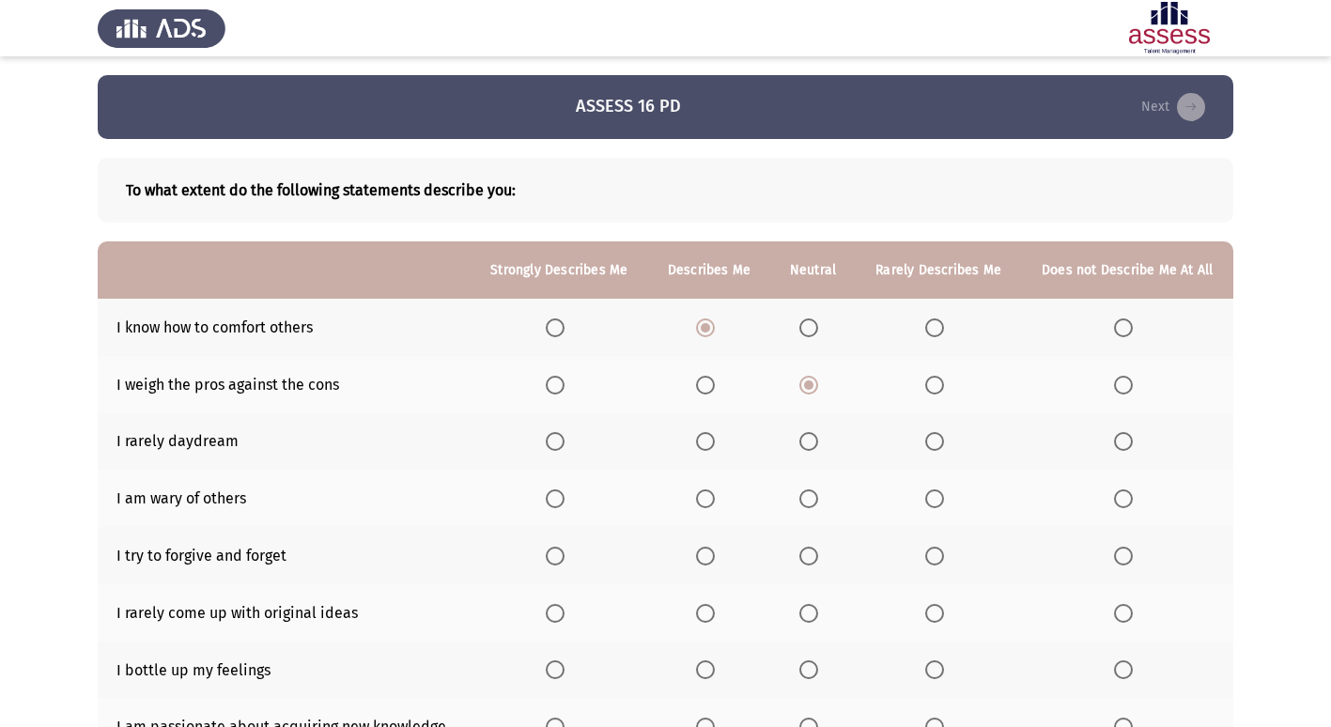
click at [807, 435] on input "Select an option" at bounding box center [809, 441] width 19 height 19
click at [1124, 505] on span "Select an option" at bounding box center [1123, 499] width 19 height 19
click at [1124, 505] on input "Select an option" at bounding box center [1123, 499] width 19 height 19
click at [560, 552] on span "Select an option" at bounding box center [555, 556] width 19 height 19
click at [560, 552] on input "Select an option" at bounding box center [555, 556] width 19 height 19
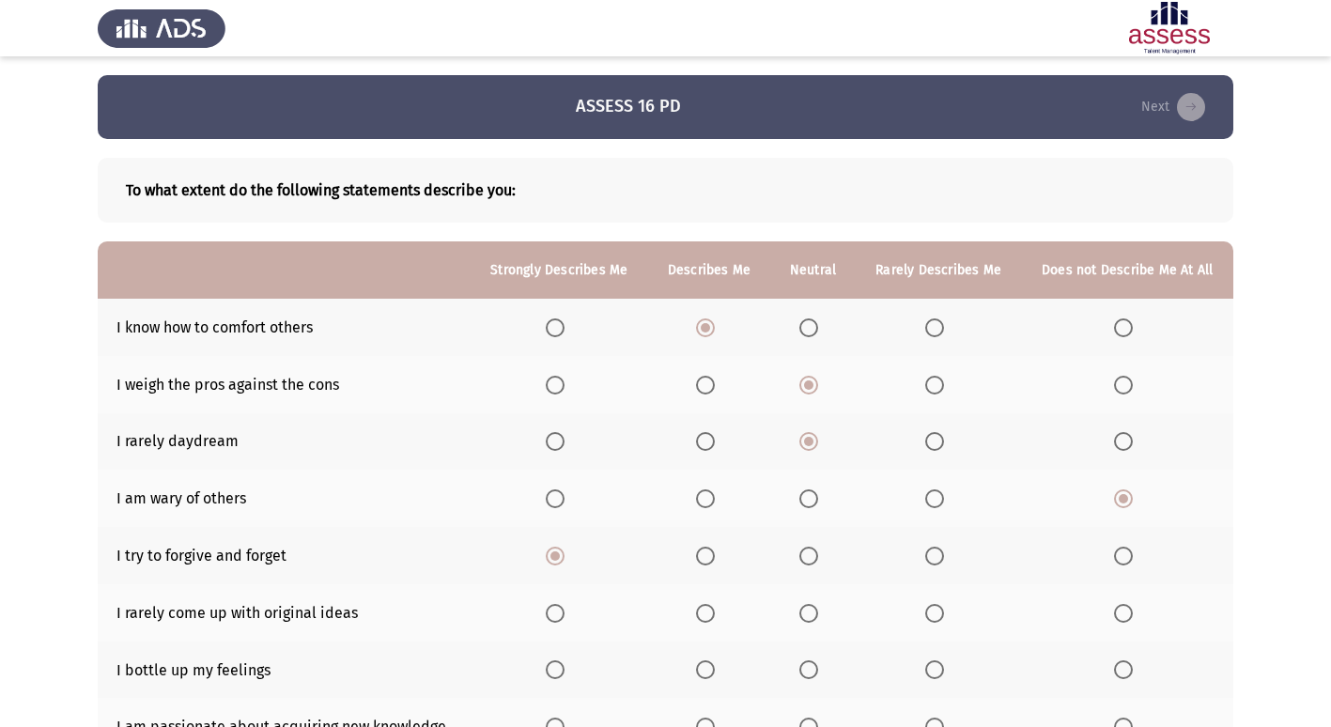
click at [817, 619] on span "Select an option" at bounding box center [809, 613] width 19 height 19
click at [817, 619] on input "Select an option" at bounding box center [809, 613] width 19 height 19
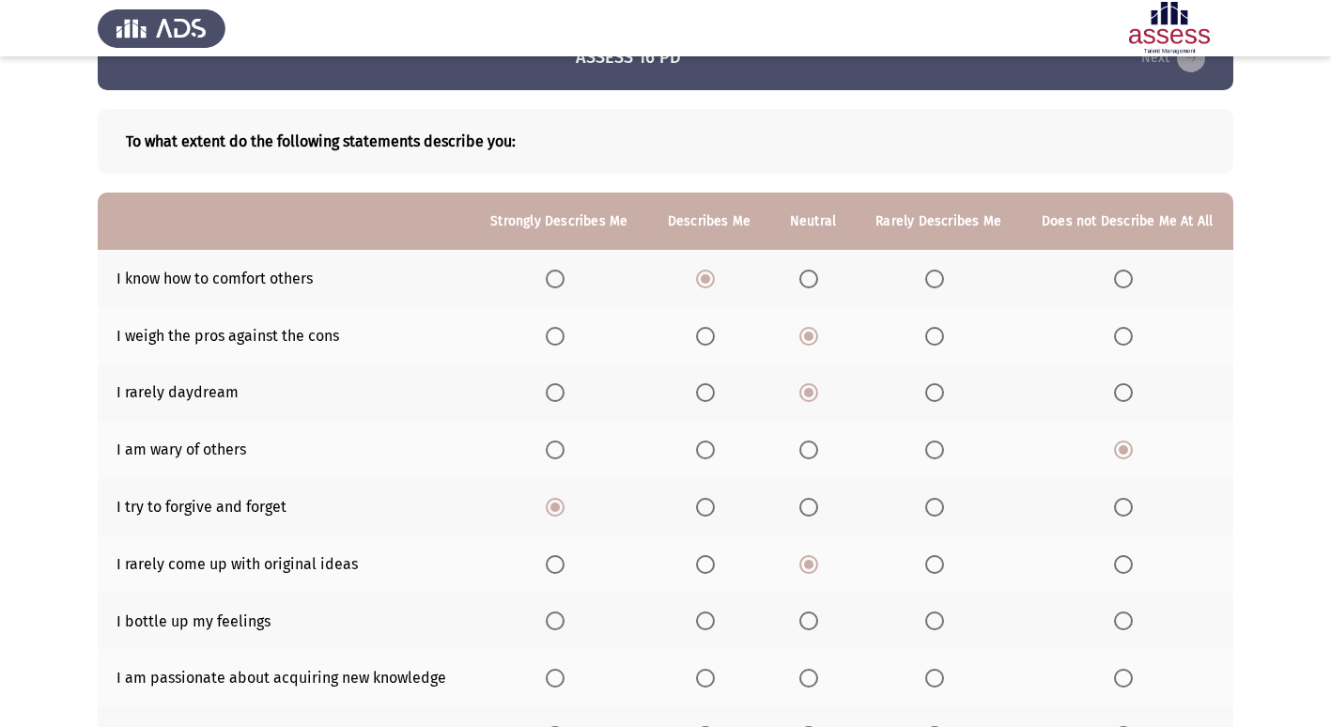
scroll to position [94, 0]
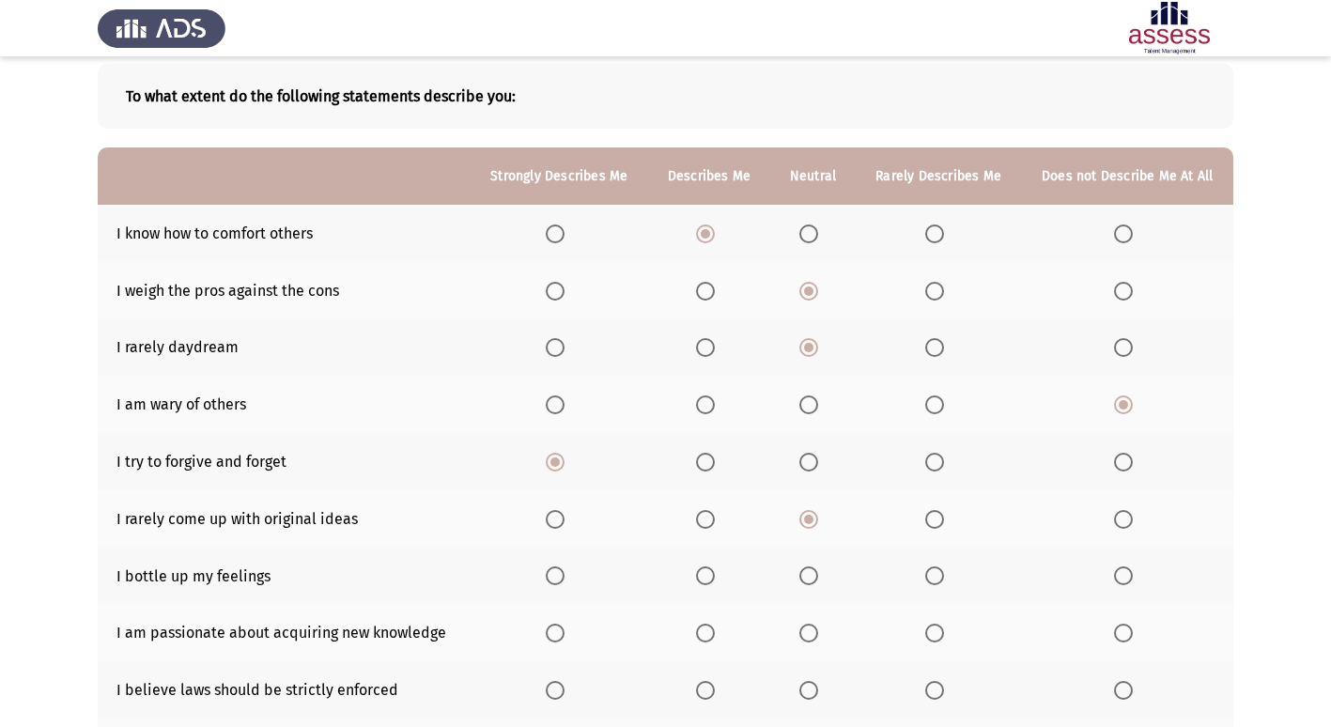
click at [802, 569] on span "Select an option" at bounding box center [809, 576] width 19 height 19
click at [802, 569] on input "Select an option" at bounding box center [809, 576] width 19 height 19
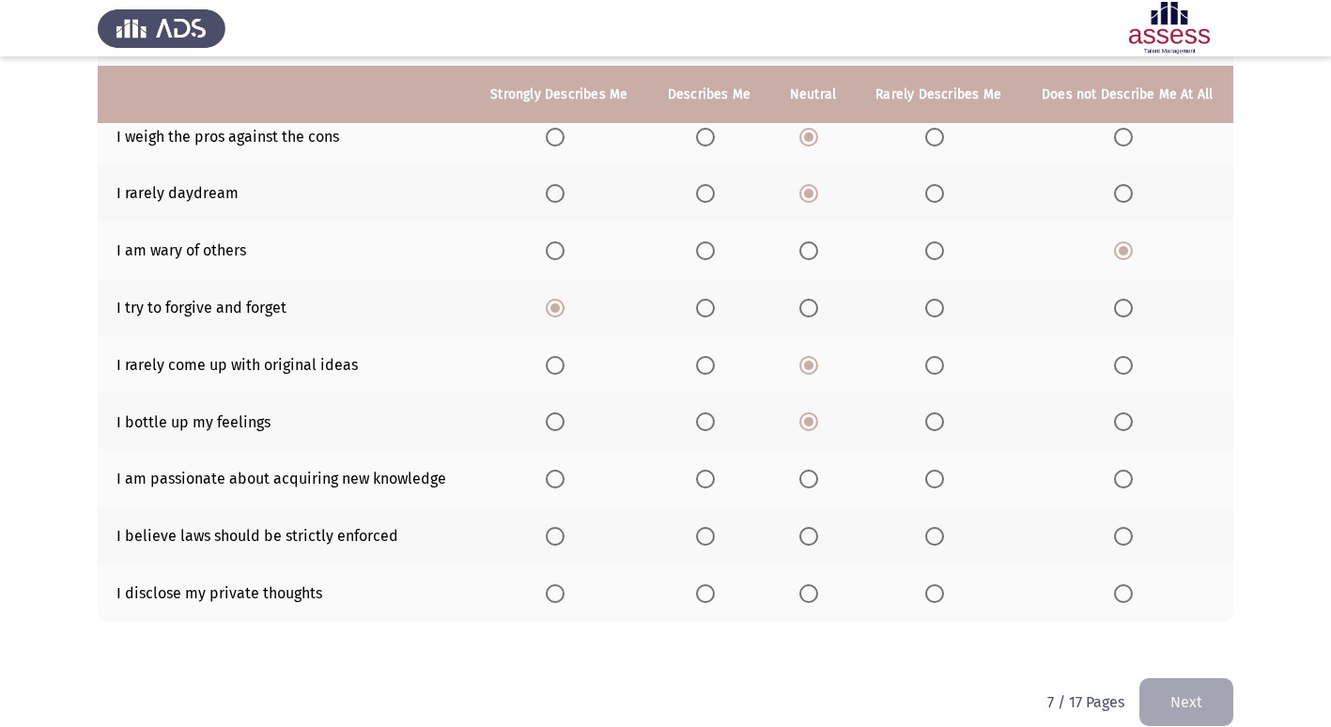
scroll to position [274, 0]
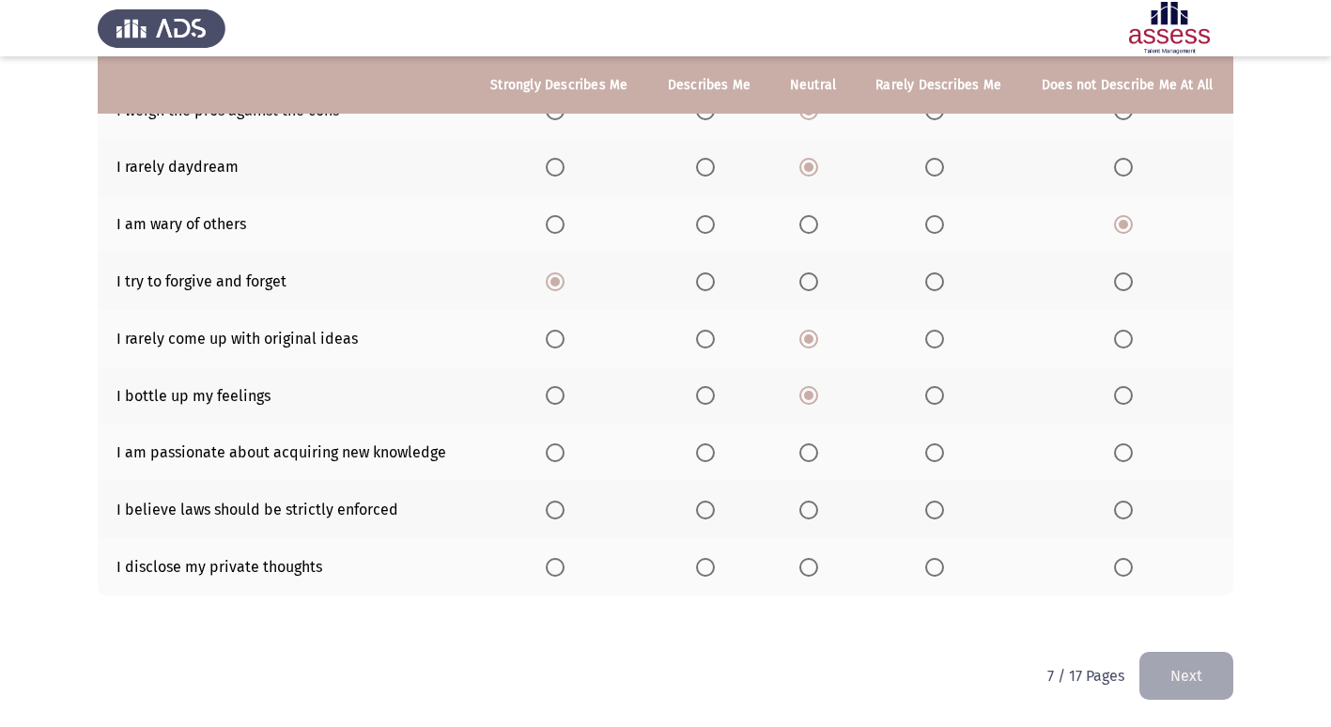
click at [555, 459] on span "Select an option" at bounding box center [555, 452] width 19 height 19
click at [555, 459] on input "Select an option" at bounding box center [555, 452] width 19 height 19
click at [711, 508] on span "Select an option" at bounding box center [705, 510] width 19 height 19
click at [711, 508] on input "Select an option" at bounding box center [705, 510] width 19 height 19
click at [932, 571] on span "Select an option" at bounding box center [934, 567] width 19 height 19
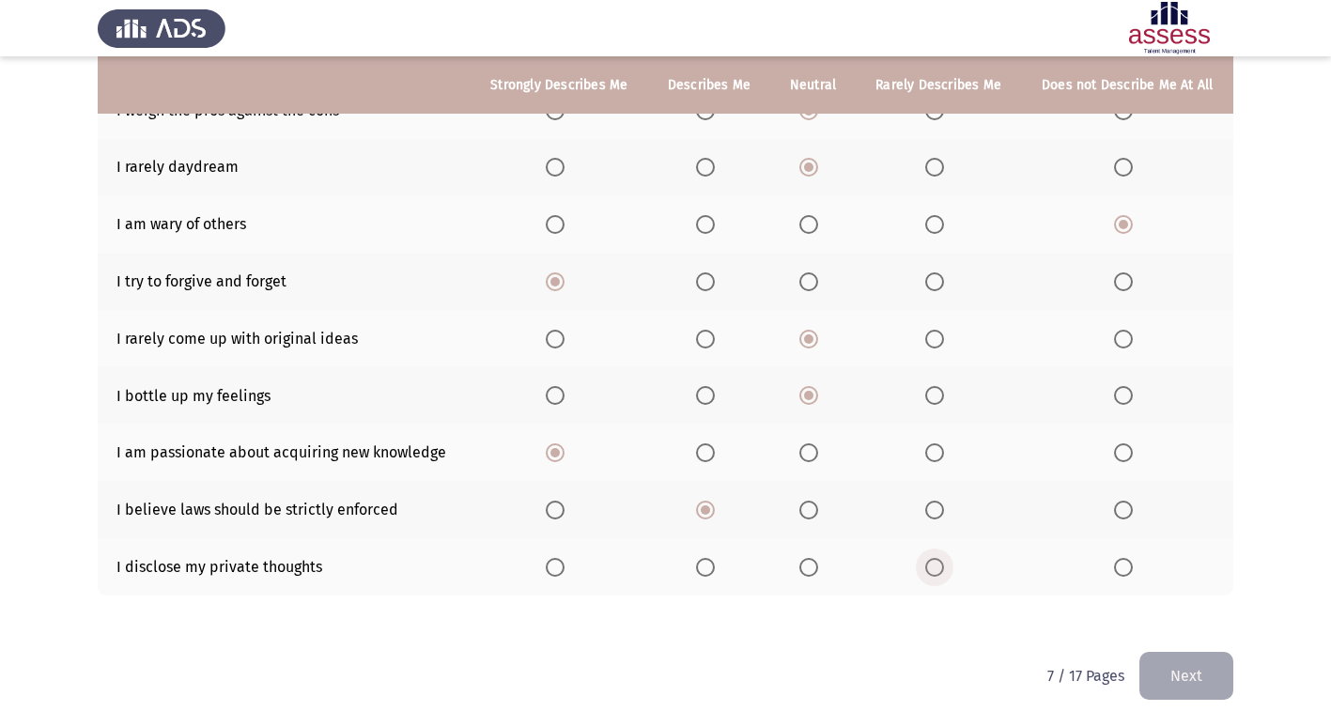
click at [932, 571] on input "Select an option" at bounding box center [934, 567] width 19 height 19
click at [1224, 670] on button "Next" at bounding box center [1187, 676] width 94 height 48
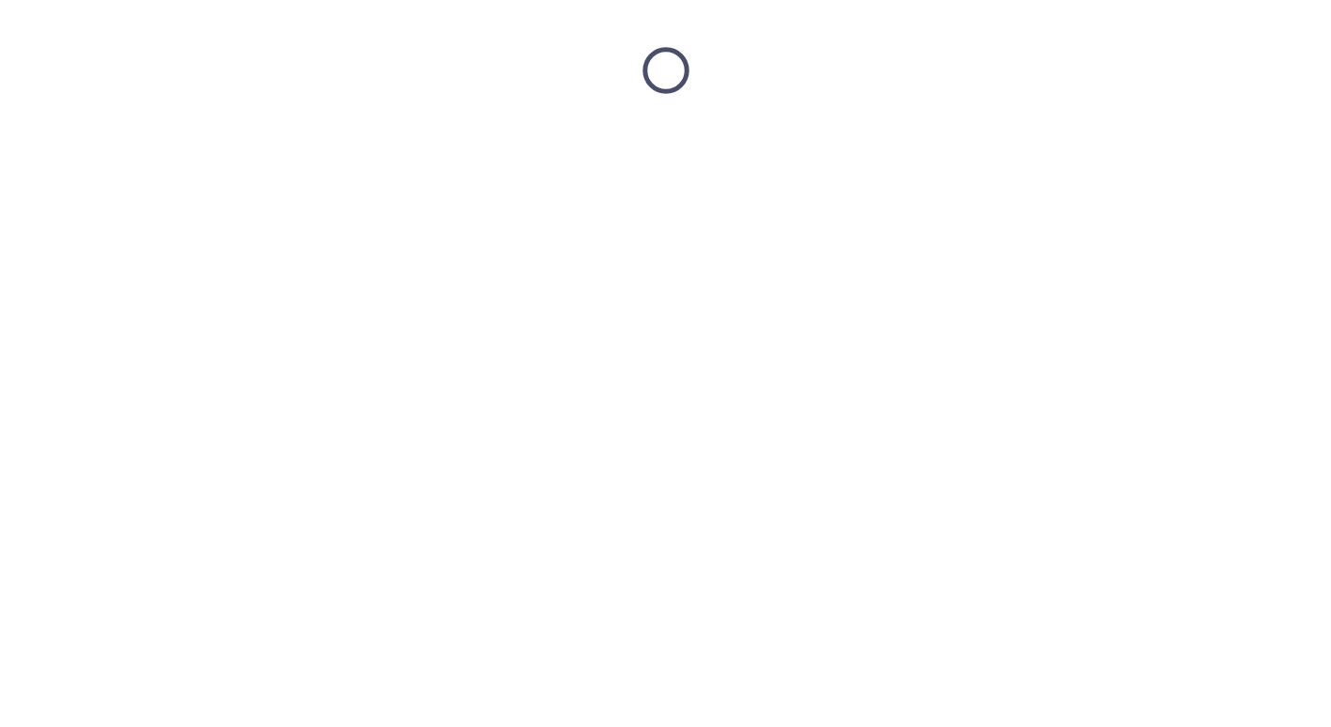
scroll to position [0, 0]
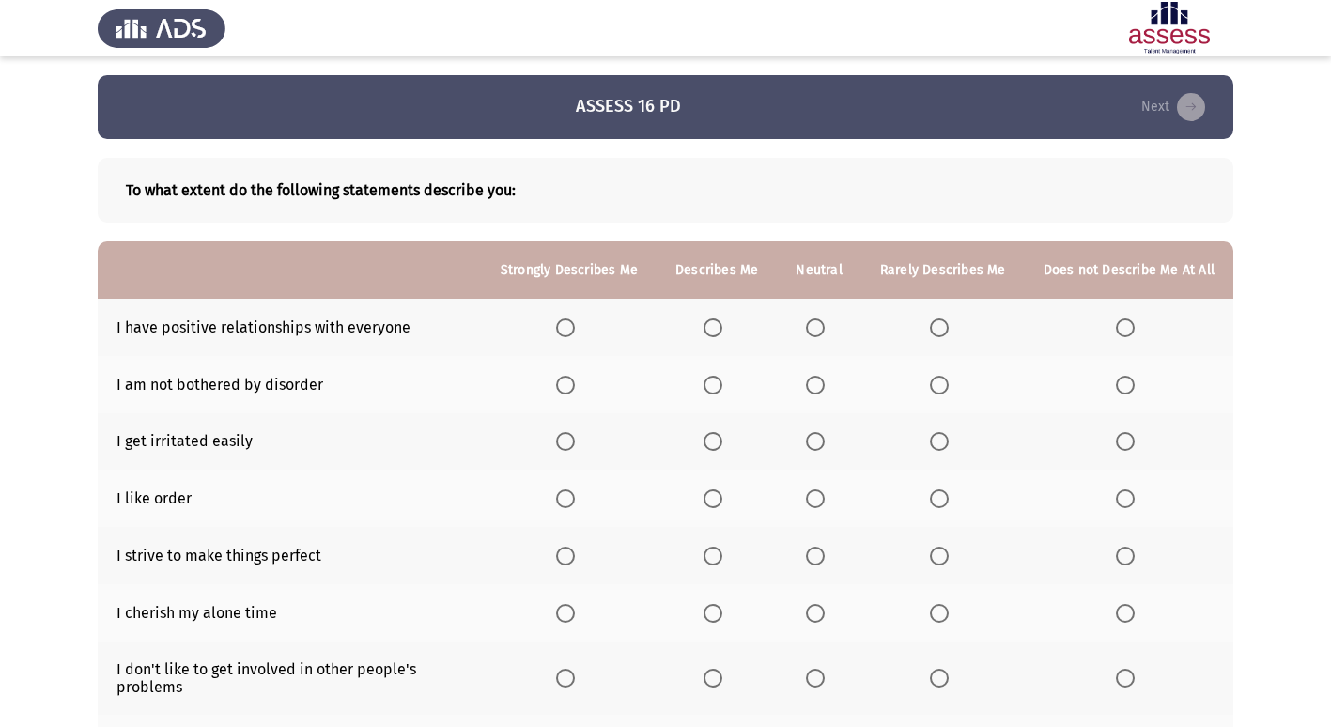
click at [571, 334] on span "Select an option" at bounding box center [565, 328] width 19 height 19
click at [571, 334] on input "Select an option" at bounding box center [565, 328] width 19 height 19
click at [947, 381] on span "Select an option" at bounding box center [939, 385] width 19 height 19
click at [947, 381] on input "Select an option" at bounding box center [939, 385] width 19 height 19
click at [569, 378] on span "Select an option" at bounding box center [565, 385] width 19 height 19
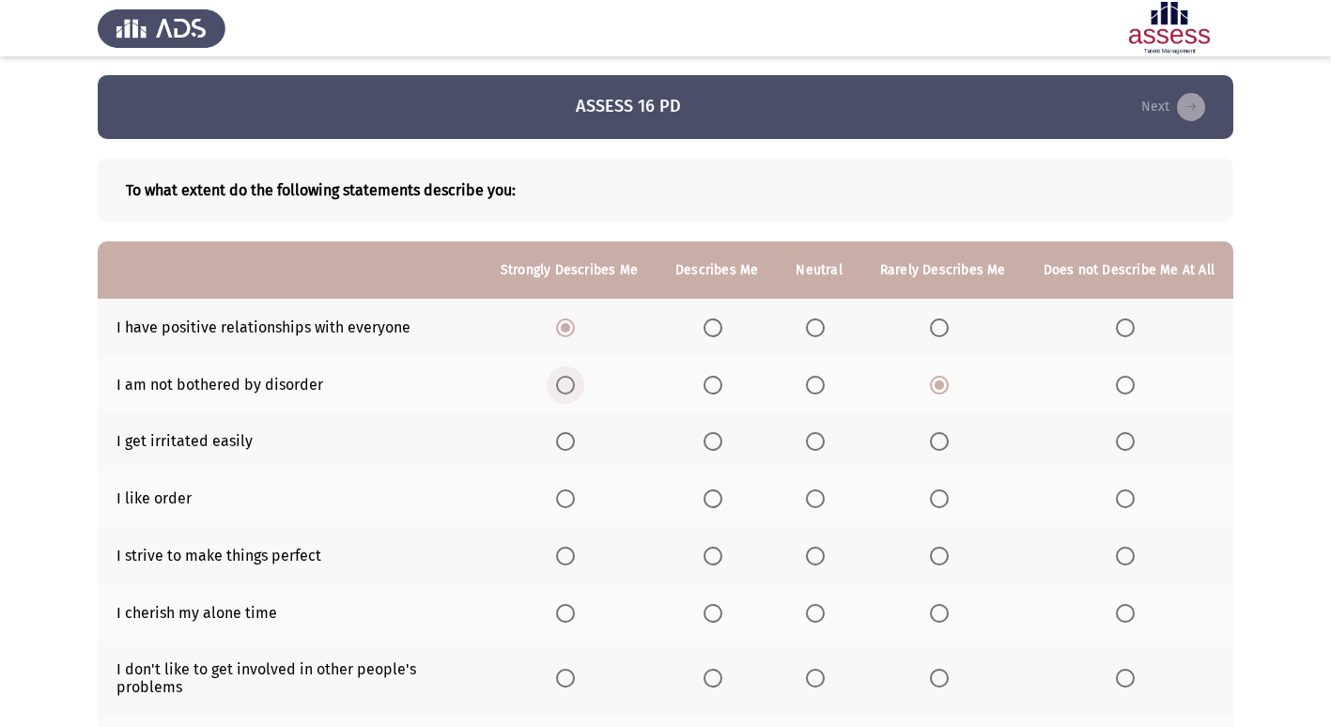
click at [569, 378] on input "Select an option" at bounding box center [565, 385] width 19 height 19
click at [816, 442] on span "Select an option" at bounding box center [816, 442] width 0 height 0
click at [820, 441] on input "Select an option" at bounding box center [815, 441] width 19 height 19
click at [815, 498] on span "Select an option" at bounding box center [815, 499] width 19 height 19
click at [815, 498] on input "Select an option" at bounding box center [815, 499] width 19 height 19
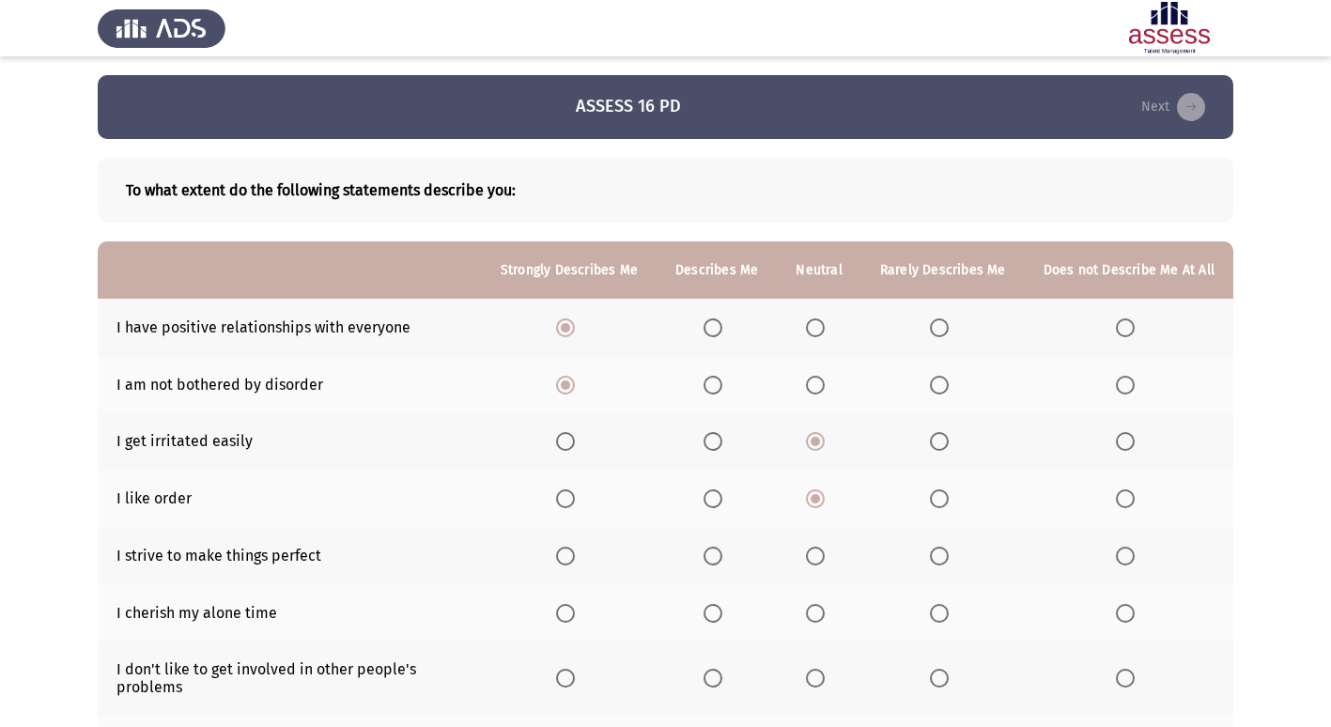
click at [723, 562] on span "Select an option" at bounding box center [713, 556] width 19 height 19
click at [723, 562] on input "Select an option" at bounding box center [713, 556] width 19 height 19
click at [824, 613] on span "Select an option" at bounding box center [815, 613] width 19 height 19
click at [824, 613] on input "Select an option" at bounding box center [815, 613] width 19 height 19
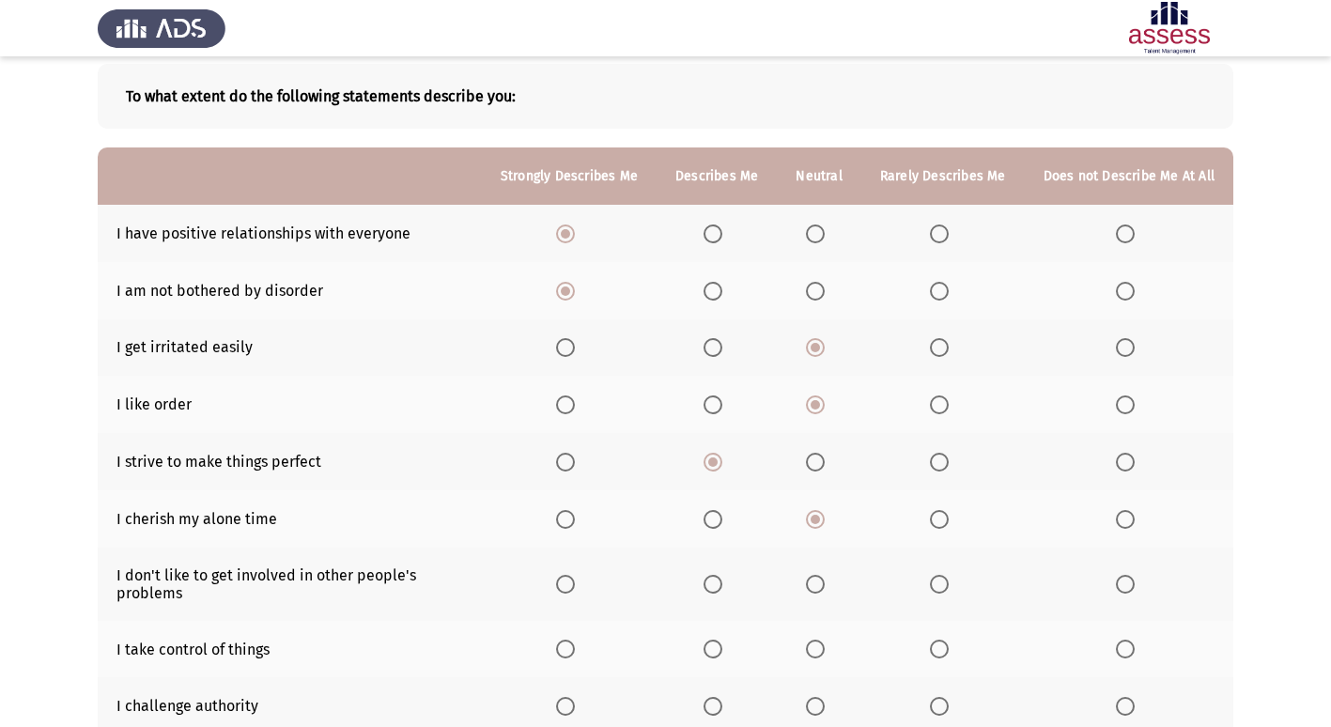
click at [717, 583] on span "Select an option" at bounding box center [713, 584] width 19 height 19
click at [717, 583] on input "Select an option" at bounding box center [713, 584] width 19 height 19
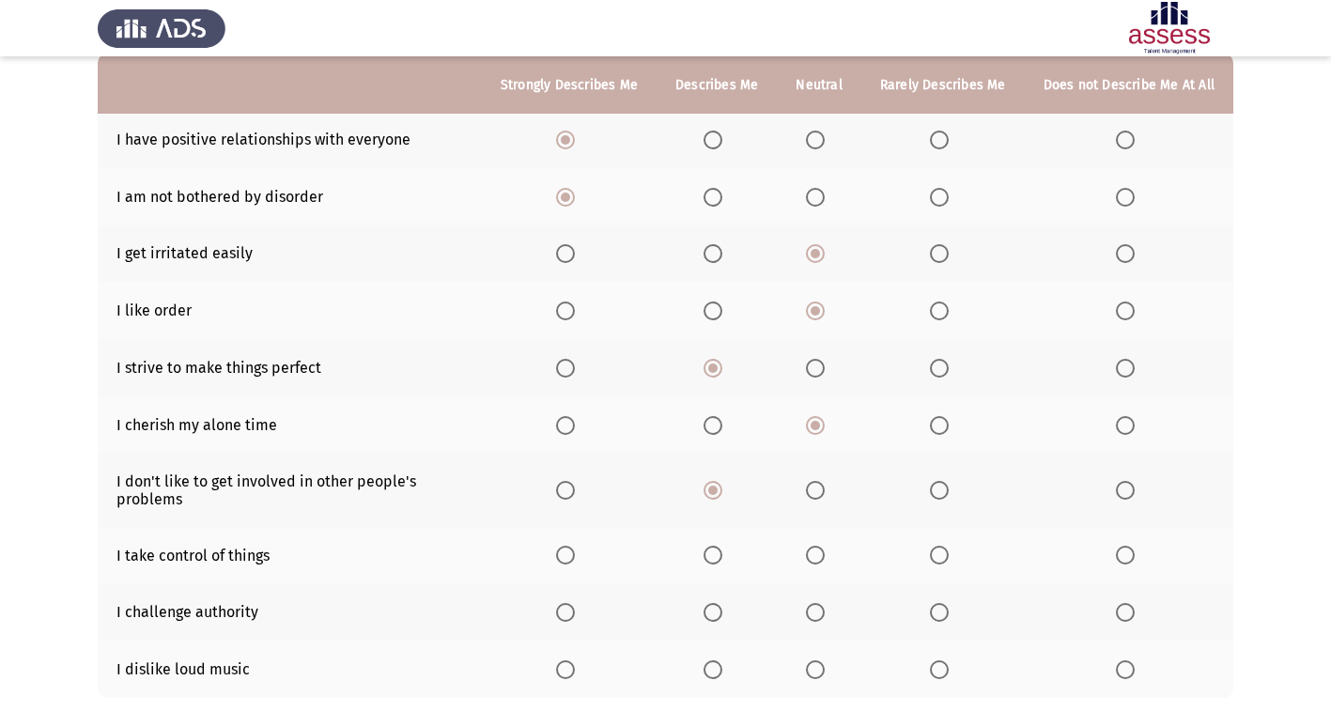
click at [823, 560] on span "Select an option" at bounding box center [815, 555] width 19 height 19
click at [823, 560] on input "Select an option" at bounding box center [815, 555] width 19 height 19
click at [825, 616] on span "Select an option" at bounding box center [815, 612] width 19 height 19
click at [825, 616] on input "Select an option" at bounding box center [815, 612] width 19 height 19
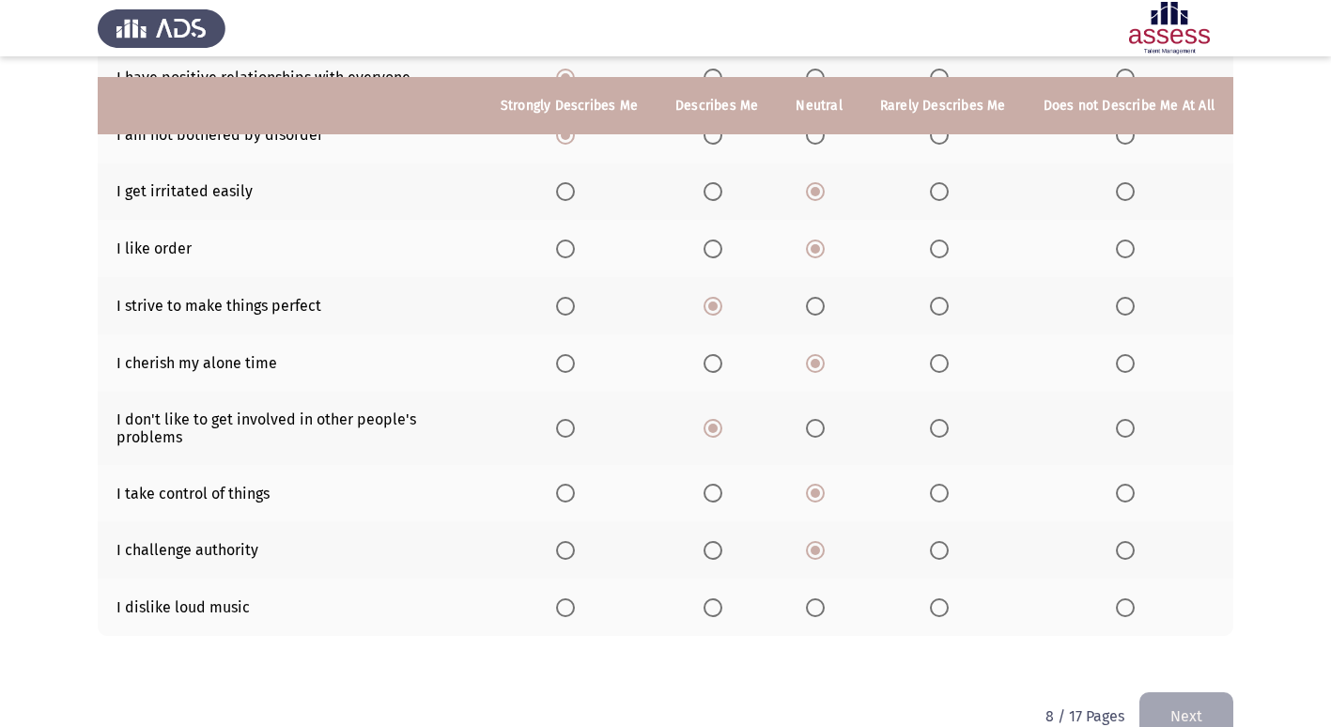
scroll to position [282, 0]
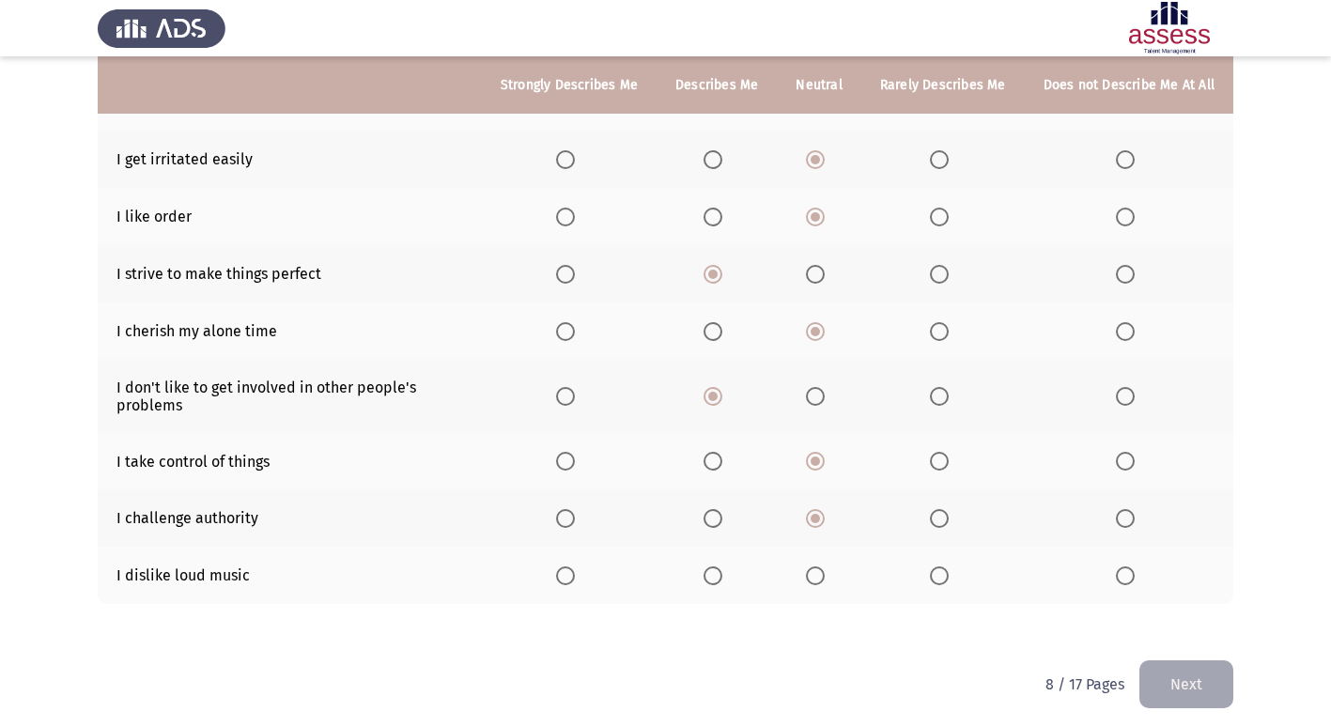
click at [575, 575] on span "Select an option" at bounding box center [565, 576] width 19 height 19
click at [575, 575] on input "Select an option" at bounding box center [565, 576] width 19 height 19
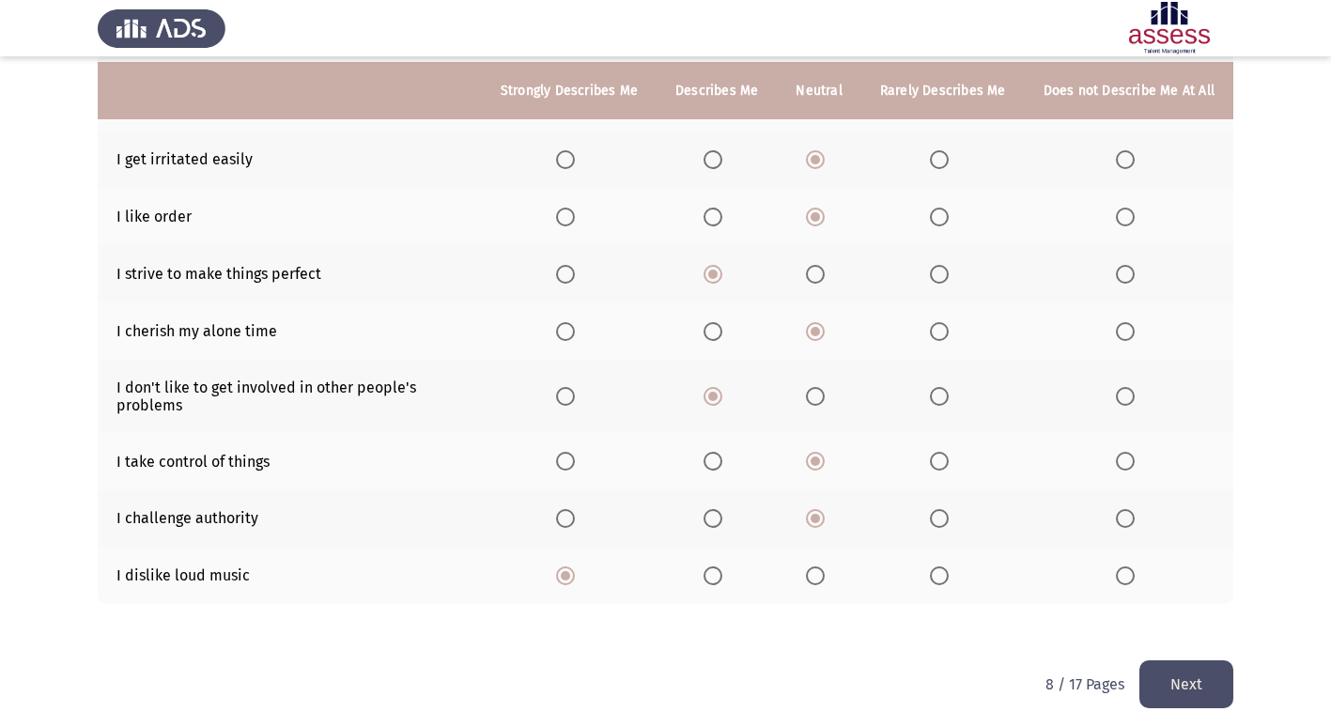
scroll to position [290, 0]
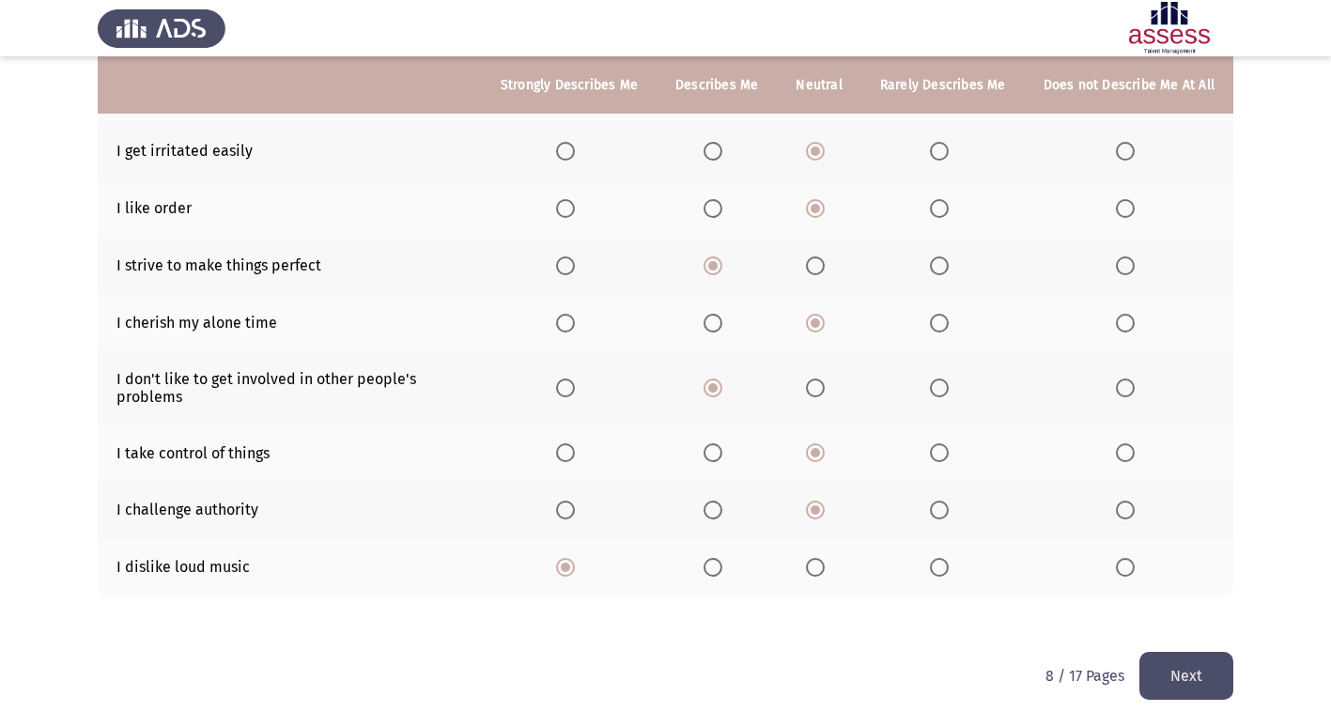
click at [719, 568] on span "Select an option" at bounding box center [713, 567] width 19 height 19
click at [719, 568] on input "Select an option" at bounding box center [713, 567] width 19 height 19
click at [1214, 677] on button "Next" at bounding box center [1187, 676] width 94 height 48
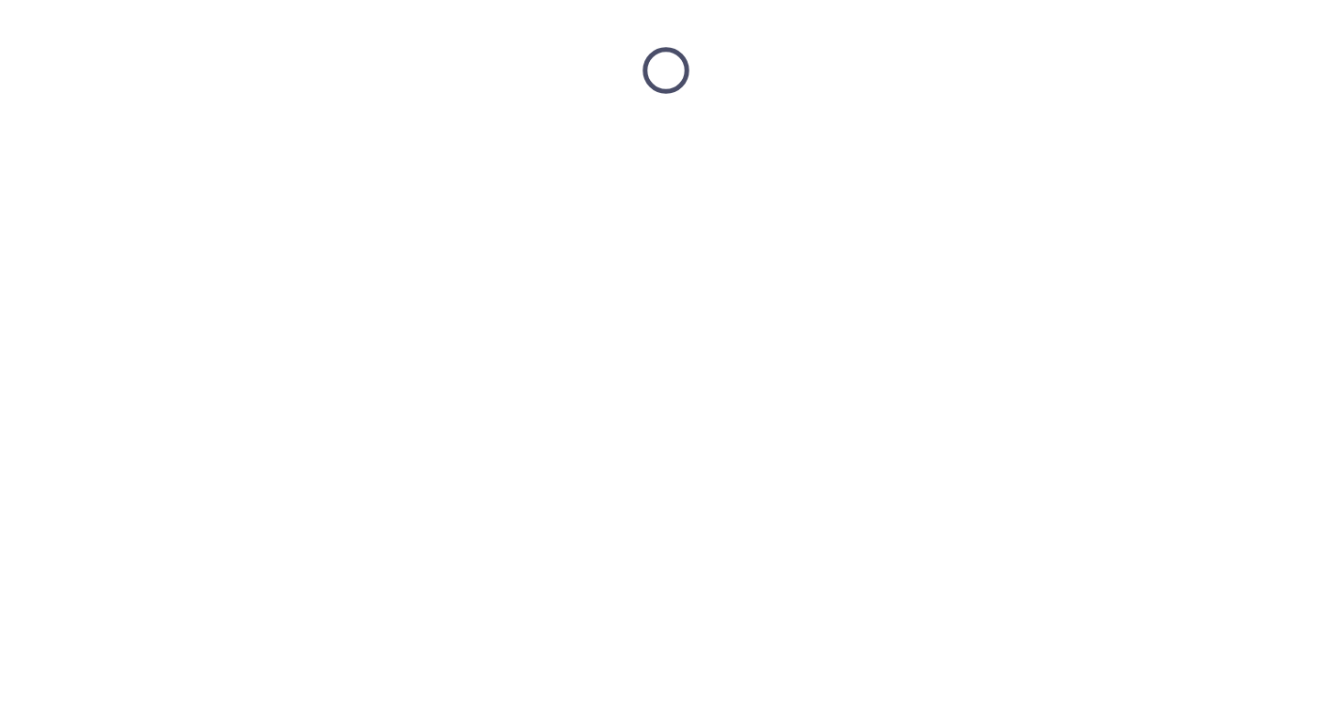
scroll to position [0, 0]
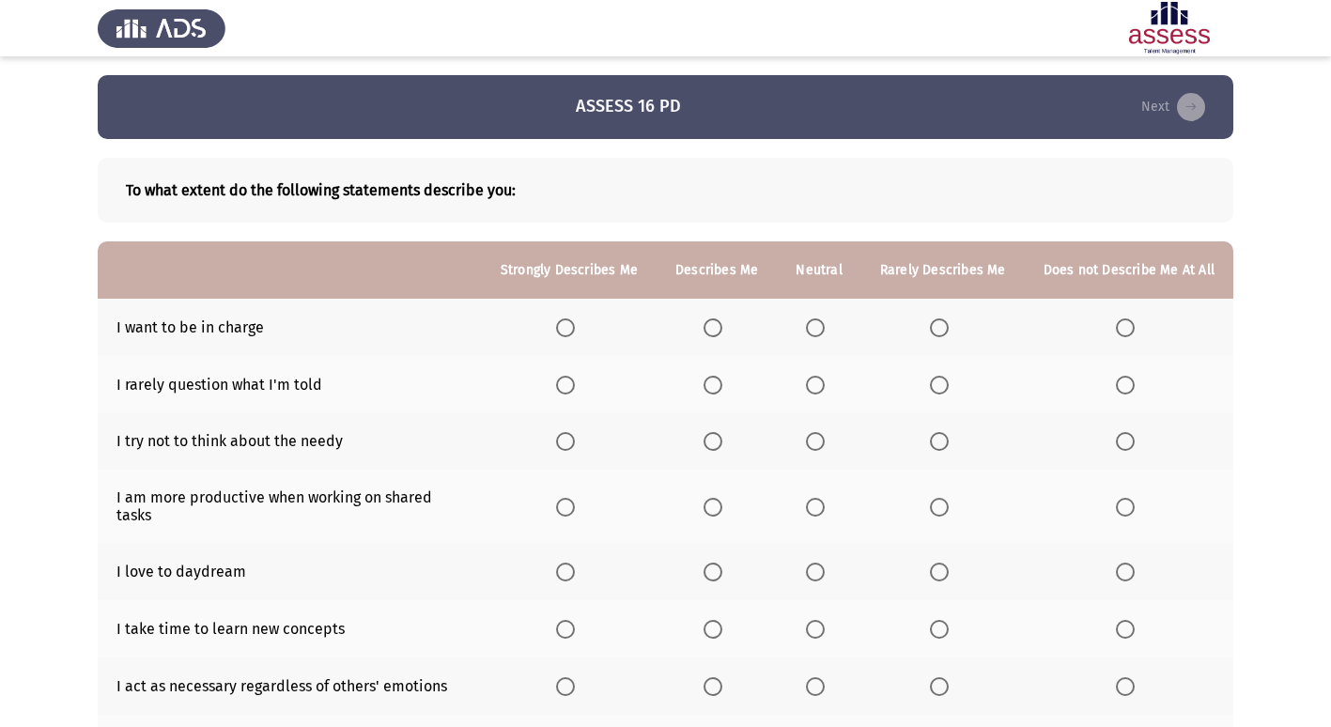
click at [723, 334] on span "Select an option" at bounding box center [713, 328] width 19 height 19
click at [723, 334] on input "Select an option" at bounding box center [713, 328] width 19 height 19
click at [817, 388] on span "Select an option" at bounding box center [815, 385] width 19 height 19
click at [817, 388] on input "Select an option" at bounding box center [815, 385] width 19 height 19
click at [817, 445] on span "Select an option" at bounding box center [815, 441] width 19 height 19
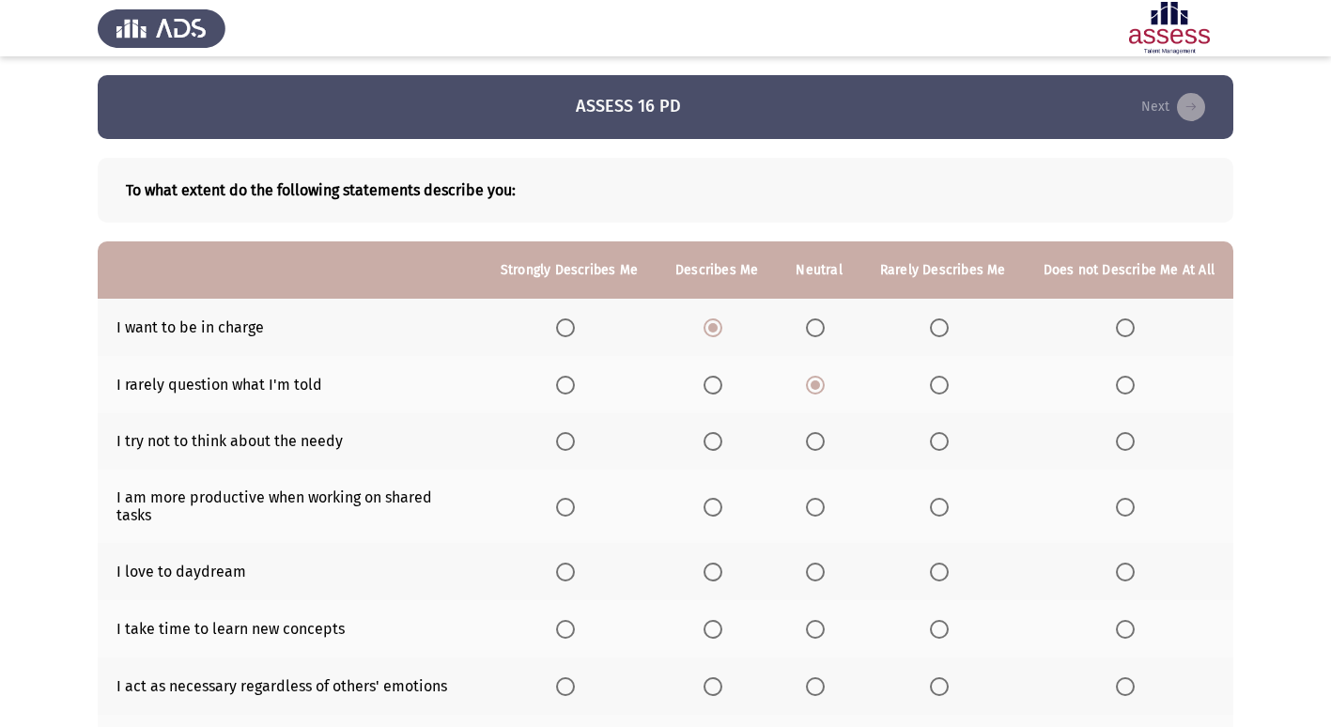
click at [817, 445] on input "Select an option" at bounding box center [815, 441] width 19 height 19
click at [572, 498] on span "Select an option" at bounding box center [565, 507] width 19 height 19
click at [572, 498] on input "Select an option" at bounding box center [565, 507] width 19 height 19
click at [714, 563] on span "Select an option" at bounding box center [713, 572] width 19 height 19
click at [714, 563] on input "Select an option" at bounding box center [713, 572] width 19 height 19
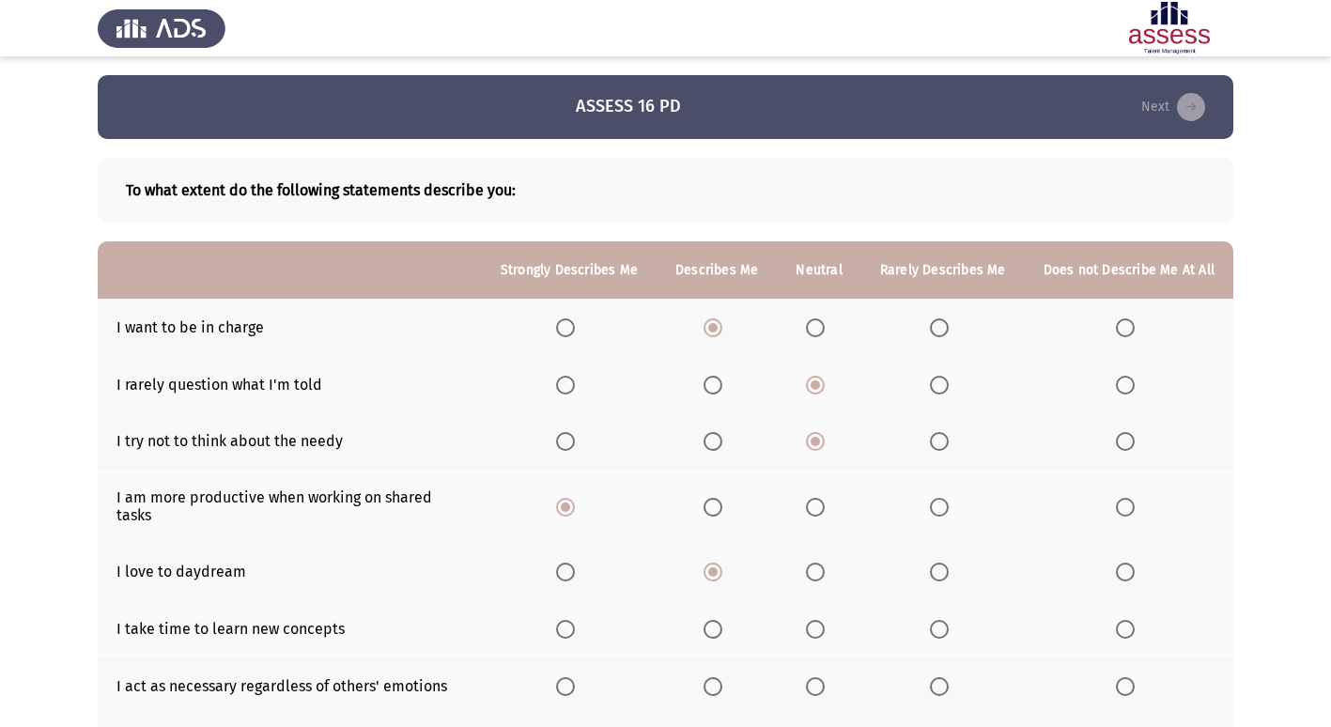
click at [1124, 620] on span "Select an option" at bounding box center [1125, 629] width 19 height 19
click at [1124, 620] on input "Select an option" at bounding box center [1125, 629] width 19 height 19
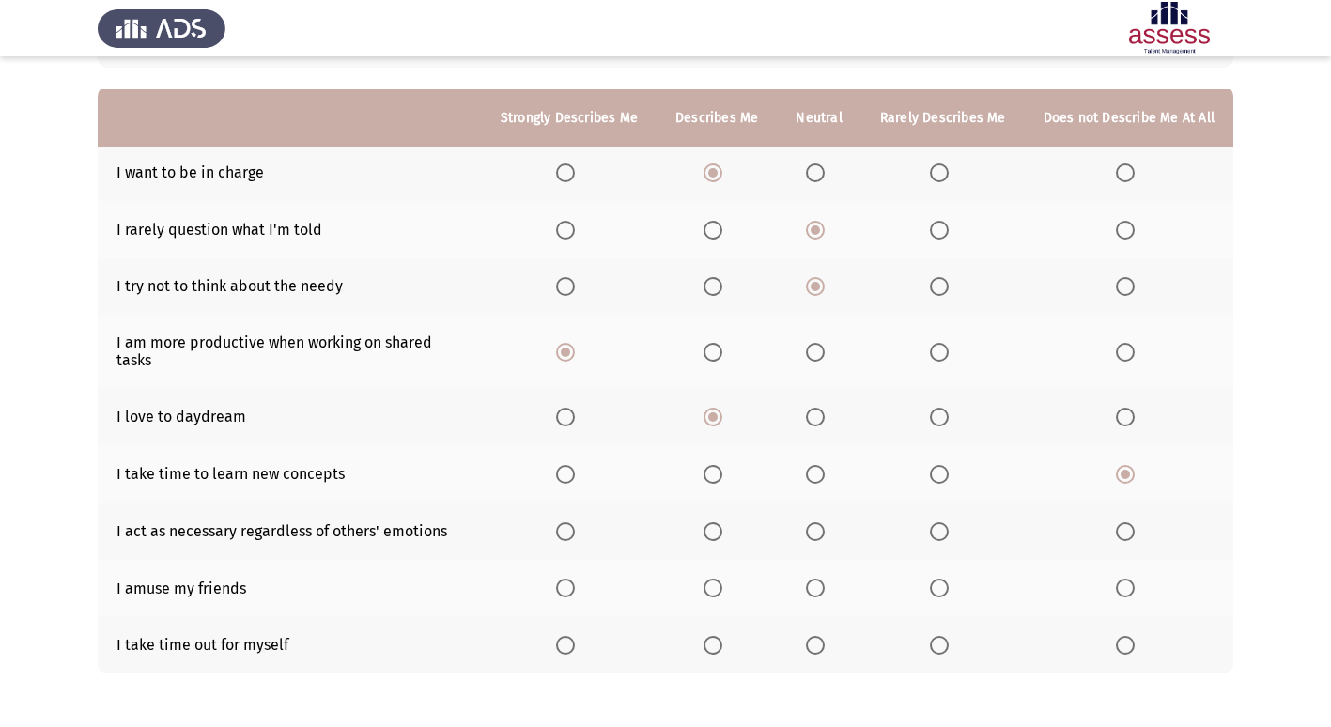
scroll to position [188, 0]
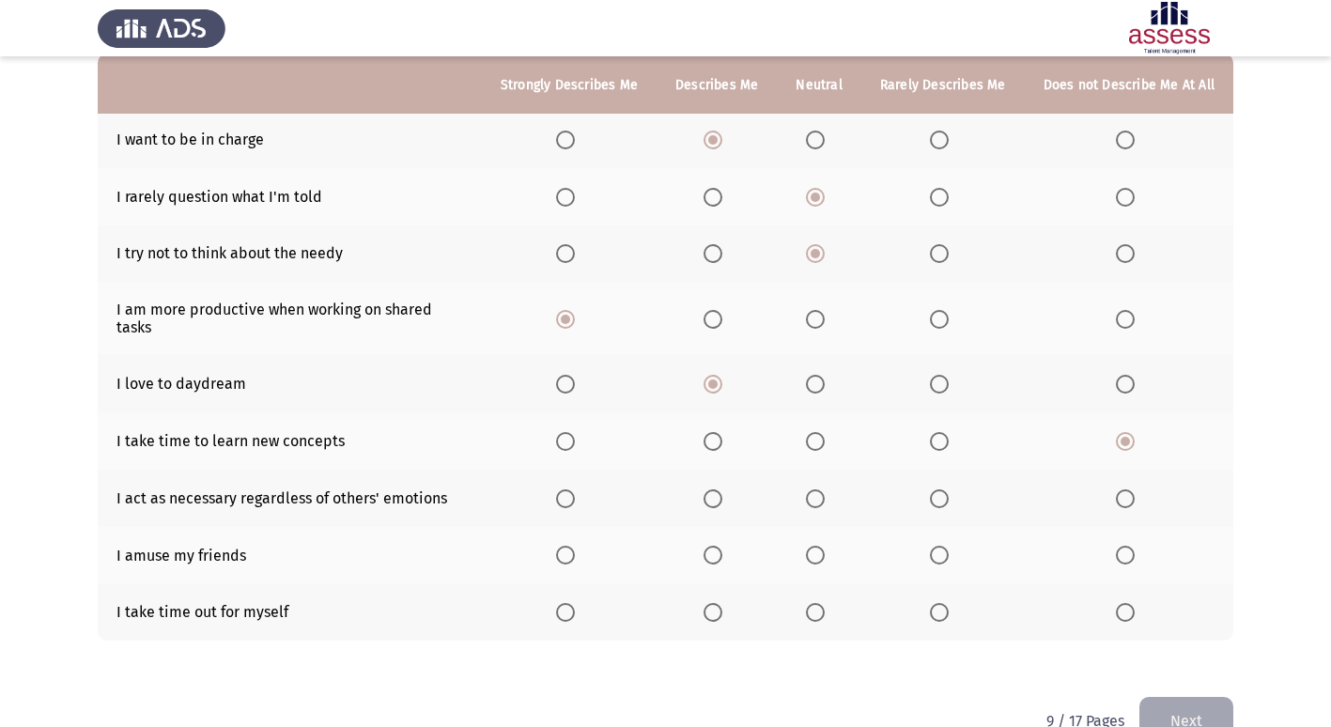
click at [940, 490] on span "Select an option" at bounding box center [939, 499] width 19 height 19
click at [940, 490] on input "Select an option" at bounding box center [939, 499] width 19 height 19
click at [940, 546] on span "Select an option" at bounding box center [939, 555] width 19 height 19
click at [940, 546] on input "Select an option" at bounding box center [939, 555] width 19 height 19
click at [575, 603] on span "Select an option" at bounding box center [565, 612] width 19 height 19
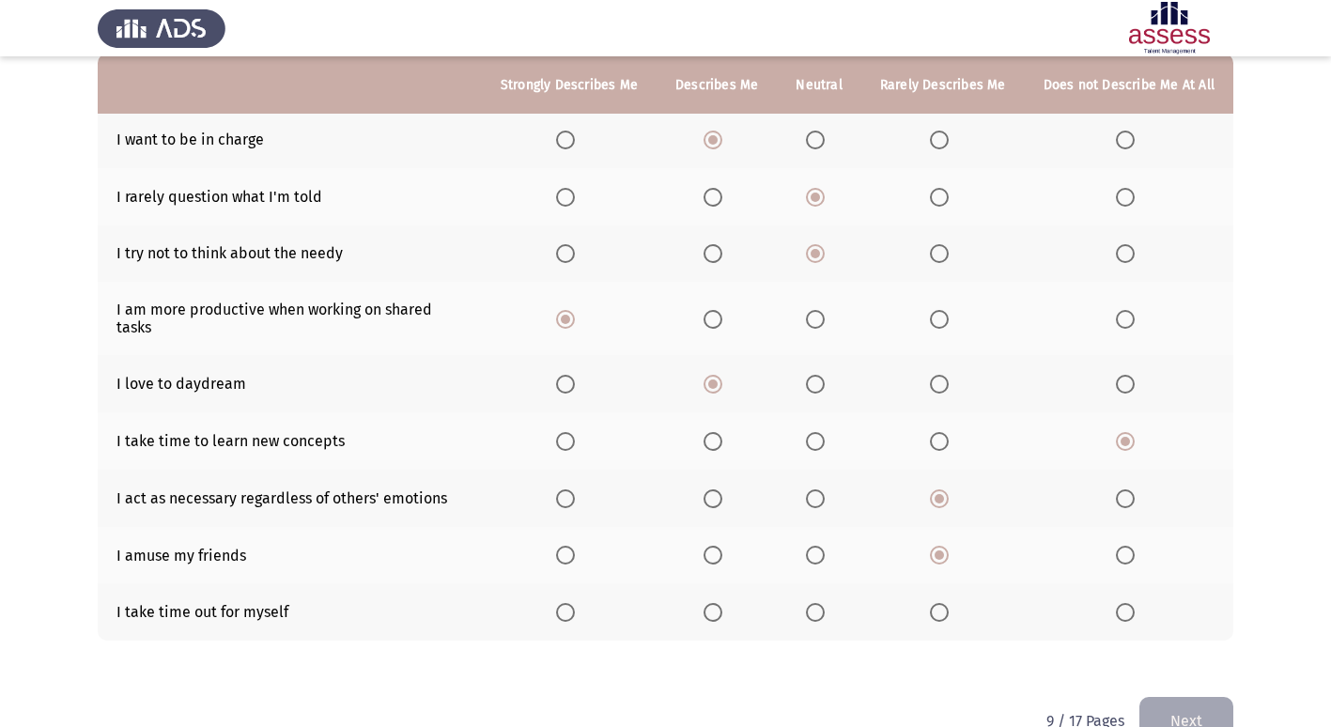
click at [575, 603] on input "Select an option" at bounding box center [565, 612] width 19 height 19
click at [825, 546] on span "Select an option" at bounding box center [815, 555] width 19 height 19
click at [825, 546] on input "Select an option" at bounding box center [815, 555] width 19 height 19
click at [1168, 697] on button "Next" at bounding box center [1187, 721] width 94 height 48
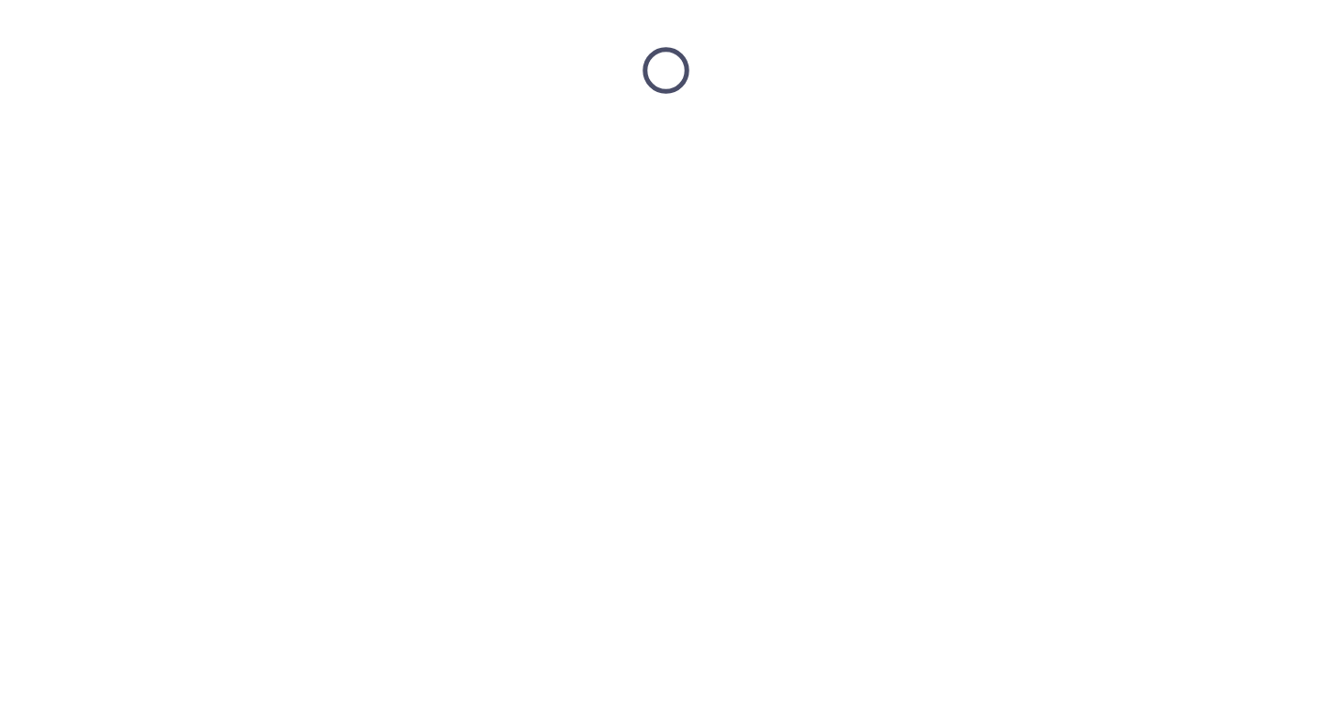
scroll to position [0, 0]
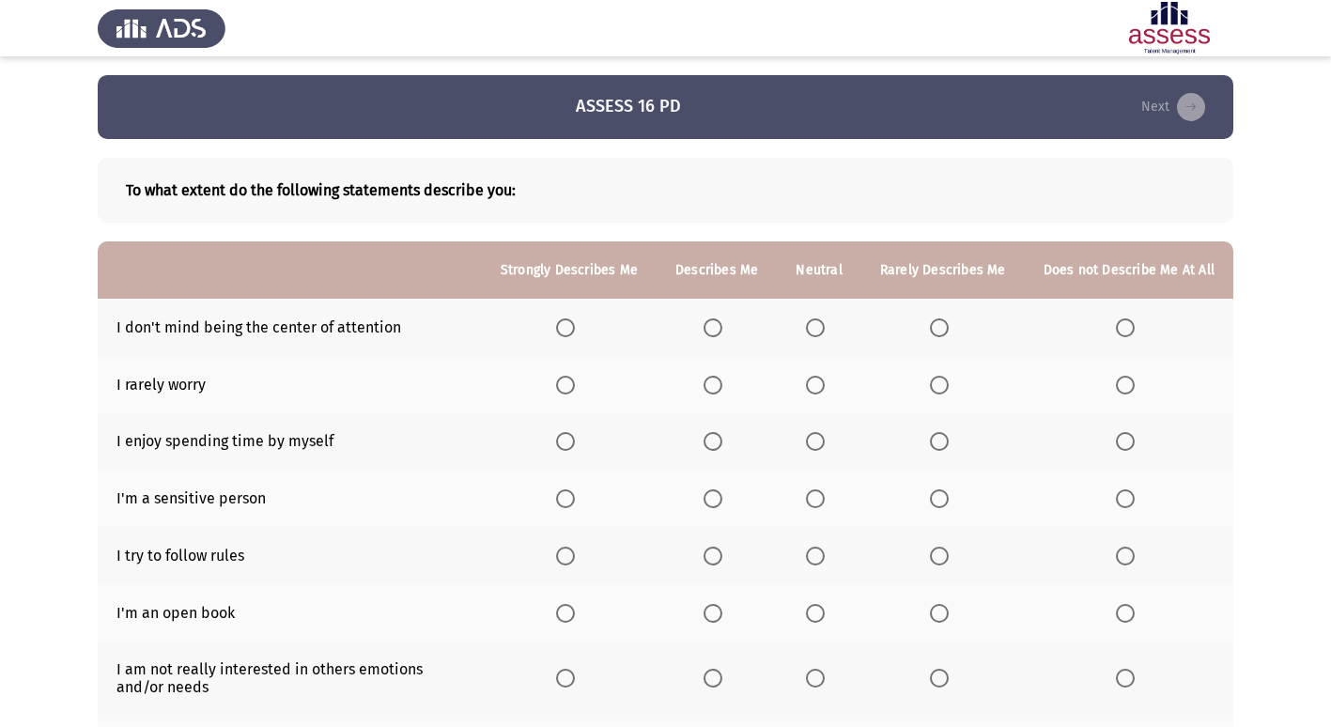
click at [575, 325] on span "Select an option" at bounding box center [565, 328] width 19 height 19
click at [575, 325] on input "Select an option" at bounding box center [565, 328] width 19 height 19
click at [1132, 386] on span "Select an option" at bounding box center [1125, 385] width 19 height 19
click at [1132, 386] on input "Select an option" at bounding box center [1125, 385] width 19 height 19
click at [820, 445] on span "Select an option" at bounding box center [815, 441] width 19 height 19
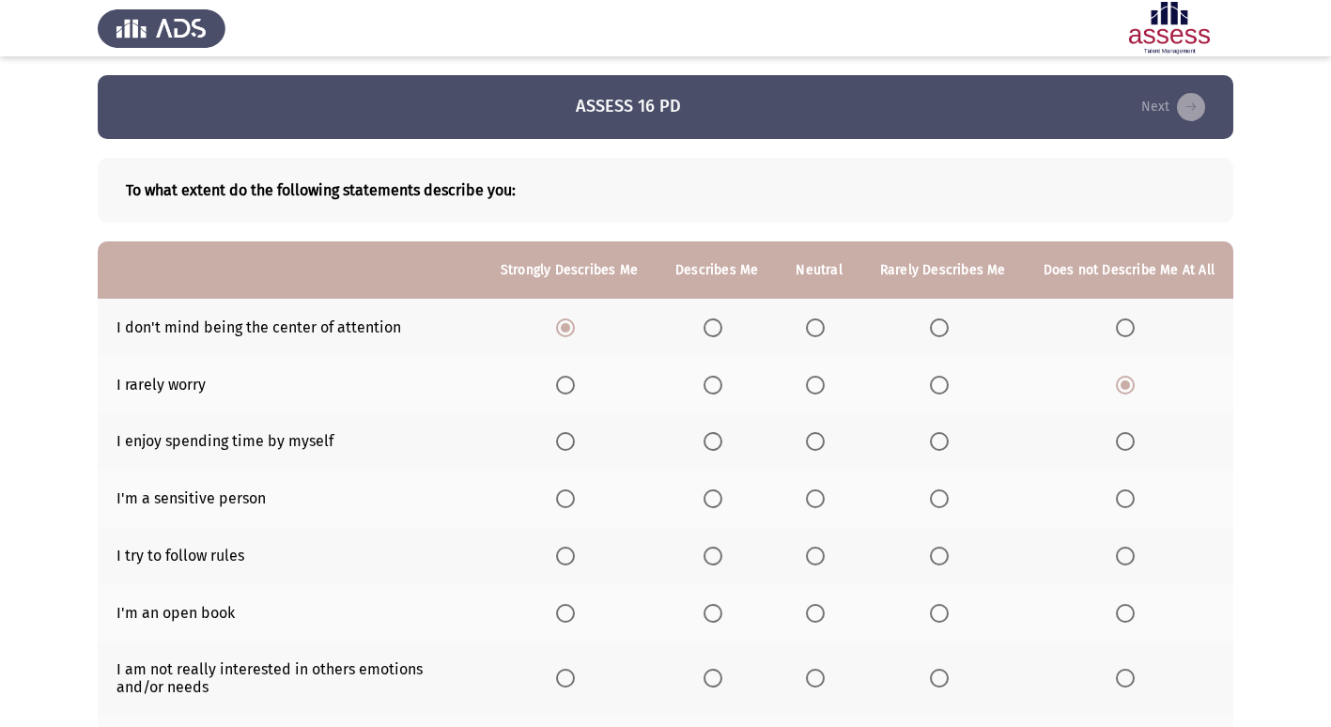
click at [820, 445] on input "Select an option" at bounding box center [815, 441] width 19 height 19
click at [1130, 496] on span "Select an option" at bounding box center [1125, 499] width 19 height 19
click at [1130, 496] on input "Select an option" at bounding box center [1125, 499] width 19 height 19
click at [723, 553] on span "Select an option" at bounding box center [713, 556] width 19 height 19
click at [723, 553] on input "Select an option" at bounding box center [713, 556] width 19 height 19
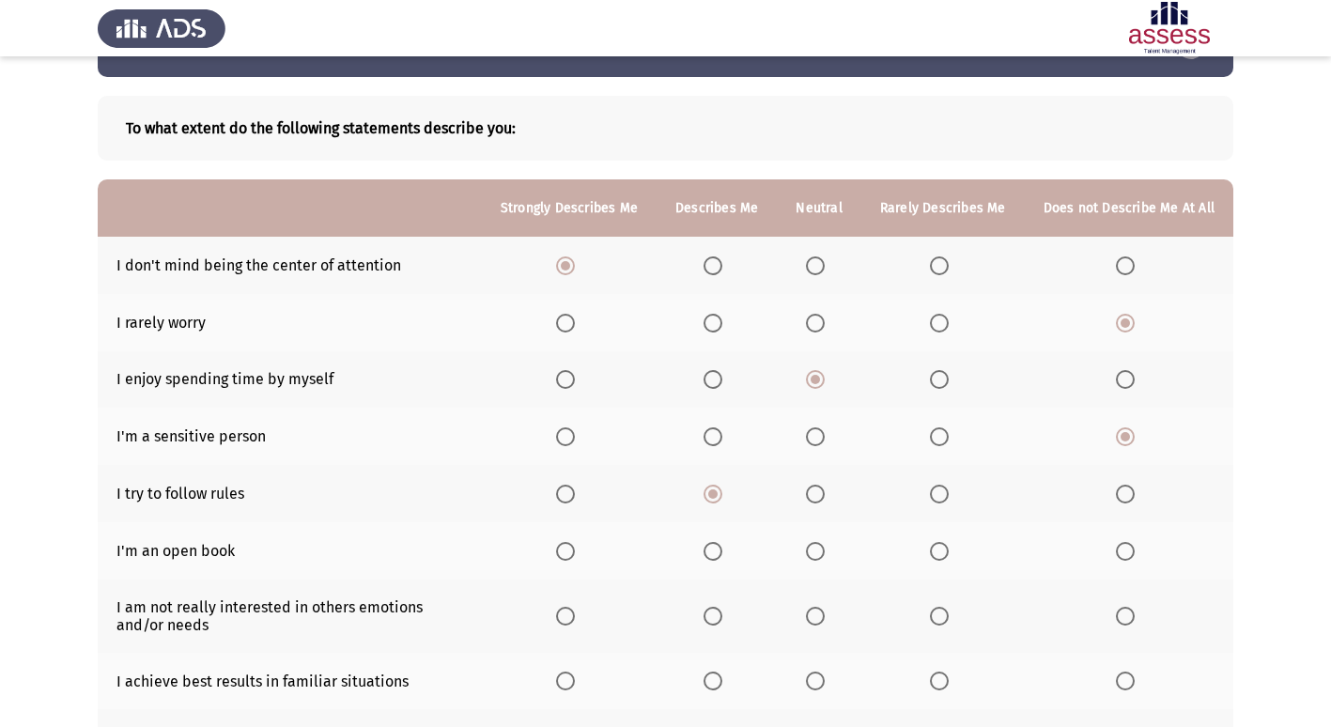
scroll to position [94, 0]
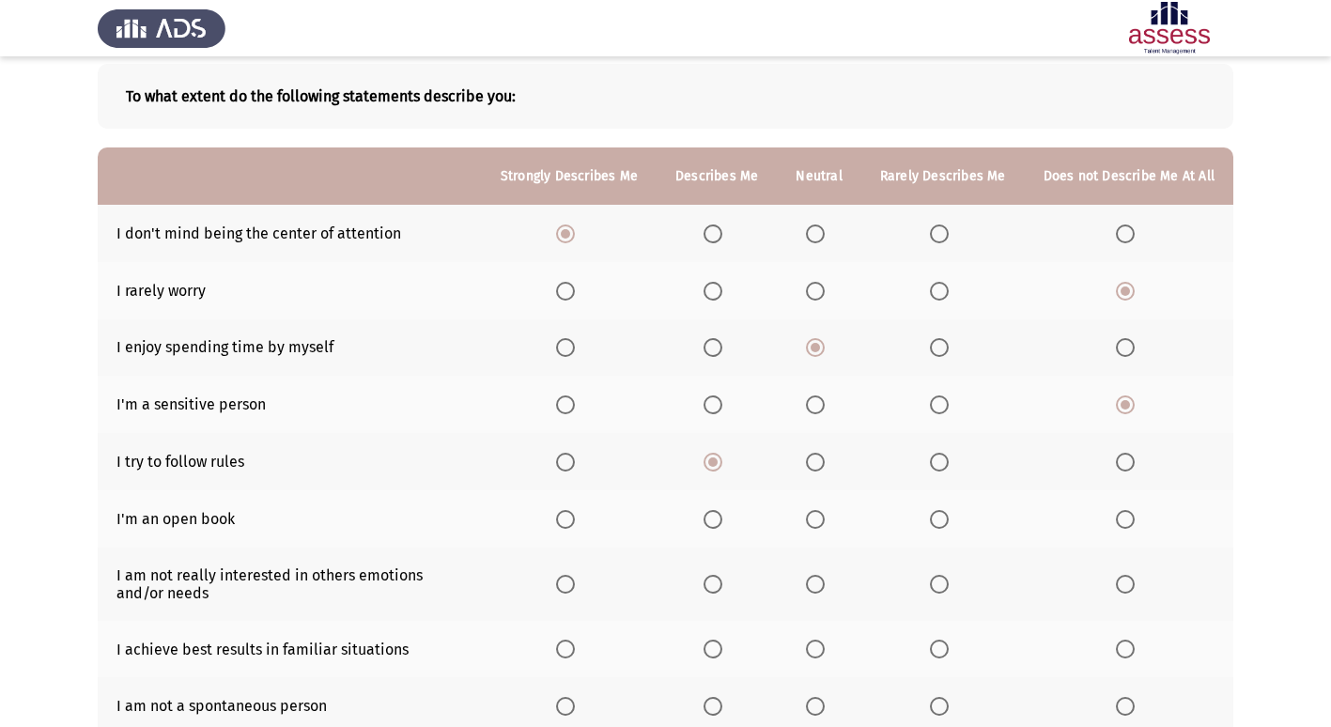
click at [823, 514] on span "Select an option" at bounding box center [815, 519] width 19 height 19
click at [823, 514] on input "Select an option" at bounding box center [815, 519] width 19 height 19
click at [941, 588] on span "Select an option" at bounding box center [939, 584] width 19 height 19
click at [941, 588] on input "Select an option" at bounding box center [939, 584] width 19 height 19
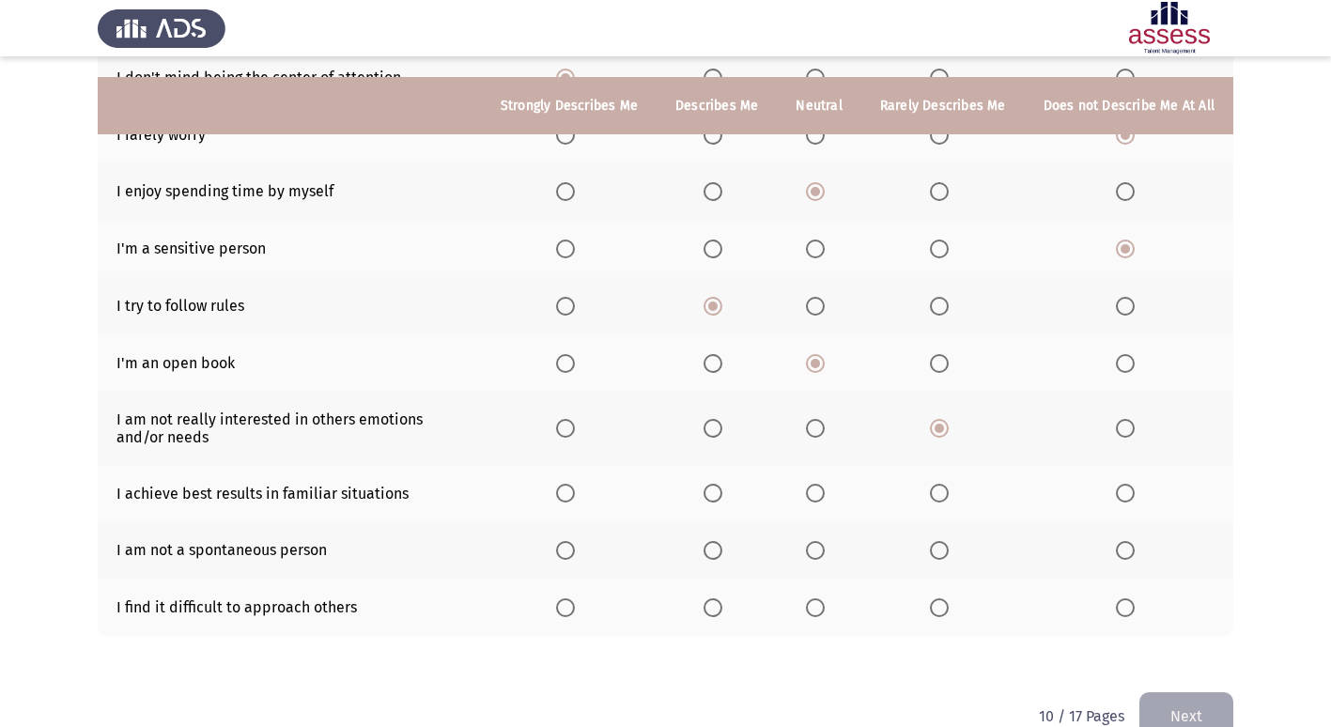
scroll to position [282, 0]
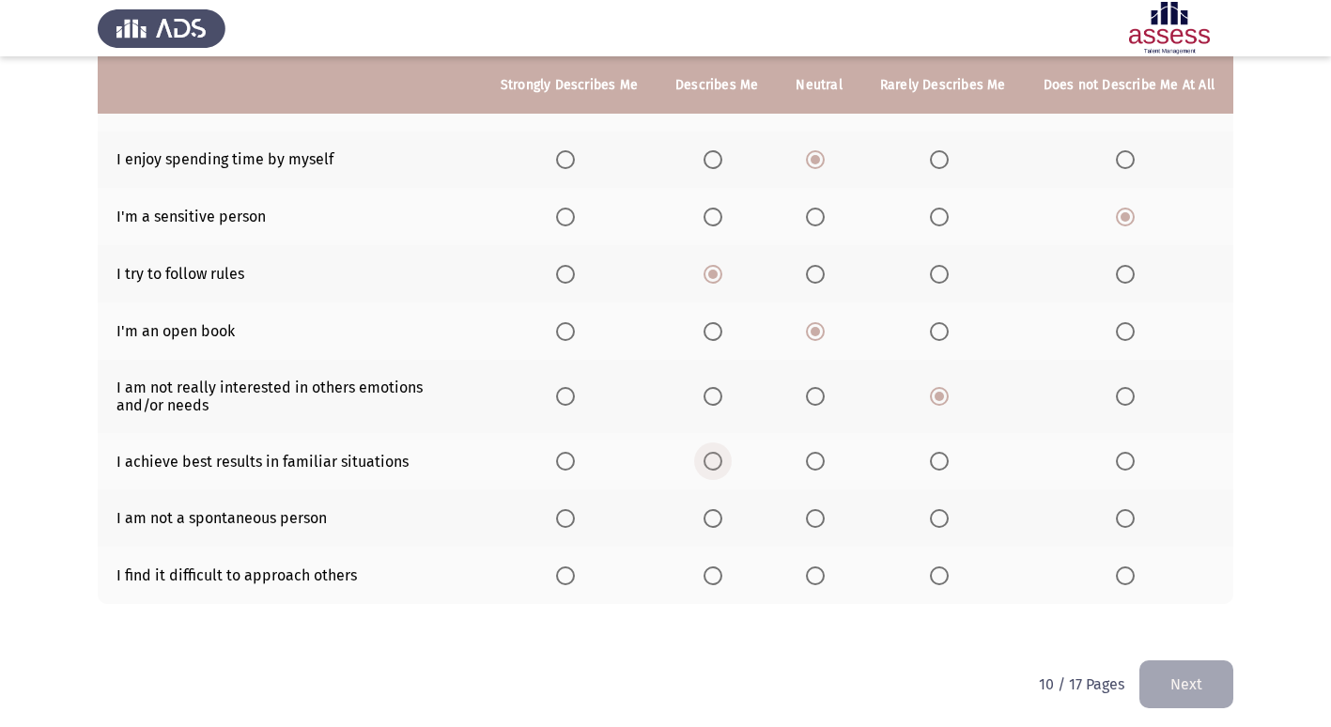
click at [719, 461] on span "Select an option" at bounding box center [713, 461] width 19 height 19
click at [719, 461] on input "Select an option" at bounding box center [713, 461] width 19 height 19
click at [710, 519] on span "Select an option" at bounding box center [713, 518] width 19 height 19
click at [710, 519] on input "Select an option" at bounding box center [713, 518] width 19 height 19
click at [944, 580] on span "Select an option" at bounding box center [939, 576] width 19 height 19
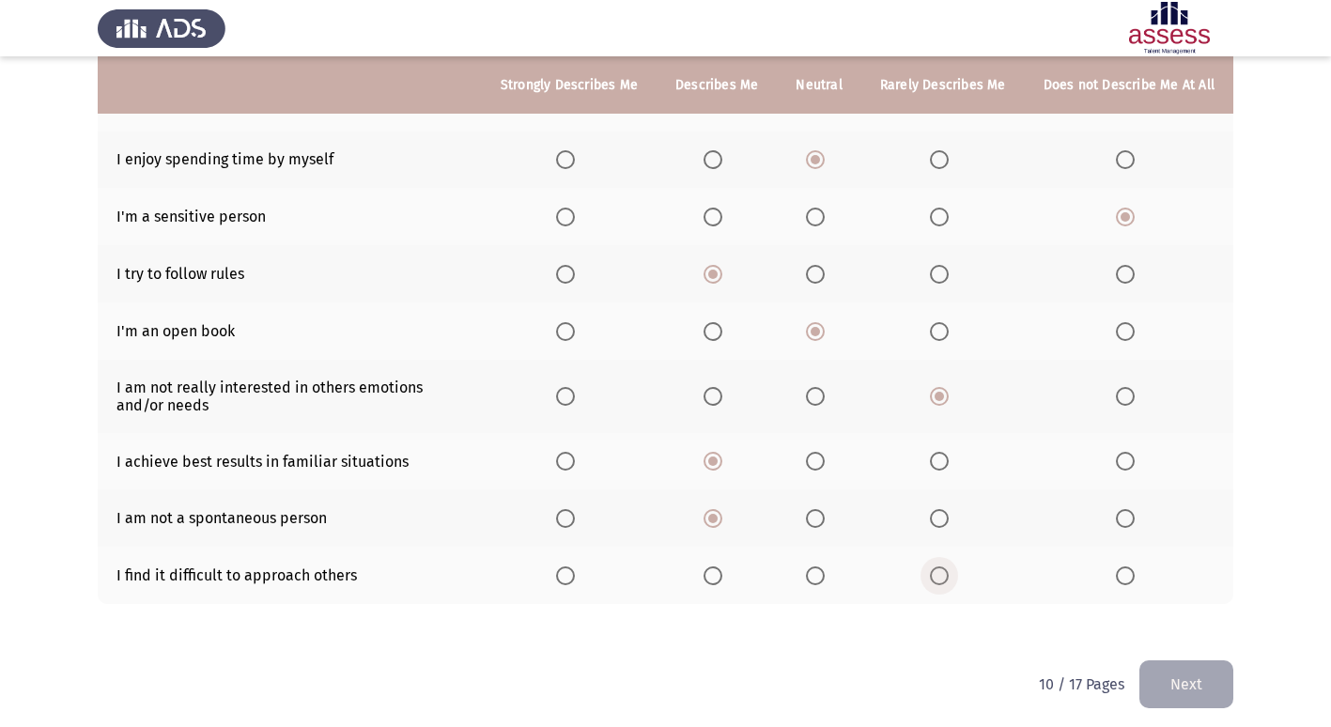
click at [944, 580] on input "Select an option" at bounding box center [939, 576] width 19 height 19
click at [1176, 686] on button "Next" at bounding box center [1187, 685] width 94 height 48
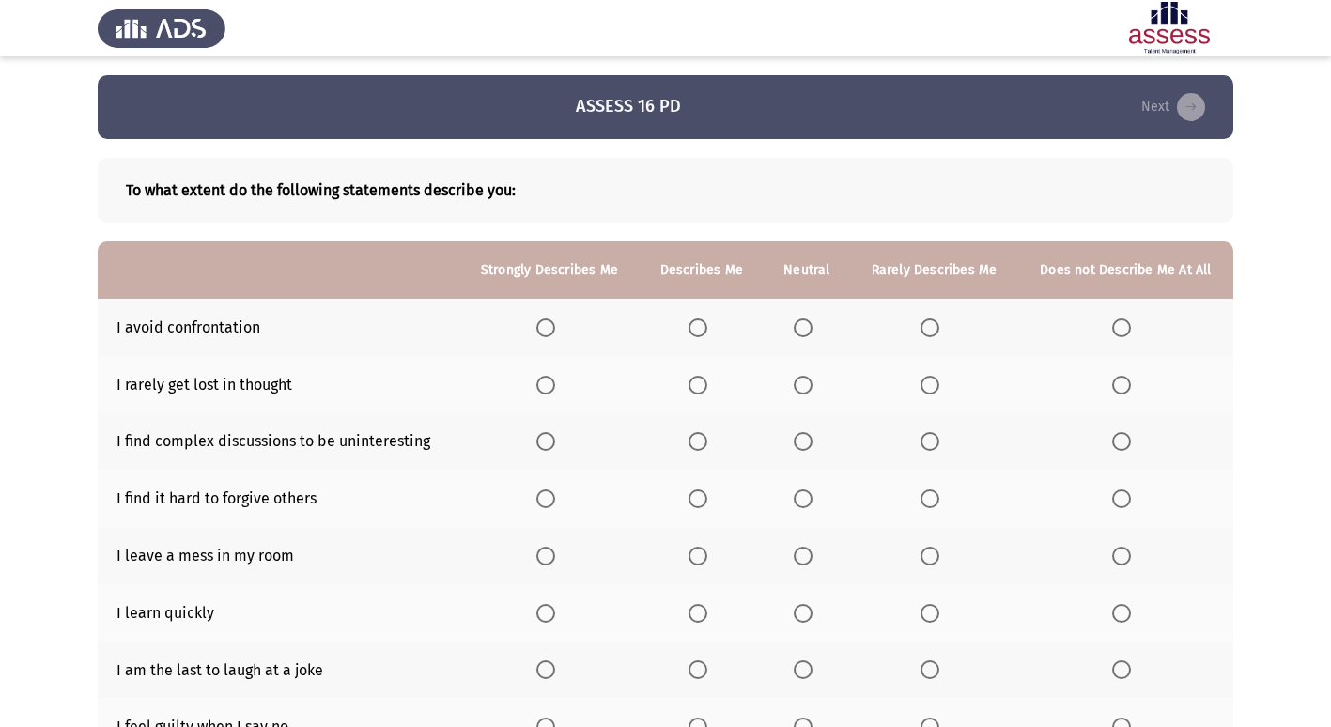
click at [811, 325] on span "Select an option" at bounding box center [803, 328] width 19 height 19
click at [811, 325] on input "Select an option" at bounding box center [803, 328] width 19 height 19
click at [929, 385] on span "Select an option" at bounding box center [930, 385] width 19 height 19
click at [929, 385] on input "Select an option" at bounding box center [930, 385] width 19 height 19
click at [1137, 379] on label "Select an option" at bounding box center [1125, 385] width 26 height 19
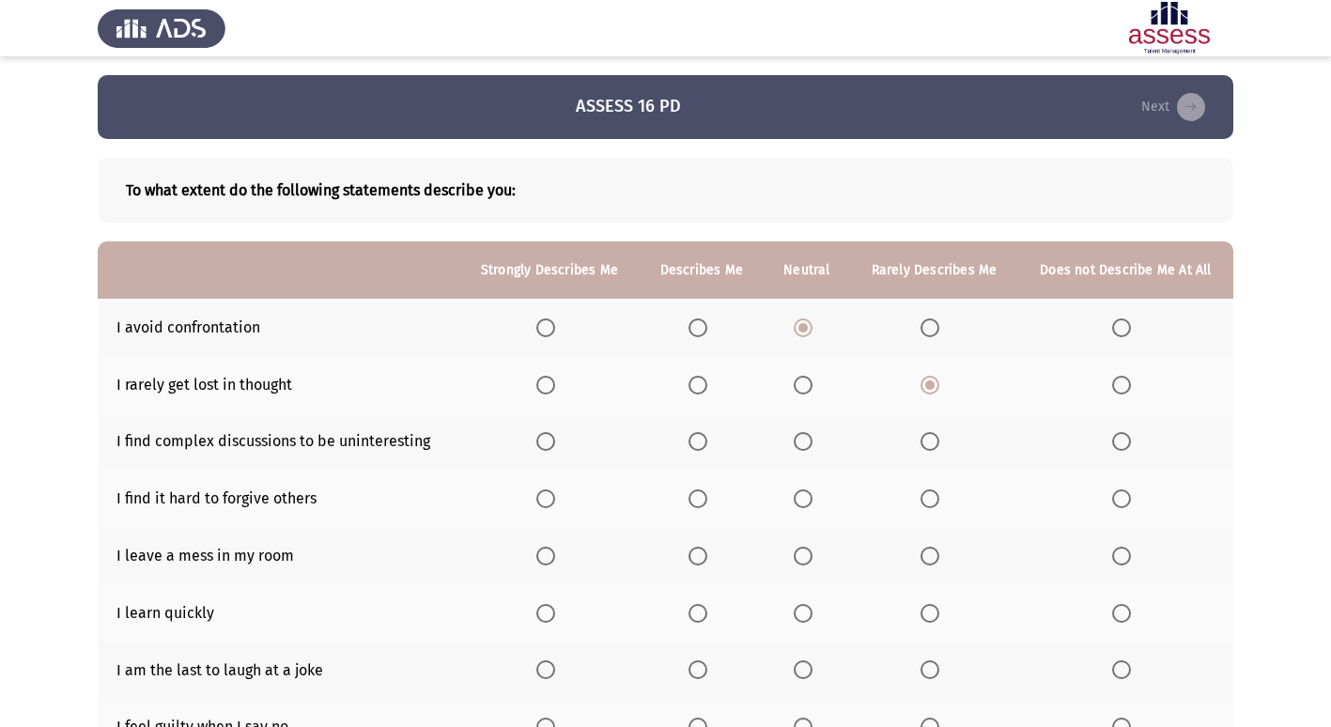
click at [1131, 379] on input "Select an option" at bounding box center [1121, 385] width 19 height 19
click at [925, 438] on span "Select an option" at bounding box center [930, 441] width 19 height 19
click at [925, 438] on input "Select an option" at bounding box center [930, 441] width 19 height 19
click at [1129, 501] on span "Select an option" at bounding box center [1121, 499] width 19 height 19
click at [1129, 501] on input "Select an option" at bounding box center [1121, 499] width 19 height 19
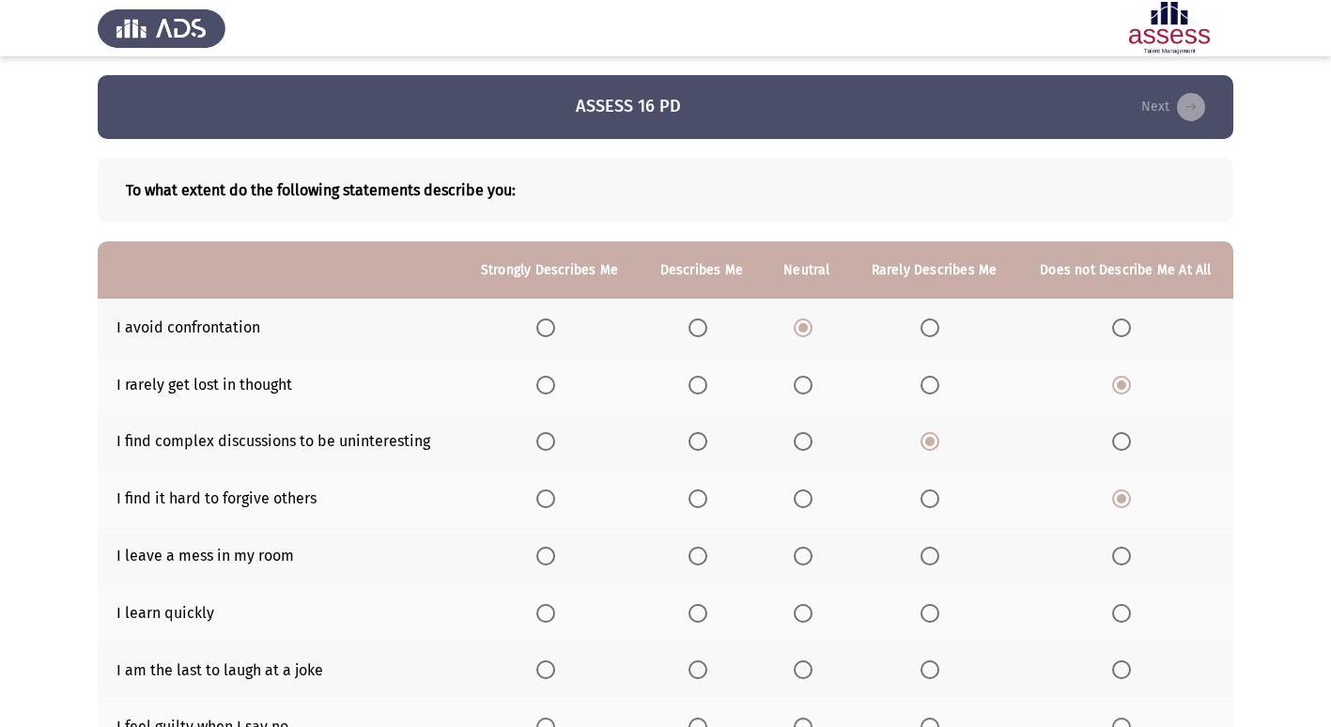
click at [1121, 429] on th at bounding box center [1126, 441] width 215 height 57
click at [1120, 432] on span "Select an option" at bounding box center [1121, 441] width 19 height 19
click at [1120, 432] on input "Select an option" at bounding box center [1121, 441] width 19 height 19
click at [1124, 555] on span "Select an option" at bounding box center [1121, 556] width 19 height 19
click at [1124, 555] on input "Select an option" at bounding box center [1121, 556] width 19 height 19
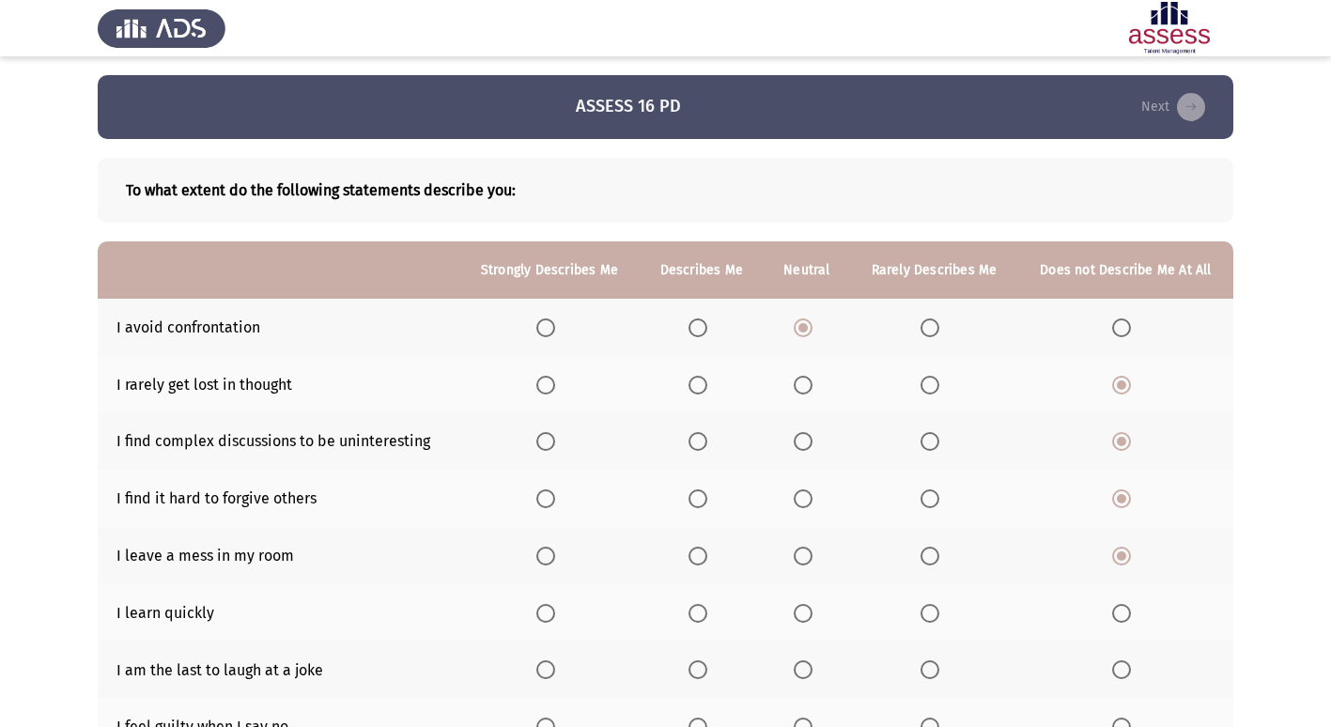
click at [537, 616] on th at bounding box center [549, 612] width 180 height 57
click at [545, 614] on span "Select an option" at bounding box center [546, 613] width 19 height 19
click at [545, 614] on input "Select an option" at bounding box center [546, 613] width 19 height 19
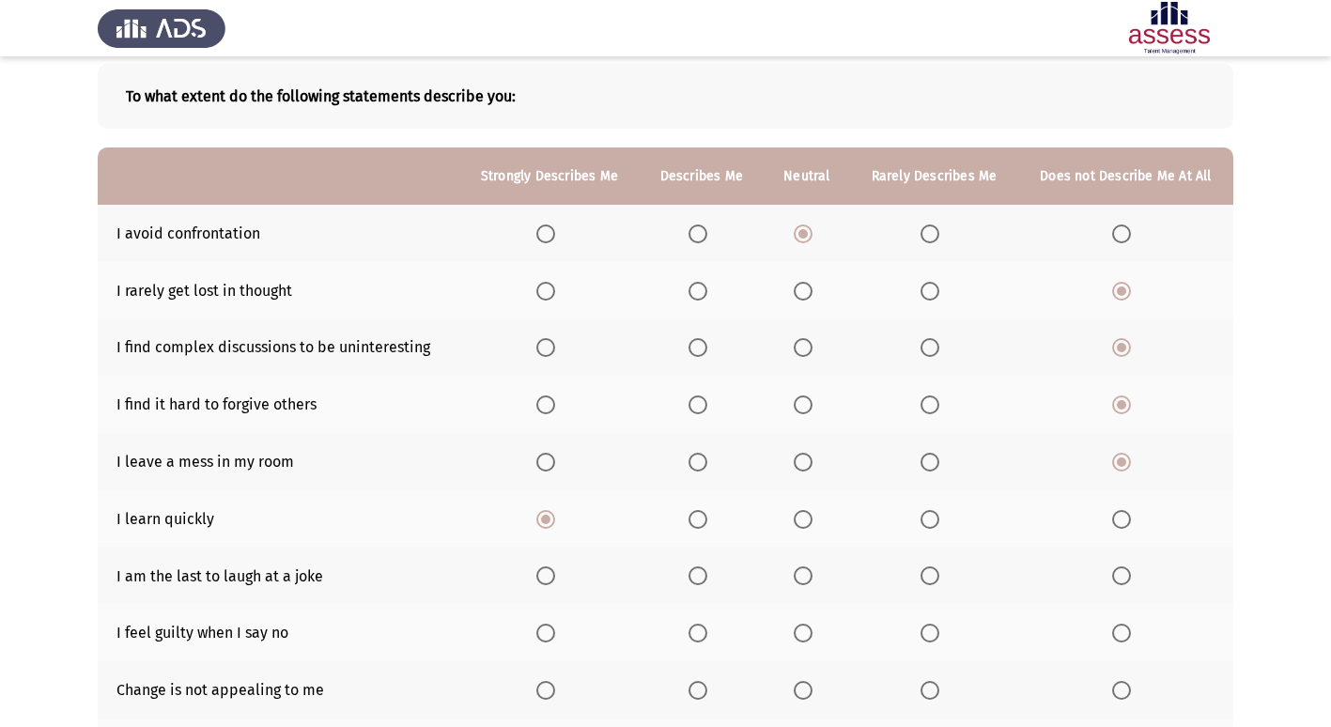
click at [933, 580] on span "Select an option" at bounding box center [930, 576] width 19 height 19
click at [933, 580] on input "Select an option" at bounding box center [930, 576] width 19 height 19
click at [805, 580] on span "Select an option" at bounding box center [803, 576] width 19 height 19
click at [805, 580] on input "Select an option" at bounding box center [803, 576] width 19 height 19
click at [801, 634] on span "Select an option" at bounding box center [803, 633] width 19 height 19
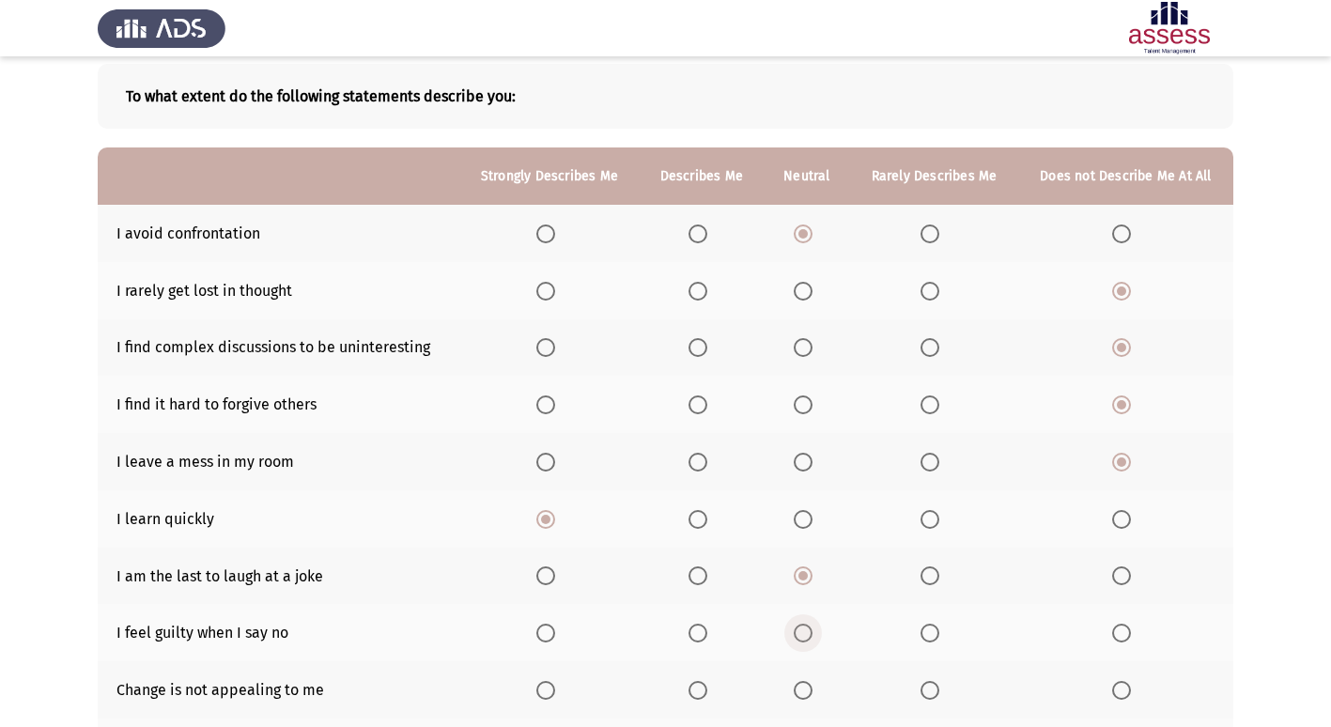
click at [801, 634] on input "Select an option" at bounding box center [803, 633] width 19 height 19
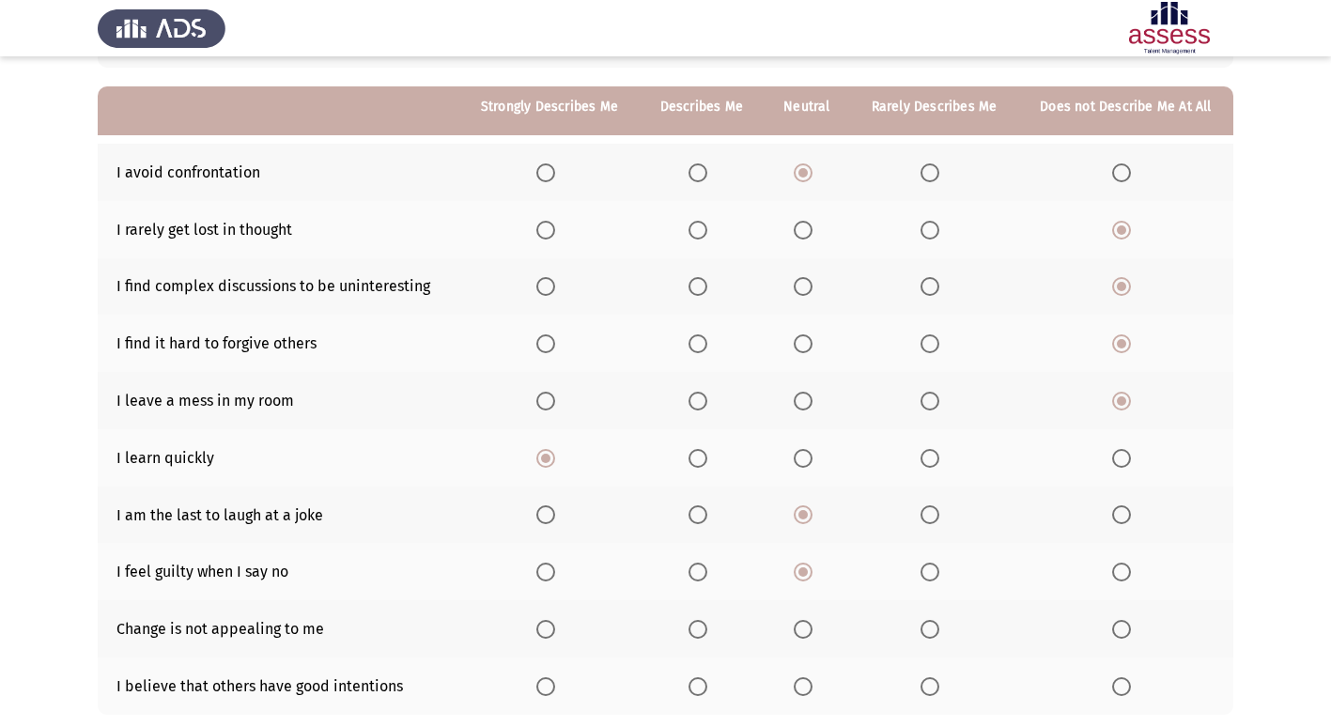
scroll to position [188, 0]
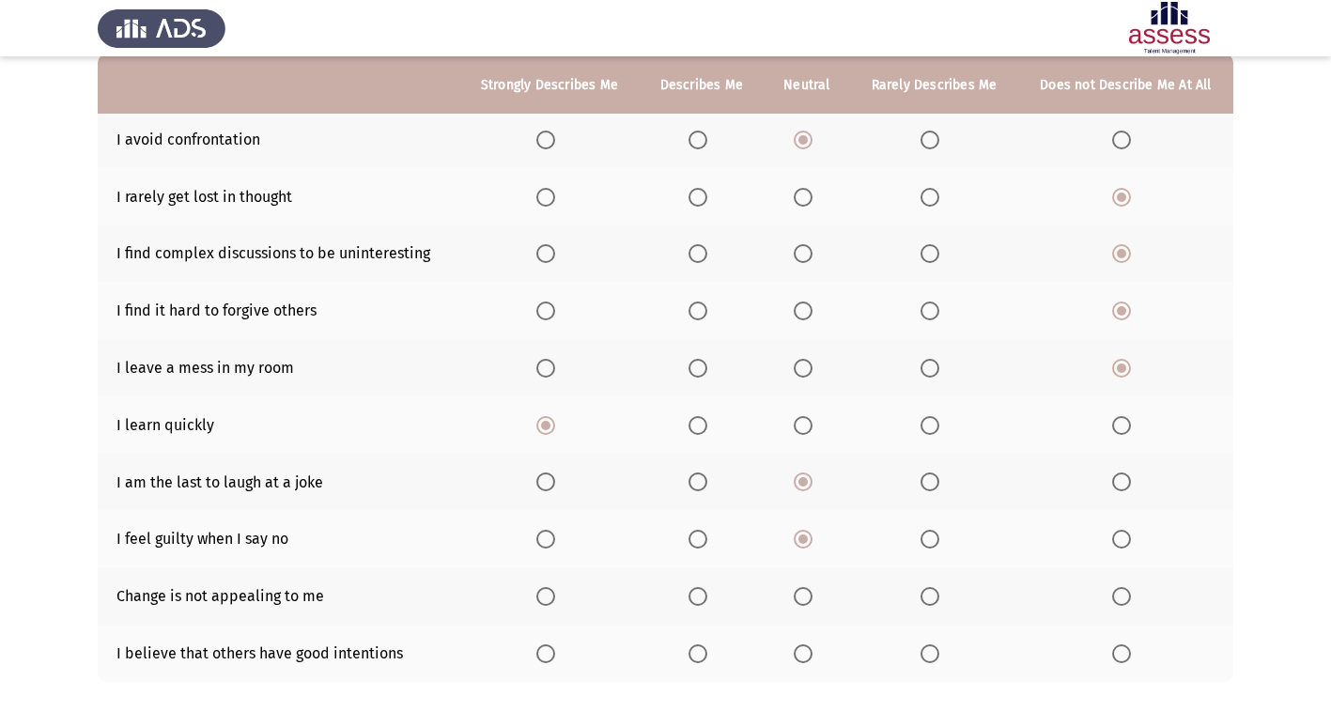
click at [1114, 599] on span "Select an option" at bounding box center [1121, 596] width 19 height 19
click at [1114, 599] on input "Select an option" at bounding box center [1121, 596] width 19 height 19
click at [689, 650] on th at bounding box center [702, 653] width 124 height 57
click at [702, 660] on span "Select an option" at bounding box center [698, 654] width 19 height 19
click at [702, 660] on input "Select an option" at bounding box center [698, 654] width 19 height 19
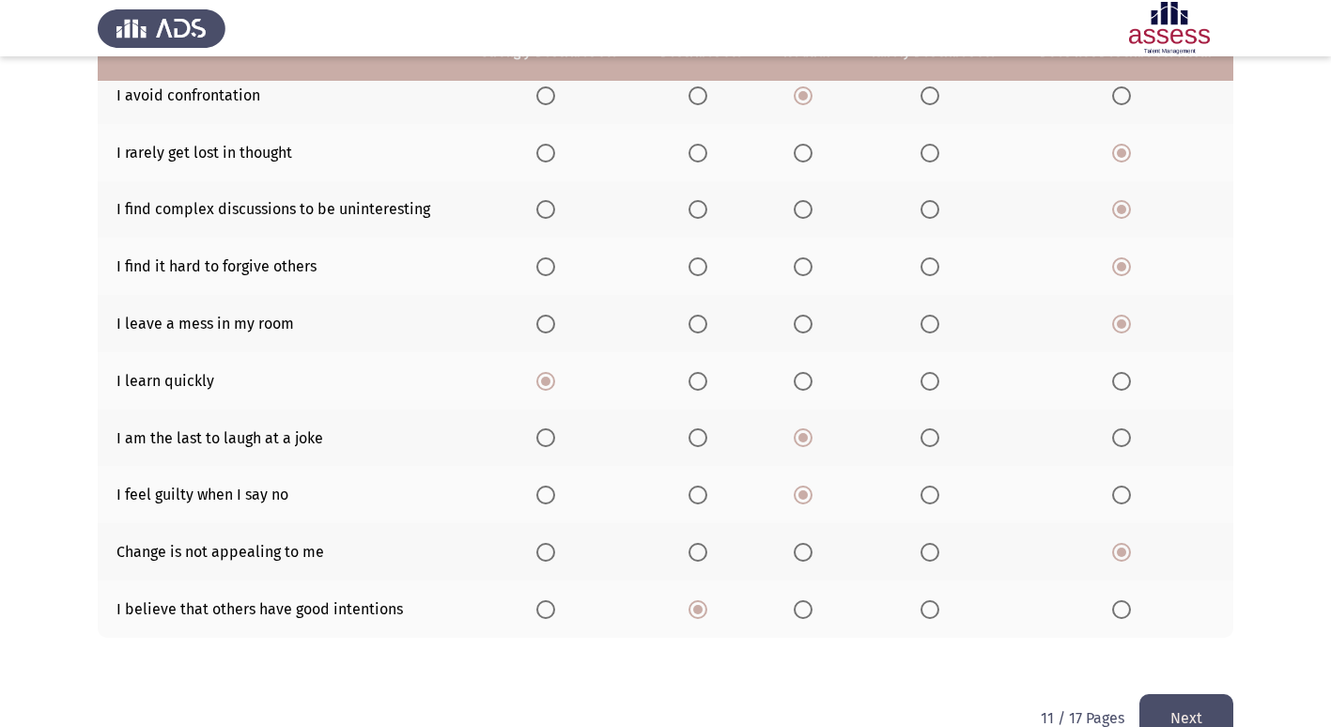
scroll to position [274, 0]
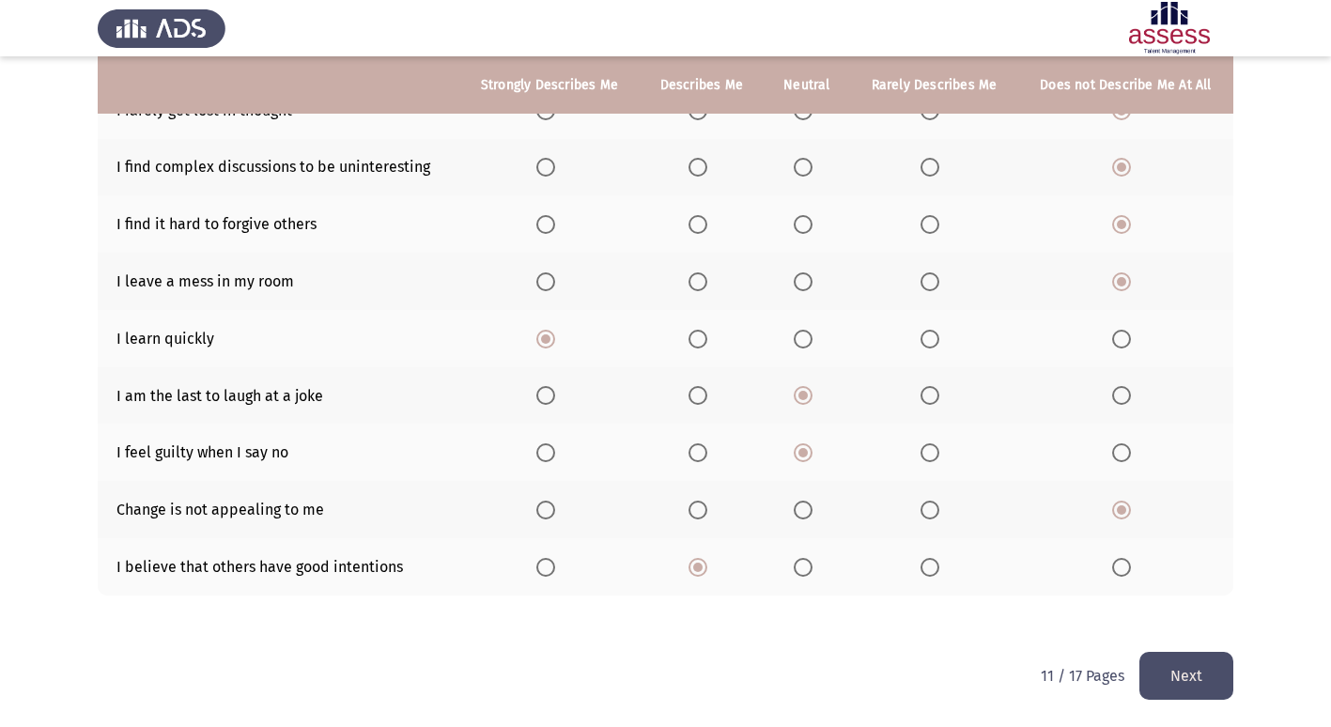
click at [1194, 671] on button "Next" at bounding box center [1187, 676] width 94 height 48
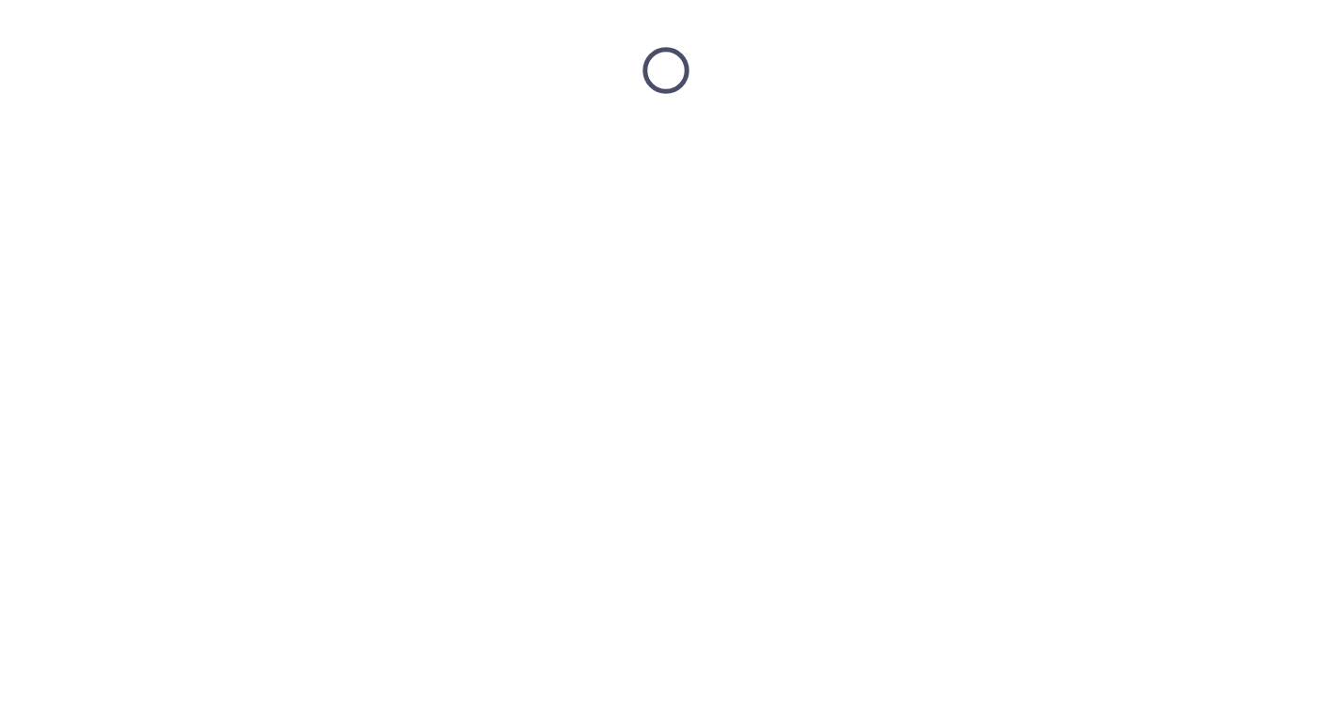
scroll to position [0, 0]
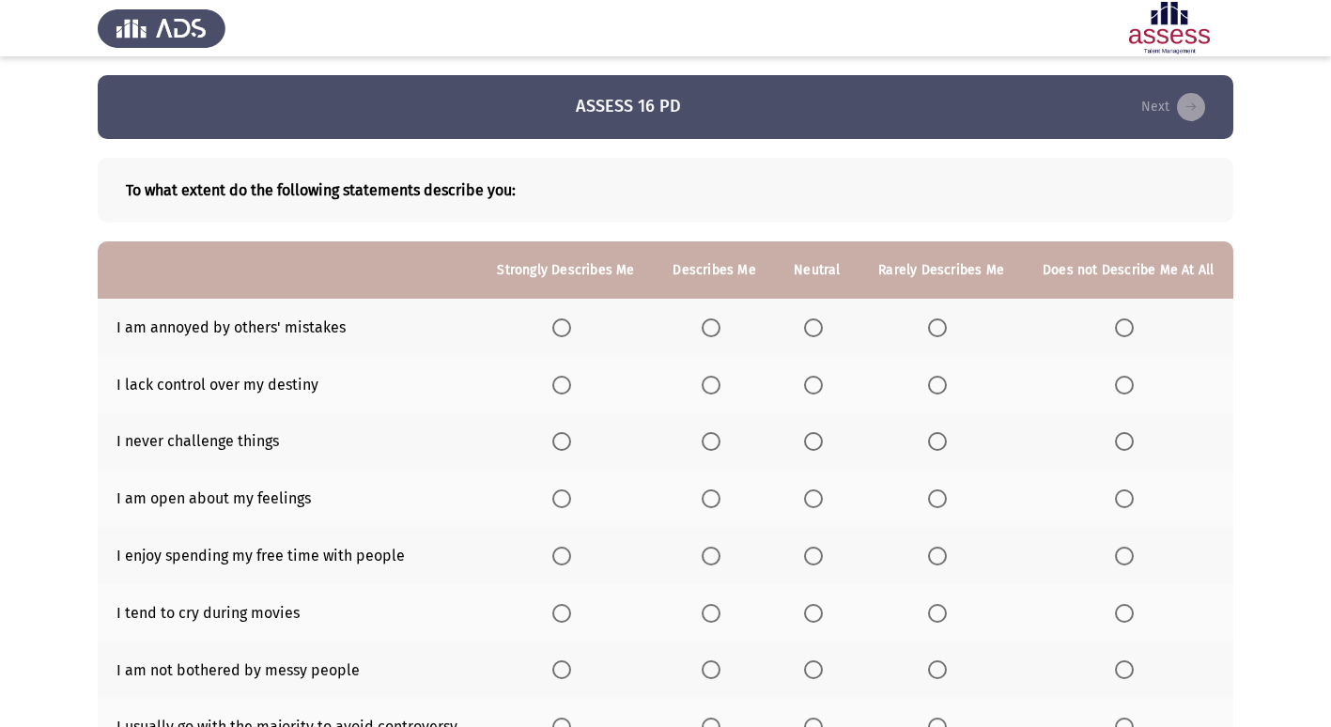
click at [817, 329] on span "Select an option" at bounding box center [813, 328] width 19 height 19
click at [817, 329] on input "Select an option" at bounding box center [813, 328] width 19 height 19
click at [809, 394] on span "Select an option" at bounding box center [813, 385] width 19 height 19
click at [809, 394] on input "Select an option" at bounding box center [813, 385] width 19 height 19
click at [944, 448] on span "Select an option" at bounding box center [937, 441] width 19 height 19
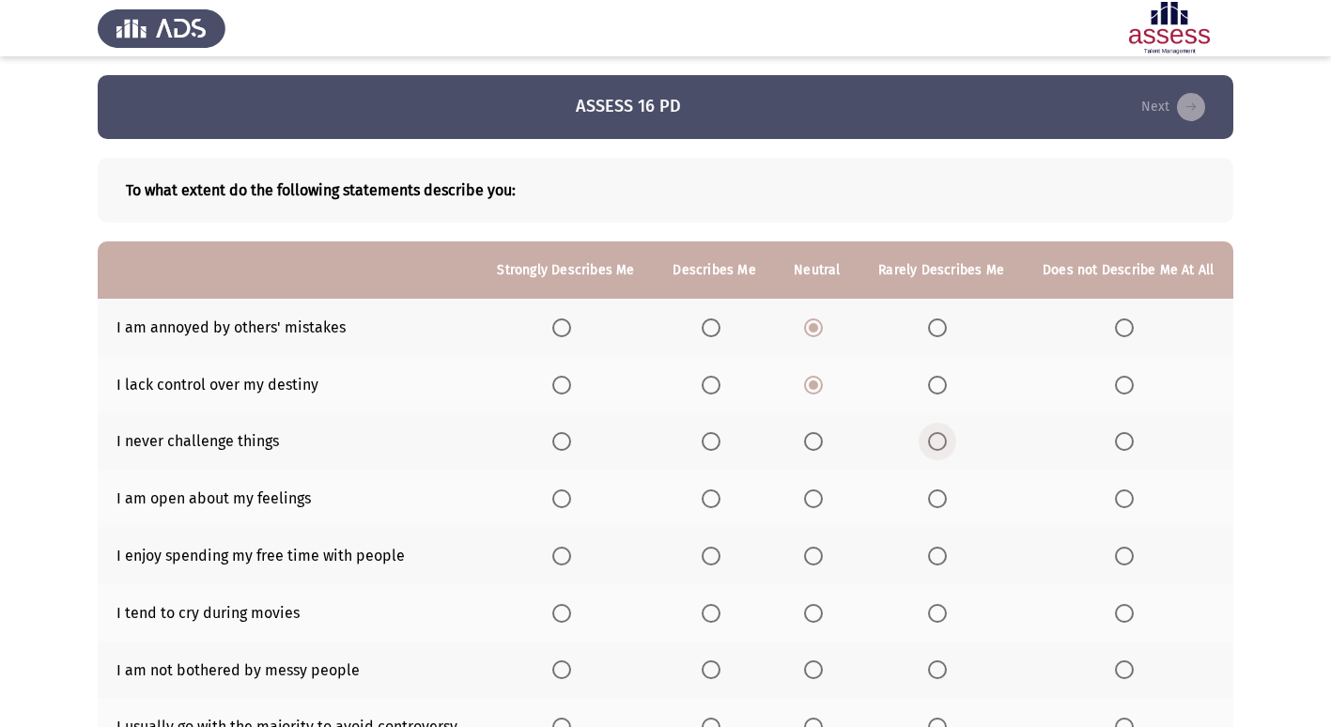
click at [944, 448] on input "Select an option" at bounding box center [937, 441] width 19 height 19
click at [941, 502] on span "Select an option" at bounding box center [937, 499] width 19 height 19
click at [941, 502] on input "Select an option" at bounding box center [937, 499] width 19 height 19
click at [705, 556] on span "Select an option" at bounding box center [711, 556] width 19 height 19
click at [705, 556] on input "Select an option" at bounding box center [711, 556] width 19 height 19
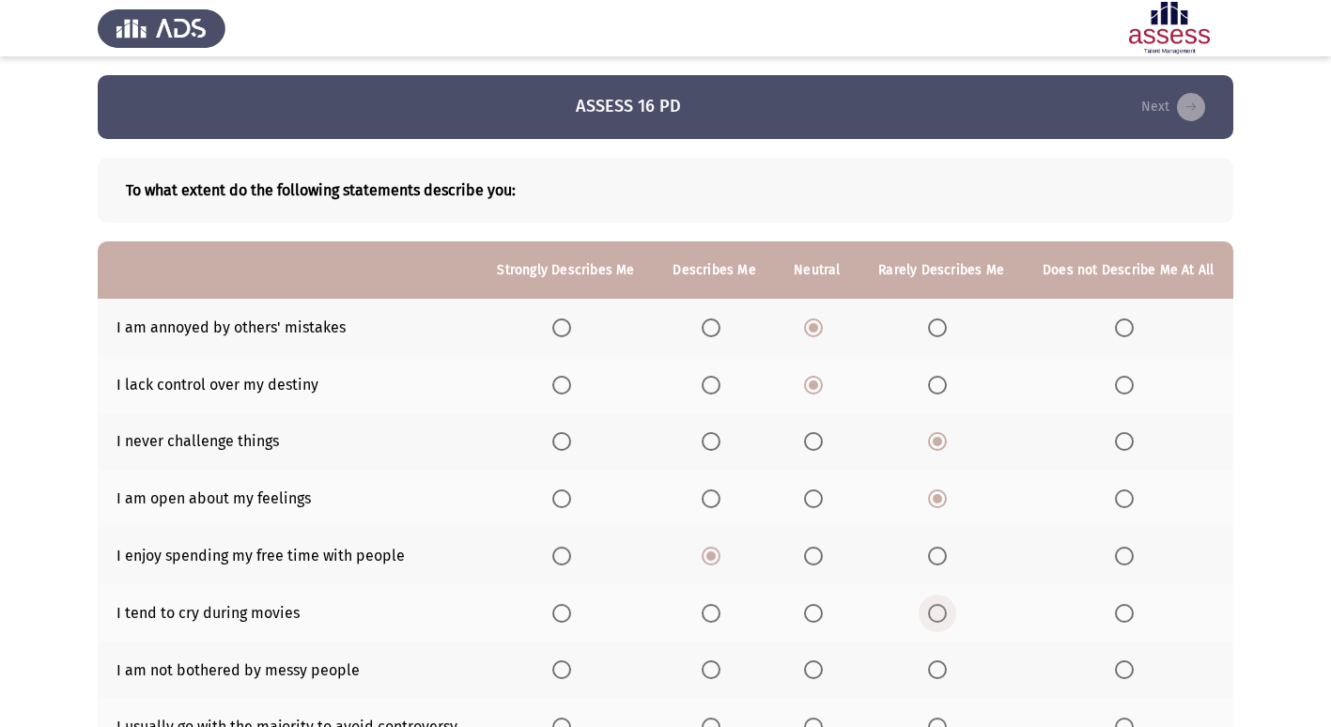
click at [941, 611] on span "Select an option" at bounding box center [937, 613] width 19 height 19
click at [941, 611] on input "Select an option" at bounding box center [937, 613] width 19 height 19
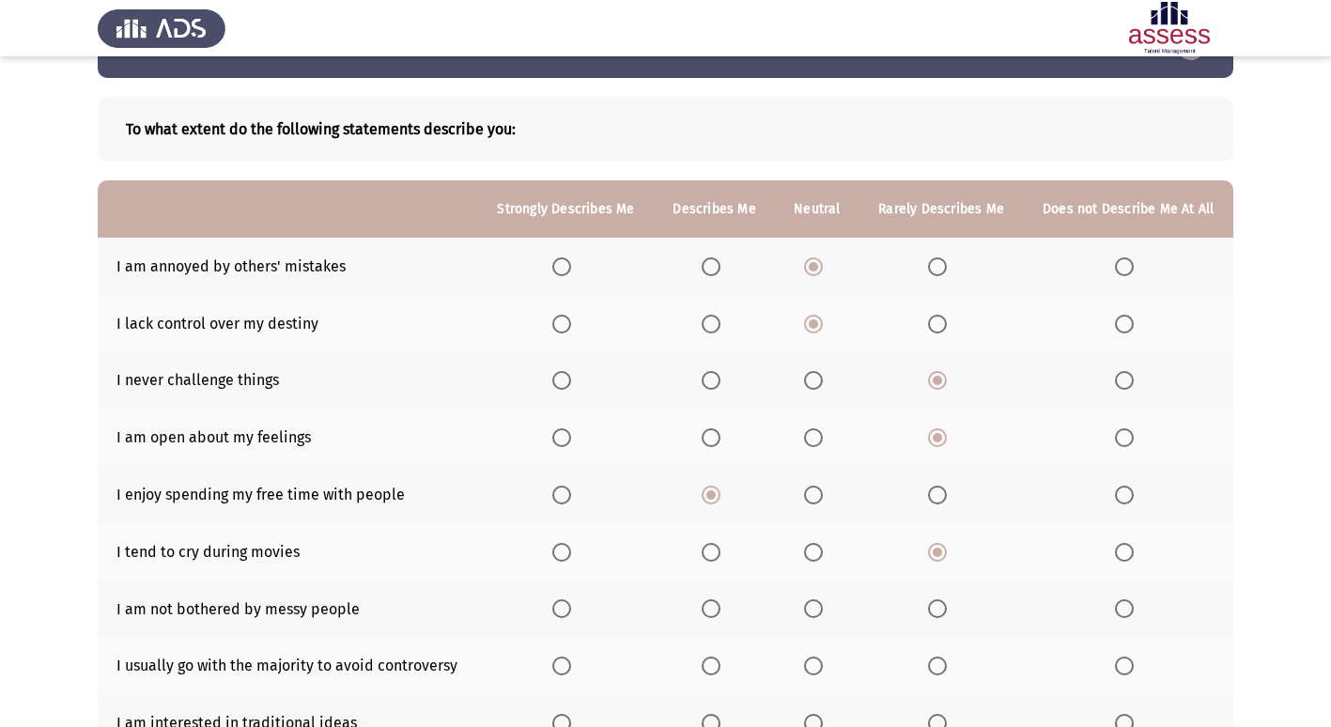
scroll to position [94, 0]
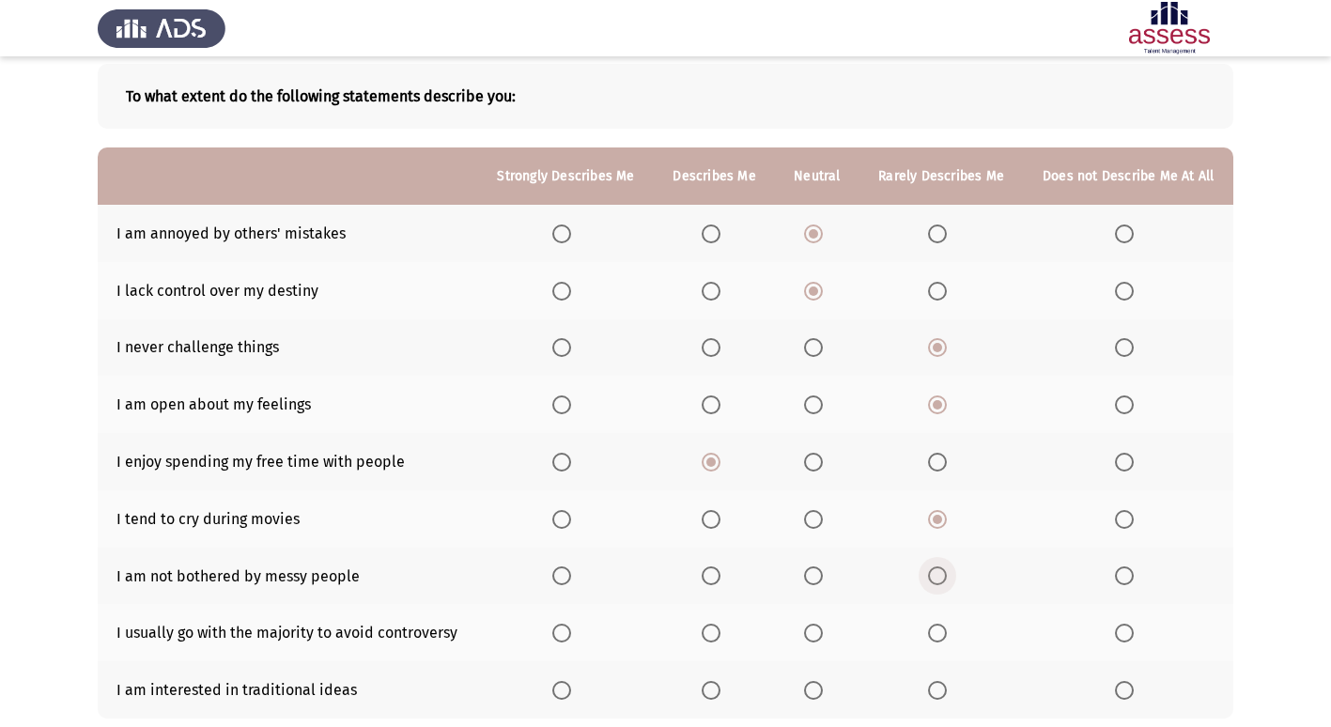
click at [937, 572] on span "Select an option" at bounding box center [937, 576] width 19 height 19
click at [937, 572] on input "Select an option" at bounding box center [937, 576] width 19 height 19
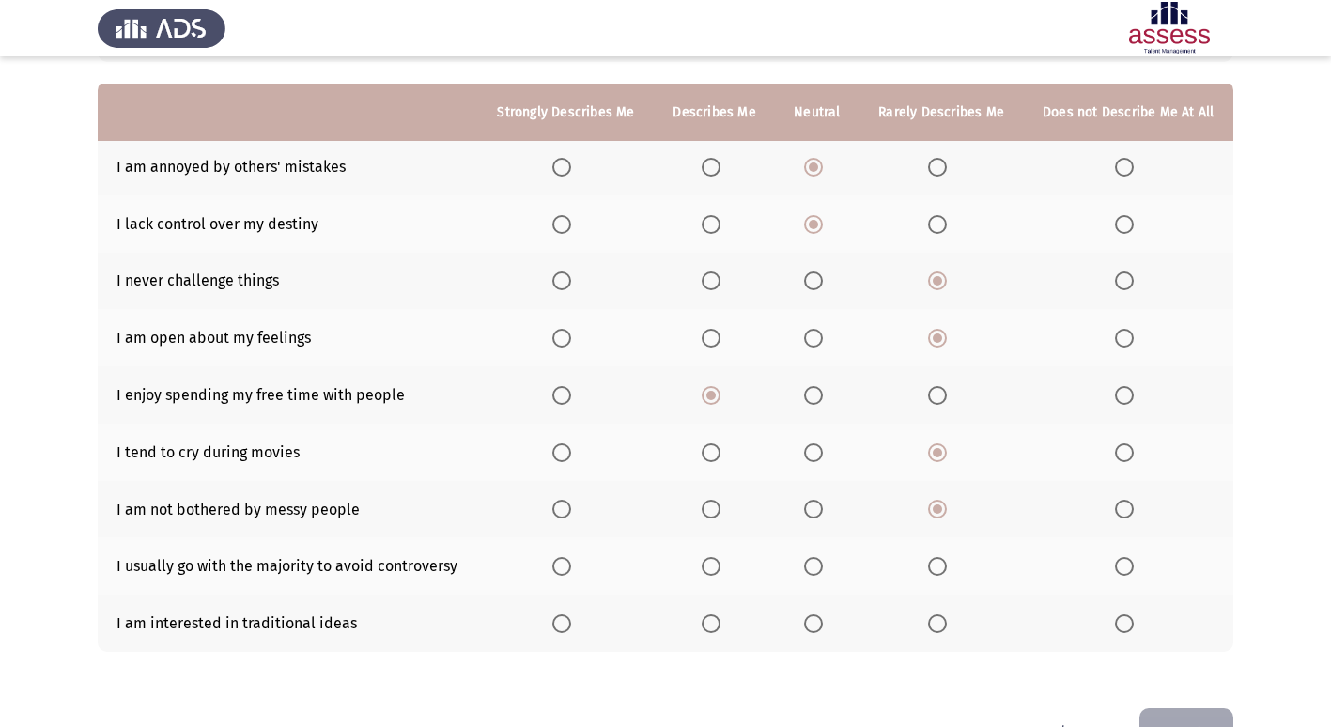
scroll to position [188, 0]
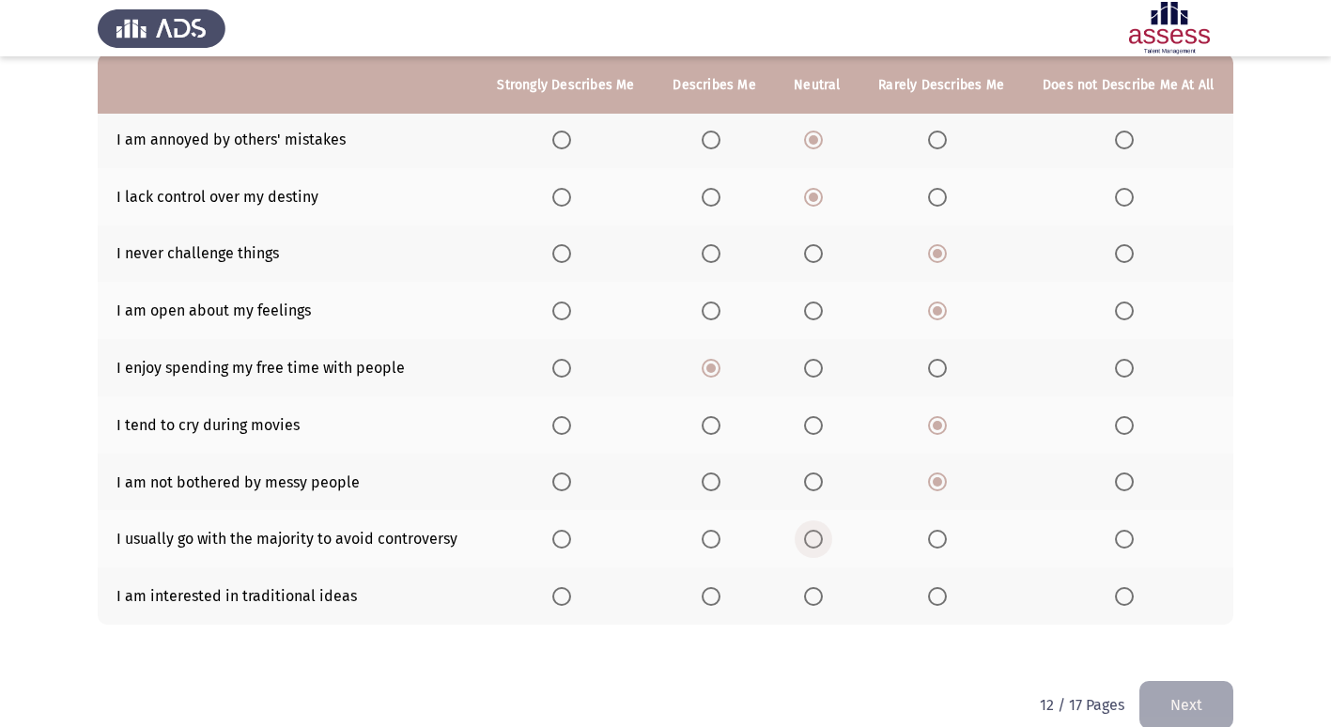
click at [821, 533] on span "Select an option" at bounding box center [813, 539] width 19 height 19
click at [821, 533] on input "Select an option" at bounding box center [813, 539] width 19 height 19
click at [809, 590] on span "Select an option" at bounding box center [813, 596] width 19 height 19
click at [809, 590] on input "Select an option" at bounding box center [813, 596] width 19 height 19
click at [1212, 686] on button "Next" at bounding box center [1187, 705] width 94 height 48
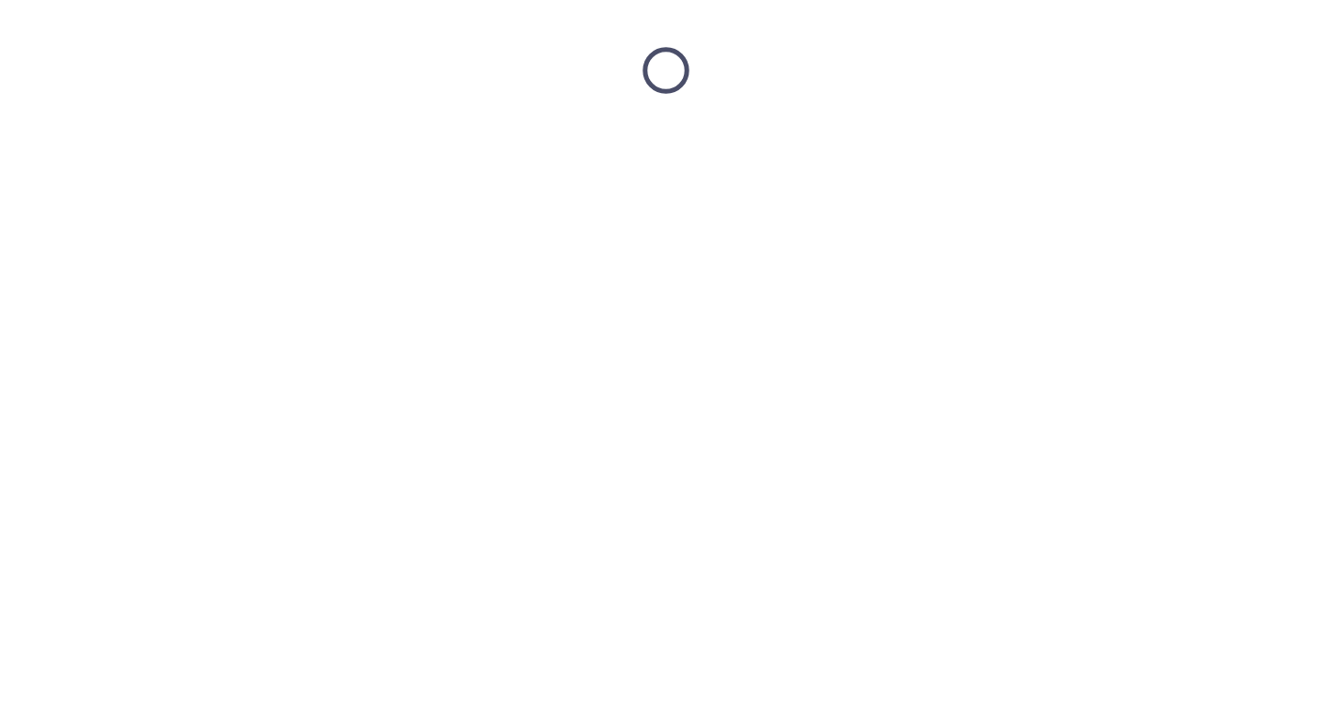
scroll to position [0, 0]
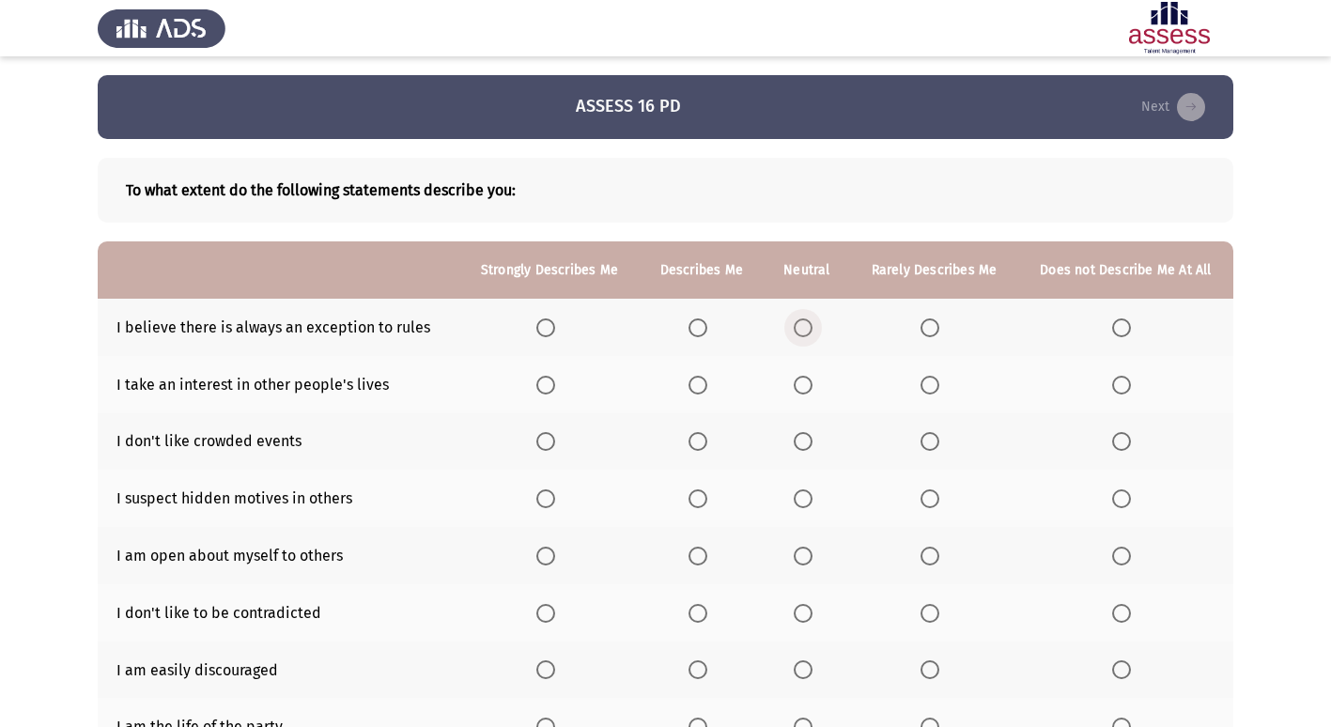
click at [795, 326] on span "Select an option" at bounding box center [803, 328] width 19 height 19
click at [795, 326] on input "Select an option" at bounding box center [803, 328] width 19 height 19
click at [806, 384] on span "Select an option" at bounding box center [803, 385] width 19 height 19
click at [806, 384] on input "Select an option" at bounding box center [803, 385] width 19 height 19
click at [928, 443] on span "Select an option" at bounding box center [930, 441] width 19 height 19
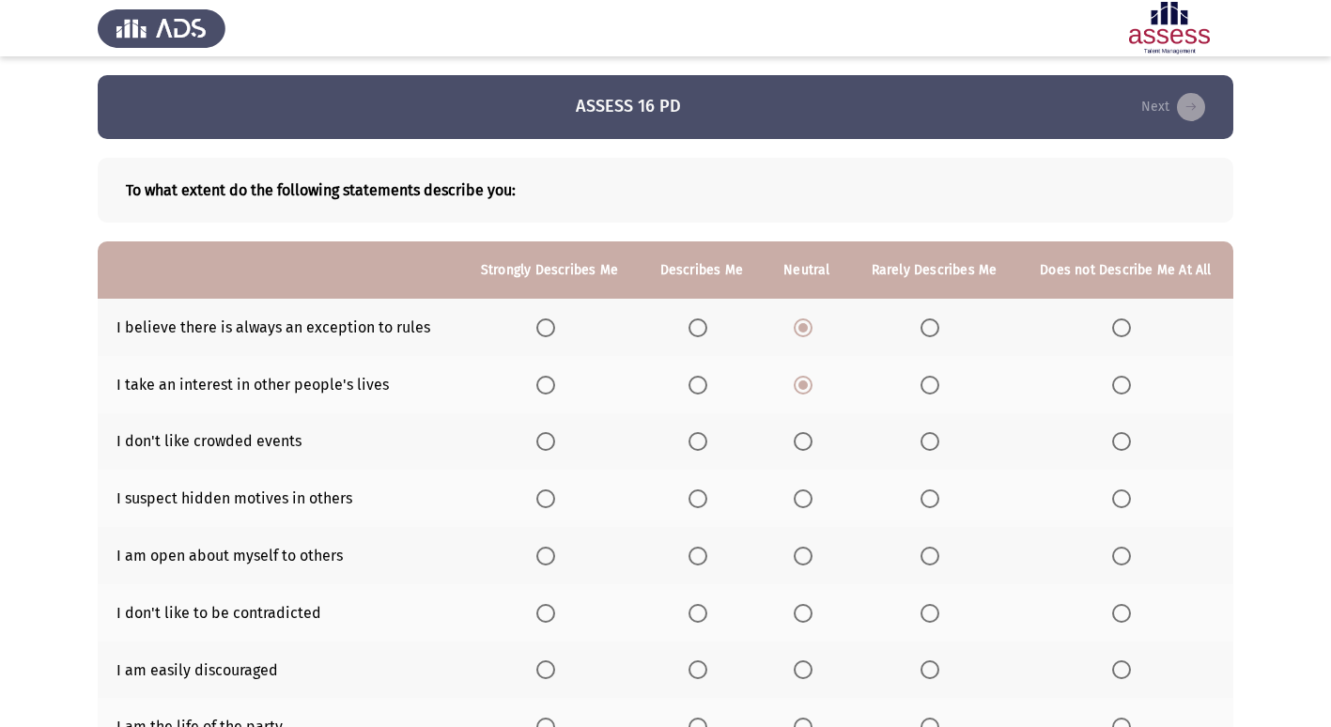
click at [928, 443] on input "Select an option" at bounding box center [930, 441] width 19 height 19
click at [924, 495] on span "Select an option" at bounding box center [930, 499] width 19 height 19
click at [924, 495] on input "Select an option" at bounding box center [930, 499] width 19 height 19
click at [924, 558] on span "Select an option" at bounding box center [930, 556] width 19 height 19
click at [924, 558] on input "Select an option" at bounding box center [930, 556] width 19 height 19
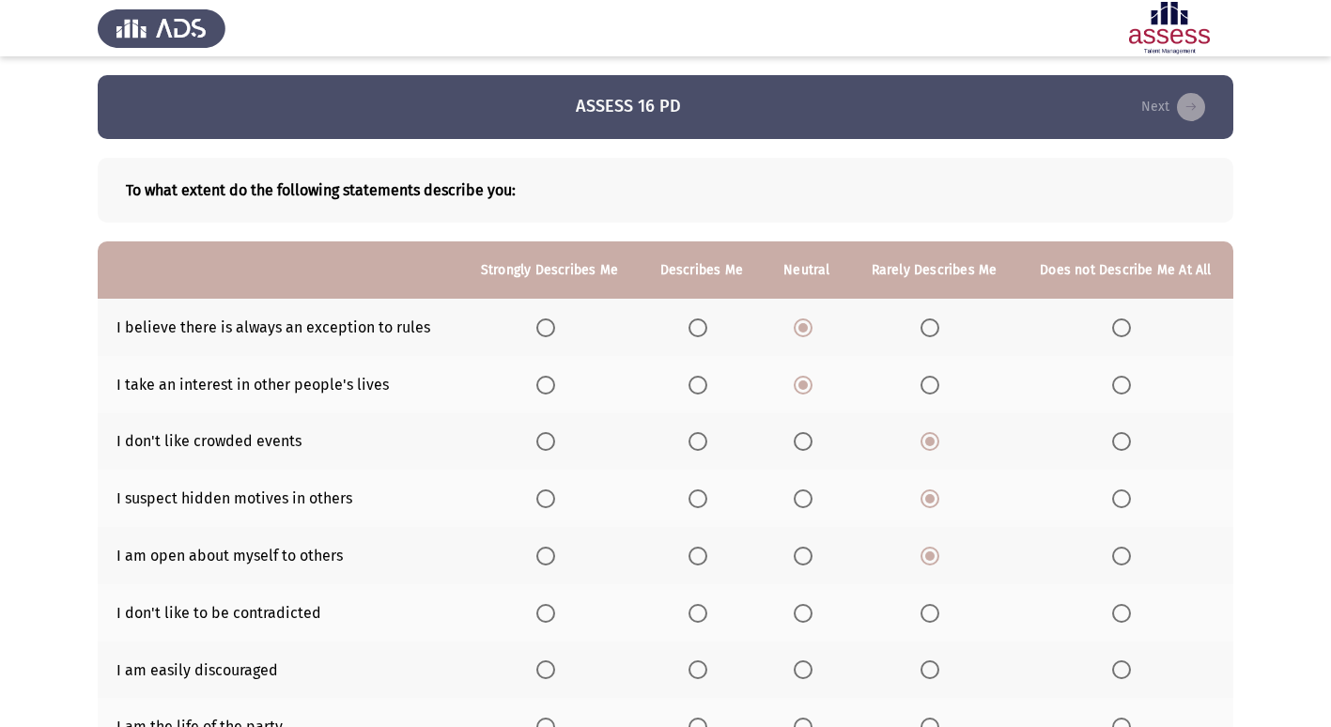
click at [804, 613] on span "Select an option" at bounding box center [803, 613] width 19 height 19
click at [804, 613] on input "Select an option" at bounding box center [803, 613] width 19 height 19
click at [1106, 671] on th at bounding box center [1126, 670] width 215 height 57
click at [1114, 669] on span "Select an option" at bounding box center [1121, 670] width 19 height 19
click at [1114, 669] on input "Select an option" at bounding box center [1121, 670] width 19 height 19
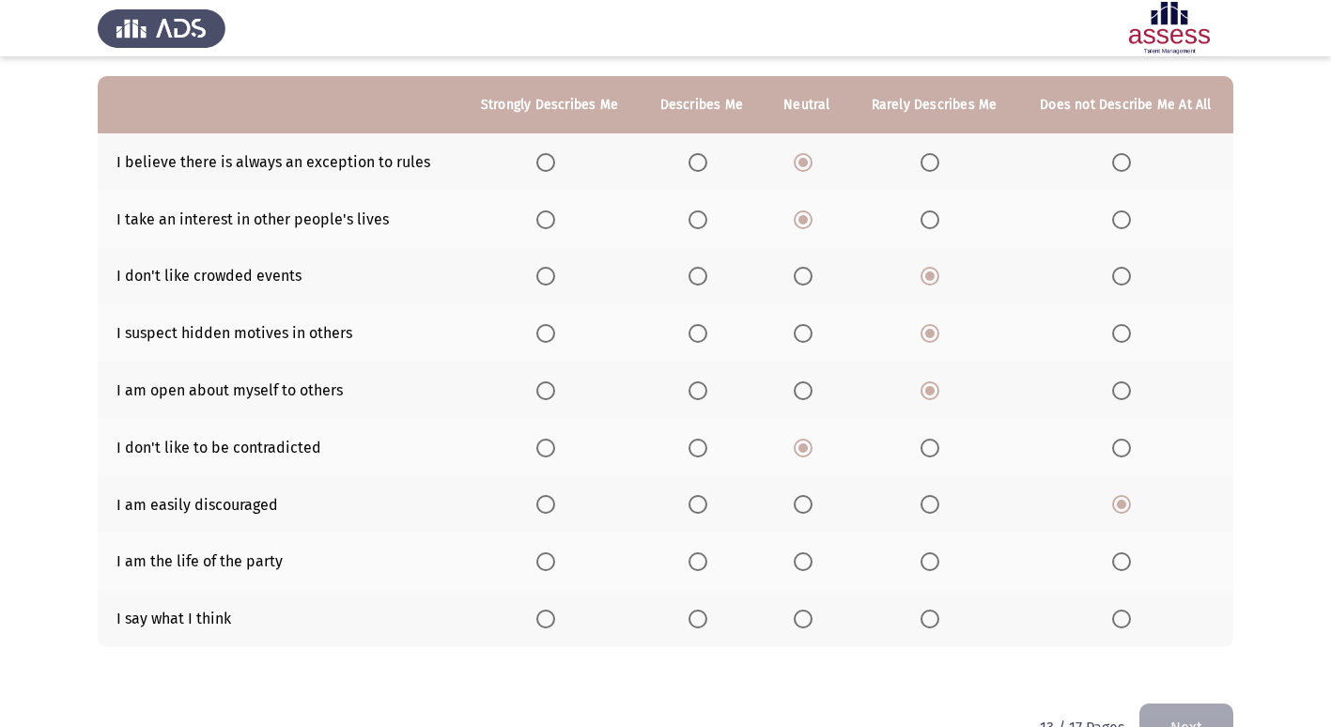
scroll to position [188, 0]
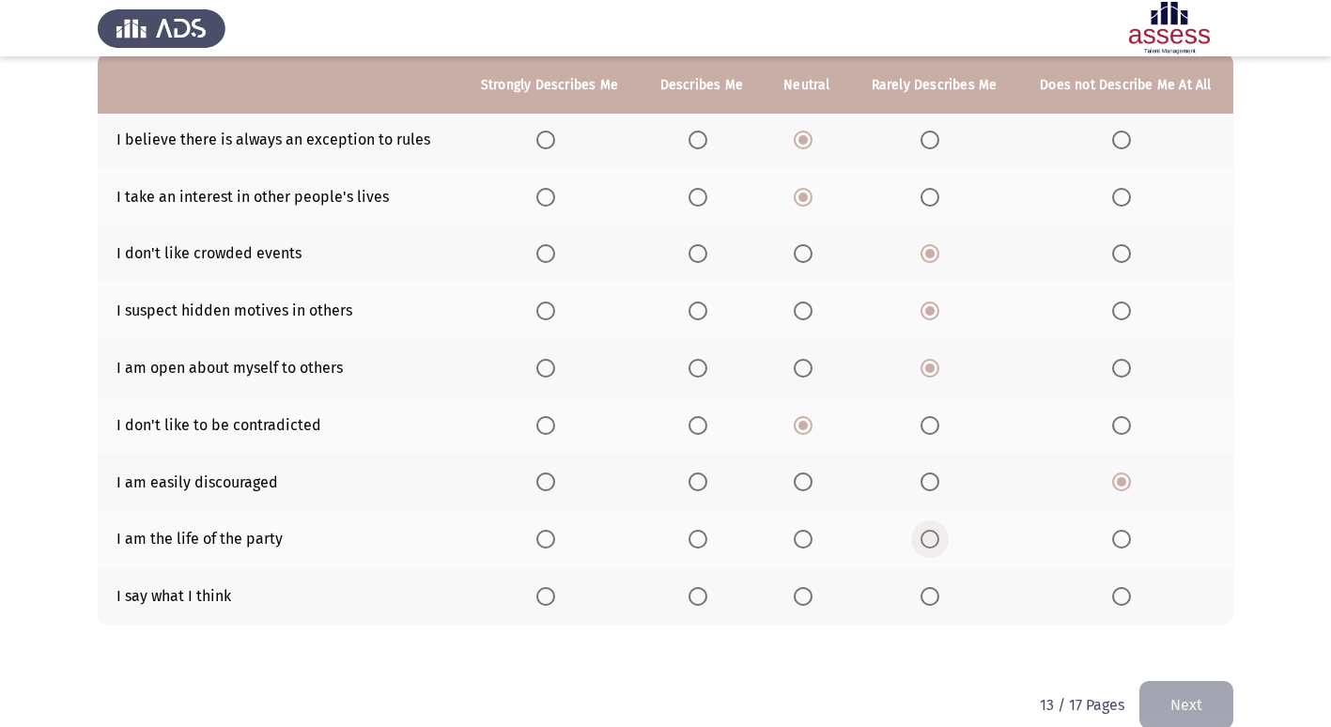
click at [935, 539] on span "Select an option" at bounding box center [930, 539] width 19 height 19
click at [935, 539] on input "Select an option" at bounding box center [930, 539] width 19 height 19
click at [815, 600] on label "Select an option" at bounding box center [807, 596] width 26 height 19
click at [813, 600] on input "Select an option" at bounding box center [803, 596] width 19 height 19
click at [1205, 706] on button "Next" at bounding box center [1187, 705] width 94 height 48
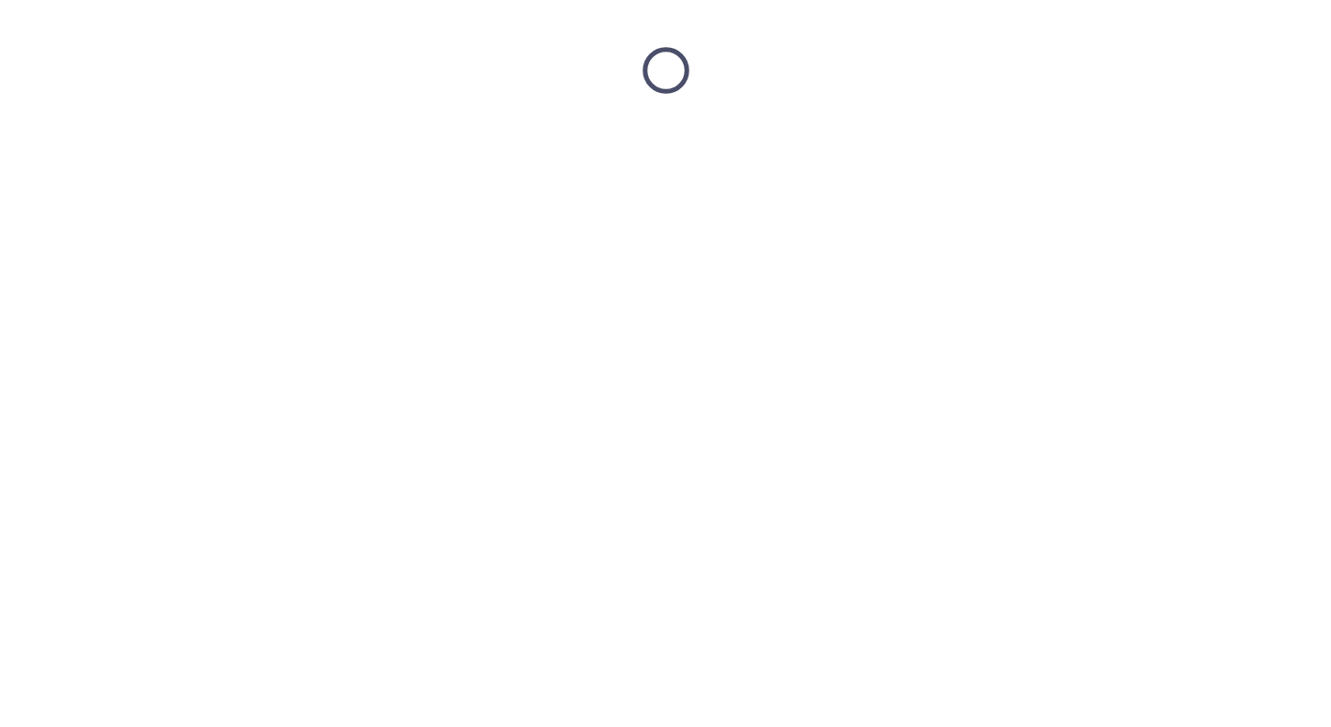
scroll to position [0, 0]
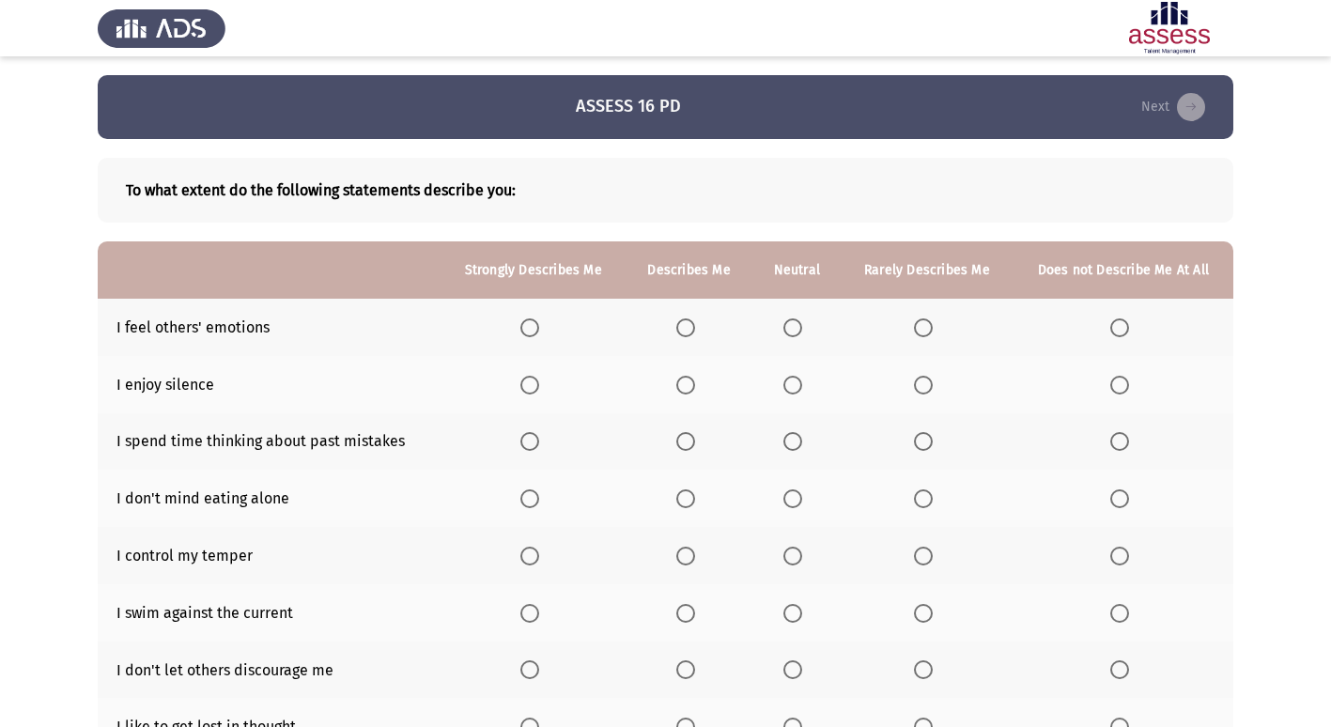
click at [677, 326] on th at bounding box center [689, 327] width 127 height 57
click at [689, 327] on span "Select an option" at bounding box center [686, 328] width 19 height 19
click at [689, 327] on input "Select an option" at bounding box center [686, 328] width 19 height 19
click at [785, 382] on span "Select an option" at bounding box center [793, 385] width 19 height 19
click at [785, 382] on input "Select an option" at bounding box center [793, 385] width 19 height 19
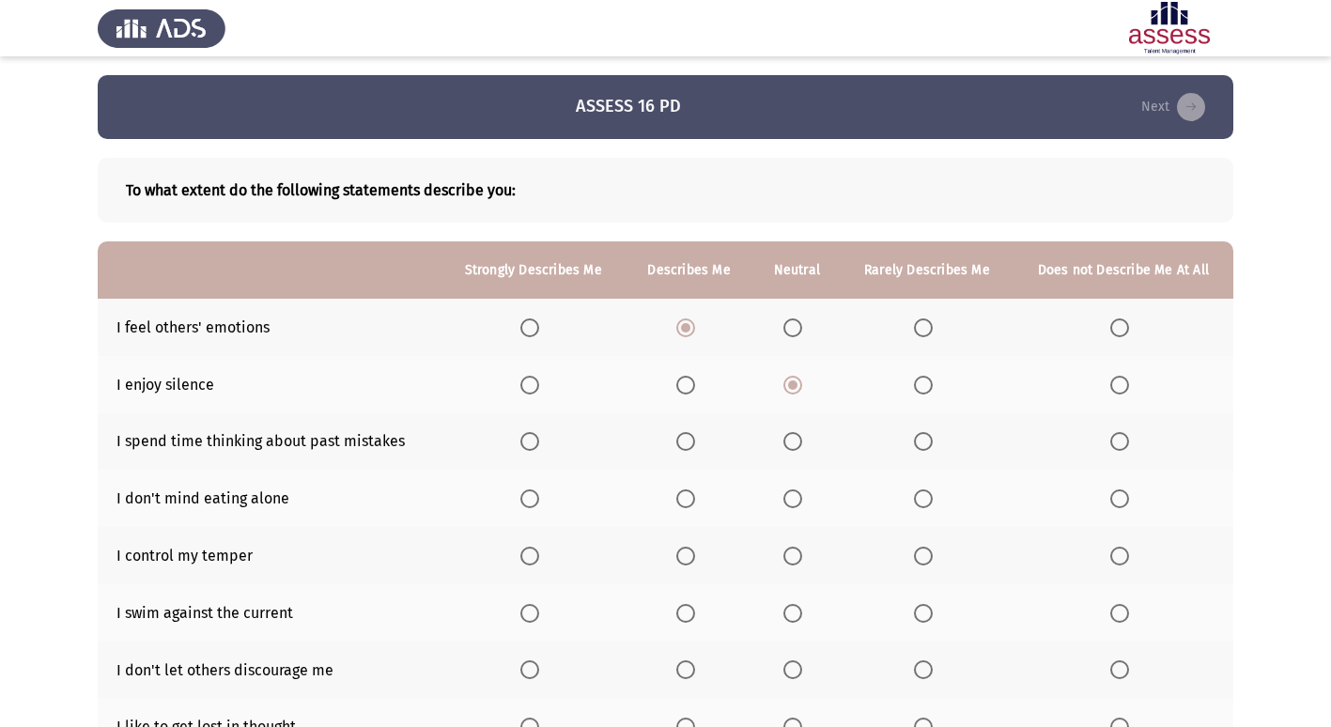
click at [529, 448] on span "Select an option" at bounding box center [530, 441] width 19 height 19
click at [529, 448] on input "Select an option" at bounding box center [530, 441] width 19 height 19
click at [692, 497] on span "Select an option" at bounding box center [686, 499] width 19 height 19
click at [692, 497] on input "Select an option" at bounding box center [686, 499] width 19 height 19
click at [785, 552] on span "Select an option" at bounding box center [793, 556] width 19 height 19
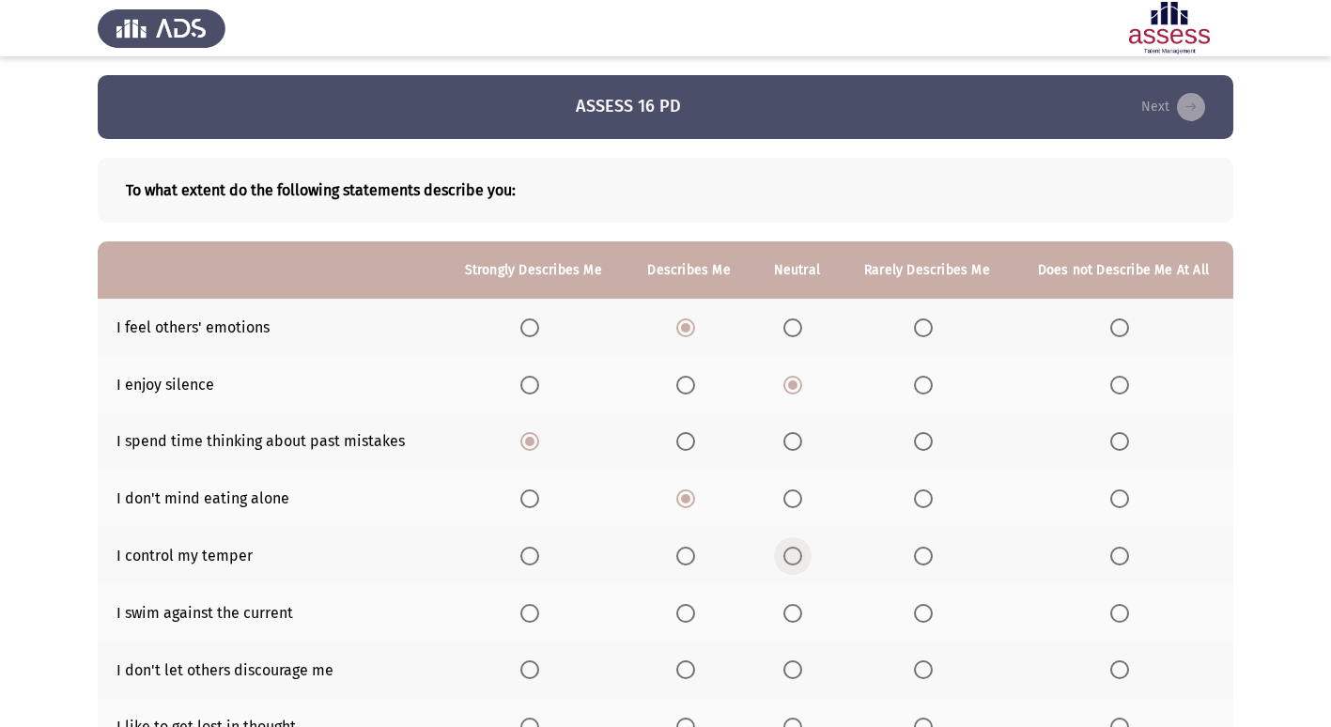
click at [785, 552] on input "Select an option" at bounding box center [793, 556] width 19 height 19
click at [911, 614] on th at bounding box center [927, 612] width 172 height 57
click at [917, 614] on span "Select an option" at bounding box center [923, 613] width 19 height 19
click at [917, 614] on input "Select an option" at bounding box center [923, 613] width 19 height 19
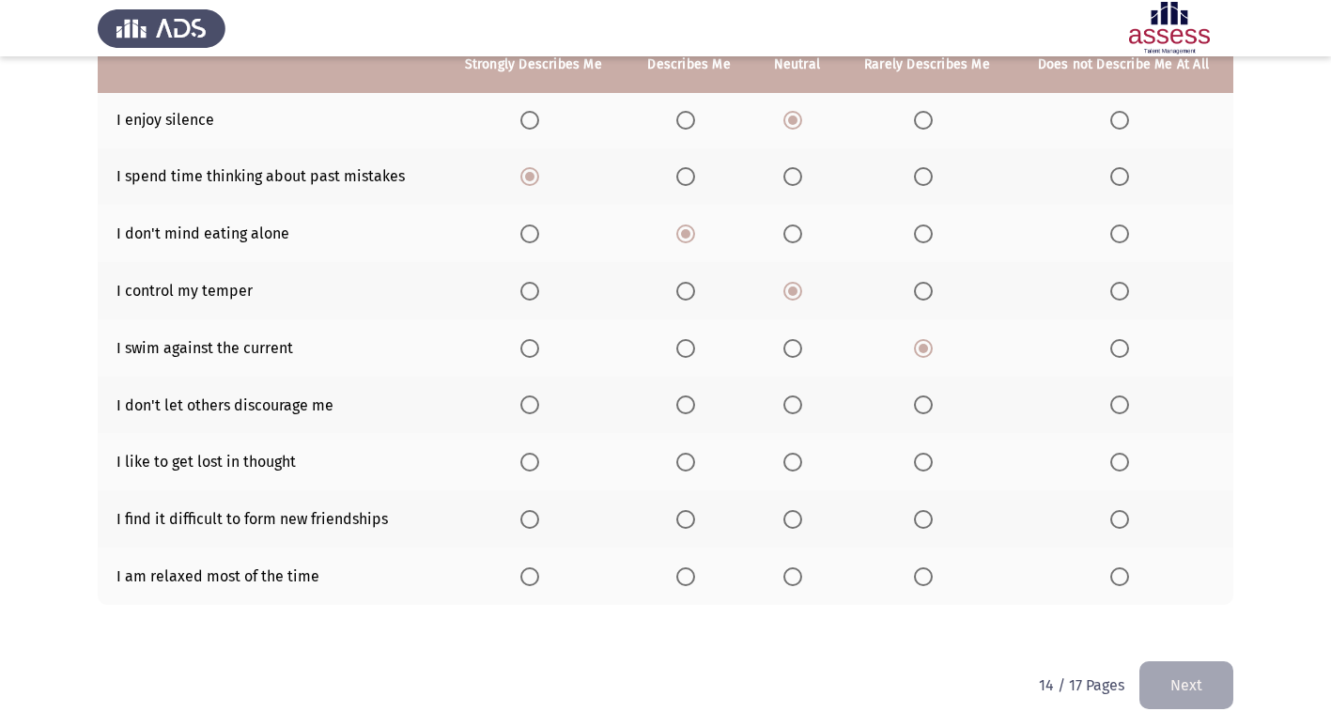
scroll to position [274, 0]
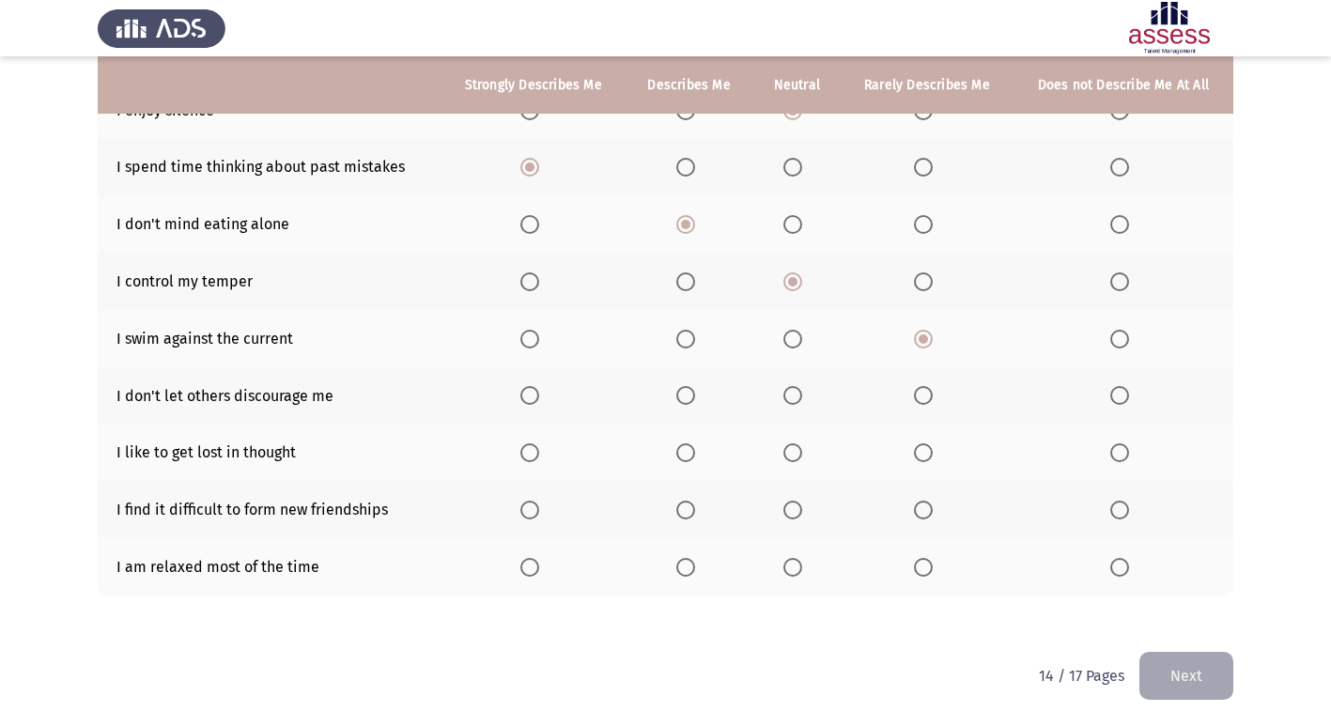
click at [681, 399] on span "Select an option" at bounding box center [686, 395] width 19 height 19
click at [681, 399] on input "Select an option" at bounding box center [686, 395] width 19 height 19
click at [1128, 449] on span "Select an option" at bounding box center [1120, 452] width 19 height 19
click at [1128, 449] on input "Select an option" at bounding box center [1120, 452] width 19 height 19
click at [1123, 510] on span "Select an option" at bounding box center [1120, 510] width 19 height 19
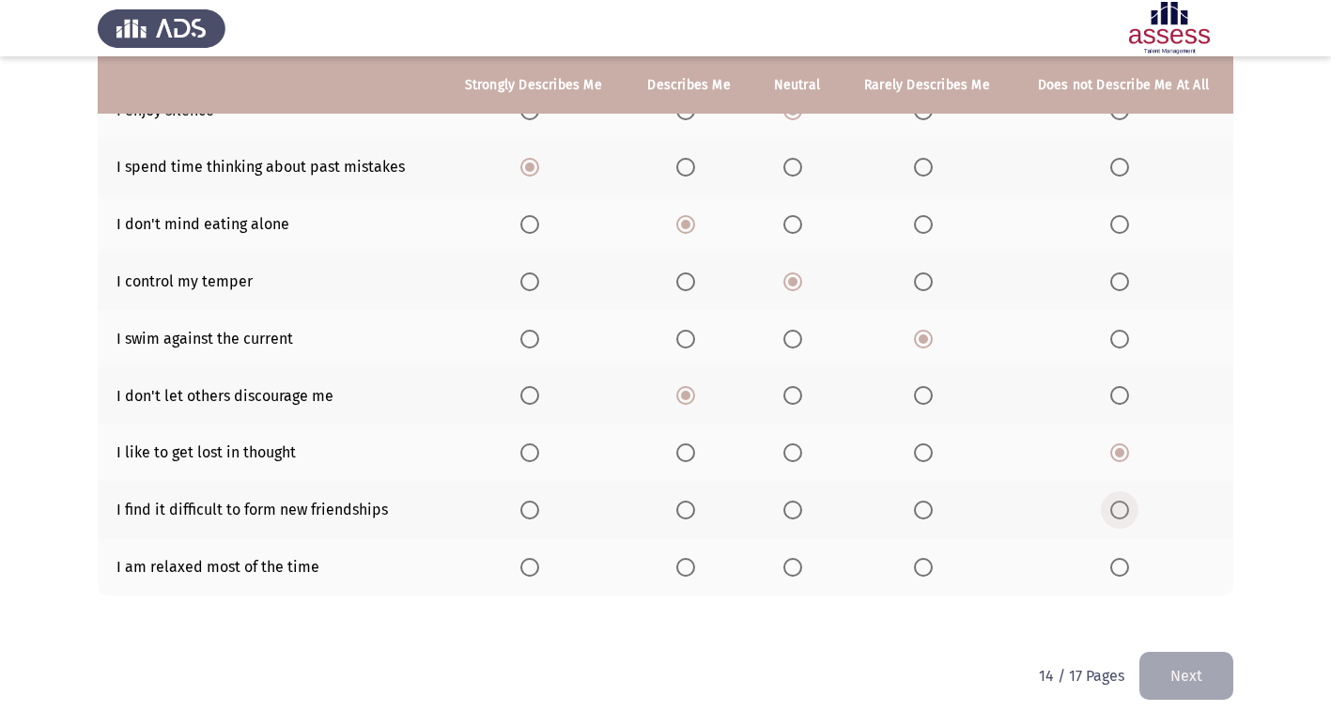
click at [1123, 510] on input "Select an option" at bounding box center [1120, 510] width 19 height 19
click at [924, 570] on span "Select an option" at bounding box center [923, 567] width 19 height 19
click at [924, 570] on input "Select an option" at bounding box center [923, 567] width 19 height 19
click at [1208, 674] on button "Next" at bounding box center [1187, 676] width 94 height 48
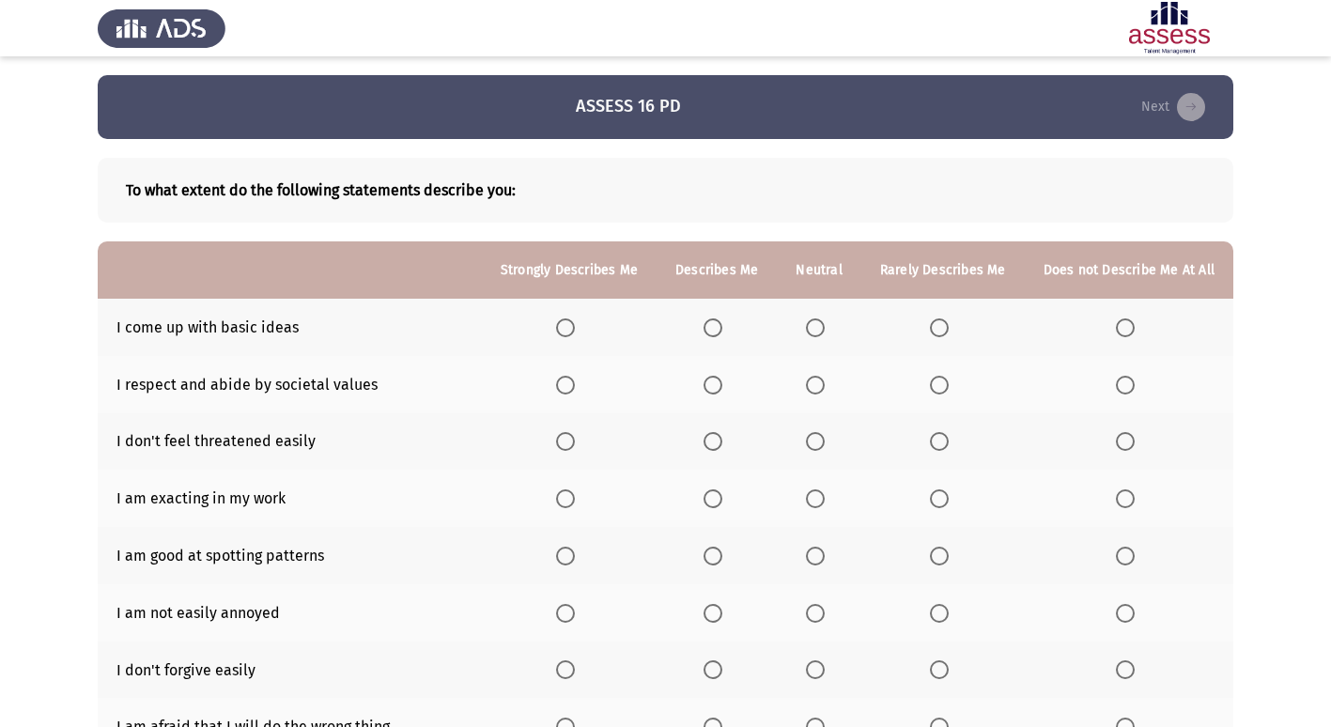
click at [938, 320] on span "Select an option" at bounding box center [939, 328] width 19 height 19
click at [938, 320] on input "Select an option" at bounding box center [939, 328] width 19 height 19
click at [819, 328] on span "Select an option" at bounding box center [815, 328] width 19 height 19
click at [819, 328] on input "Select an option" at bounding box center [815, 328] width 19 height 19
click at [812, 395] on th at bounding box center [819, 384] width 84 height 57
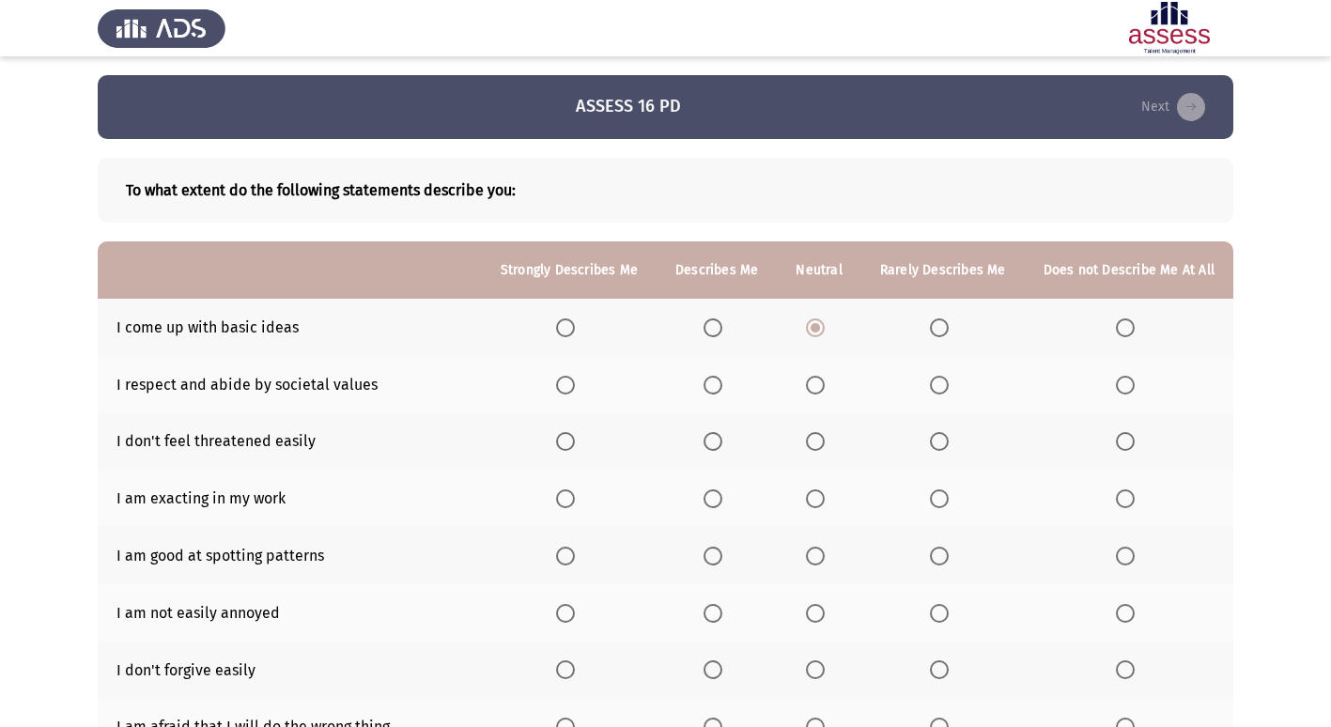
click at [823, 391] on span "Select an option" at bounding box center [815, 385] width 19 height 19
click at [823, 391] on input "Select an option" at bounding box center [815, 385] width 19 height 19
click at [822, 432] on span "Select an option" at bounding box center [815, 441] width 19 height 19
click at [822, 432] on input "Select an option" at bounding box center [815, 441] width 19 height 19
click at [949, 494] on span "Select an option" at bounding box center [939, 499] width 19 height 19
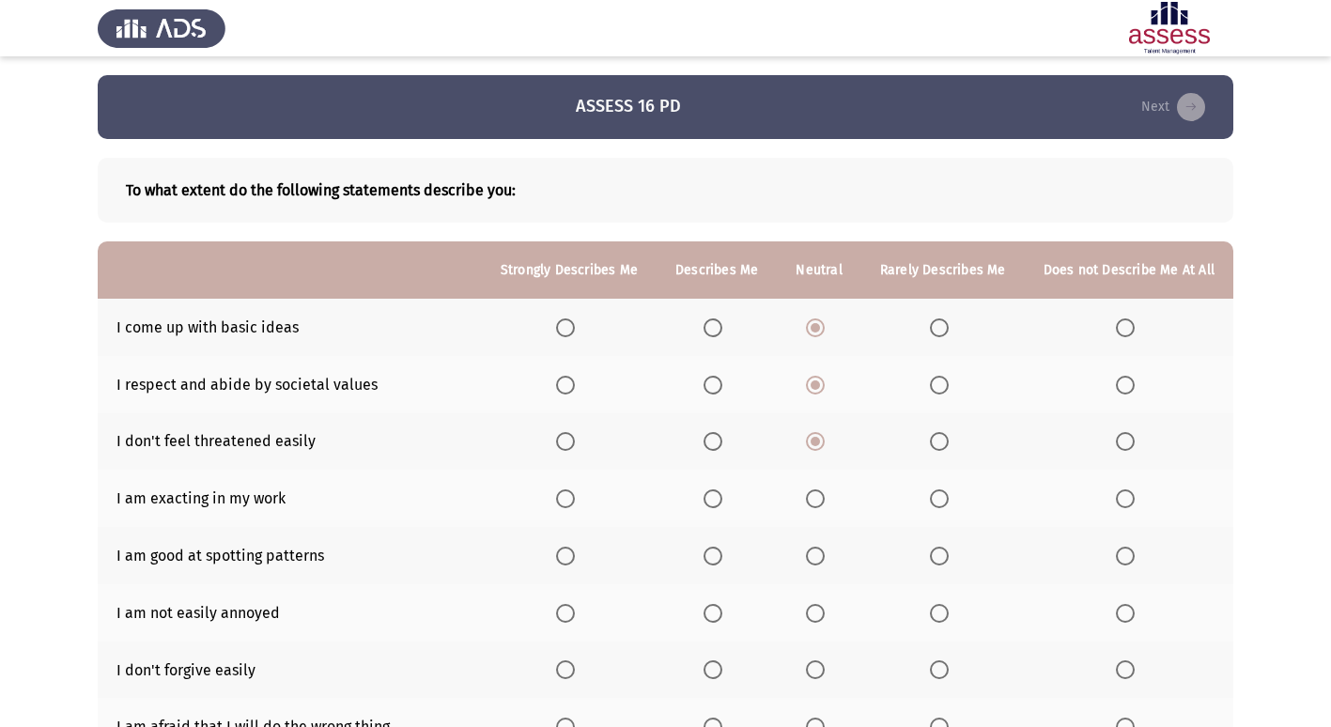
click at [949, 494] on input "Select an option" at bounding box center [939, 499] width 19 height 19
click at [825, 556] on span "Select an option" at bounding box center [815, 556] width 19 height 19
click at [825, 556] on input "Select an option" at bounding box center [815, 556] width 19 height 19
click at [575, 611] on span "Select an option" at bounding box center [565, 613] width 19 height 19
click at [575, 611] on input "Select an option" at bounding box center [565, 613] width 19 height 19
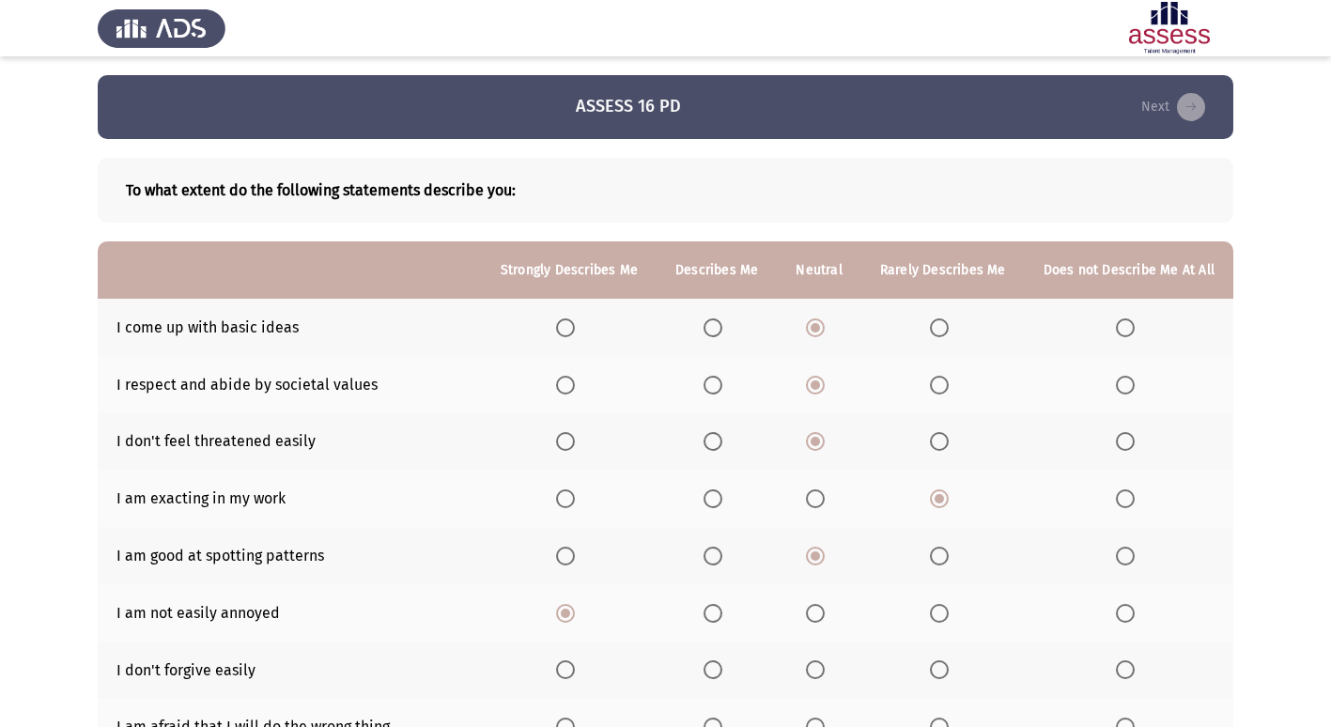
scroll to position [94, 0]
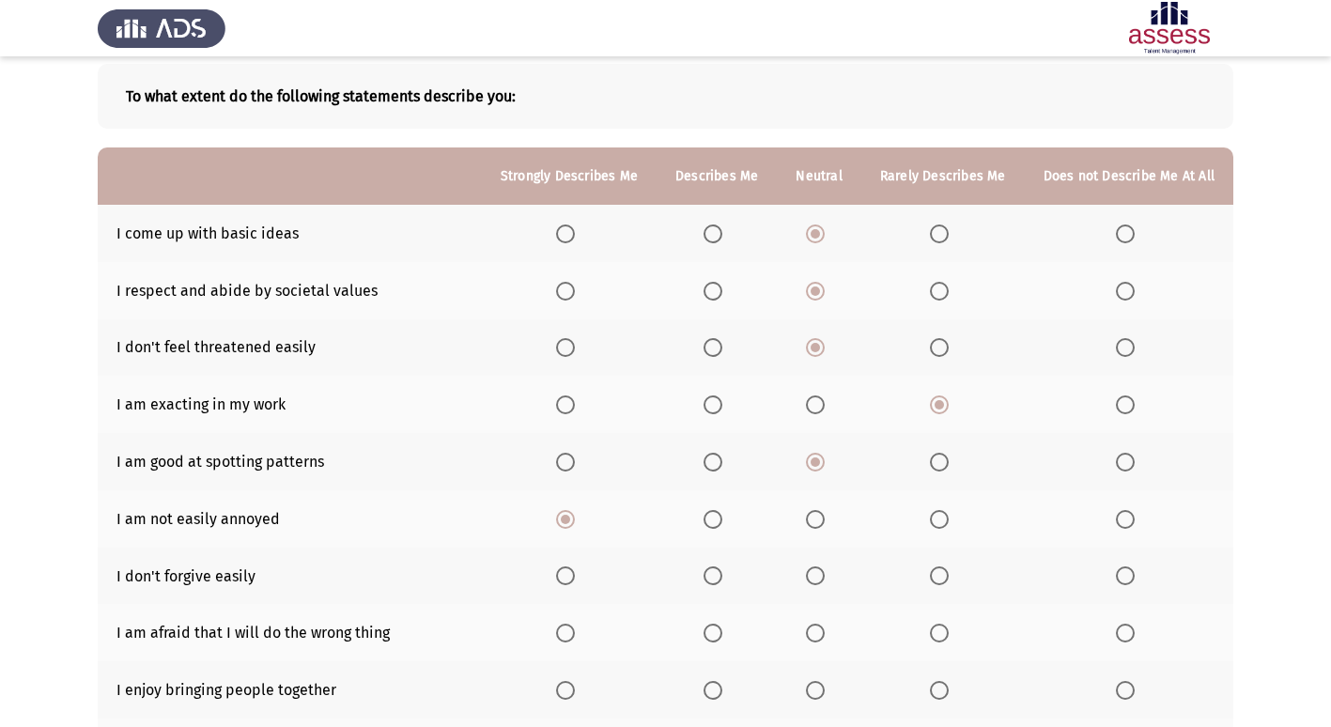
click at [1131, 580] on span "Select an option" at bounding box center [1125, 576] width 19 height 19
click at [1131, 580] on input "Select an option" at bounding box center [1125, 576] width 19 height 19
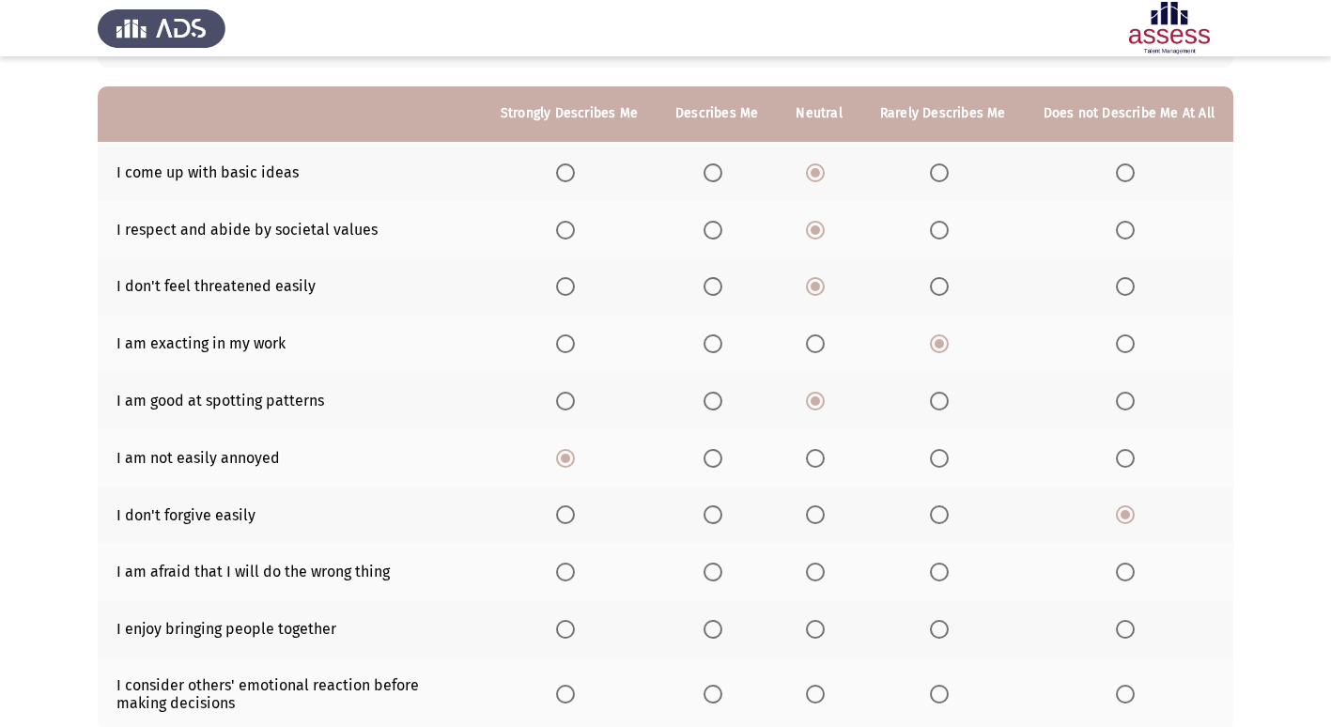
scroll to position [188, 0]
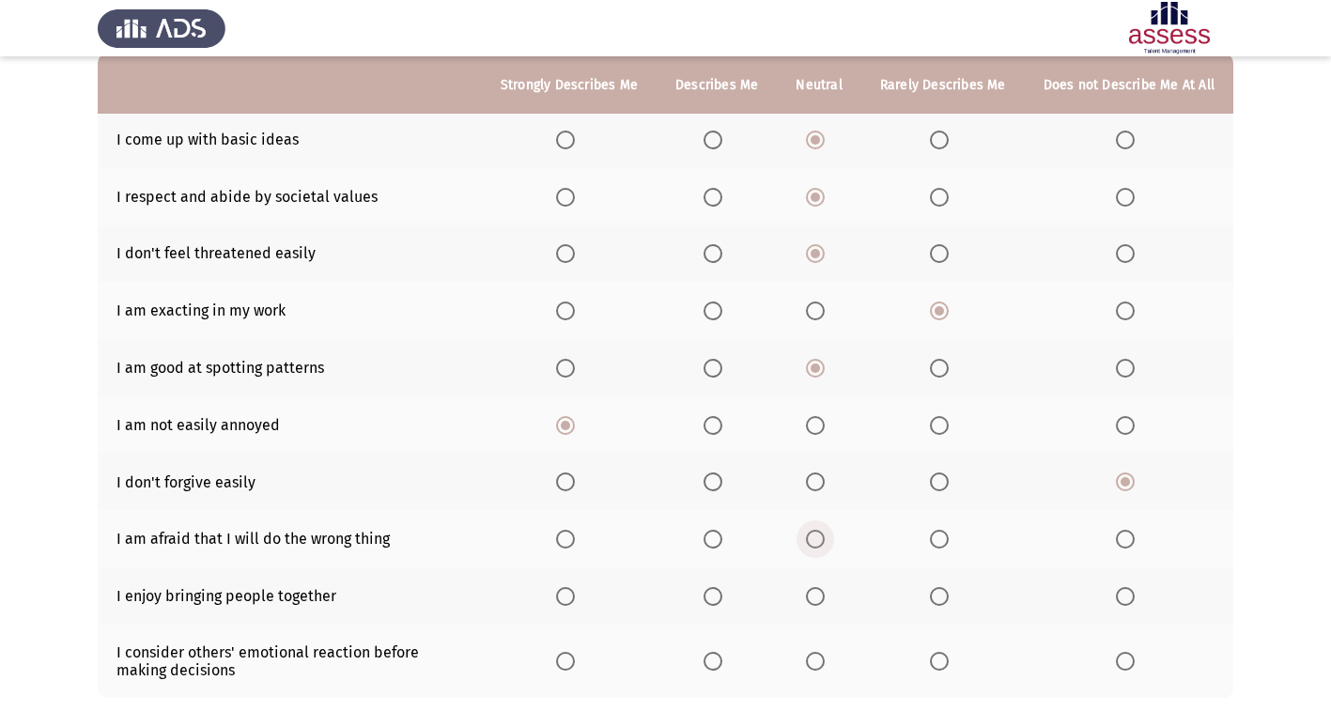
click at [824, 533] on span "Select an option" at bounding box center [815, 539] width 19 height 19
click at [824, 533] on input "Select an option" at bounding box center [815, 539] width 19 height 19
click at [823, 599] on span "Select an option" at bounding box center [815, 596] width 19 height 19
click at [823, 599] on input "Select an option" at bounding box center [815, 596] width 19 height 19
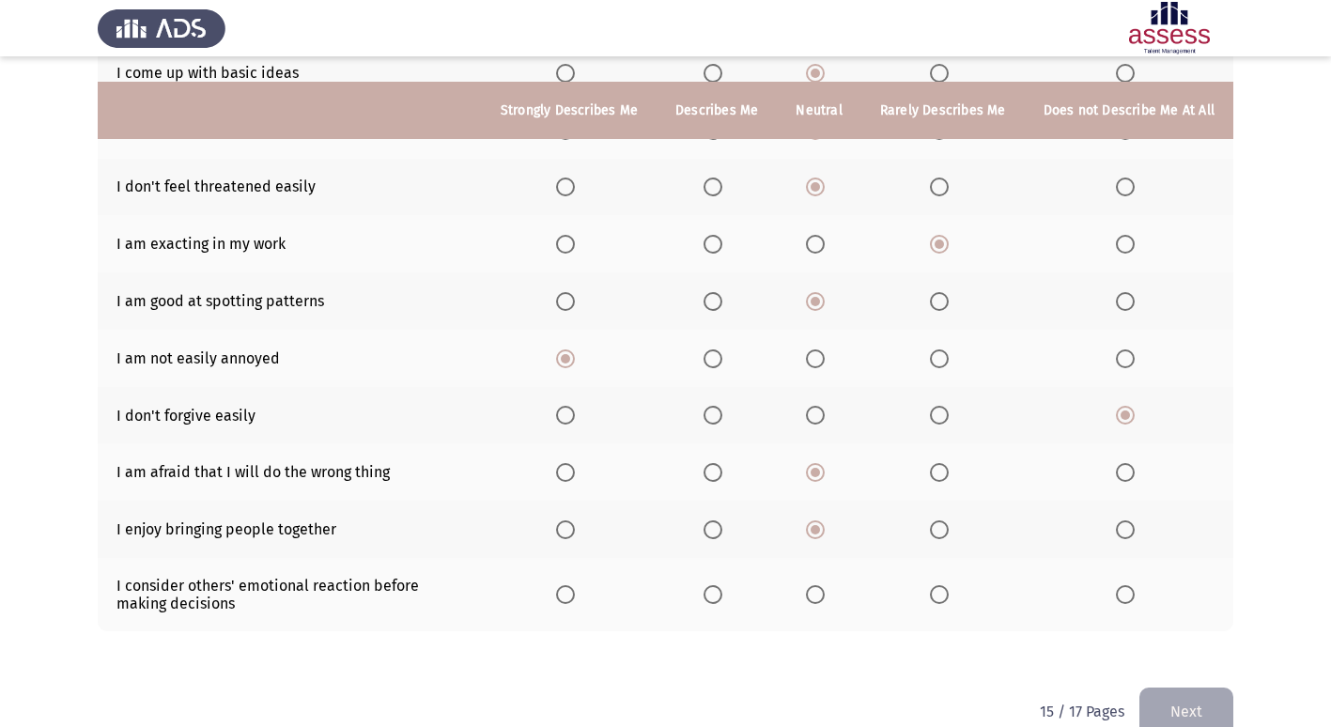
scroll to position [282, 0]
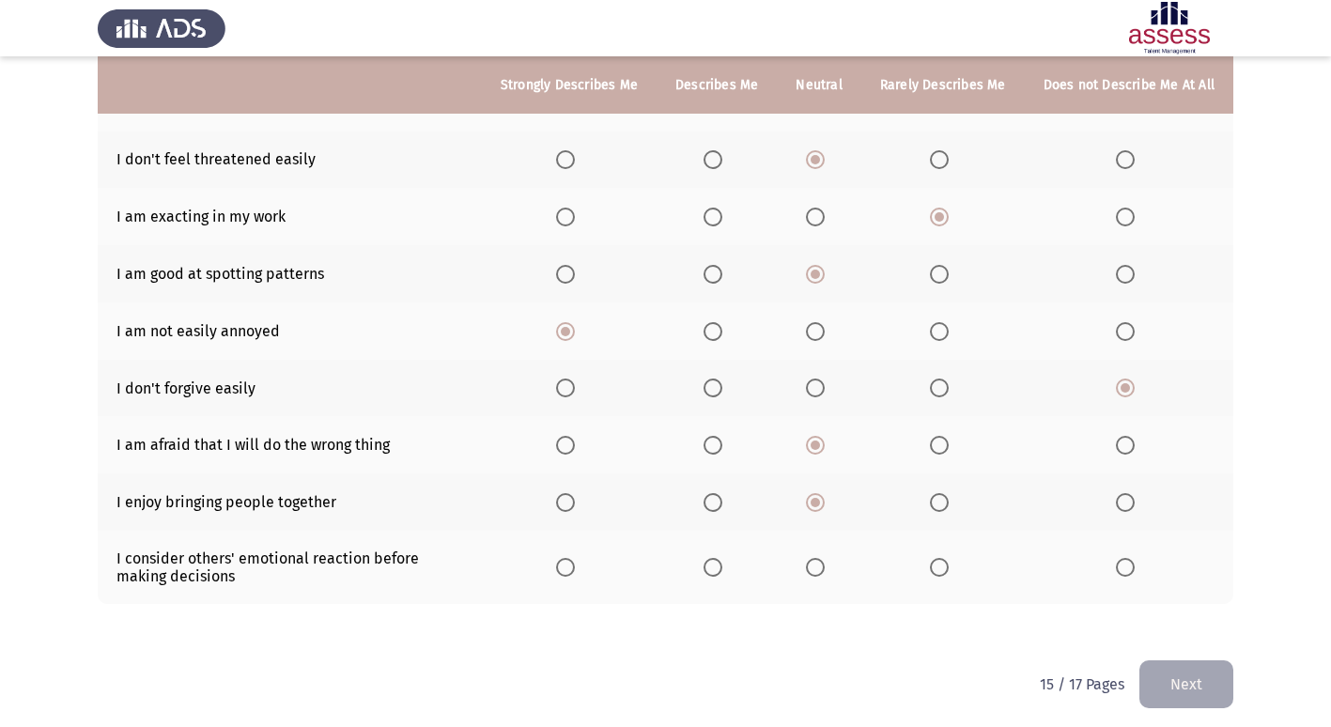
click at [817, 568] on span "Select an option" at bounding box center [815, 567] width 19 height 19
click at [817, 568] on input "Select an option" at bounding box center [815, 567] width 19 height 19
click at [1222, 682] on button "Next" at bounding box center [1187, 685] width 94 height 48
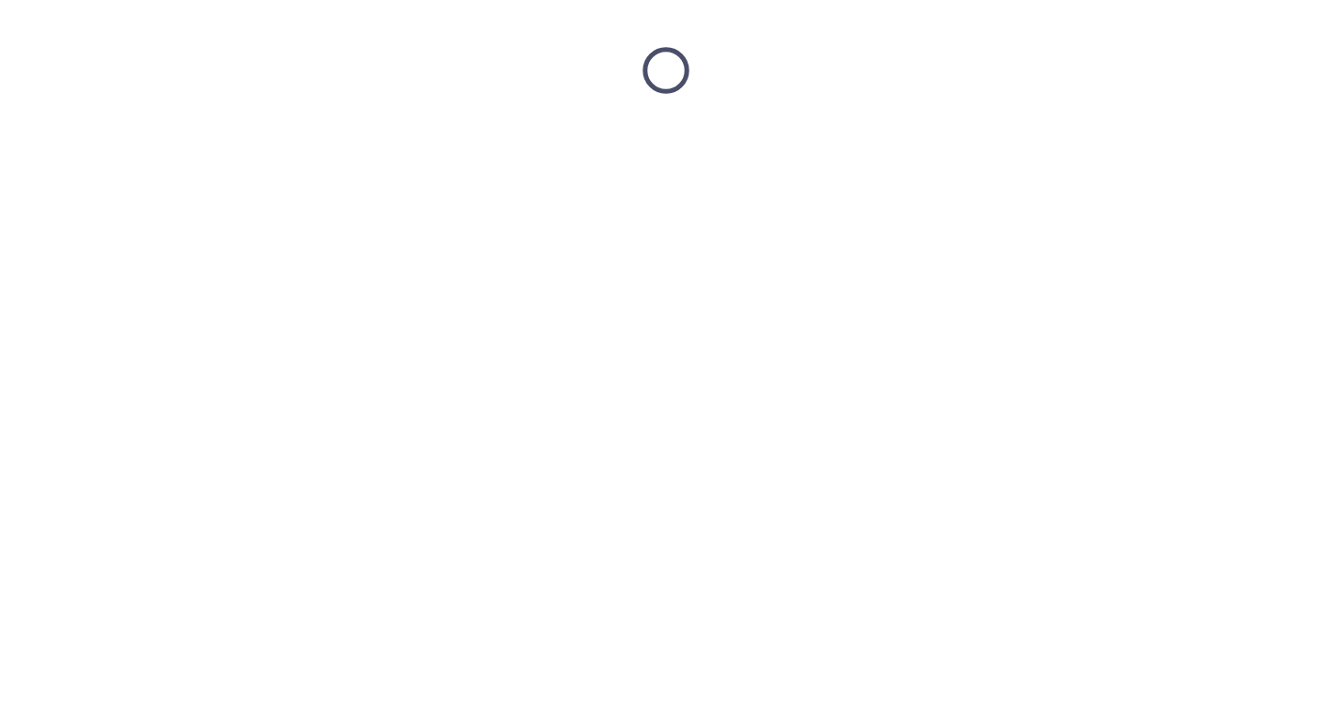
scroll to position [0, 0]
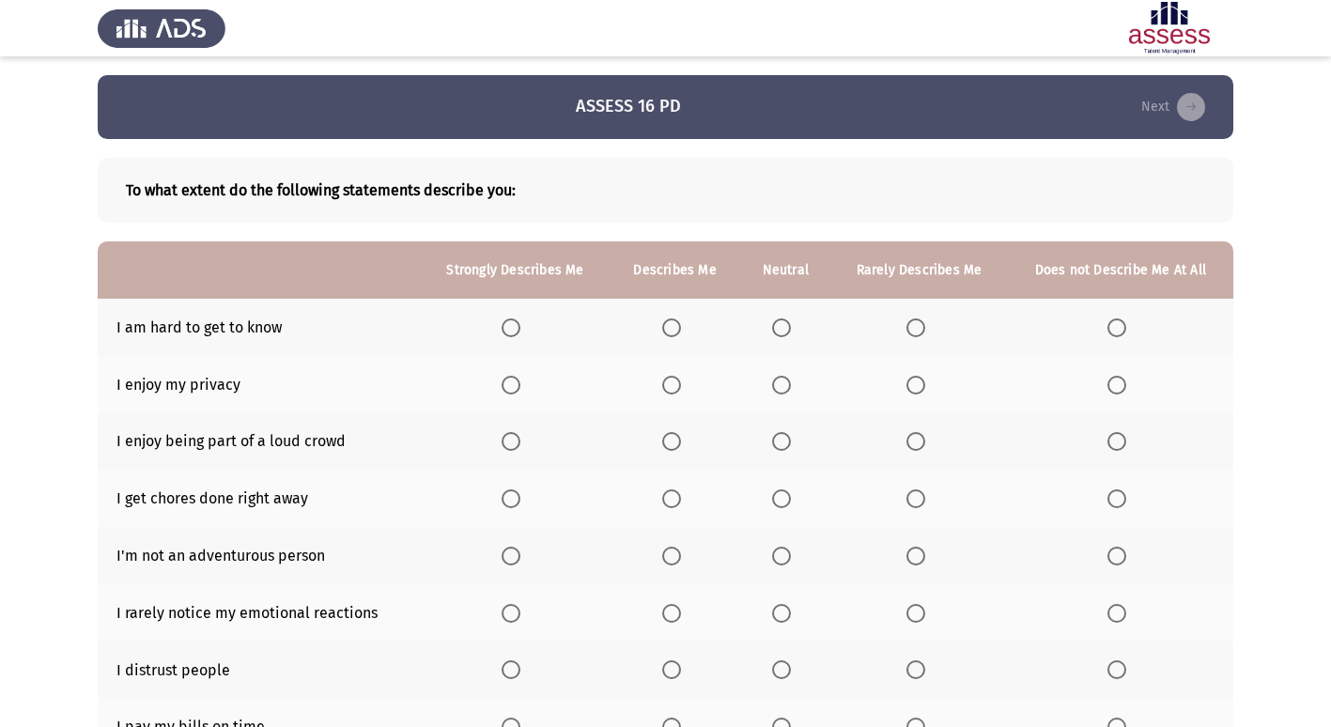
click at [1118, 331] on span "Select an option" at bounding box center [1117, 328] width 19 height 19
click at [1118, 331] on input "Select an option" at bounding box center [1117, 328] width 19 height 19
click at [779, 379] on span "Select an option" at bounding box center [781, 385] width 19 height 19
click at [779, 379] on input "Select an option" at bounding box center [781, 385] width 19 height 19
click at [784, 443] on span "Select an option" at bounding box center [781, 441] width 19 height 19
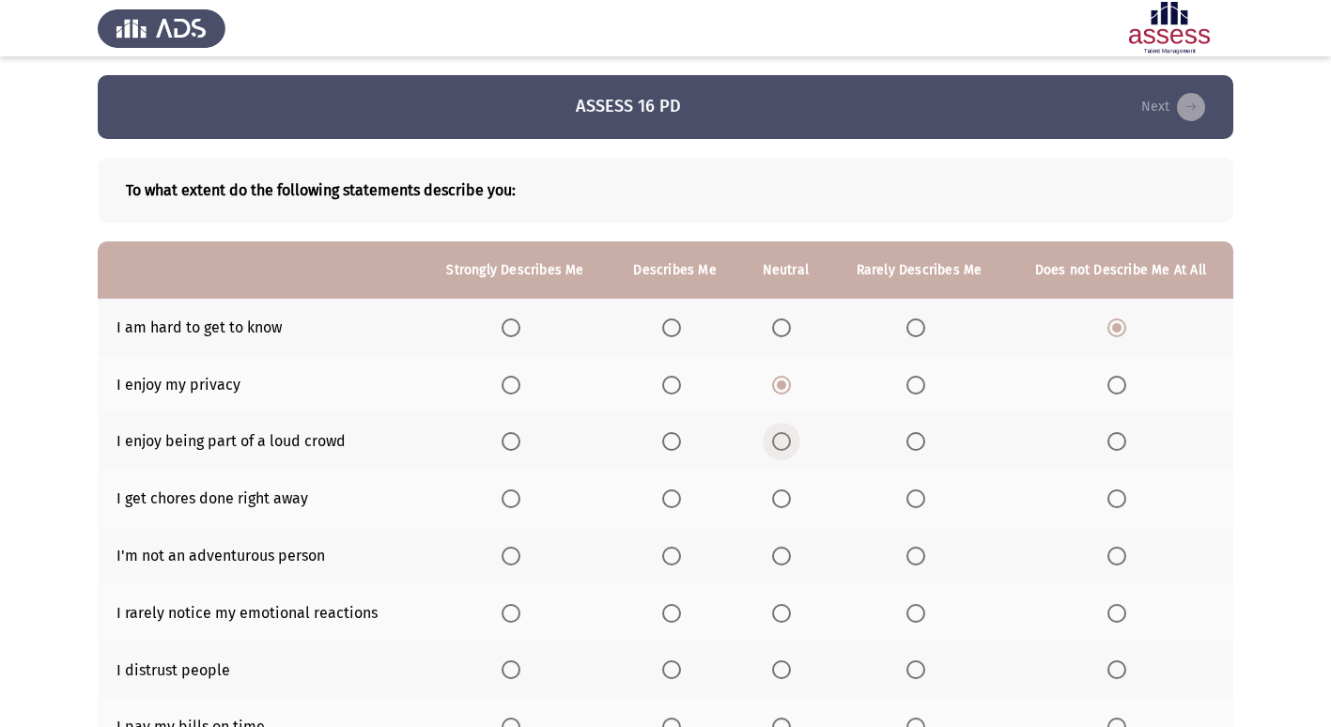
click at [784, 443] on input "Select an option" at bounding box center [781, 441] width 19 height 19
click at [785, 502] on span "Select an option" at bounding box center [781, 499] width 19 height 19
click at [785, 502] on input "Select an option" at bounding box center [781, 499] width 19 height 19
click at [907, 551] on span "Select an option" at bounding box center [916, 556] width 19 height 19
click at [907, 551] on input "Select an option" at bounding box center [916, 556] width 19 height 19
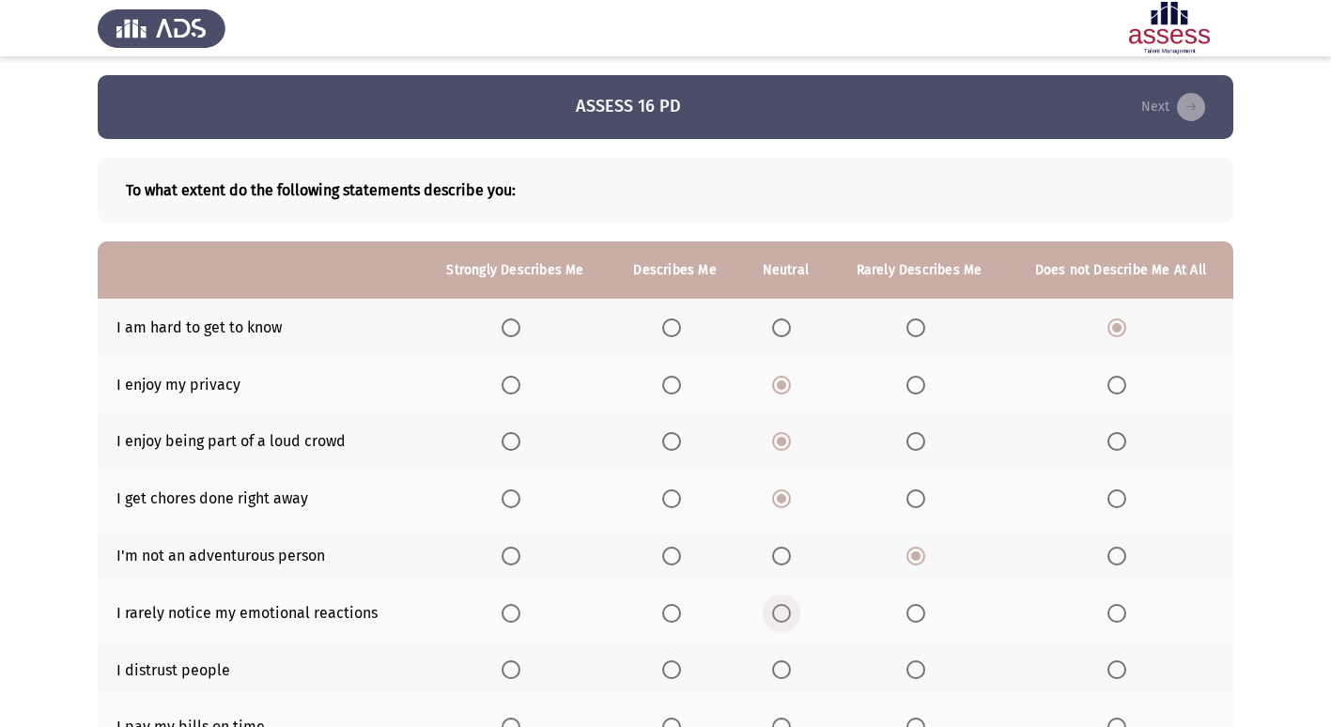
click at [779, 613] on span "Select an option" at bounding box center [781, 613] width 19 height 19
click at [779, 613] on input "Select an option" at bounding box center [781, 613] width 19 height 19
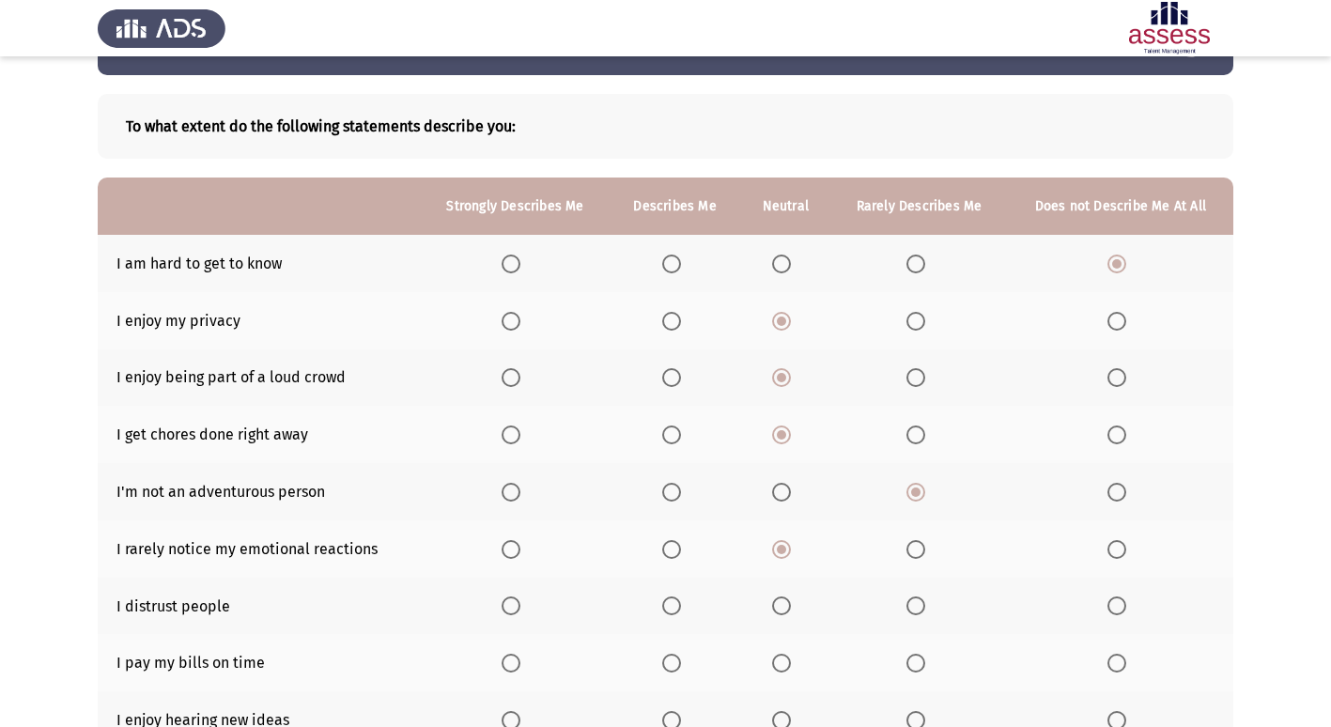
scroll to position [94, 0]
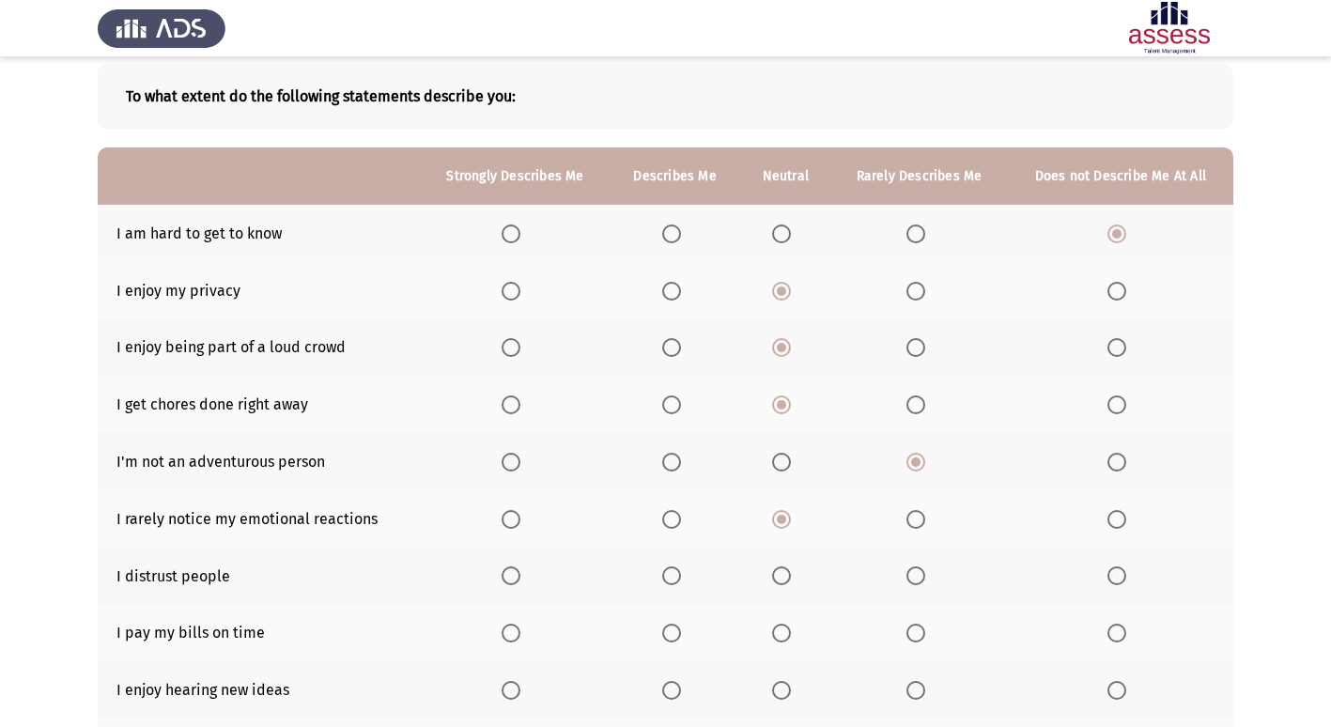
click at [909, 577] on span "Select an option" at bounding box center [916, 576] width 19 height 19
click at [909, 577] on input "Select an option" at bounding box center [916, 576] width 19 height 19
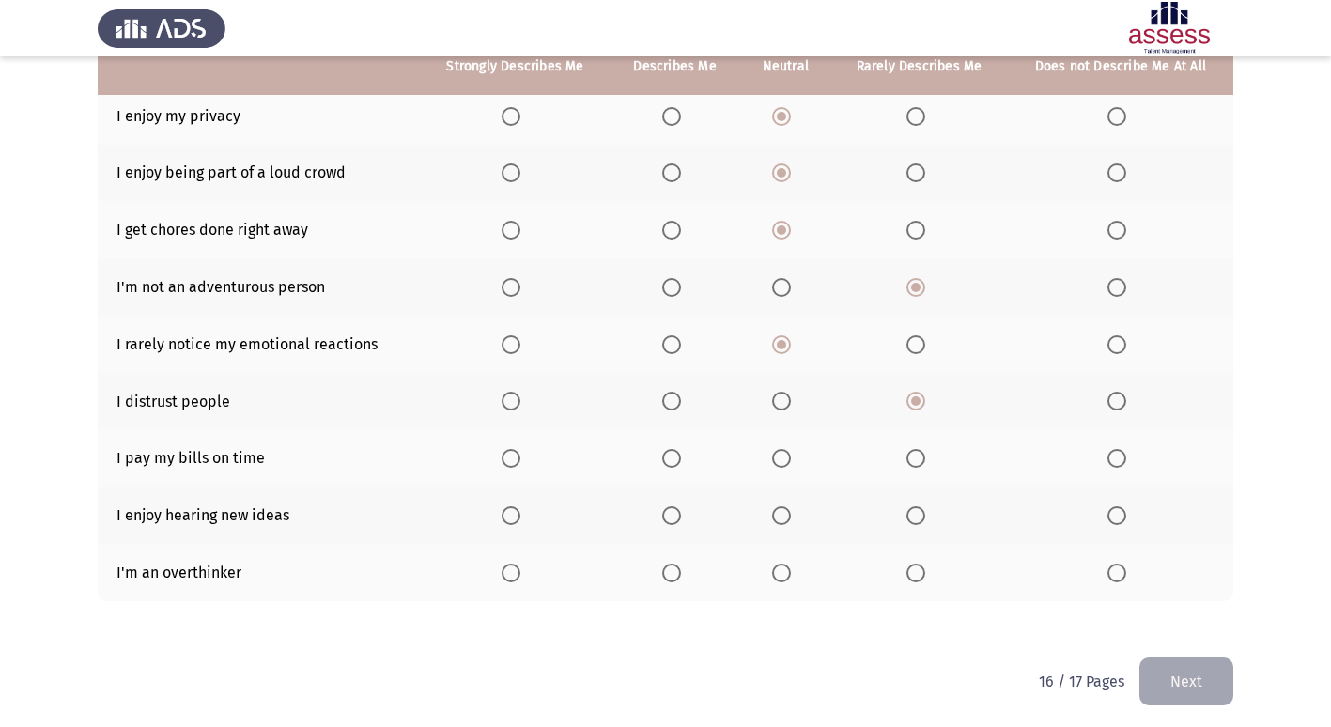
scroll to position [274, 0]
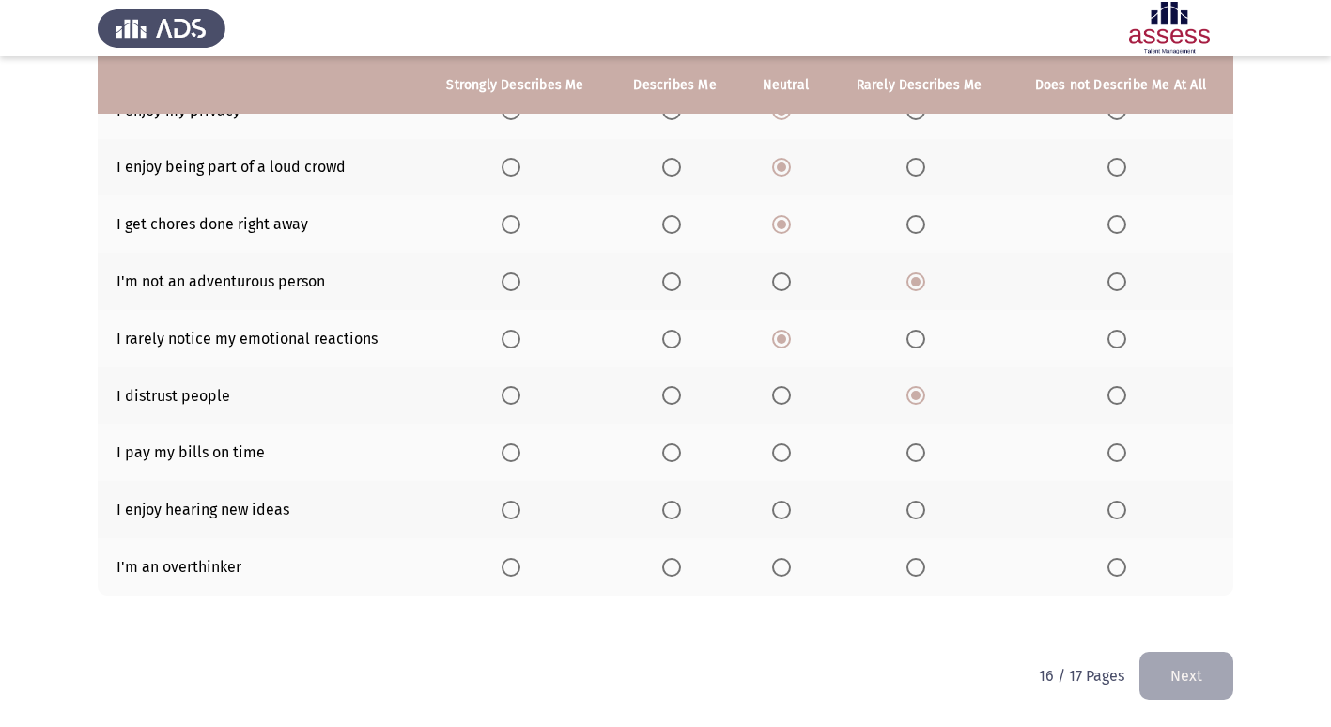
click at [516, 457] on span "Select an option" at bounding box center [511, 452] width 19 height 19
click at [516, 457] on input "Select an option" at bounding box center [511, 452] width 19 height 19
click at [517, 506] on span "Select an option" at bounding box center [511, 510] width 19 height 19
click at [517, 506] on input "Select an option" at bounding box center [511, 510] width 19 height 19
click at [1112, 572] on span "Select an option" at bounding box center [1117, 567] width 19 height 19
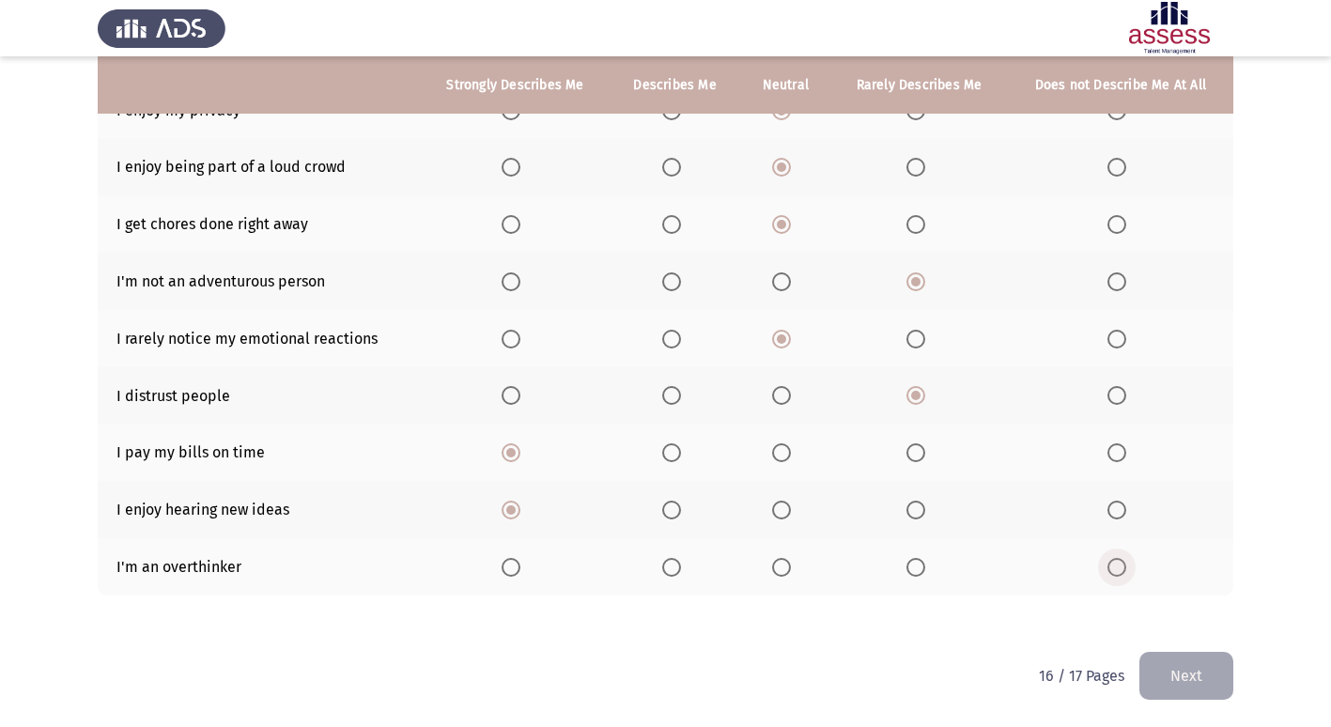
click at [1112, 572] on input "Select an option" at bounding box center [1117, 567] width 19 height 19
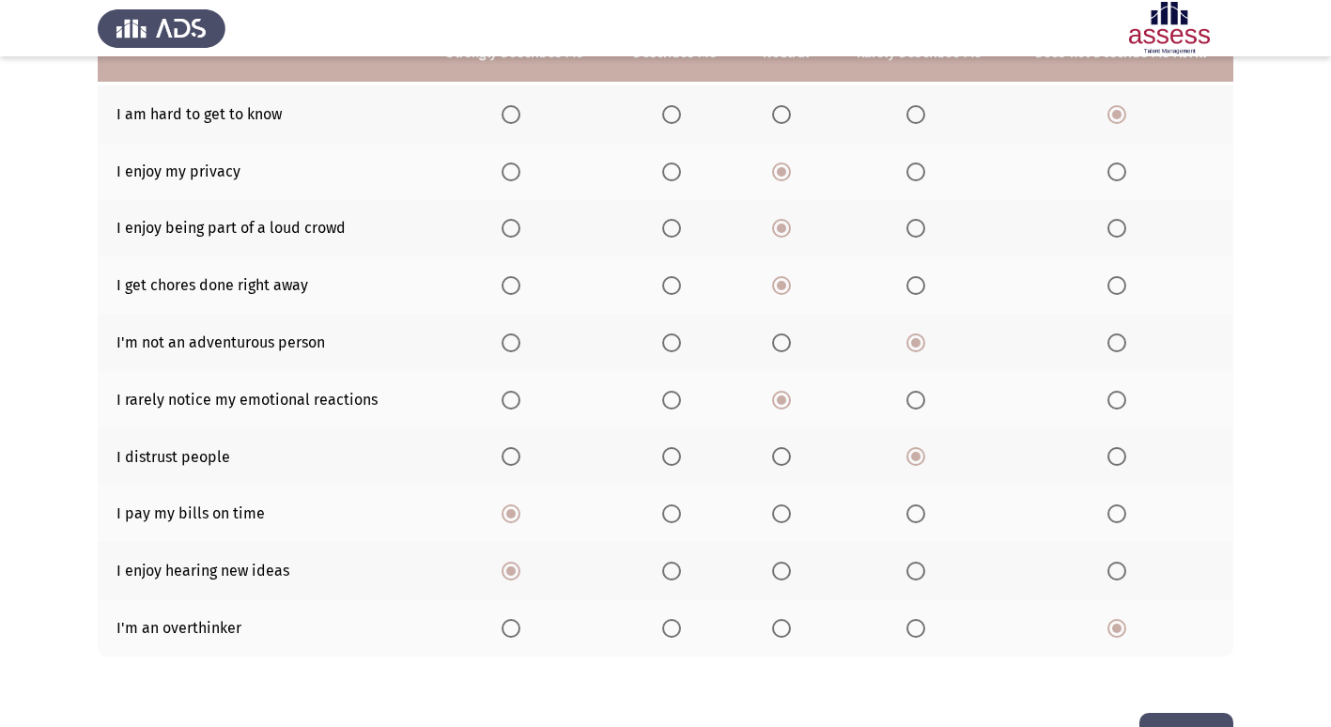
scroll to position [180, 0]
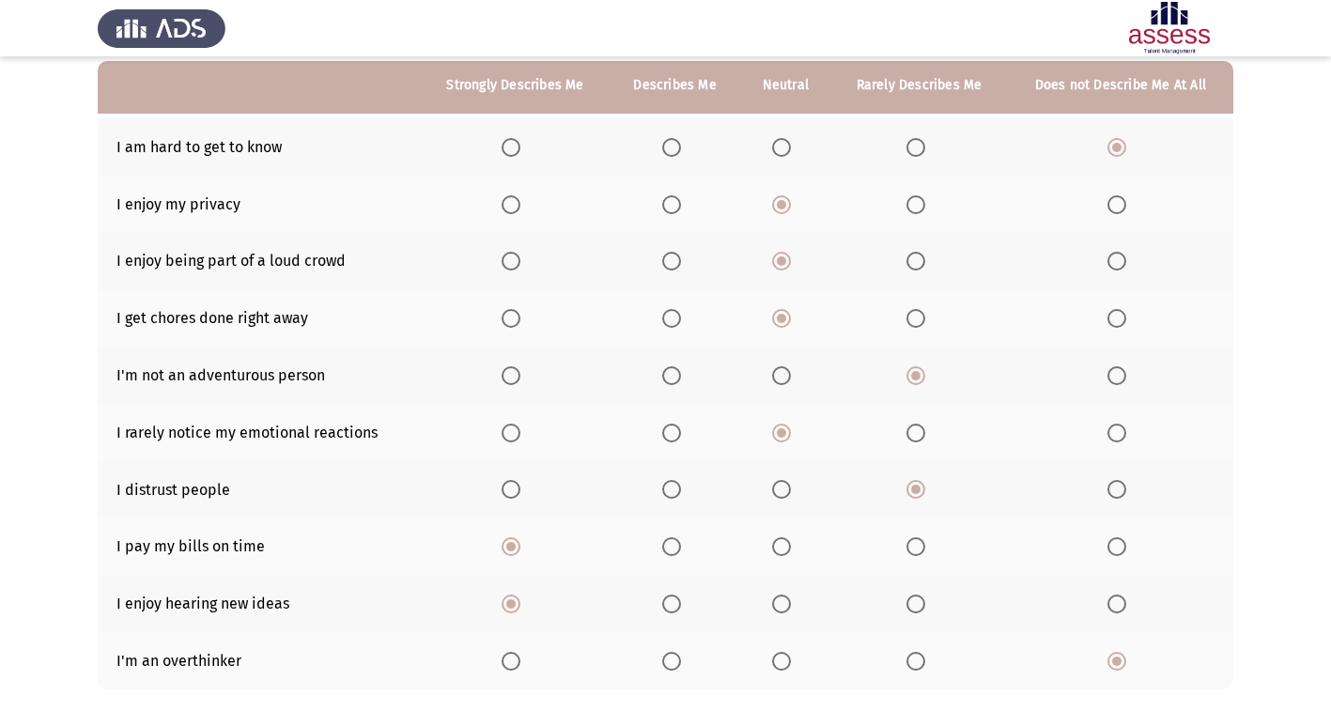
click at [1233, 466] on th at bounding box center [1121, 489] width 226 height 57
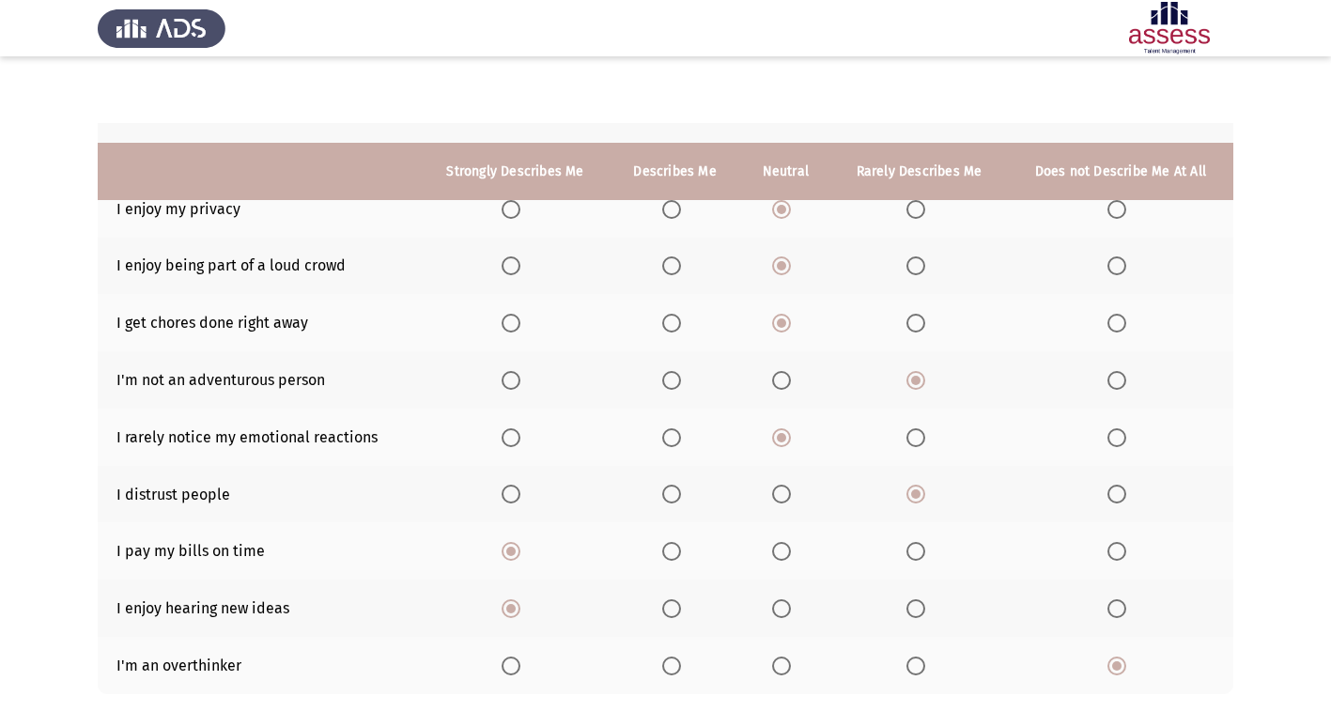
scroll to position [274, 0]
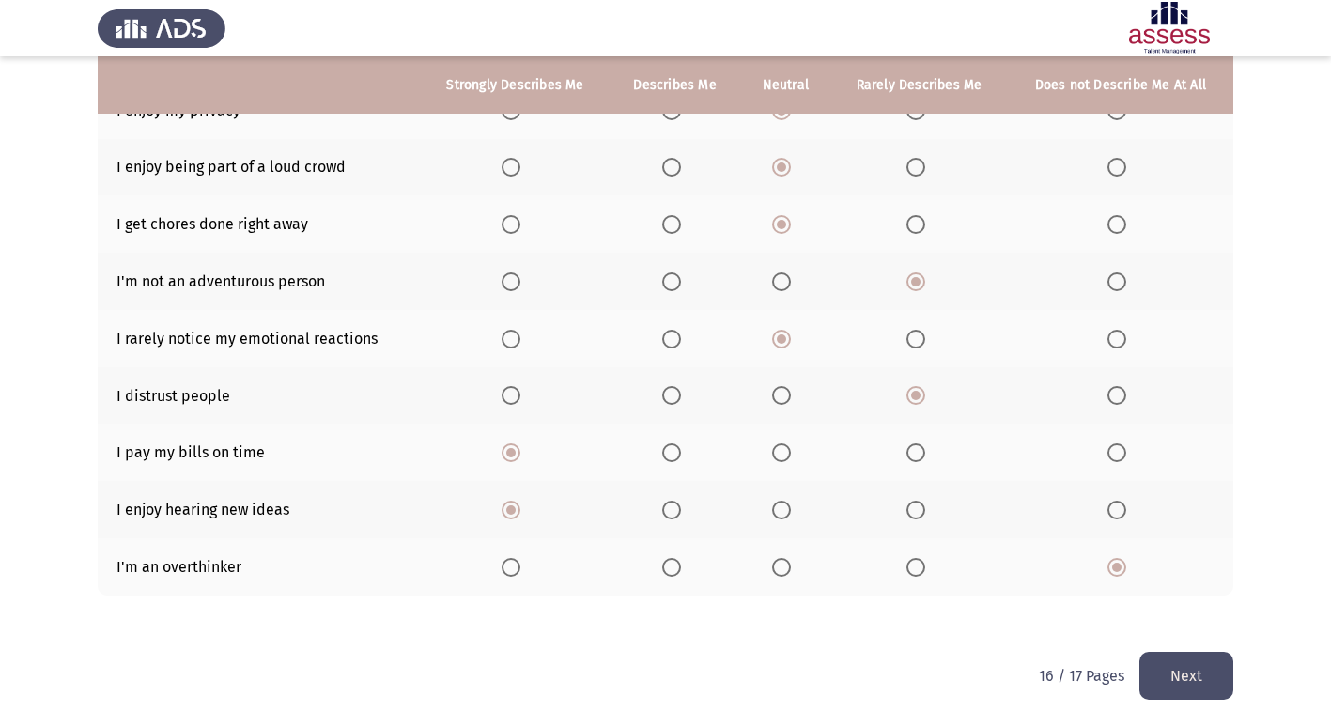
click at [1190, 663] on button "Next" at bounding box center [1187, 676] width 94 height 48
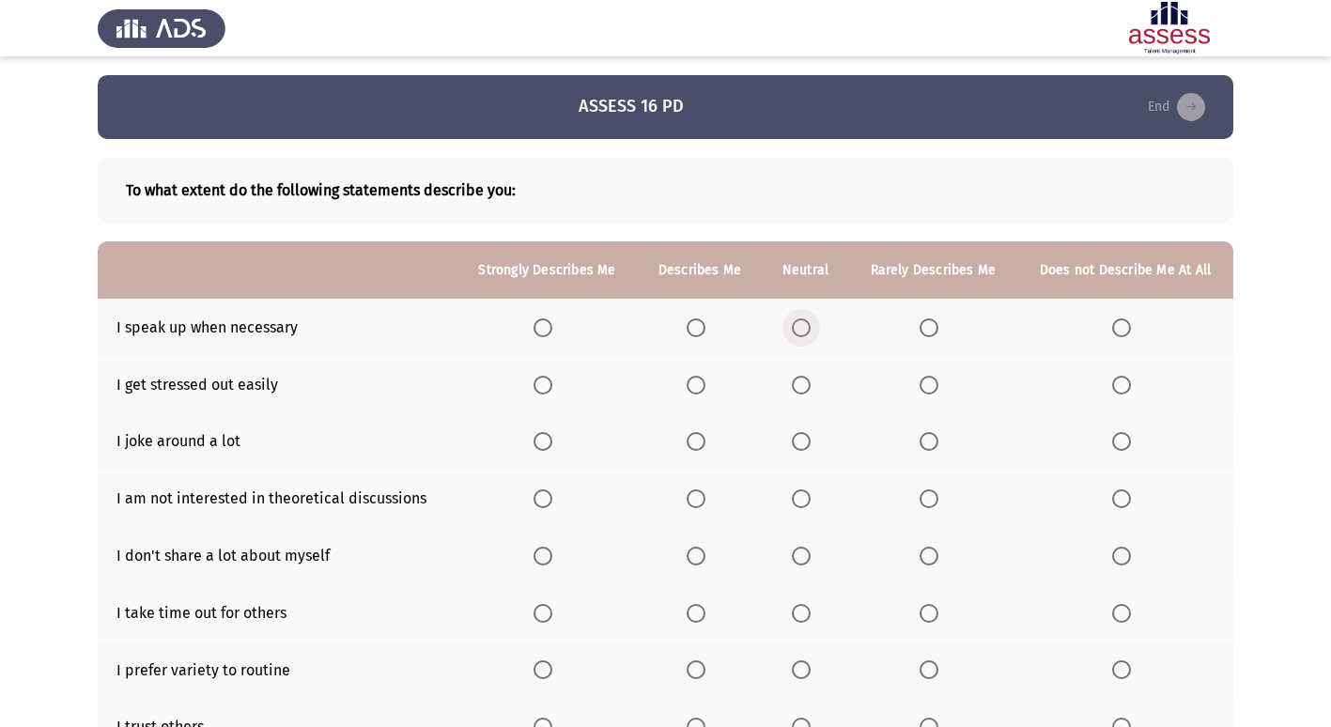
click at [799, 333] on span "Select an option" at bounding box center [801, 328] width 19 height 19
click at [799, 333] on input "Select an option" at bounding box center [801, 328] width 19 height 19
click at [1131, 386] on span "Select an option" at bounding box center [1121, 385] width 19 height 19
click at [1131, 386] on input "Select an option" at bounding box center [1121, 385] width 19 height 19
click at [1124, 446] on span "Select an option" at bounding box center [1121, 441] width 19 height 19
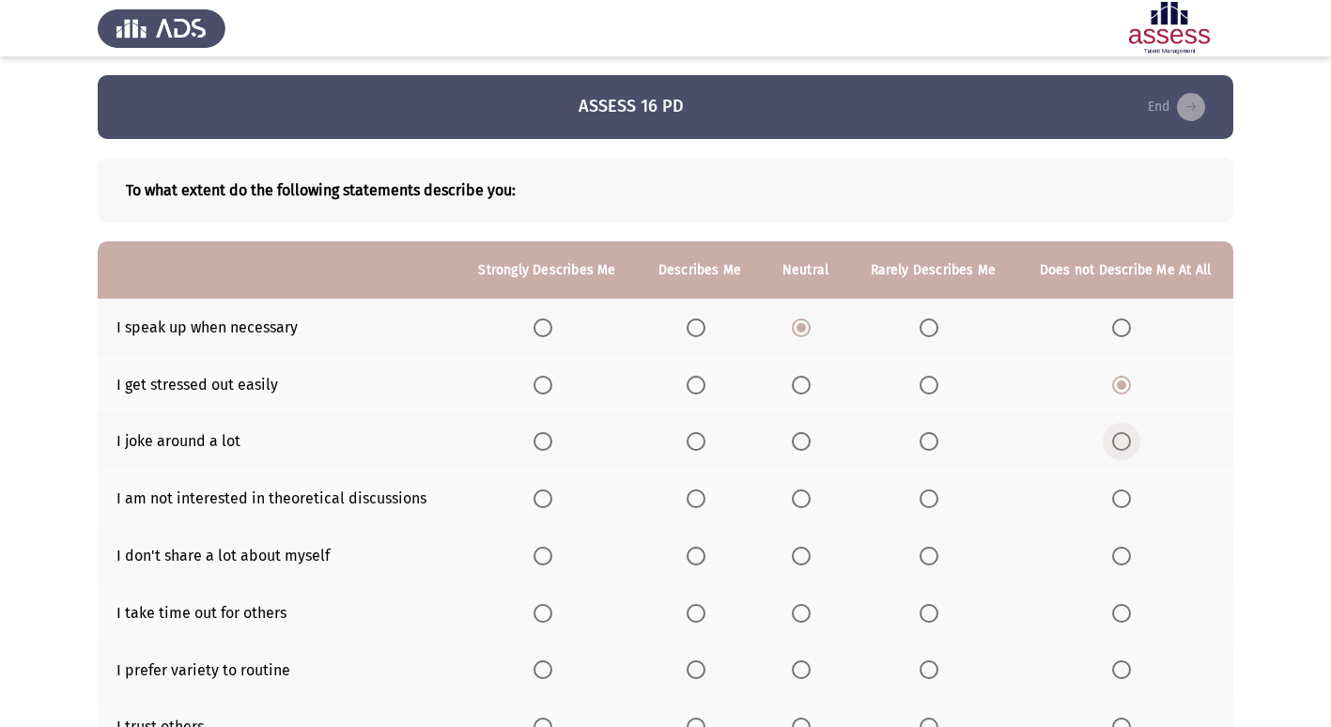
click at [1124, 446] on input "Select an option" at bounding box center [1121, 441] width 19 height 19
click at [1113, 493] on span "Select an option" at bounding box center [1121, 499] width 19 height 19
click at [1113, 493] on input "Select an option" at bounding box center [1121, 499] width 19 height 19
click at [807, 556] on span "Select an option" at bounding box center [801, 556] width 19 height 19
click at [807, 556] on input "Select an option" at bounding box center [801, 556] width 19 height 19
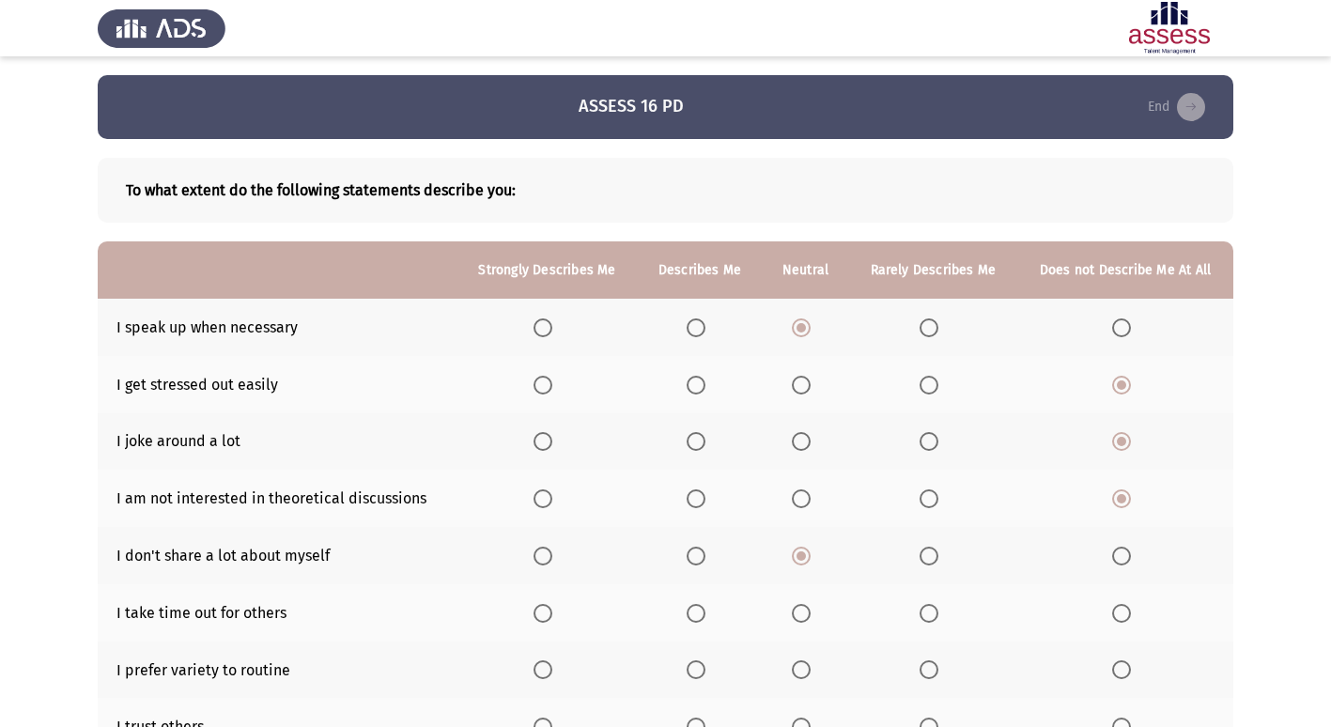
scroll to position [94, 0]
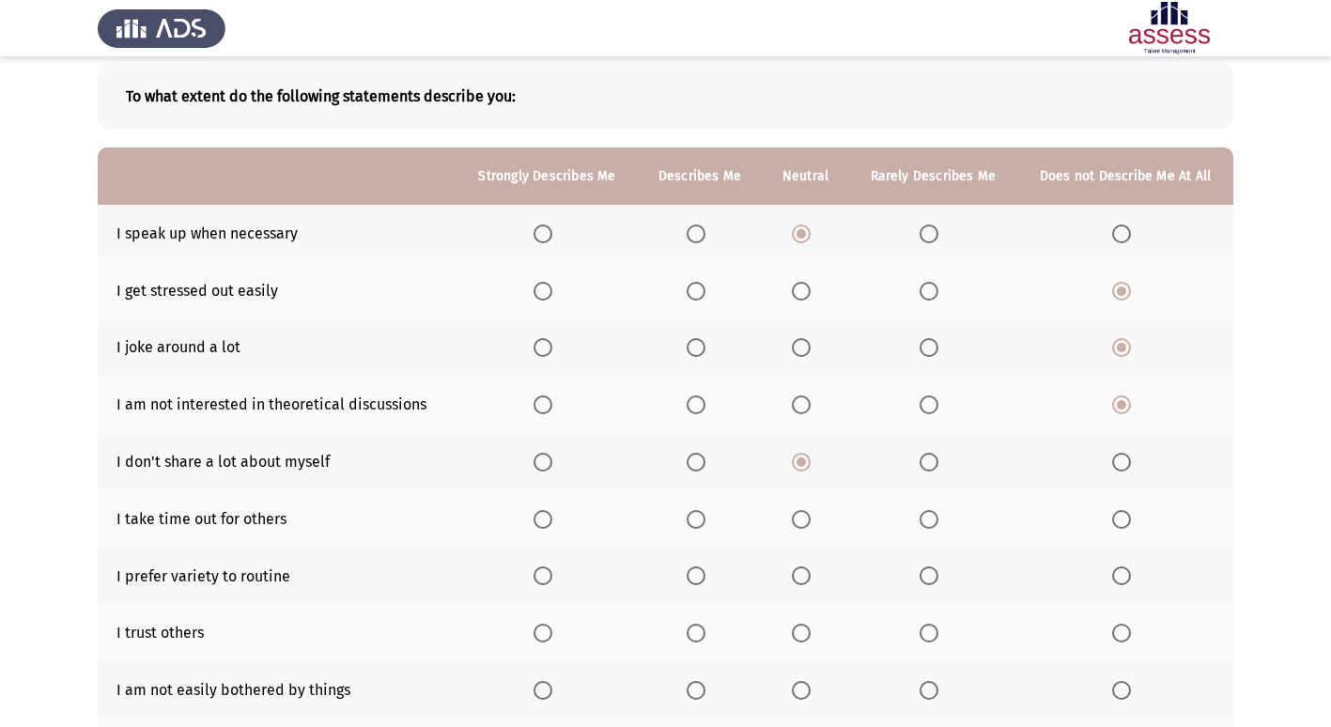
click at [808, 514] on span "Select an option" at bounding box center [801, 519] width 19 height 19
click at [808, 514] on input "Select an option" at bounding box center [801, 519] width 19 height 19
click at [806, 579] on span "Select an option" at bounding box center [801, 576] width 19 height 19
click at [806, 579] on input "Select an option" at bounding box center [801, 576] width 19 height 19
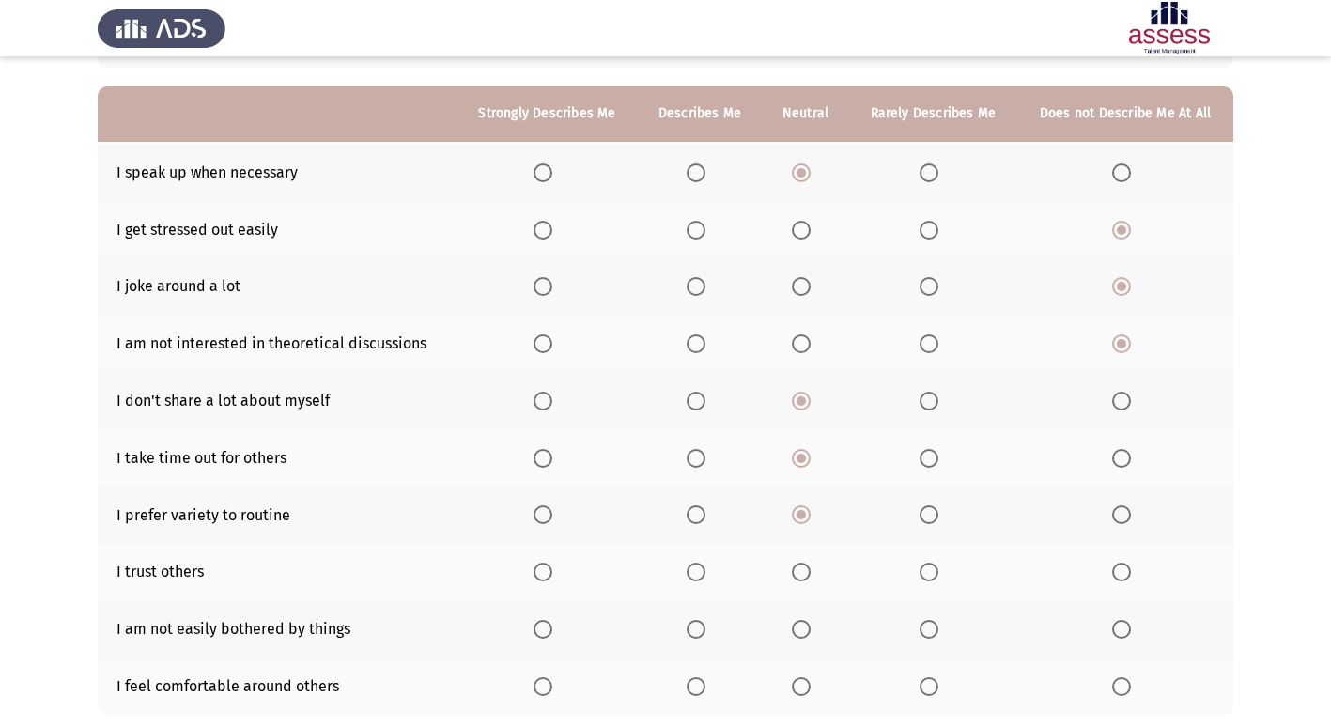
scroll to position [188, 0]
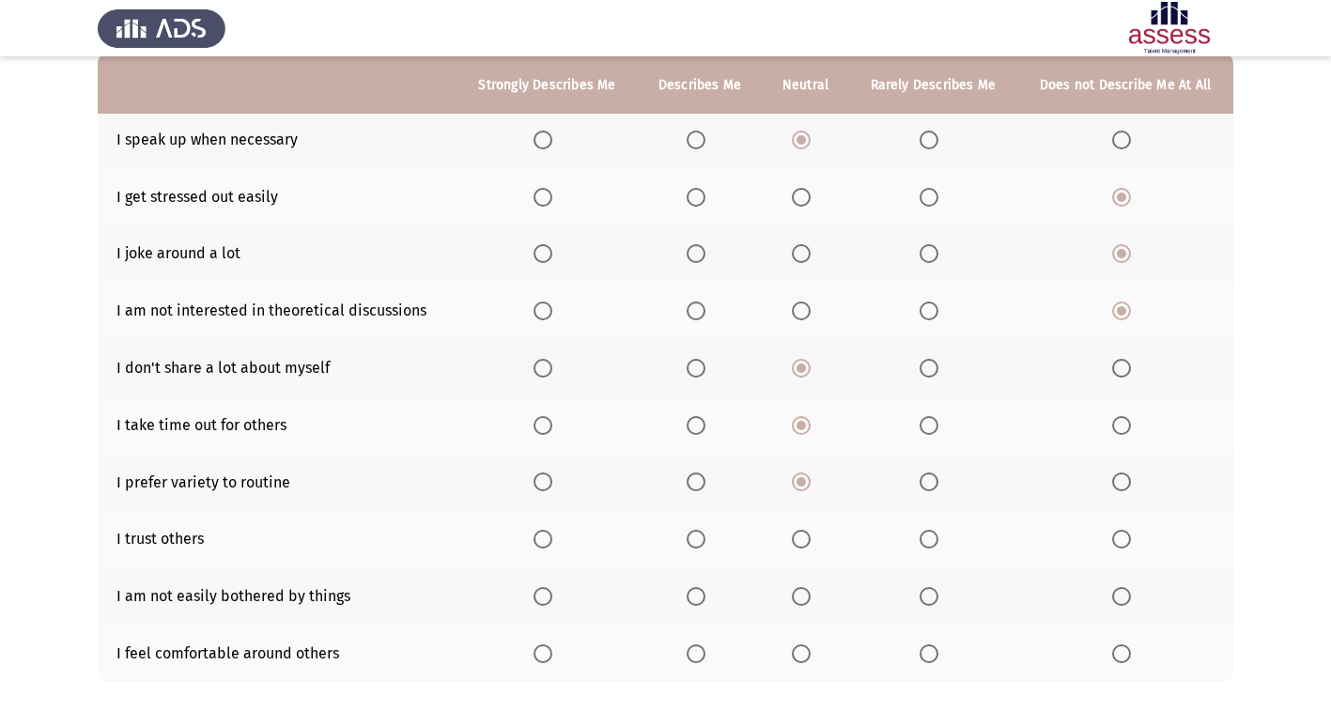
click at [814, 541] on label "Select an option" at bounding box center [805, 539] width 26 height 19
click at [811, 541] on input "Select an option" at bounding box center [801, 539] width 19 height 19
click at [544, 594] on span "Select an option" at bounding box center [543, 596] width 19 height 19
click at [544, 594] on input "Select an option" at bounding box center [543, 596] width 19 height 19
click at [706, 646] on span "Select an option" at bounding box center [696, 654] width 19 height 19
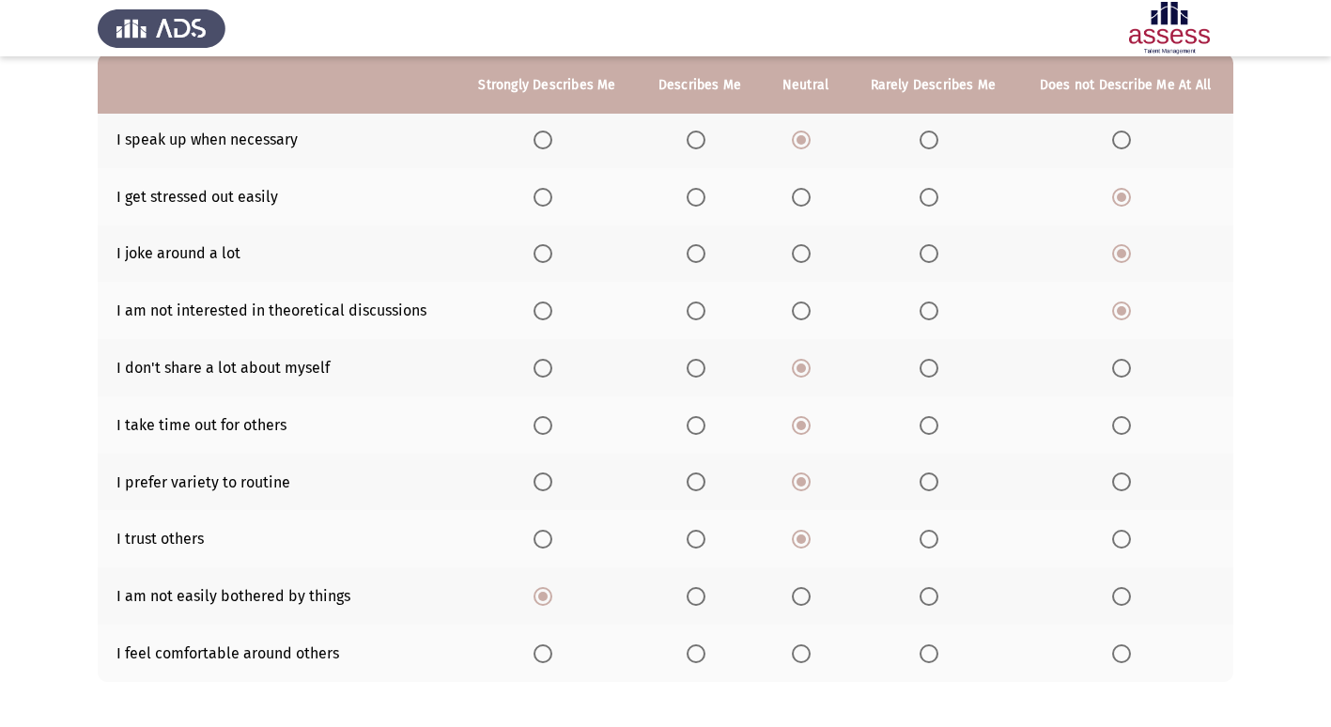
click at [706, 646] on input "Select an option" at bounding box center [696, 654] width 19 height 19
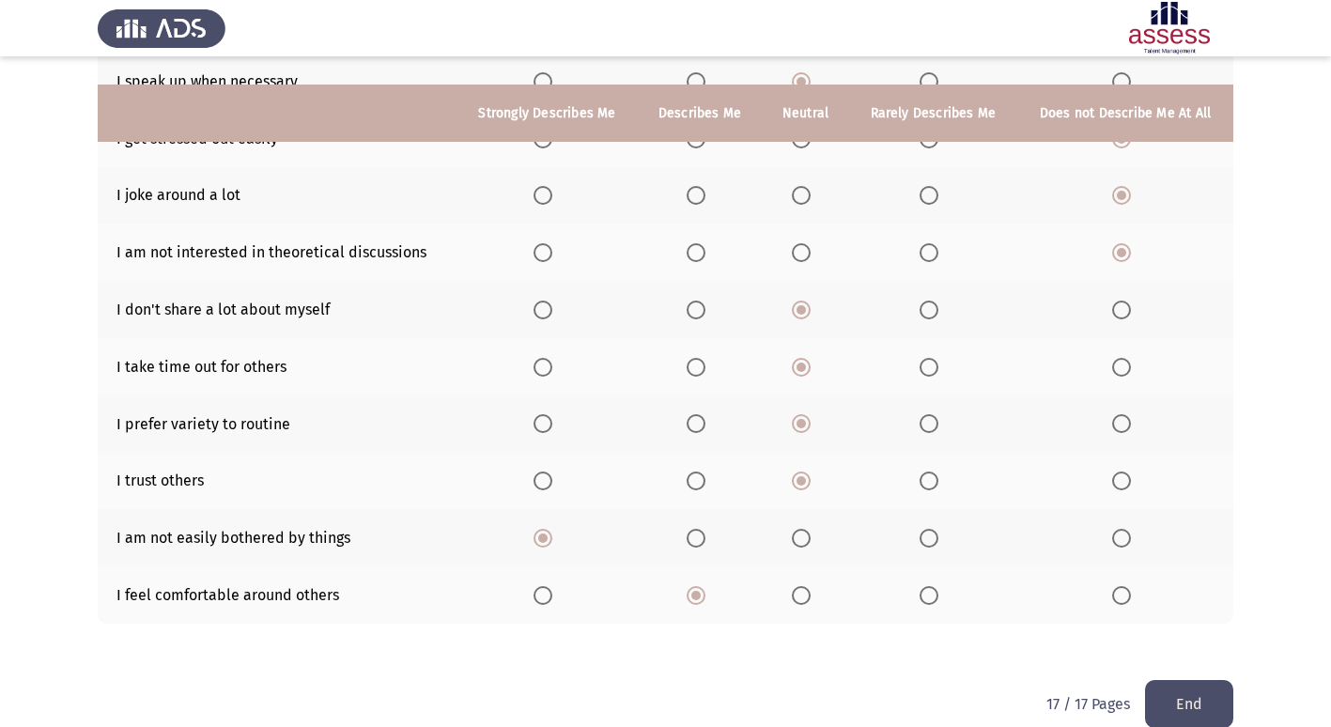
scroll to position [274, 0]
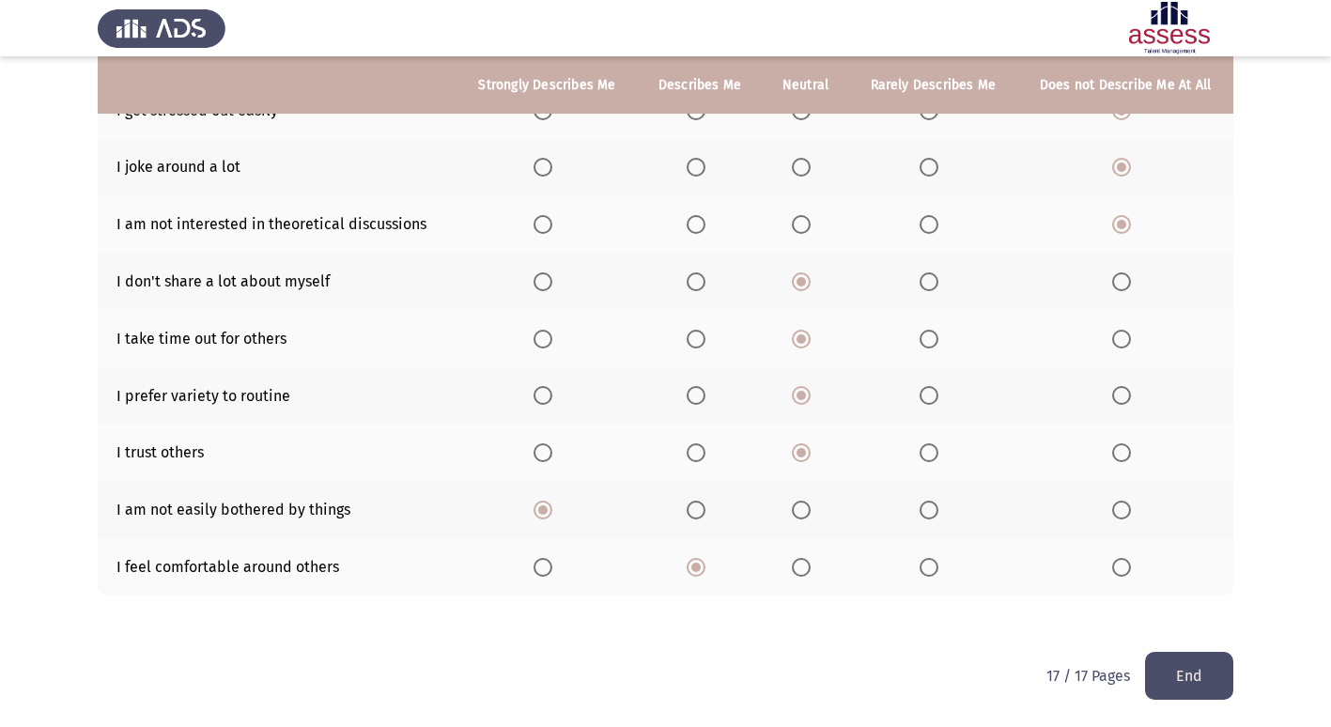
click at [1190, 661] on button "End" at bounding box center [1189, 676] width 88 height 48
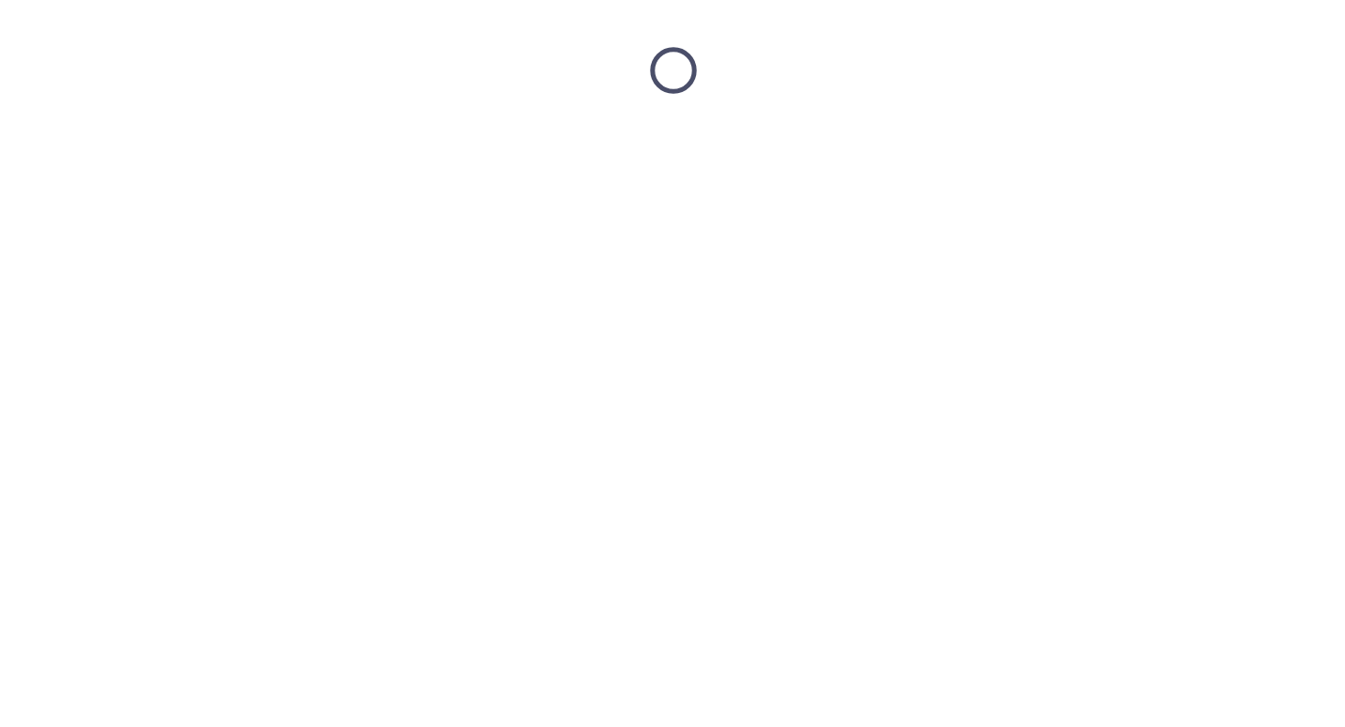
scroll to position [0, 0]
